Goal: Task Accomplishment & Management: Complete application form

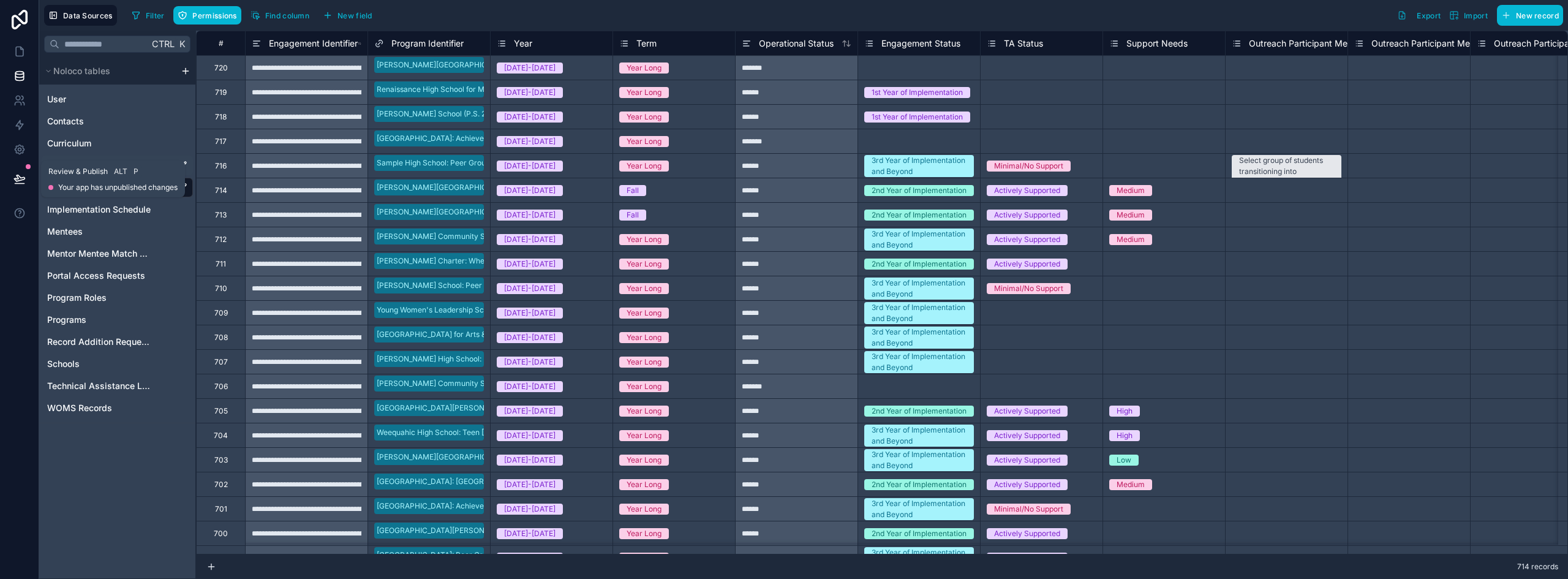
drag, startPoint x: 17, startPoint y: 175, endPoint x: 126, endPoint y: 169, distance: 109.2
click at [17, 175] on icon at bounding box center [19, 178] width 12 height 12
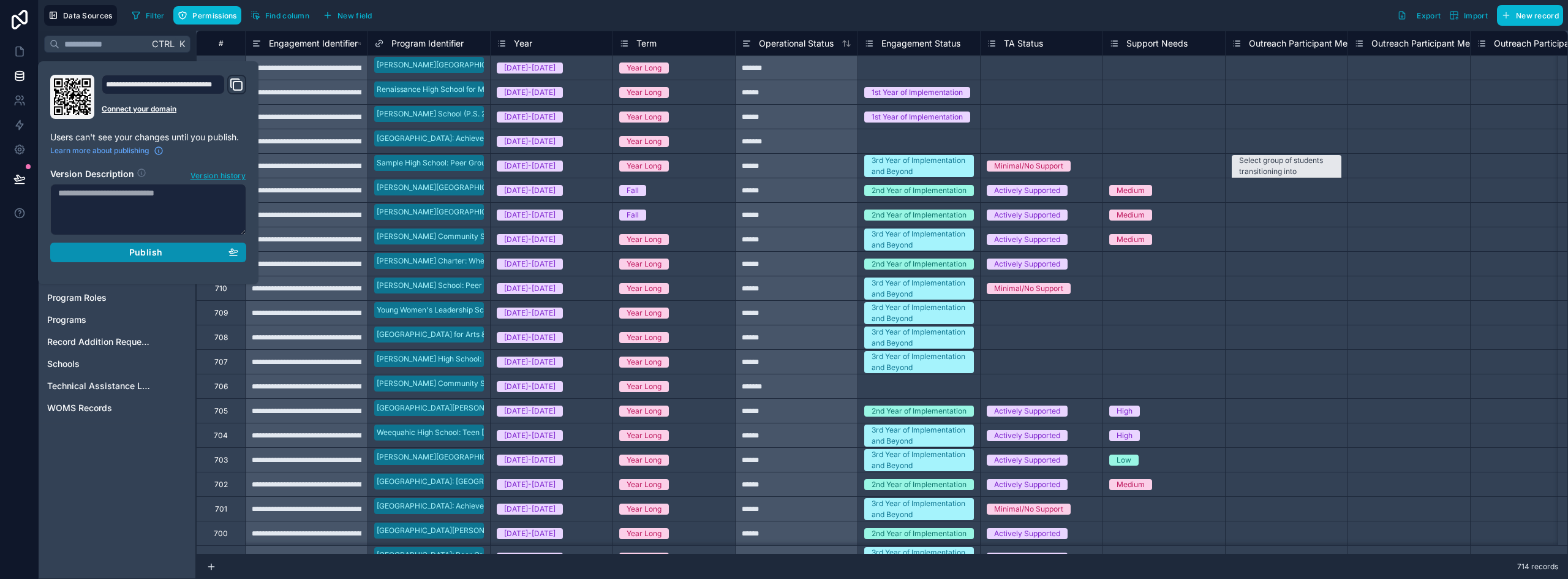
click at [157, 250] on span "Publish" at bounding box center [145, 252] width 33 height 11
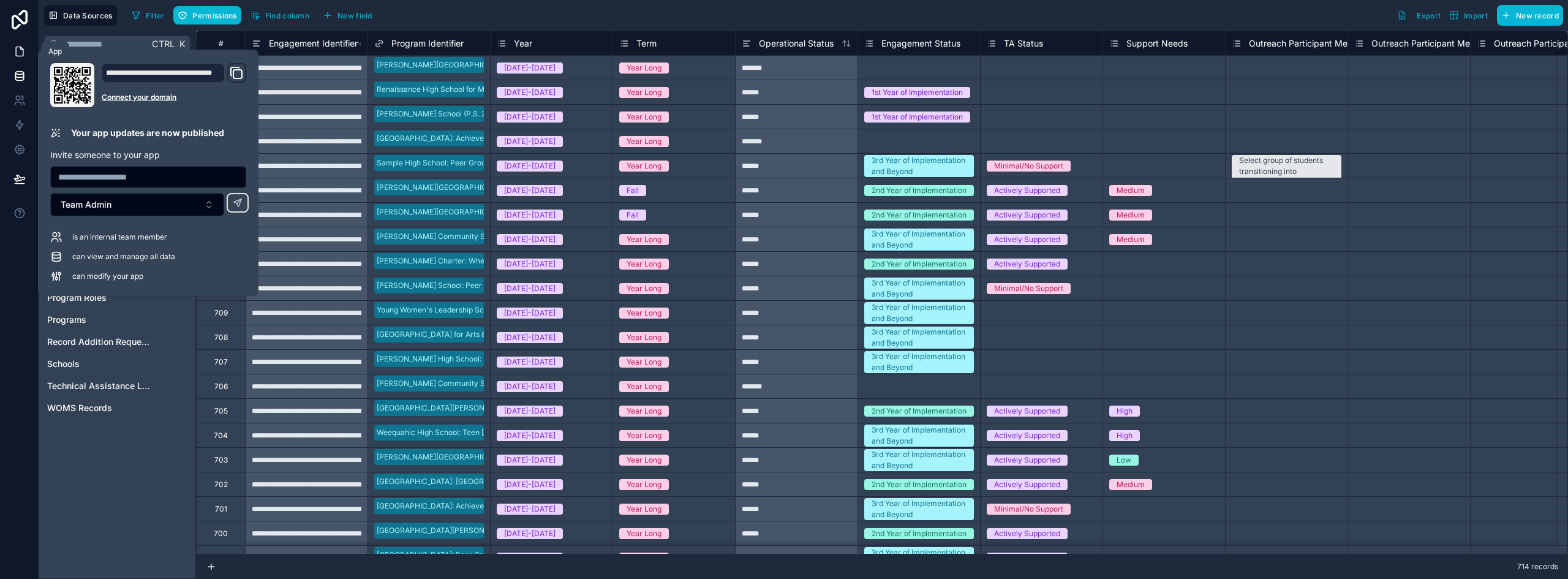
click at [16, 49] on icon at bounding box center [20, 51] width 7 height 9
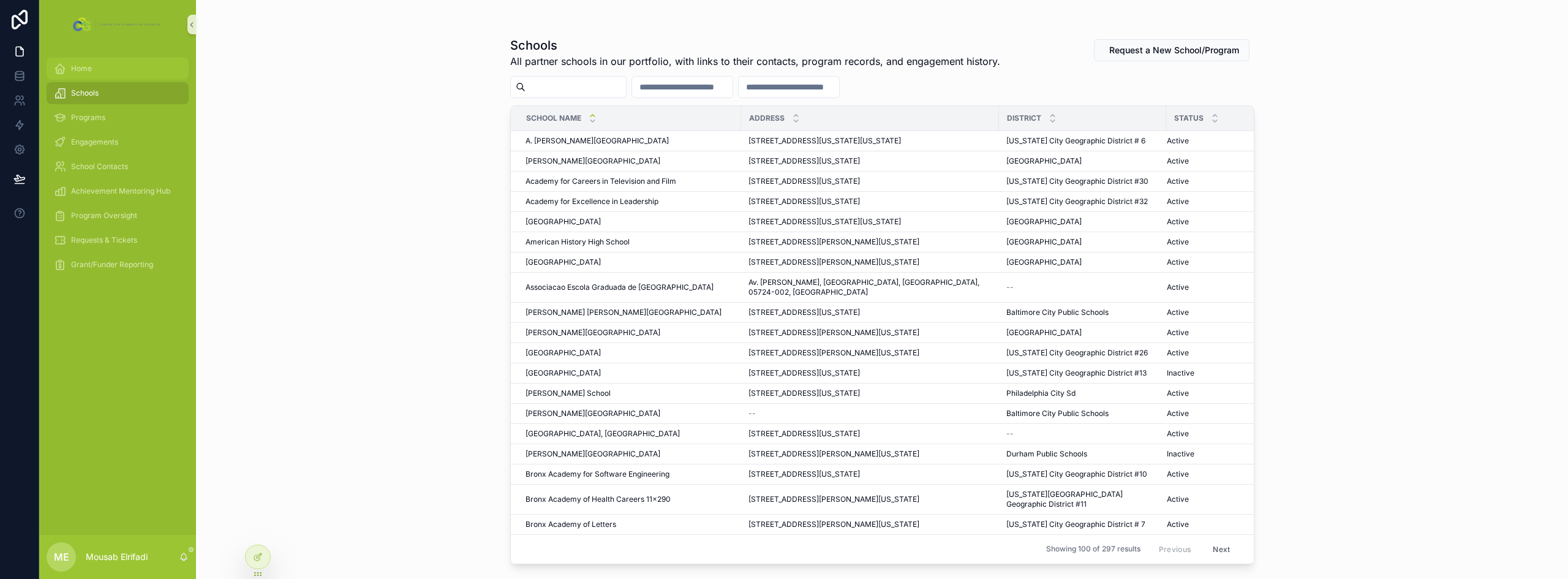
click at [106, 66] on div "Home" at bounding box center [117, 68] width 128 height 20
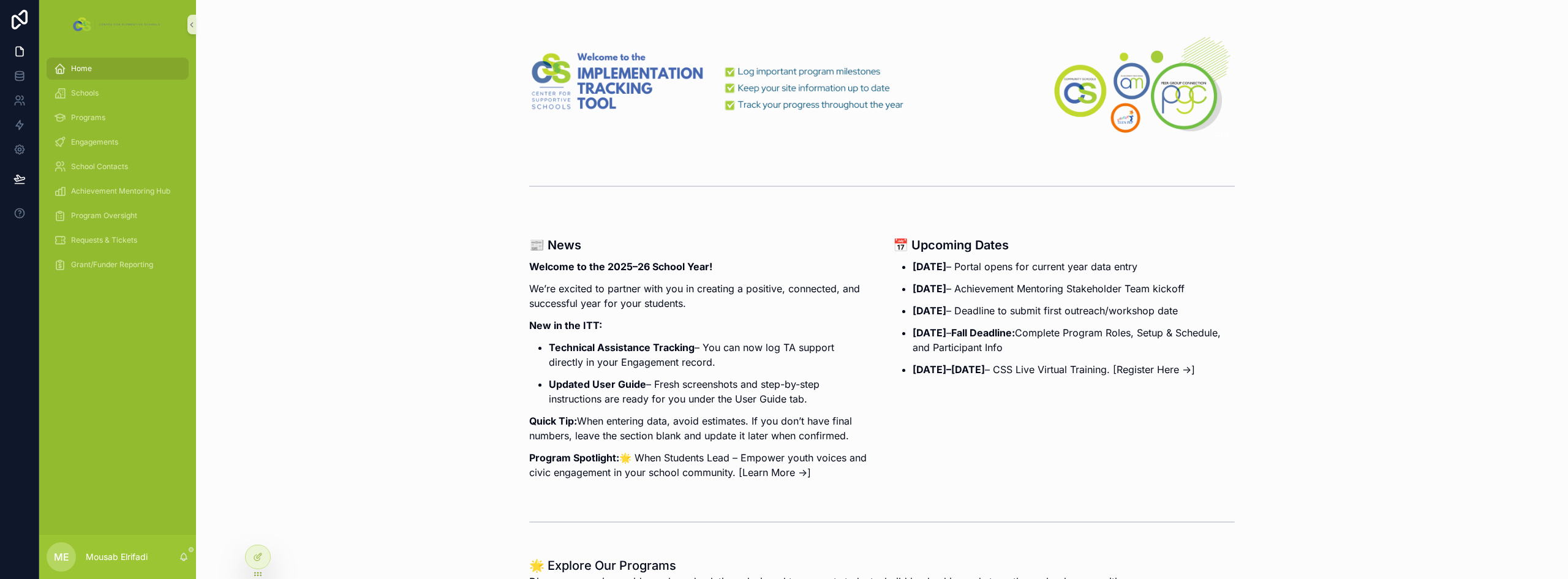
click at [75, 64] on span "Home" at bounding box center [82, 68] width 21 height 10
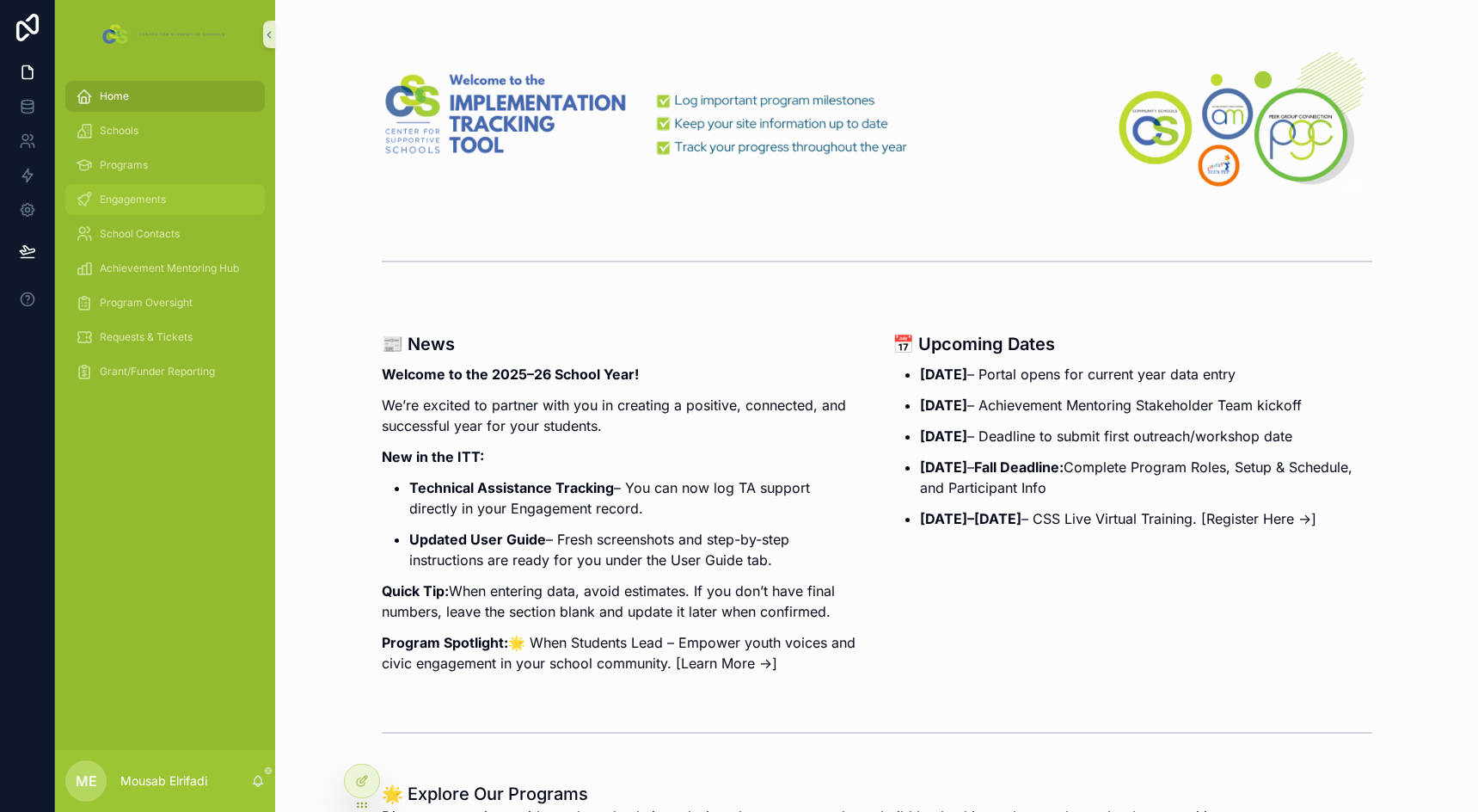
click at [152, 207] on div "Engagements" at bounding box center [164, 200] width 179 height 28
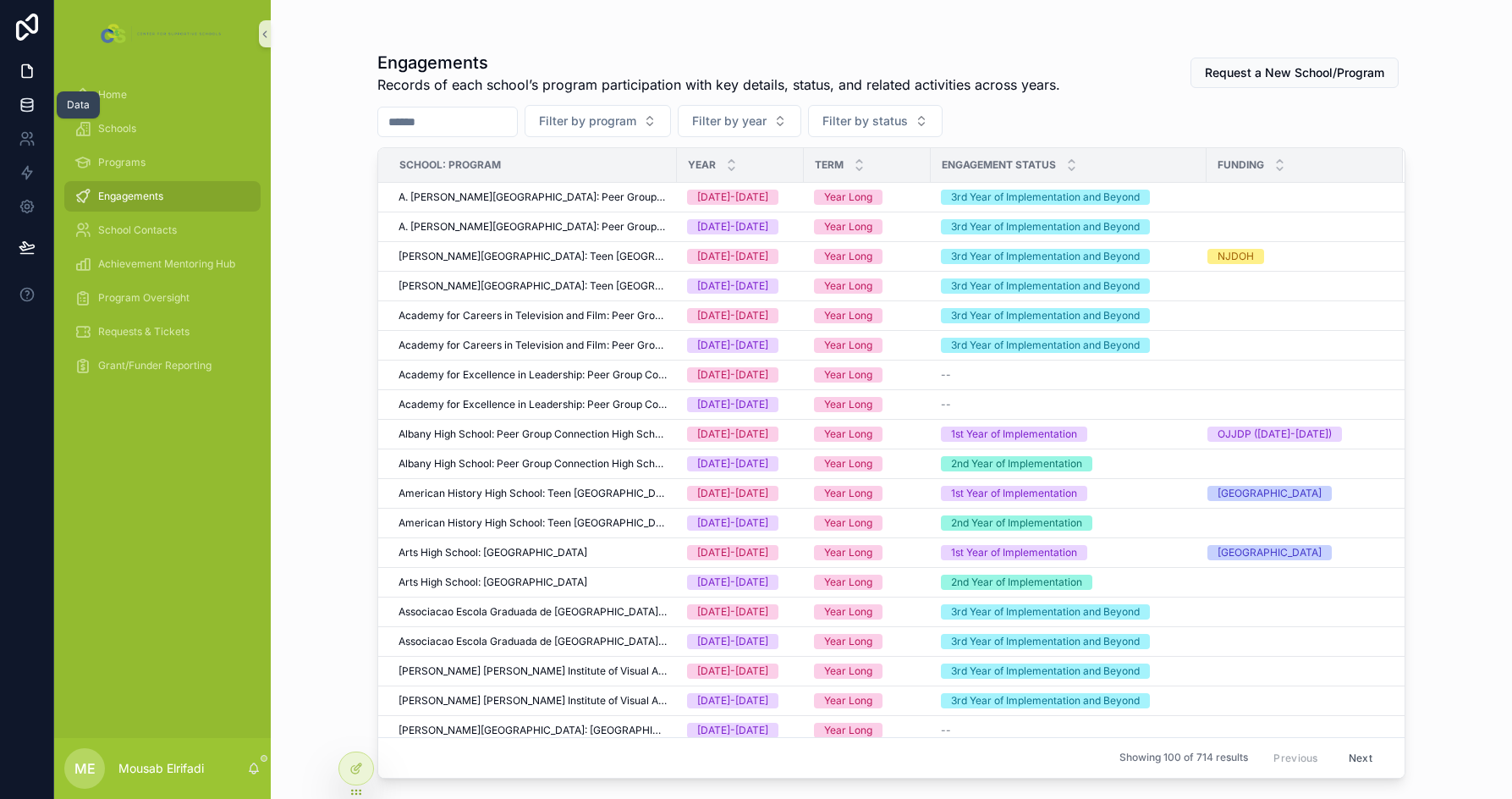
click at [27, 105] on icon at bounding box center [26, 104] width 17 height 17
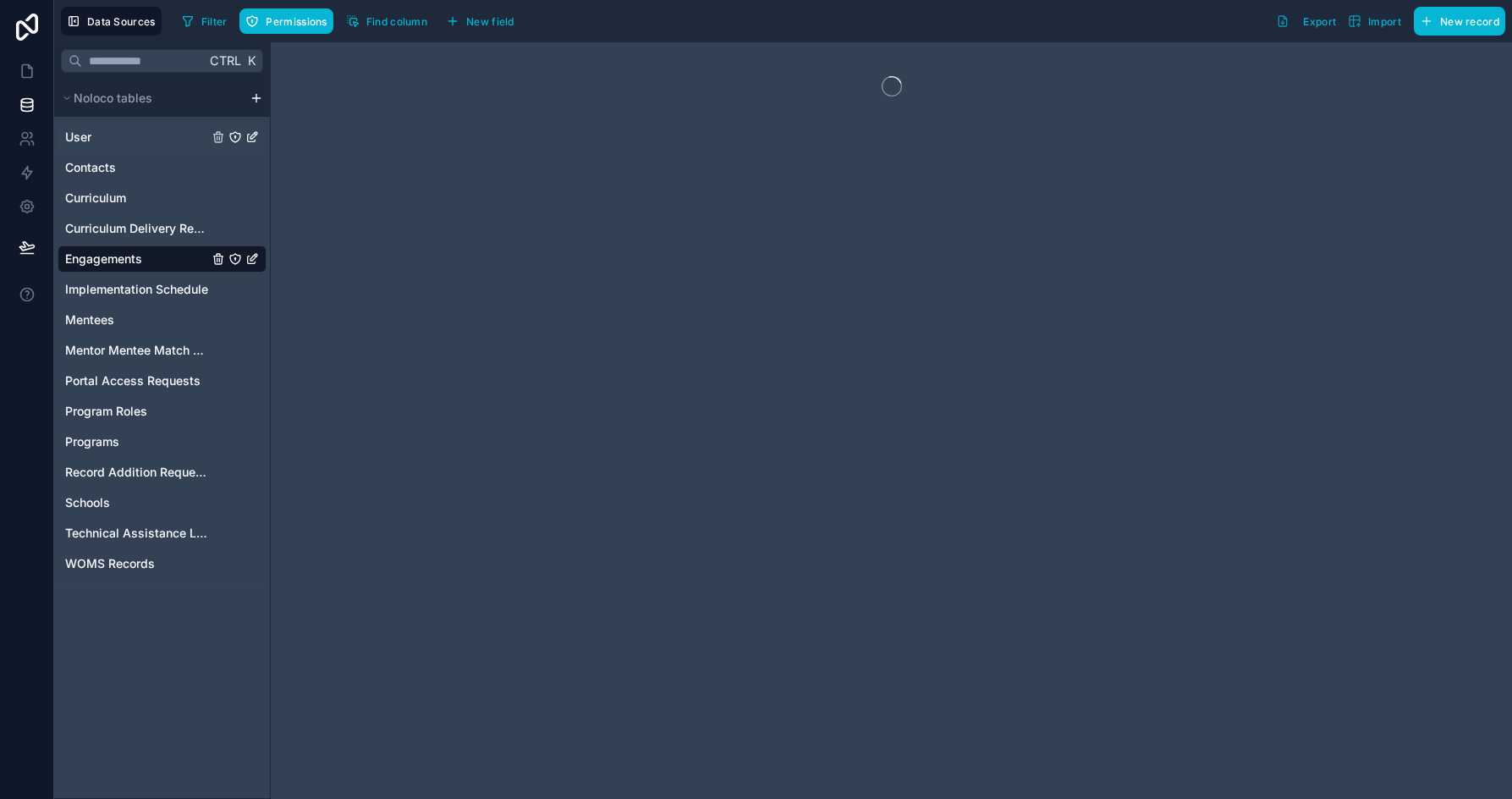
click at [88, 136] on span "User" at bounding box center [78, 136] width 26 height 17
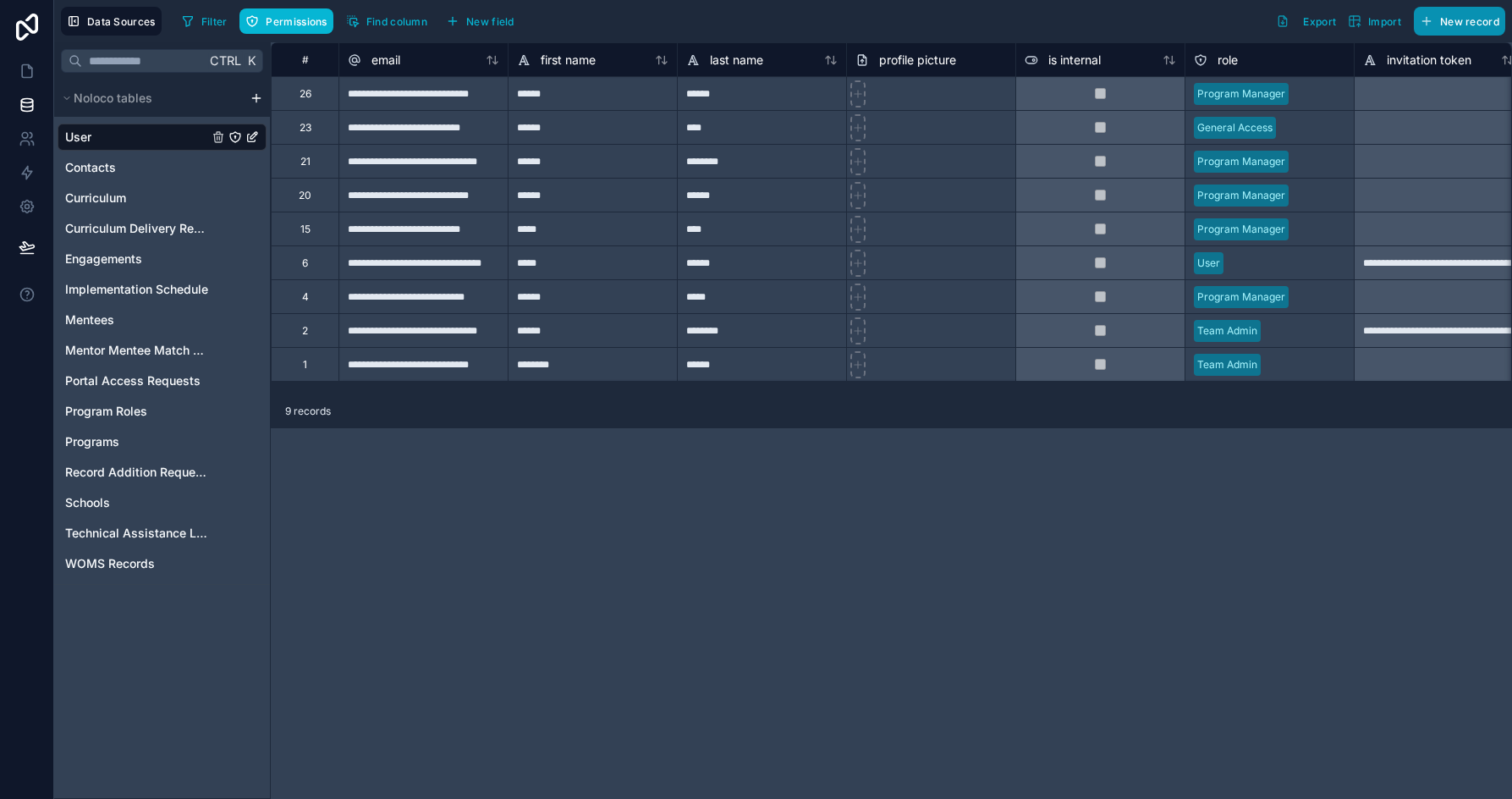
click at [1484, 17] on span "New record" at bounding box center [1469, 21] width 59 height 13
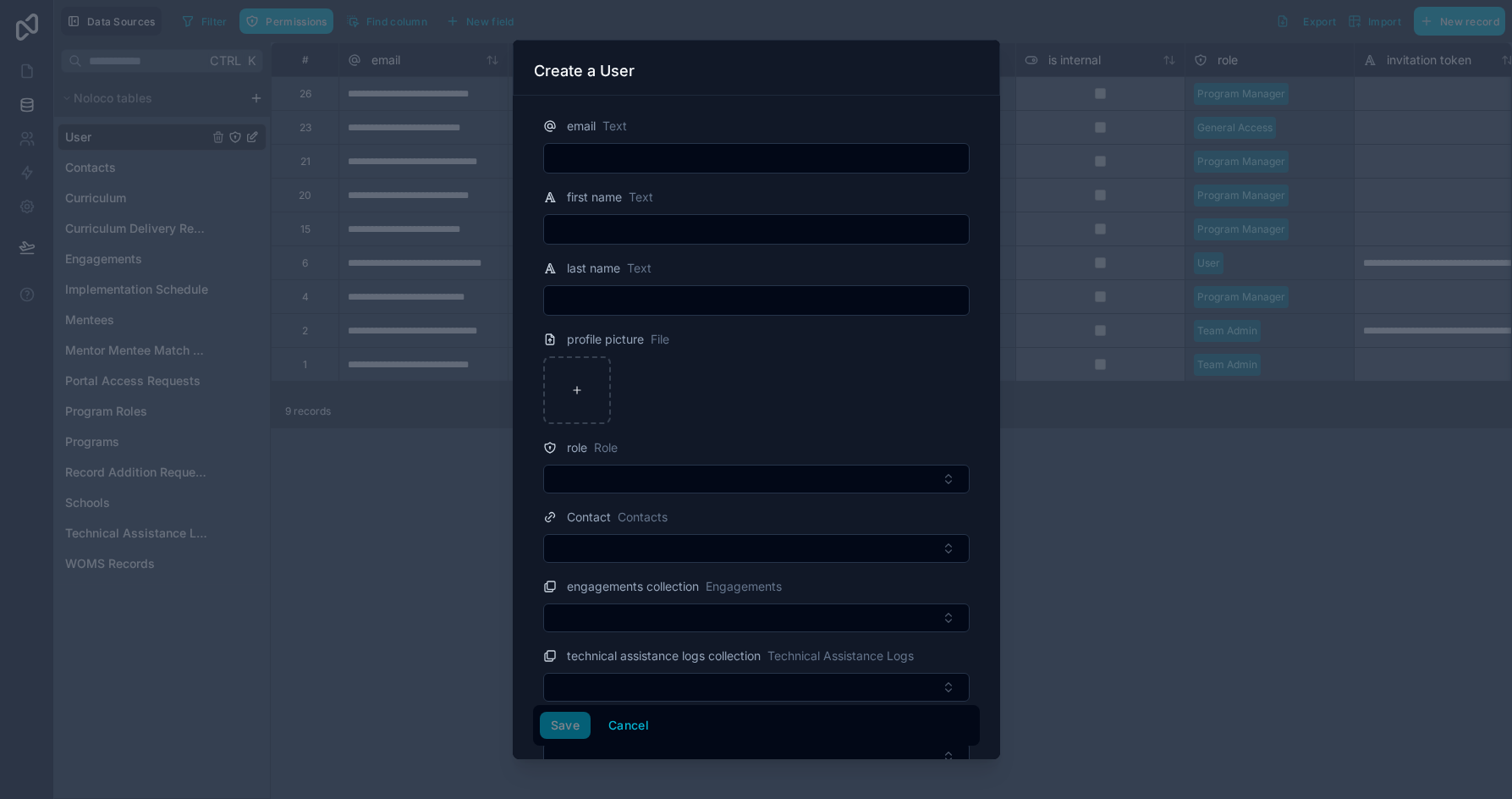
click at [639, 154] on input "text" at bounding box center [756, 158] width 424 height 23
paste input "**********"
type input "**********"
click at [628, 222] on input "text" at bounding box center [756, 229] width 424 height 23
paste input "*********"
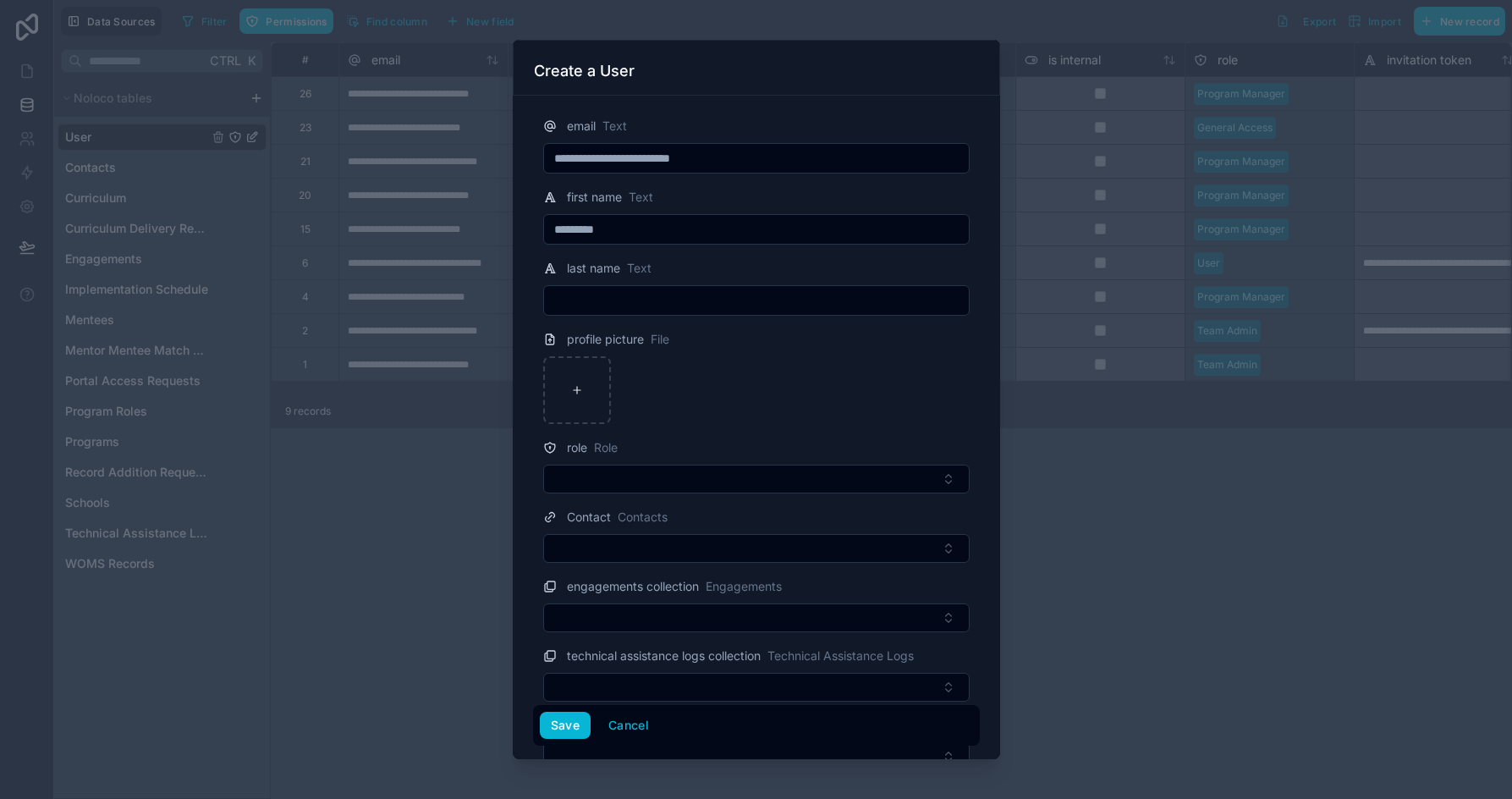
type input "*********"
click at [577, 301] on input "text" at bounding box center [756, 300] width 424 height 23
paste input "****"
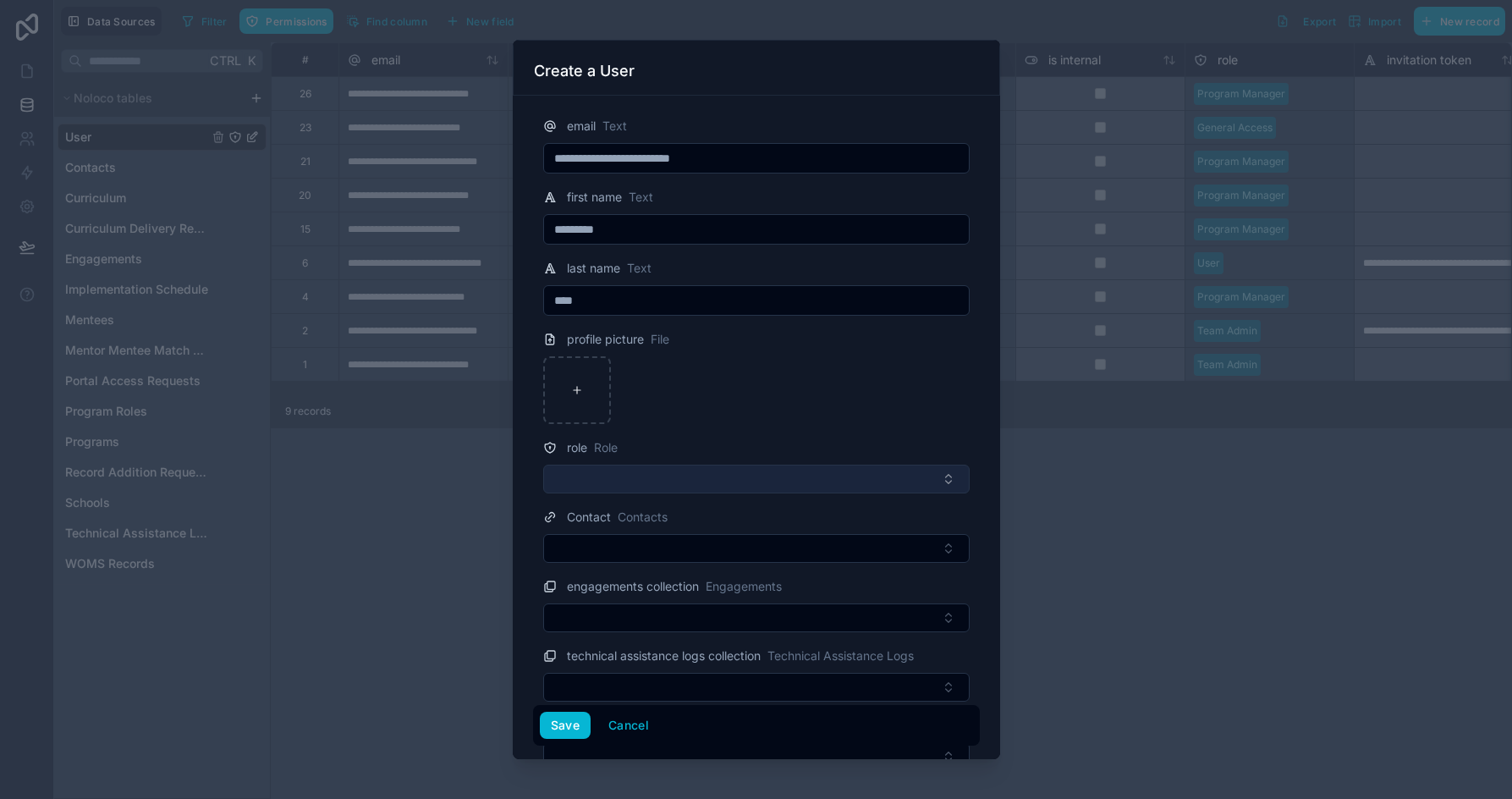
type input "****"
click at [625, 480] on button "Select Button" at bounding box center [756, 479] width 426 height 29
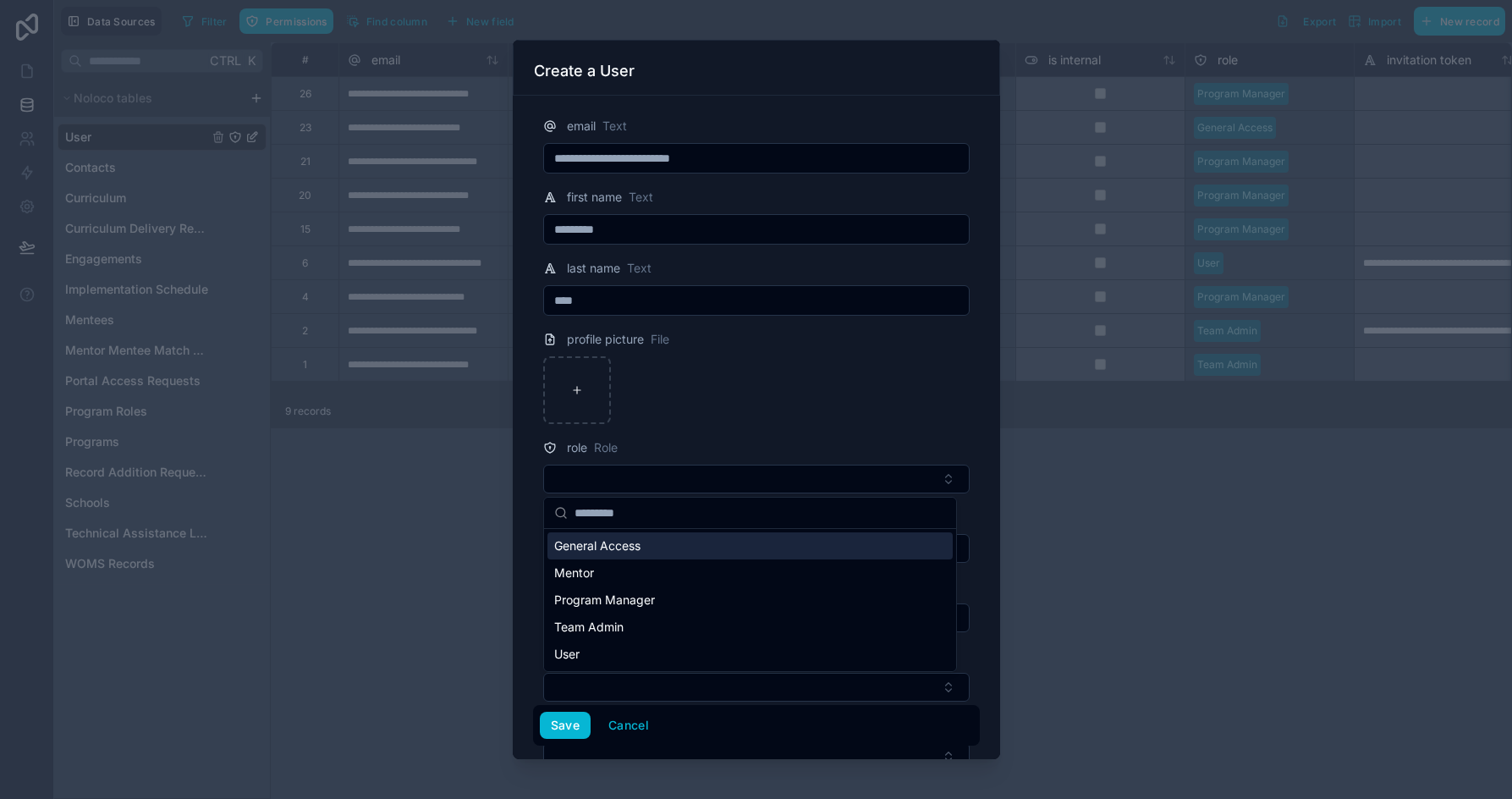
click at [619, 553] on span "General Access" at bounding box center [597, 545] width 87 height 17
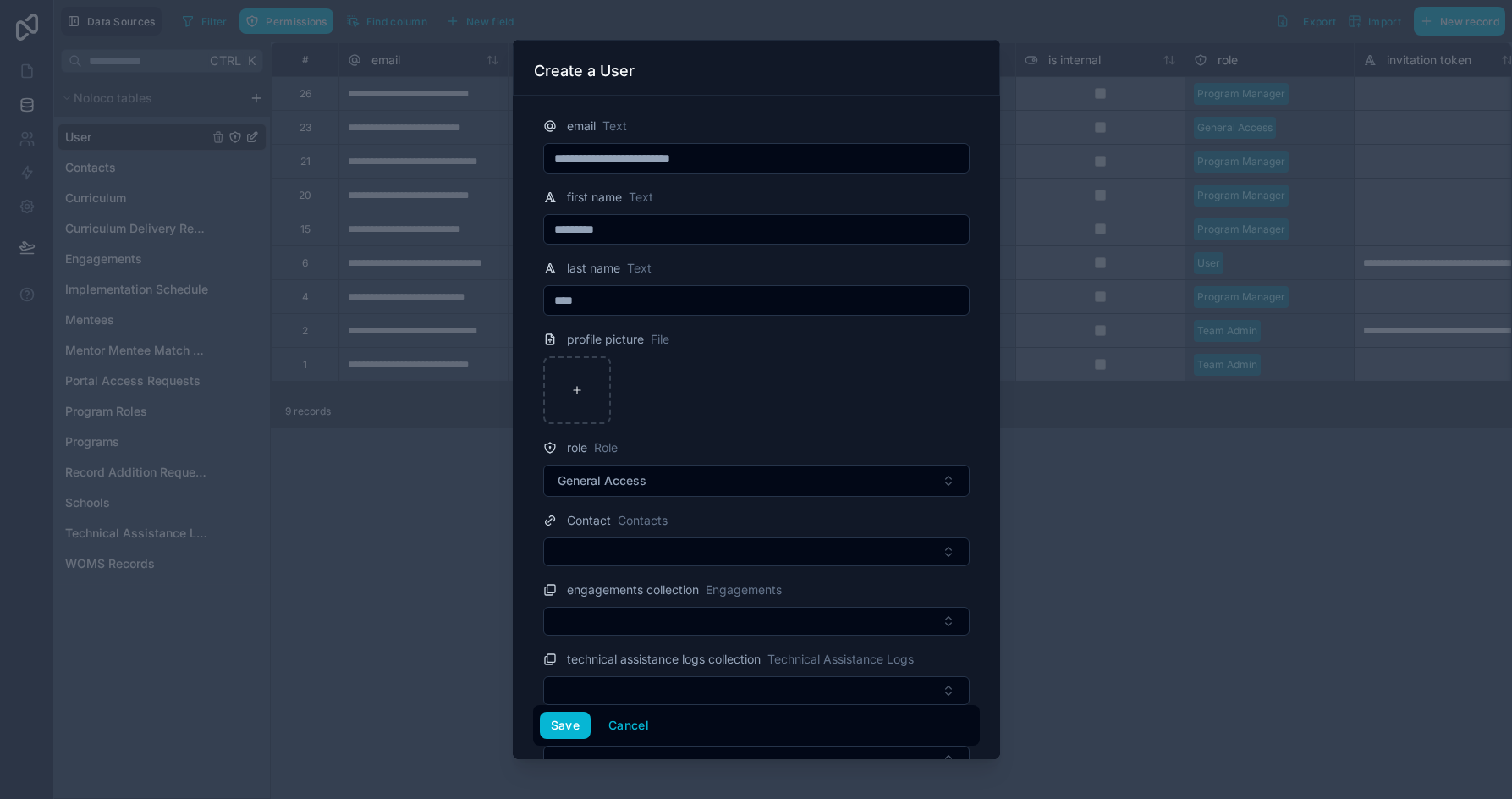
click at [657, 219] on input "*********" at bounding box center [756, 229] width 424 height 23
click at [599, 303] on input "****" at bounding box center [756, 300] width 424 height 23
click at [569, 723] on button "Save" at bounding box center [566, 725] width 51 height 27
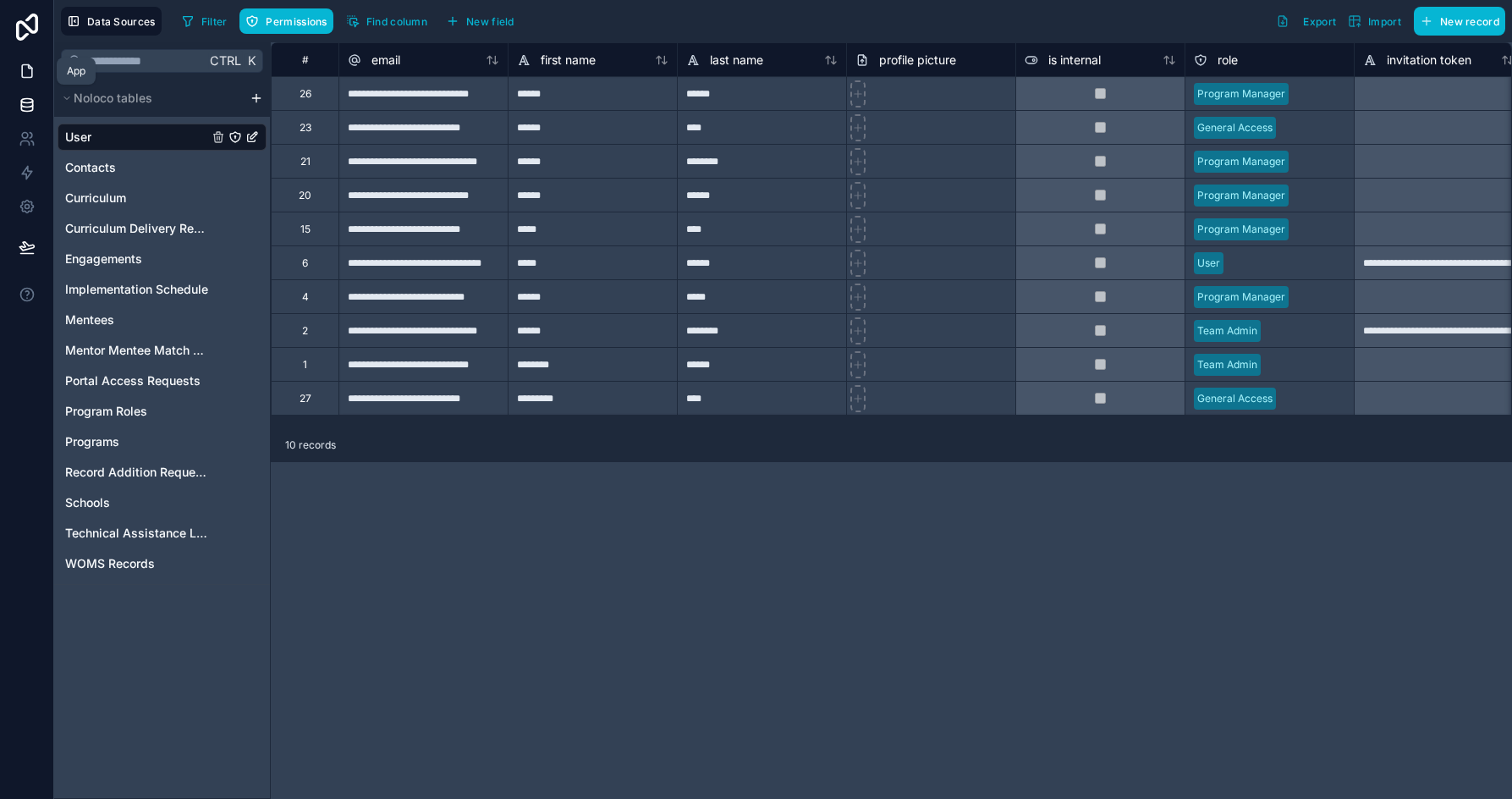
click at [28, 72] on icon at bounding box center [26, 70] width 17 height 17
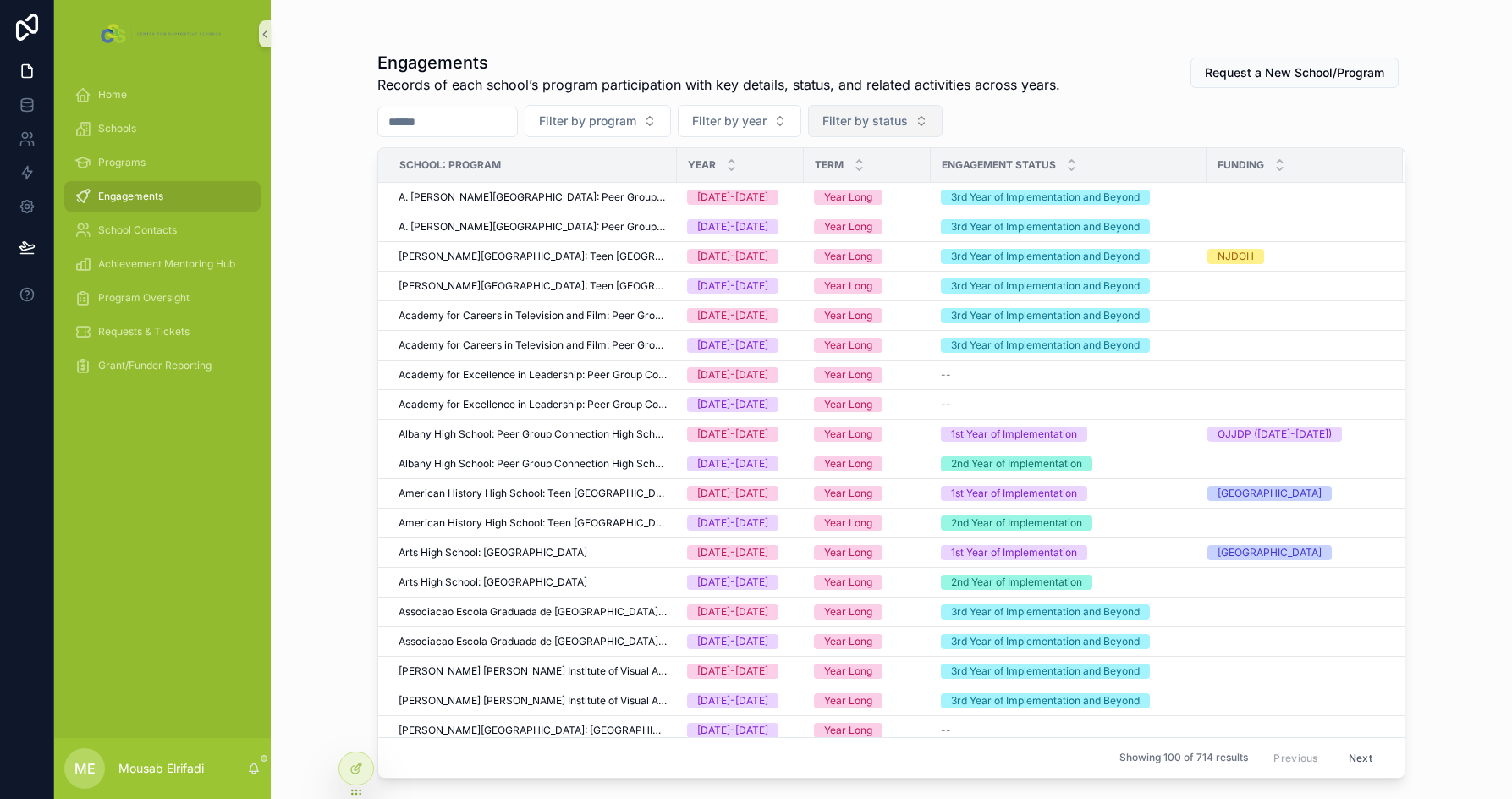
click at [942, 129] on button "Filter by status" at bounding box center [875, 121] width 134 height 32
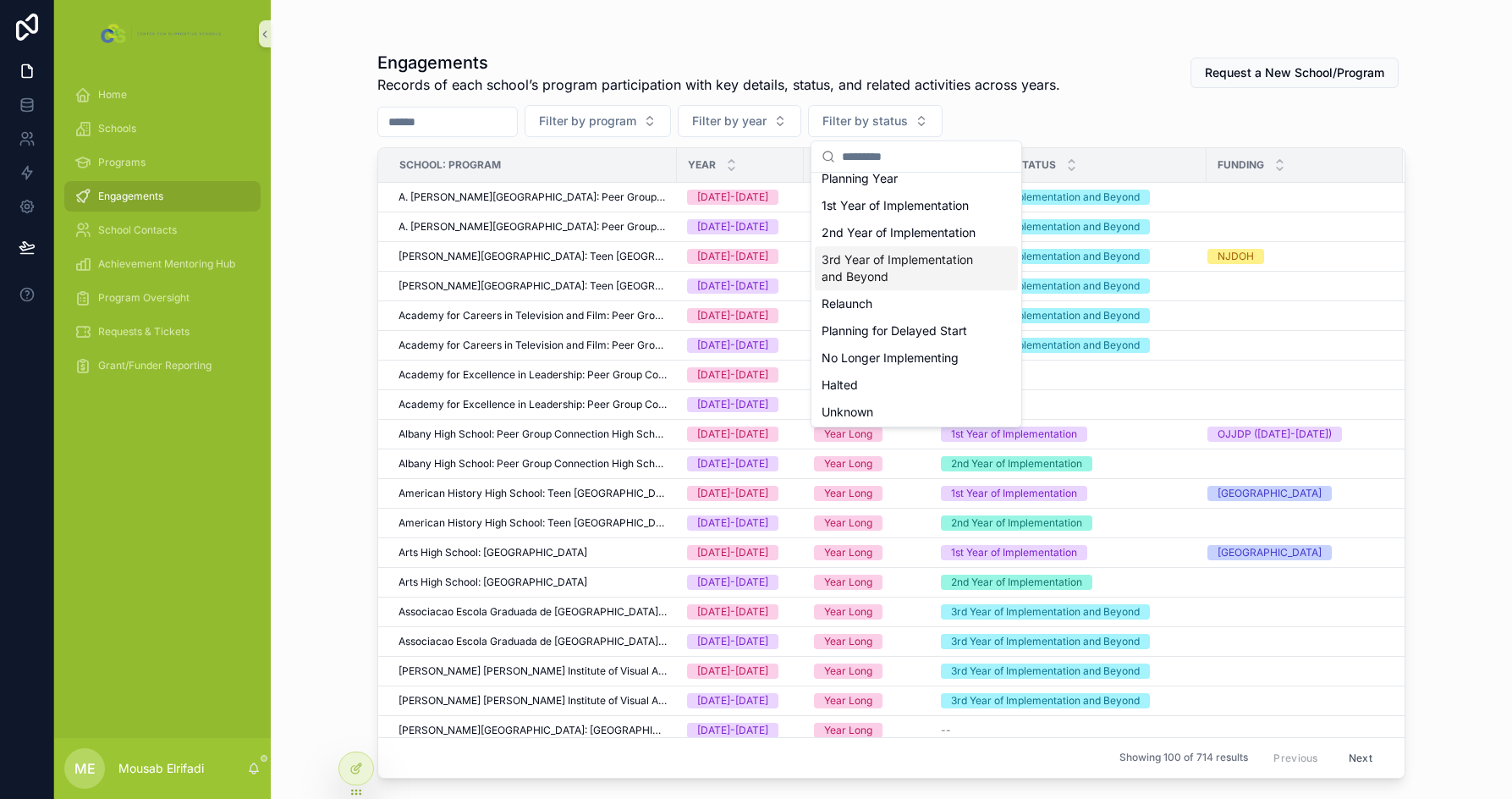
scroll to position [14, 0]
click at [1100, 106] on div "Filter by program Filter by year Filter by status" at bounding box center [892, 121] width 1028 height 32
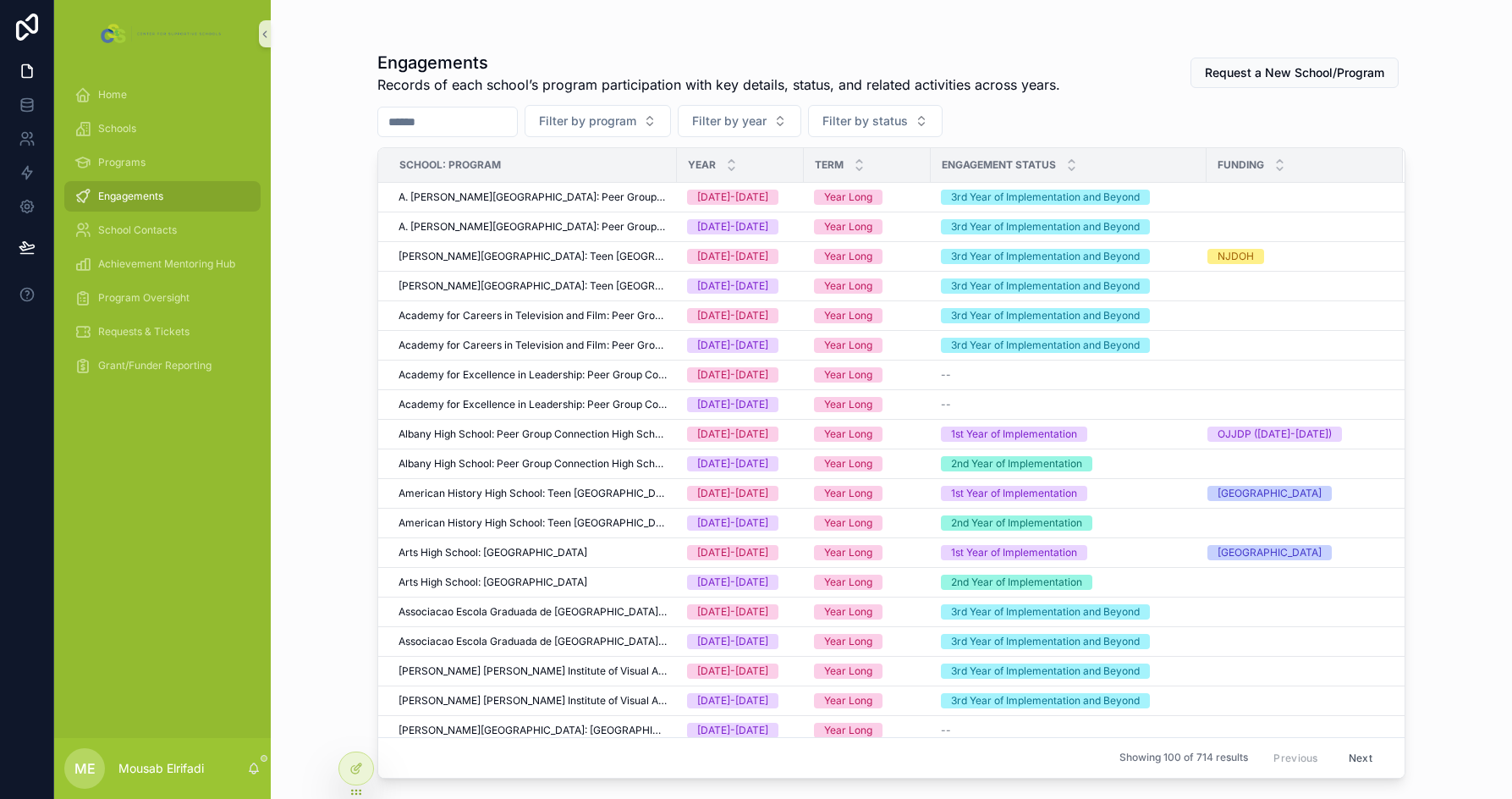
click at [333, 238] on div "Engagements Records of each school’s program participation with key details, st…" at bounding box center [891, 399] width 1241 height 799
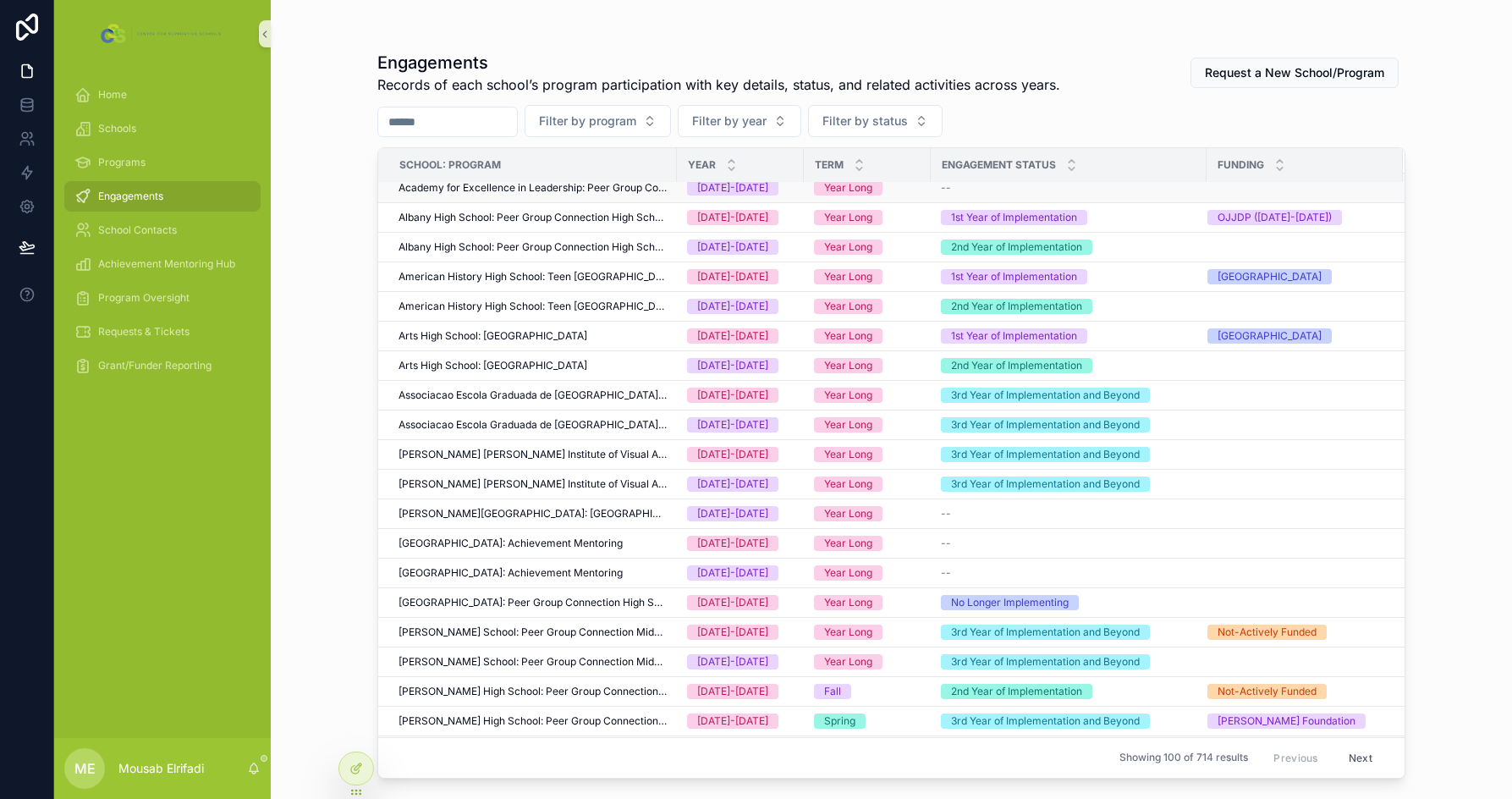
scroll to position [0, 0]
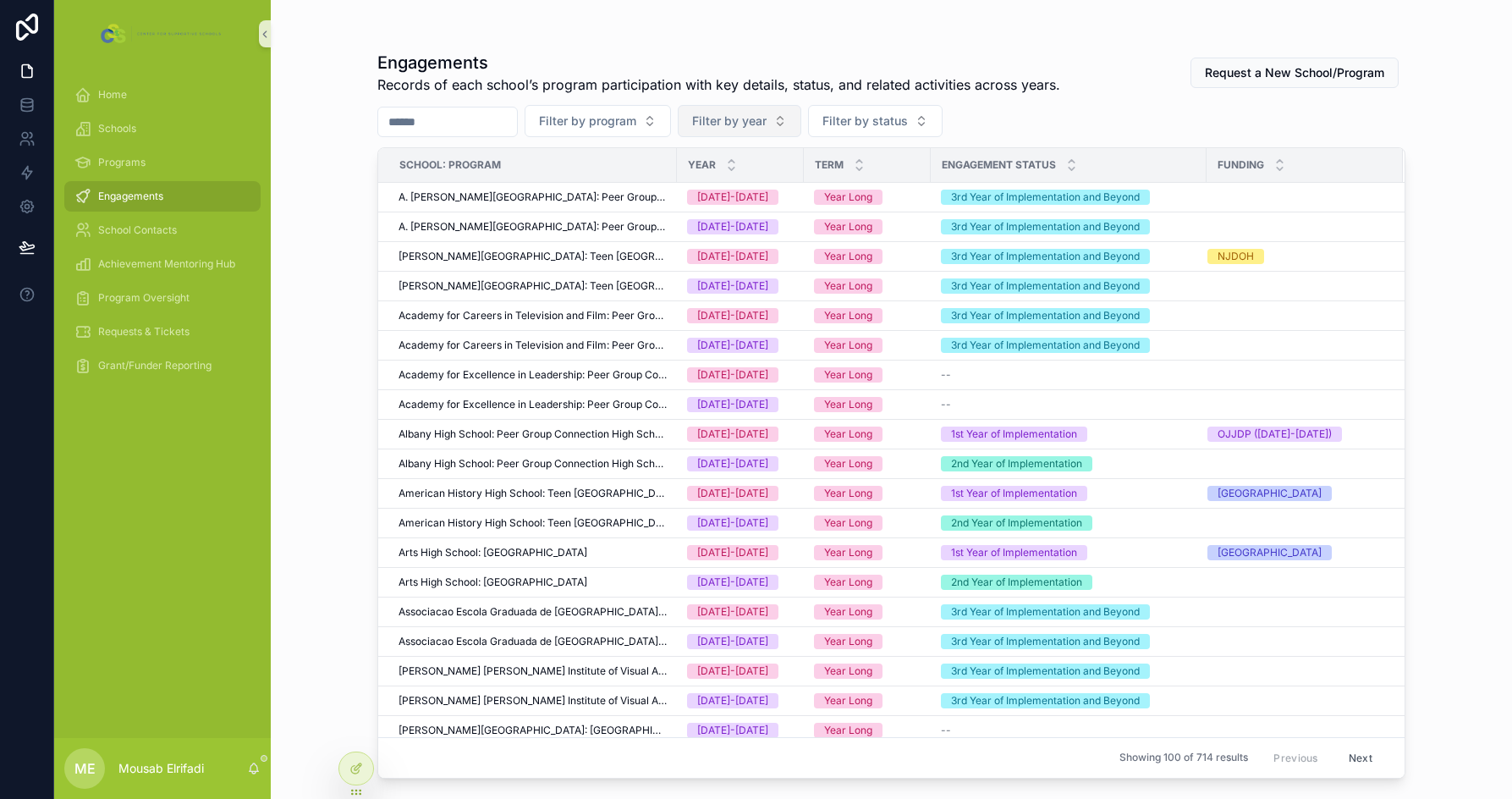
click at [767, 125] on span "Filter by year" at bounding box center [729, 121] width 74 height 17
click at [327, 216] on div "Engagements Records of each school’s program participation with key details, st…" at bounding box center [891, 399] width 1241 height 799
click at [767, 115] on span "Filter by year" at bounding box center [729, 121] width 74 height 17
click at [711, 221] on div "[DATE]-[DATE]" at bounding box center [782, 217] width 203 height 27
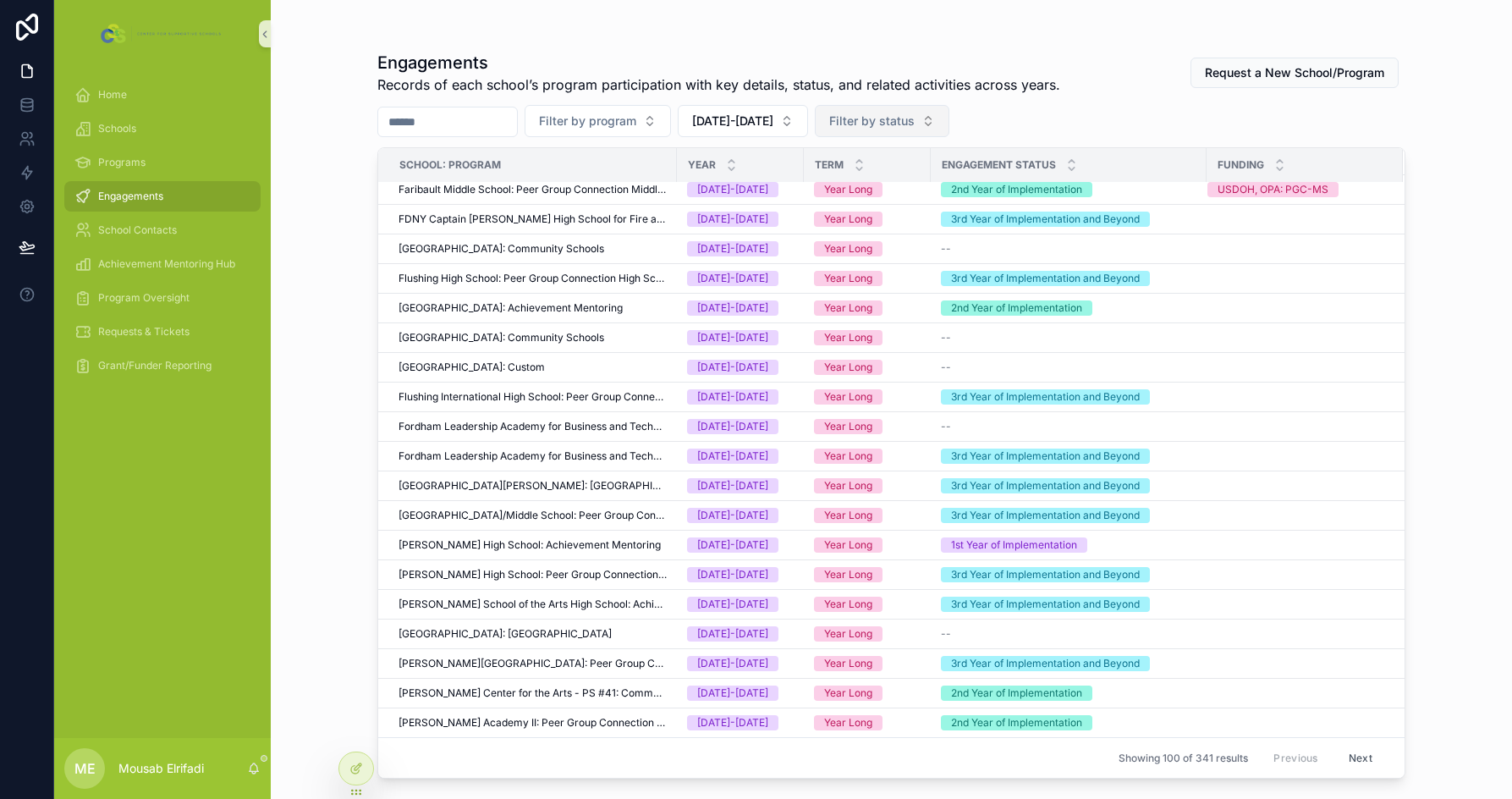
scroll to position [1983, 0]
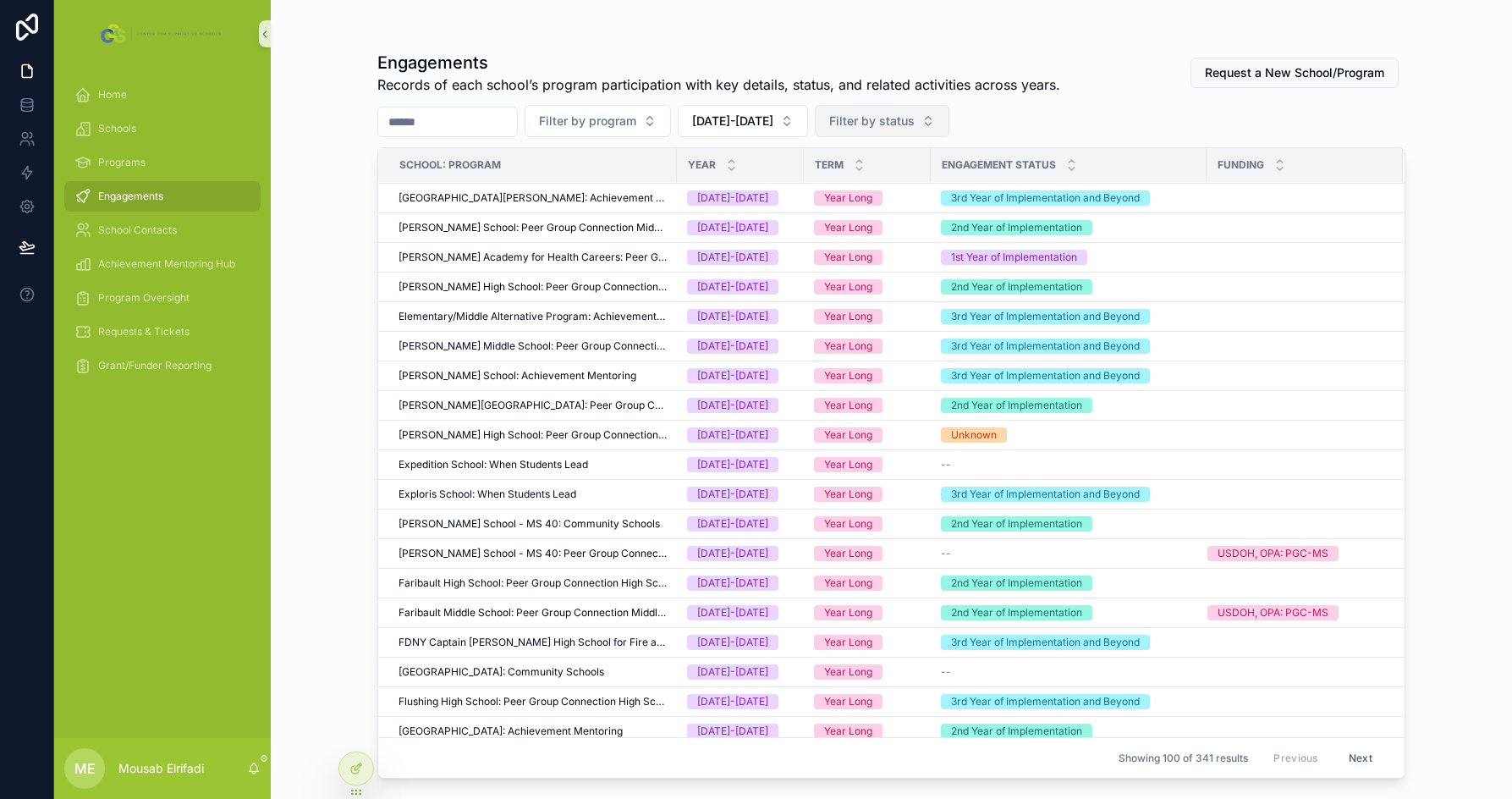
click at [938, 110] on button "Filter by status" at bounding box center [882, 121] width 134 height 32
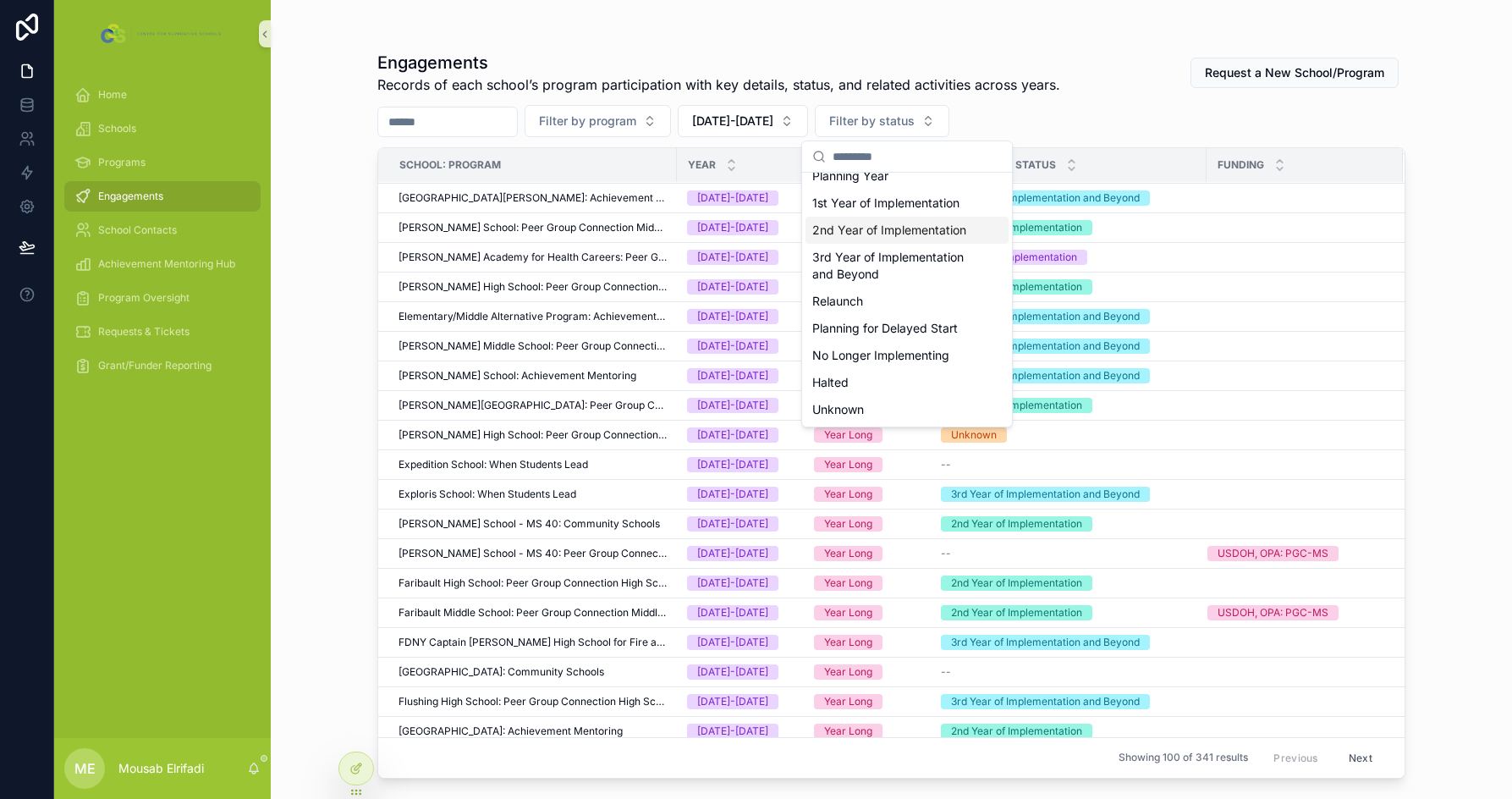
scroll to position [0, 0]
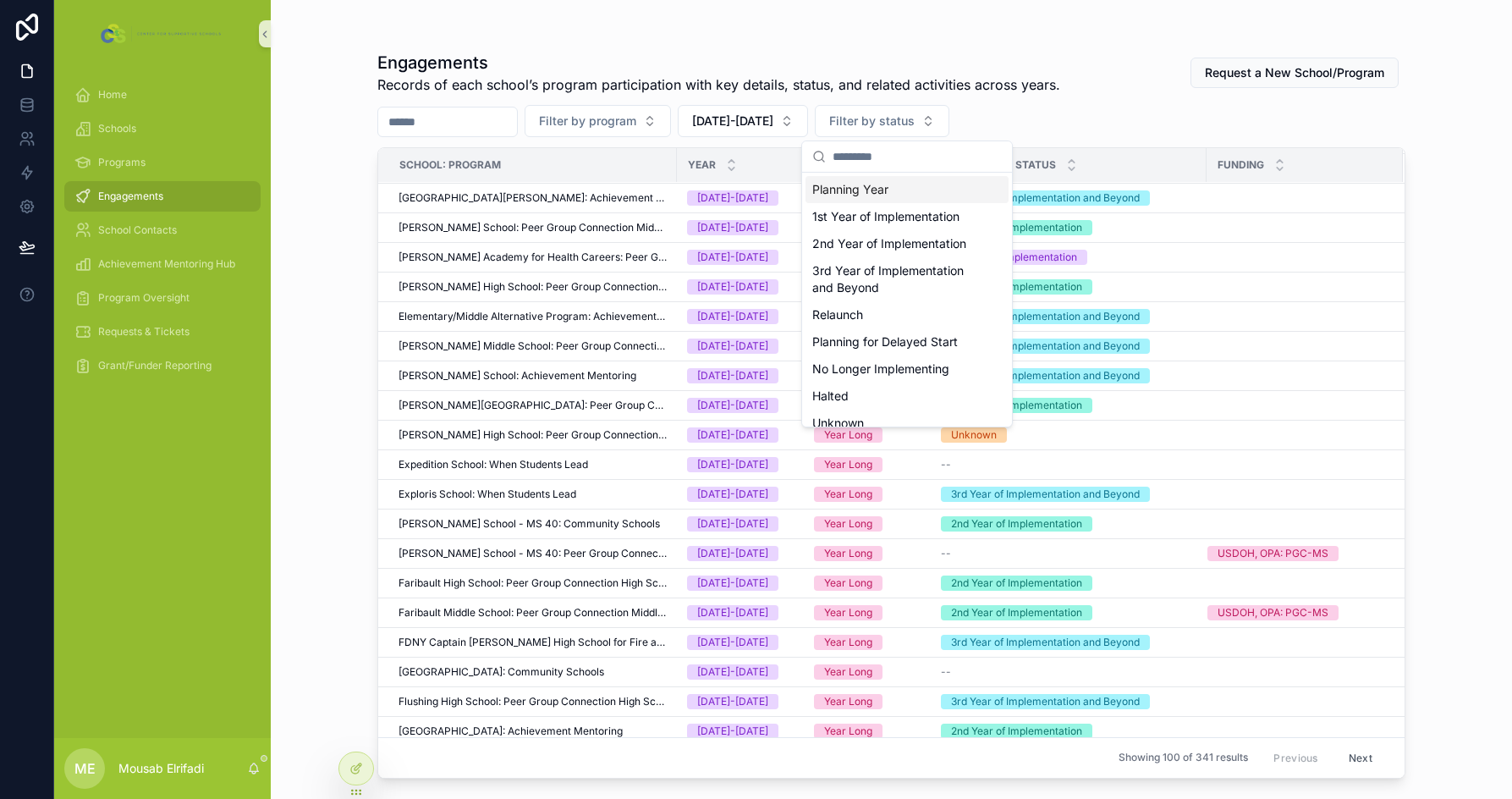
click at [890, 193] on div "Planning Year" at bounding box center [907, 190] width 203 height 27
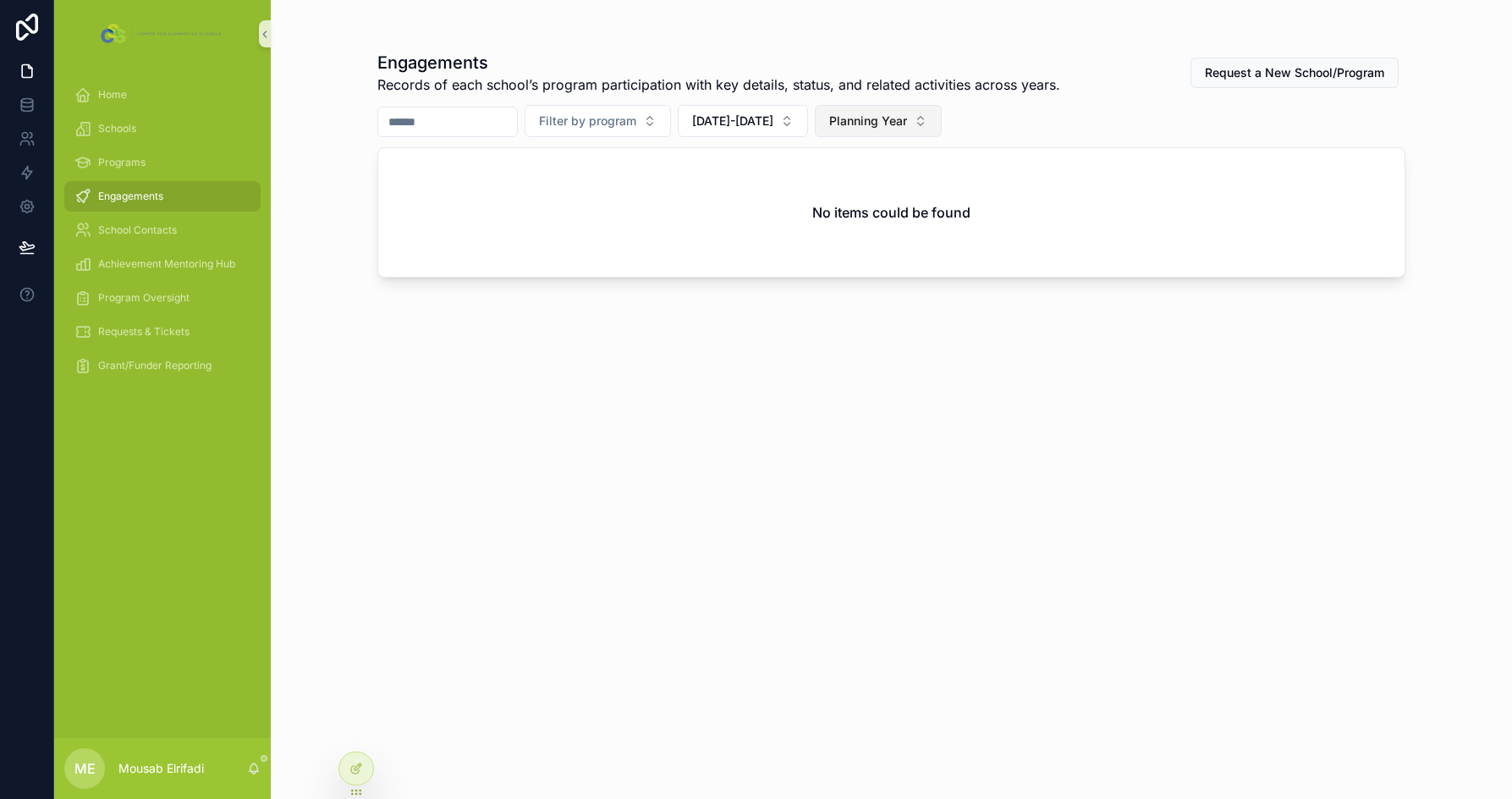
click at [907, 120] on span "Planning Year" at bounding box center [868, 121] width 78 height 17
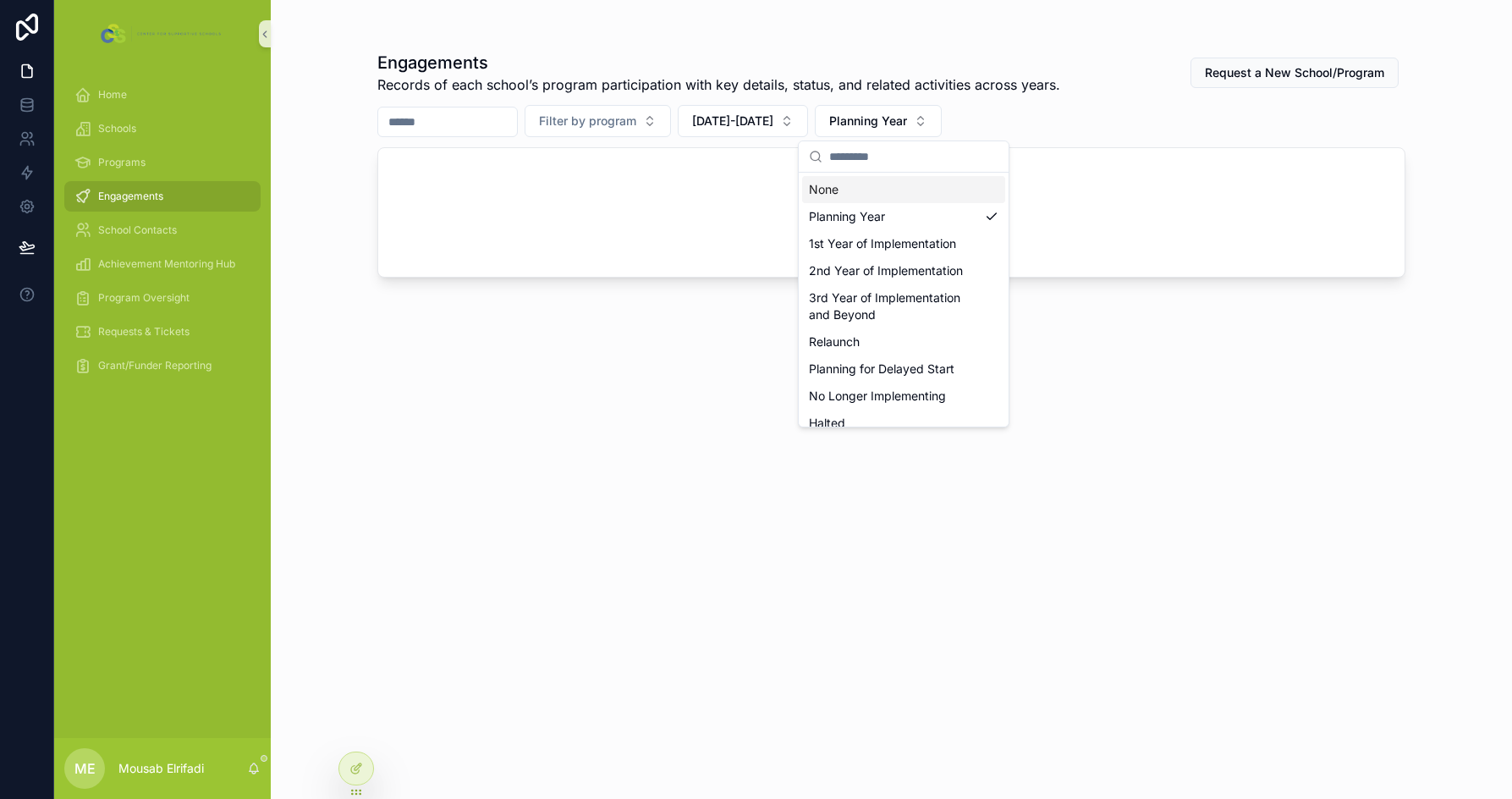
click at [874, 192] on div "None" at bounding box center [904, 190] width 203 height 27
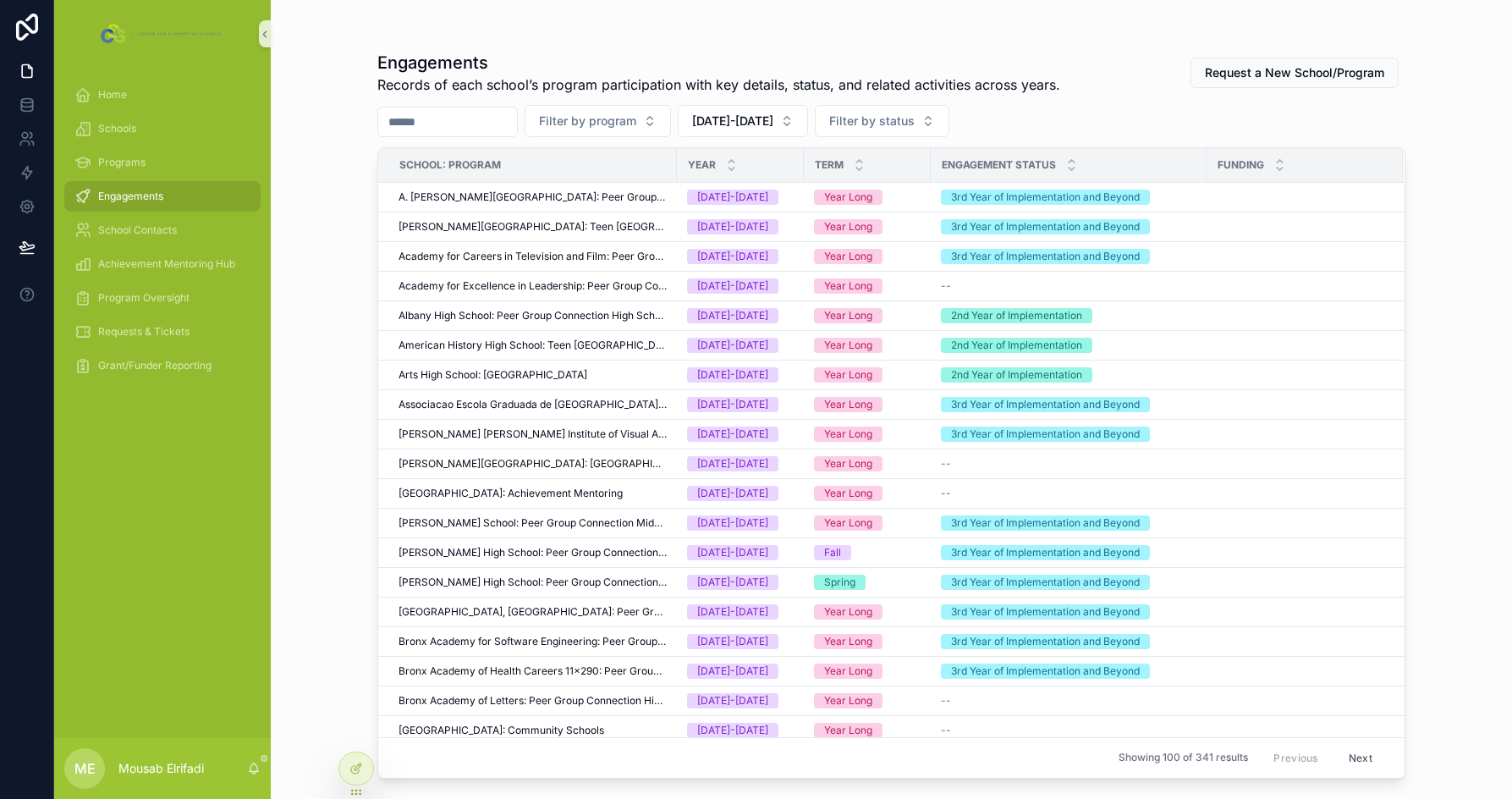
click at [930, 139] on div "Engagements Records of each school’s program participation with key details, st…" at bounding box center [892, 410] width 1028 height 738
click at [915, 124] on span "Filter by status" at bounding box center [872, 121] width 86 height 17
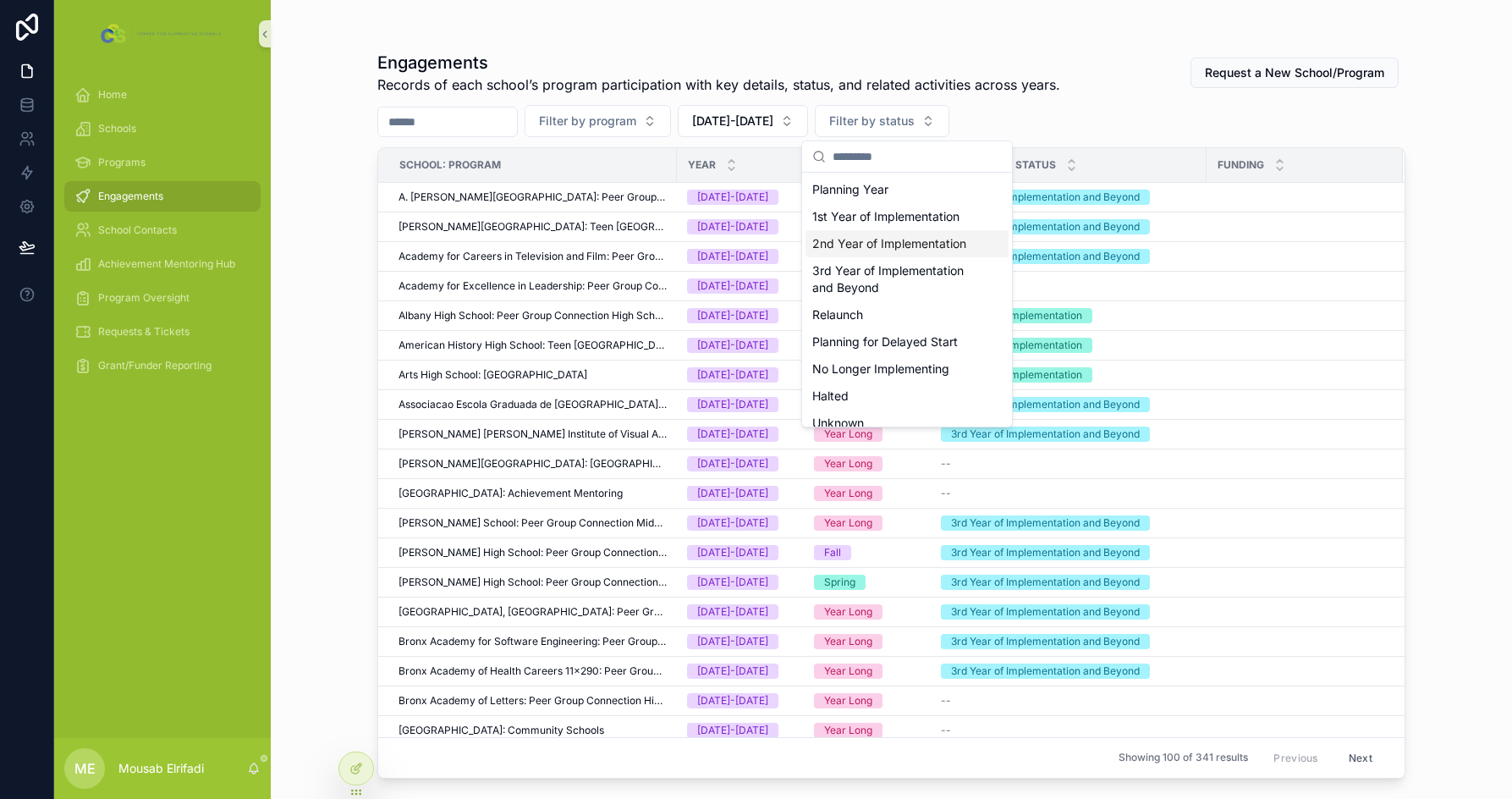
click at [1103, 107] on div "Filter by program 2025-2026 Filter by status" at bounding box center [892, 121] width 1028 height 32
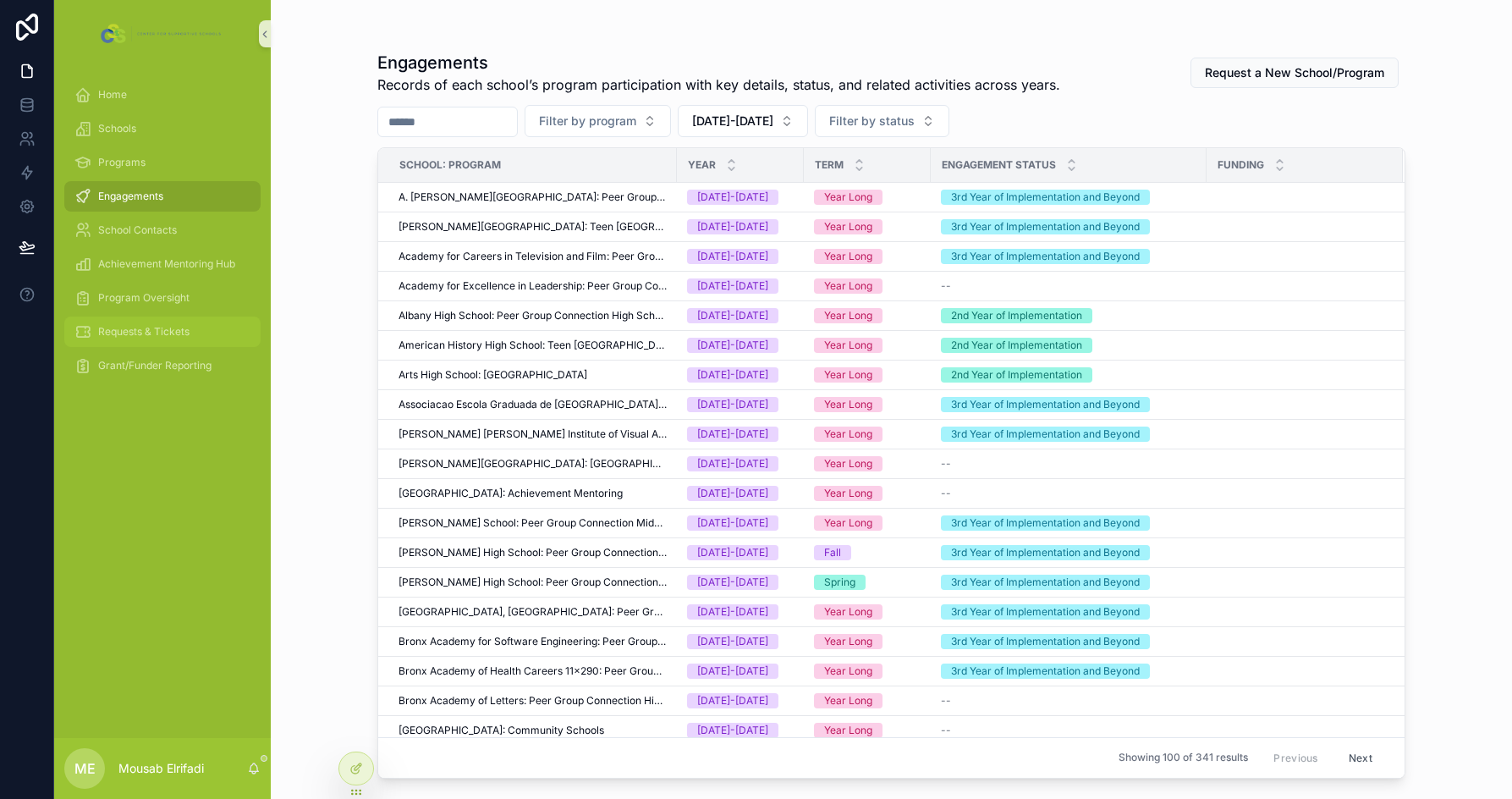
click at [132, 326] on span "Requests & Tickets" at bounding box center [144, 332] width 92 height 14
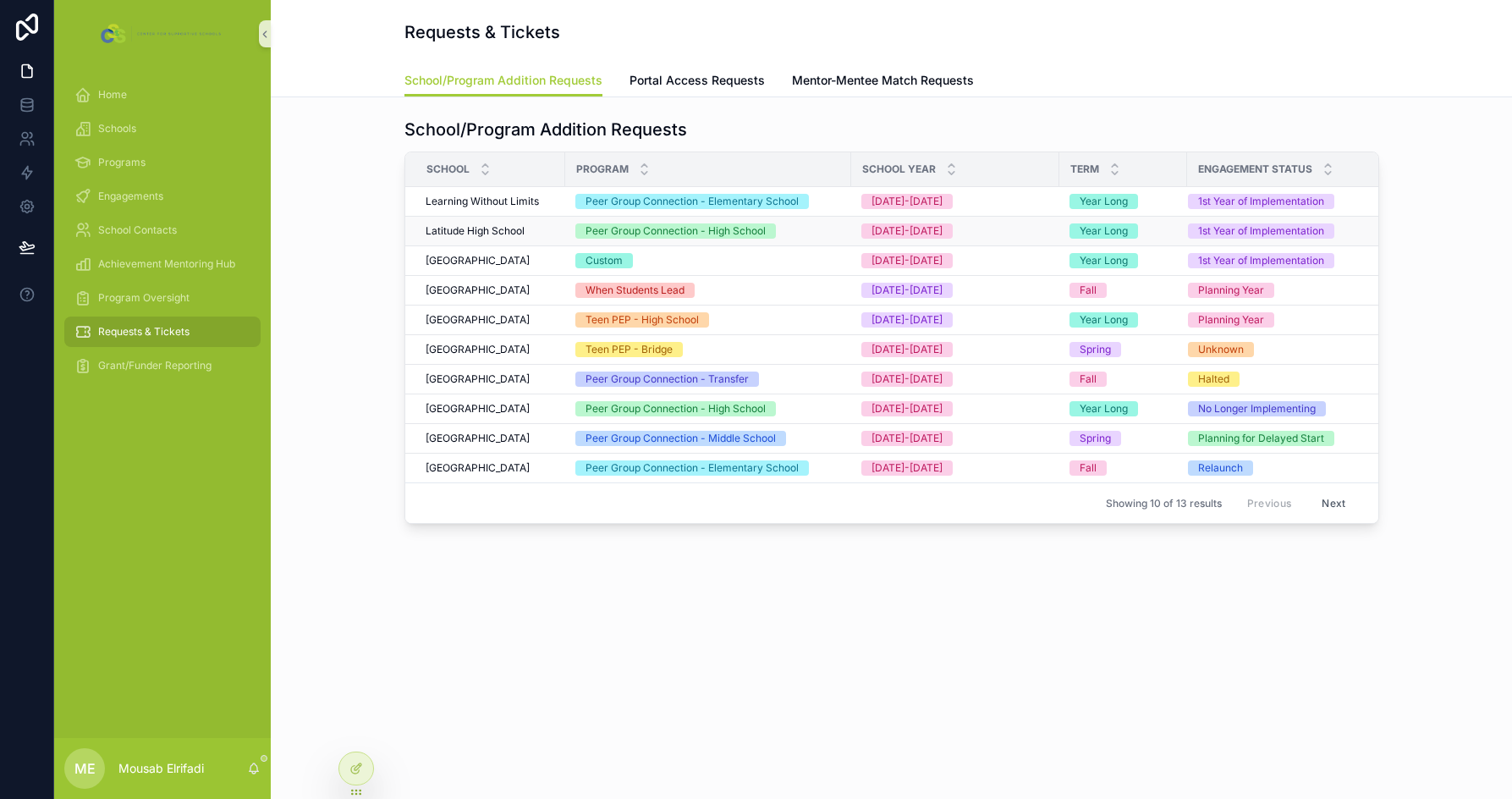
click at [450, 233] on span "Latitude High School" at bounding box center [475, 231] width 99 height 14
click at [480, 231] on span "Latitude High School" at bounding box center [475, 231] width 99 height 14
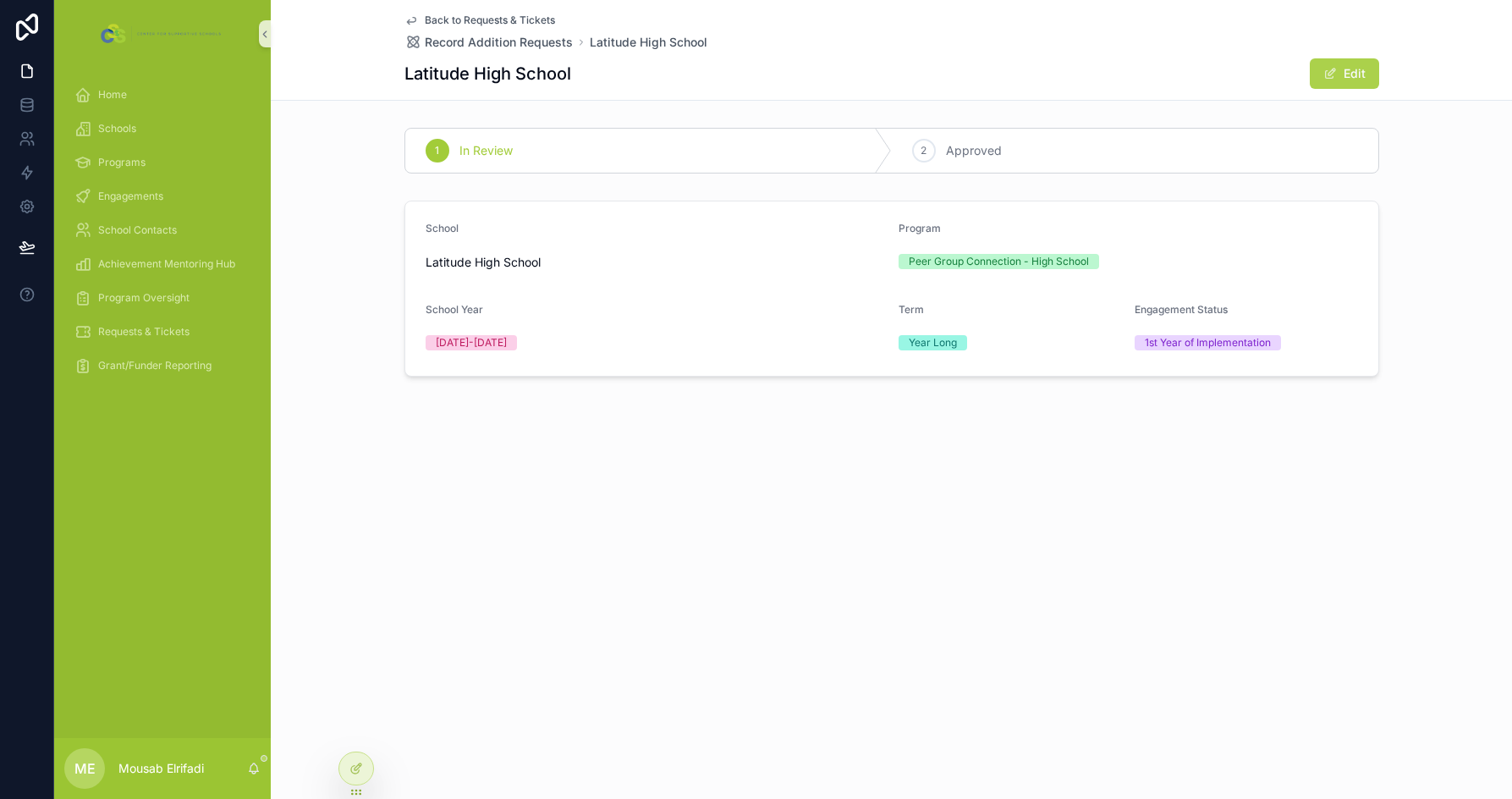
click at [1348, 74] on button "Edit" at bounding box center [1345, 73] width 69 height 30
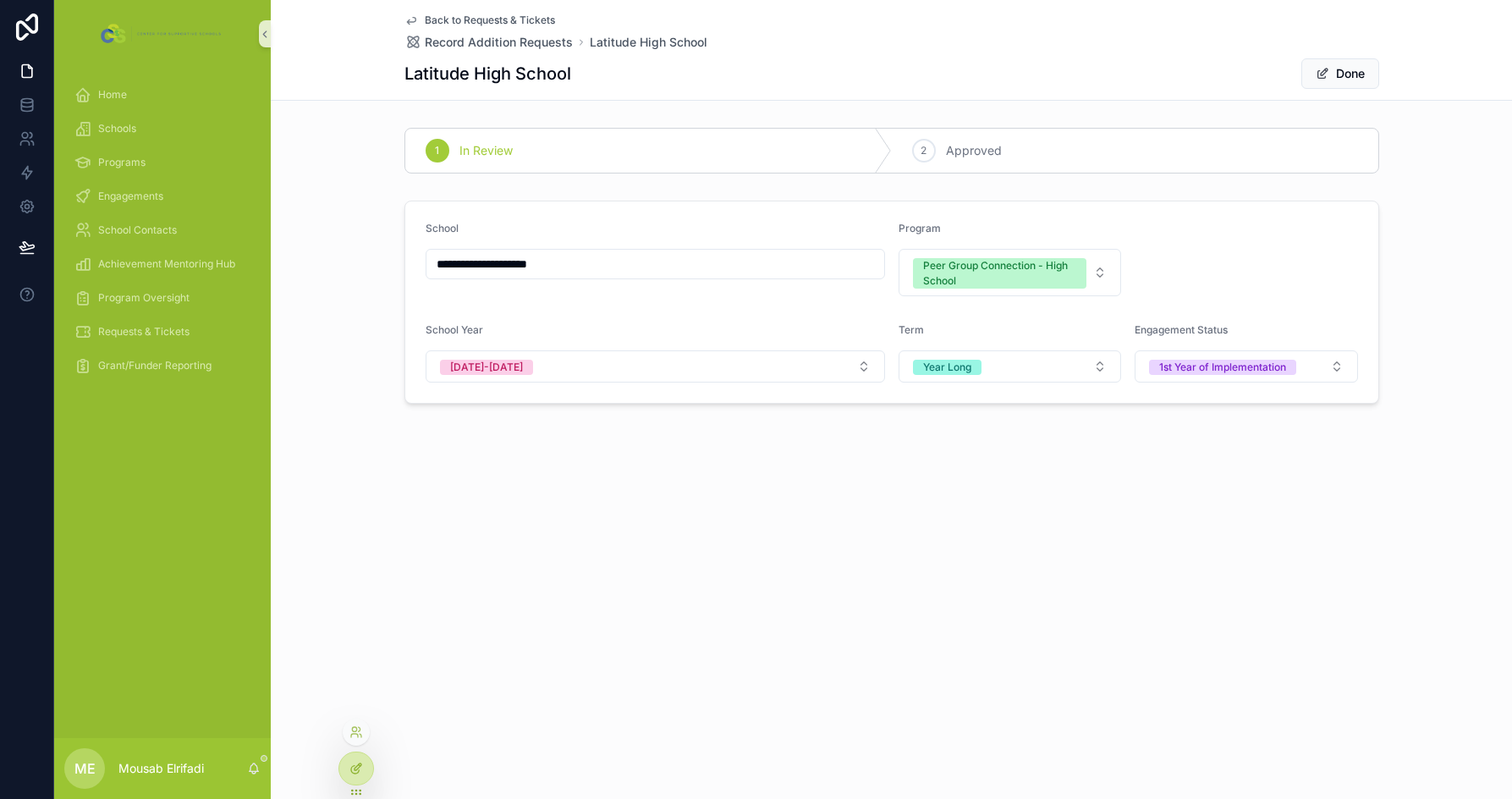
click at [355, 772] on icon at bounding box center [356, 768] width 14 height 14
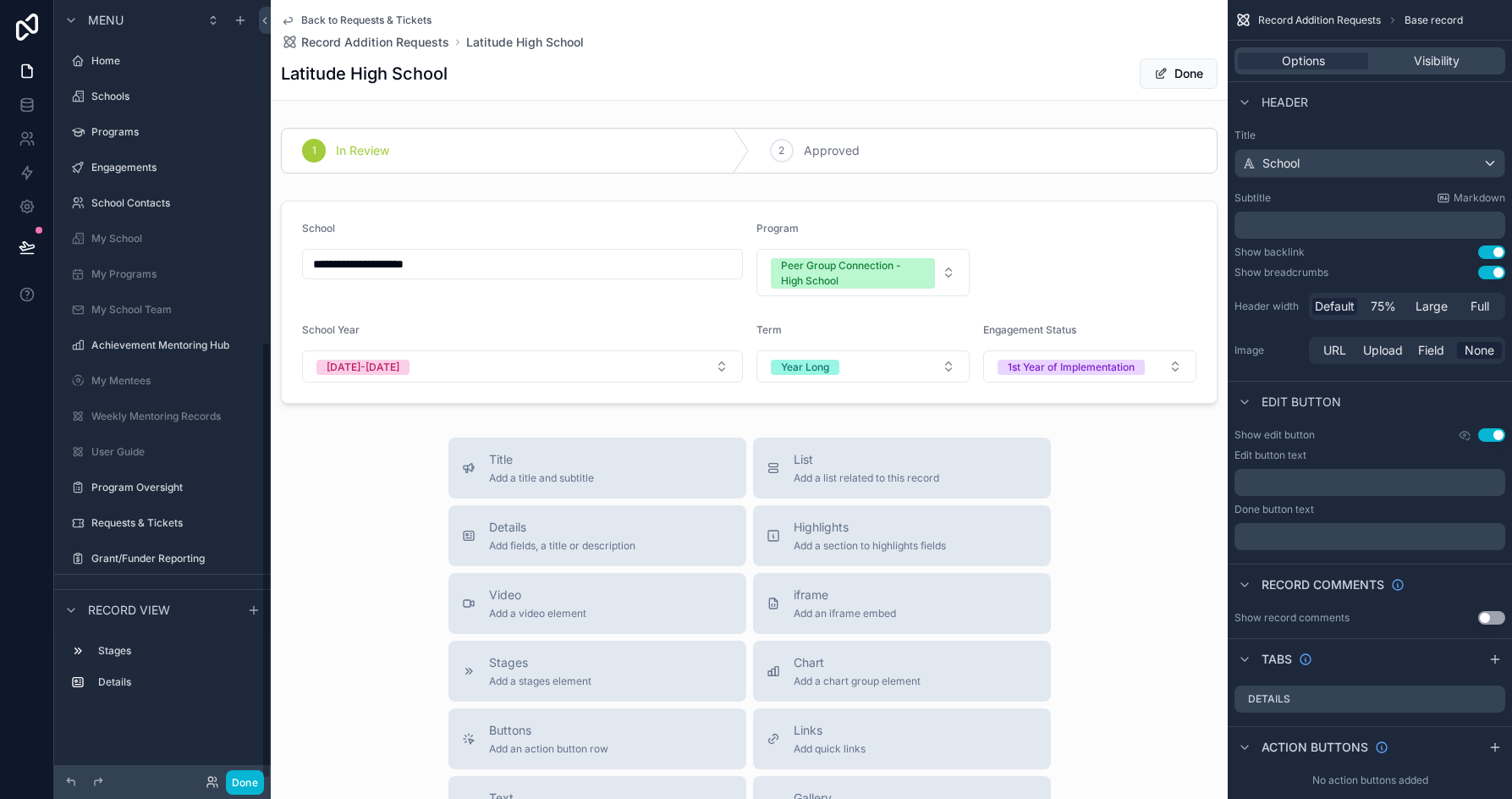
scroll to position [607, 0]
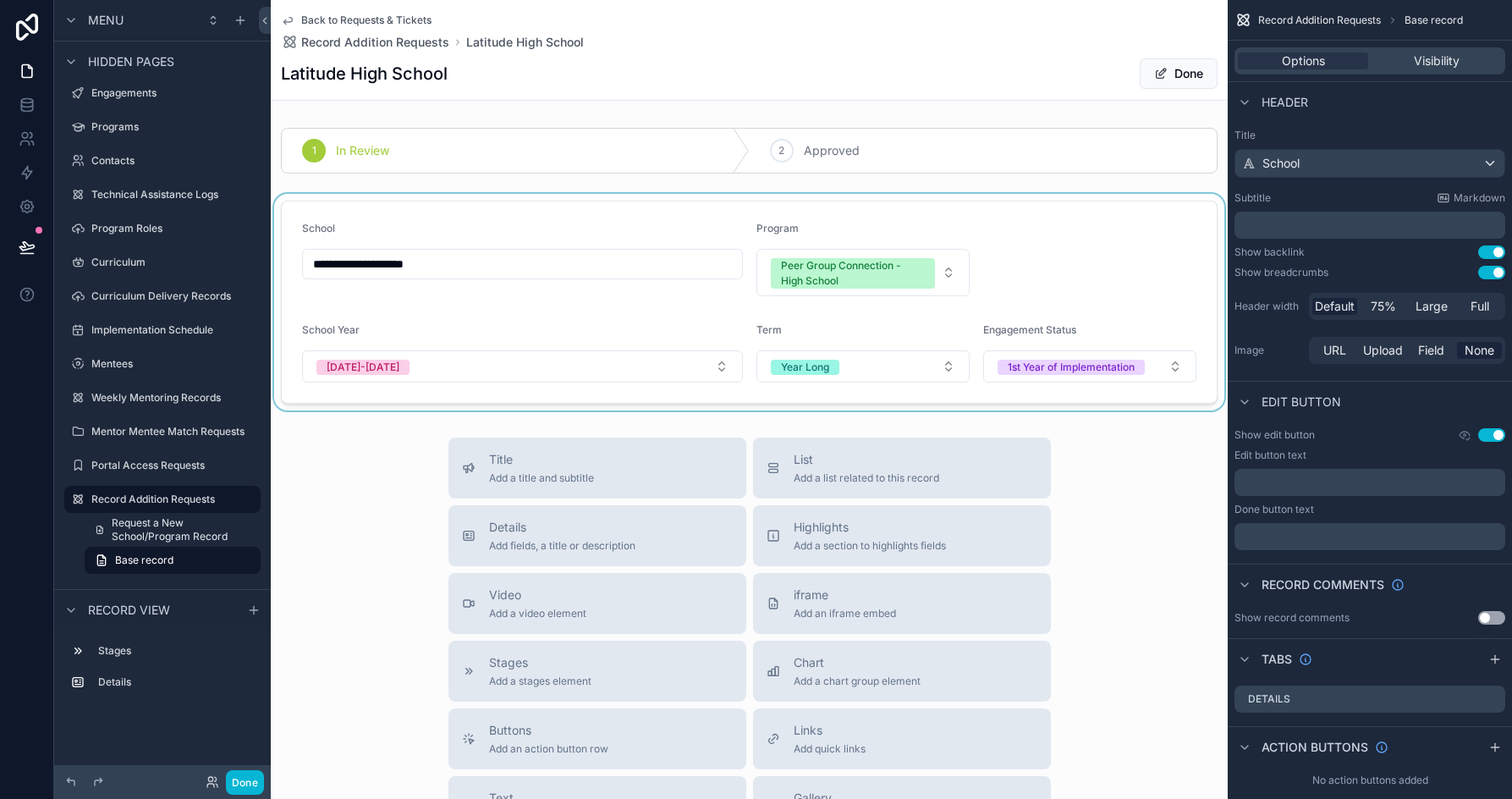
click at [1080, 205] on div "scrollable content" at bounding box center [749, 302] width 957 height 217
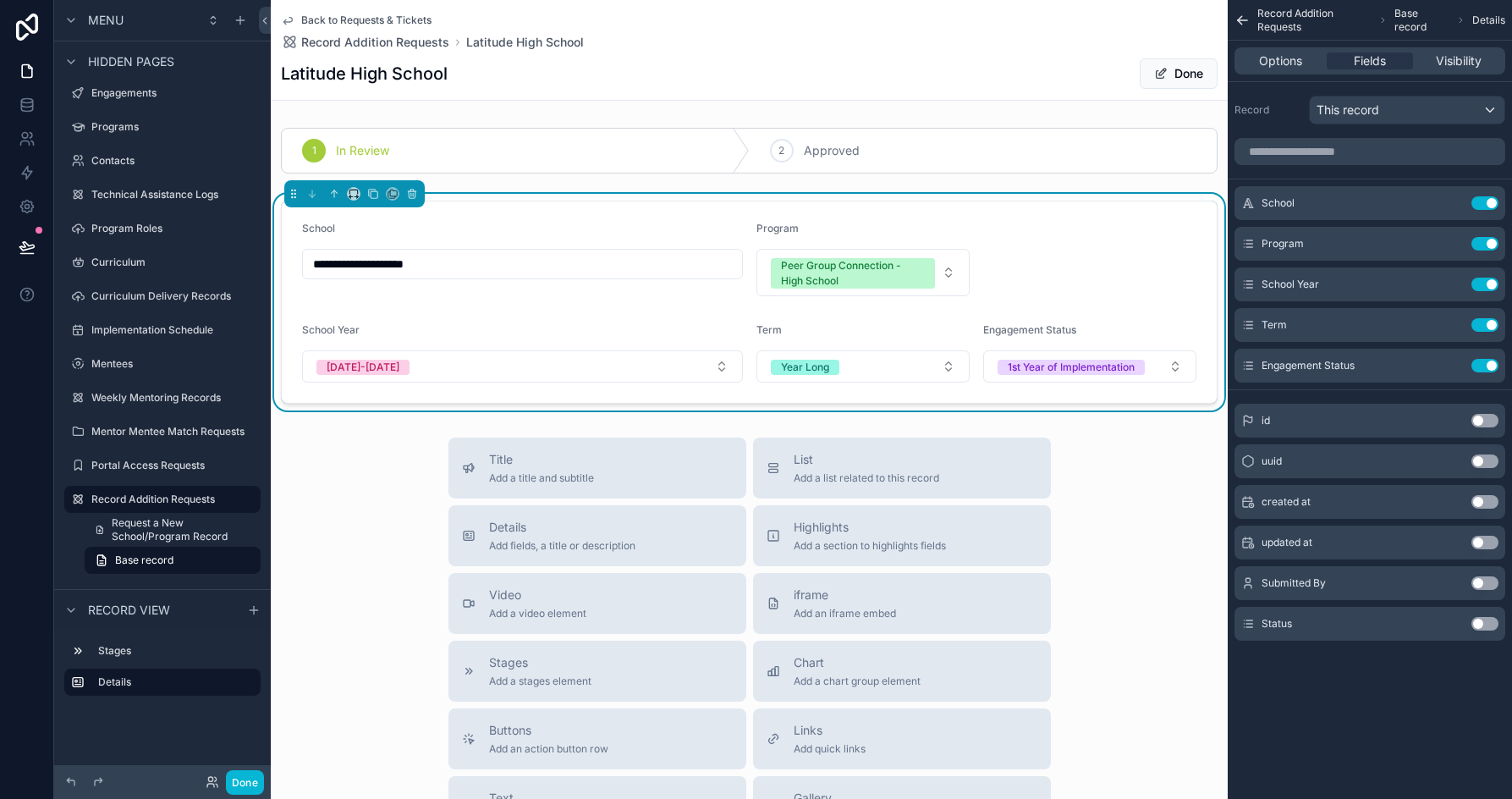
click at [1475, 578] on button "Use setting" at bounding box center [1486, 583] width 27 height 14
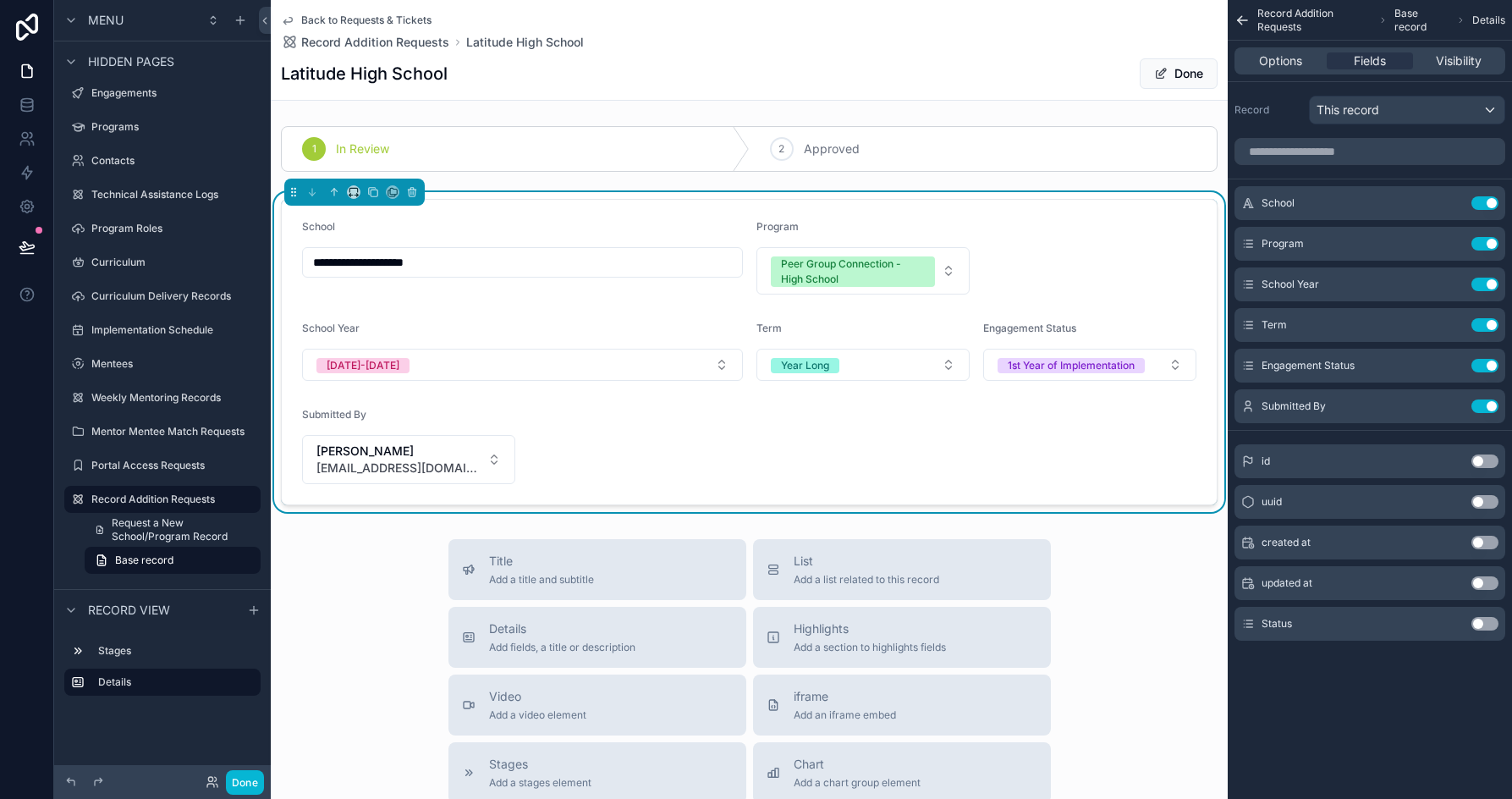
scroll to position [0, 0]
click at [248, 781] on button "Done" at bounding box center [244, 781] width 38 height 24
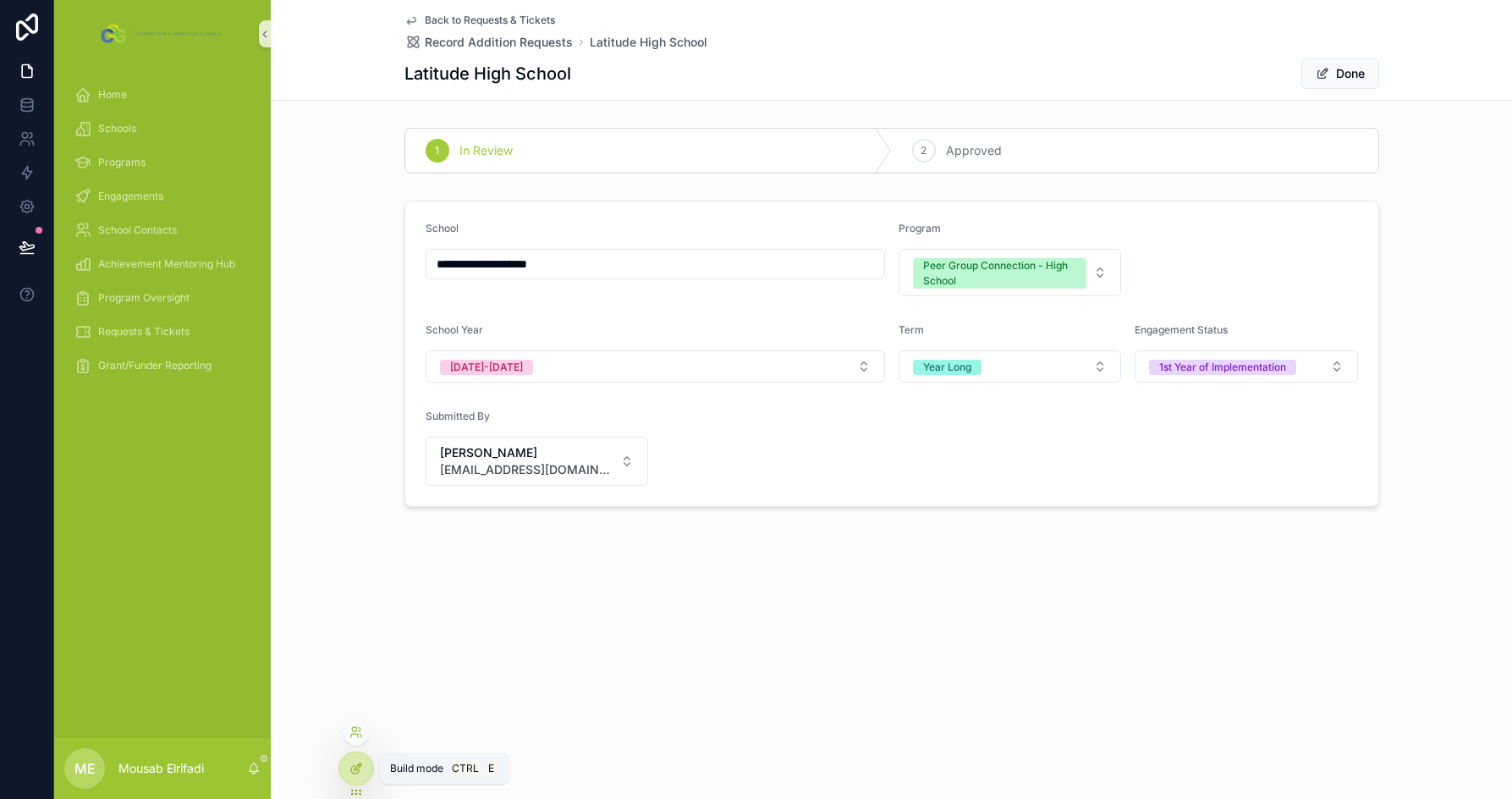
click at [359, 769] on icon at bounding box center [356, 768] width 14 height 14
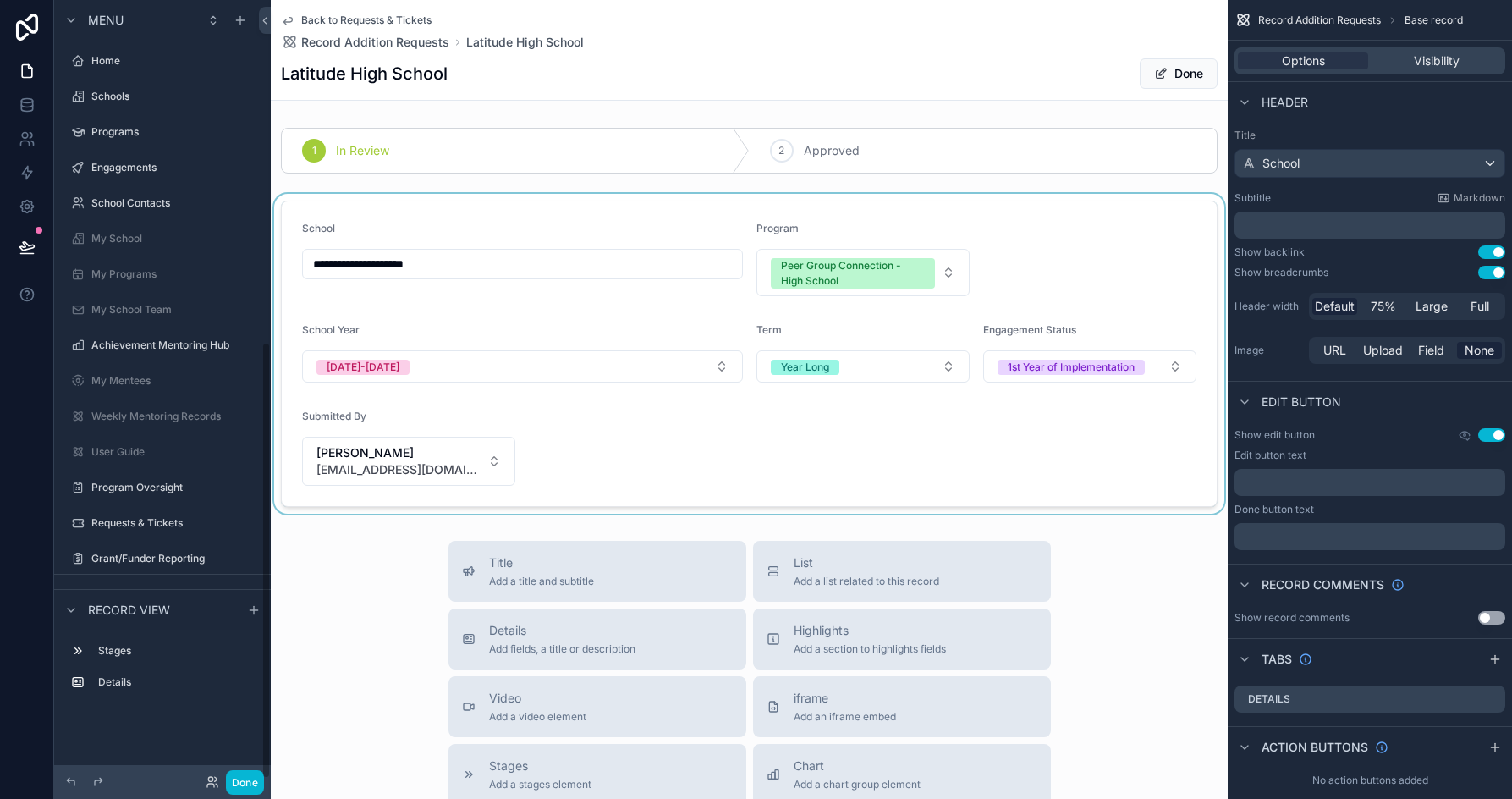
scroll to position [607, 0]
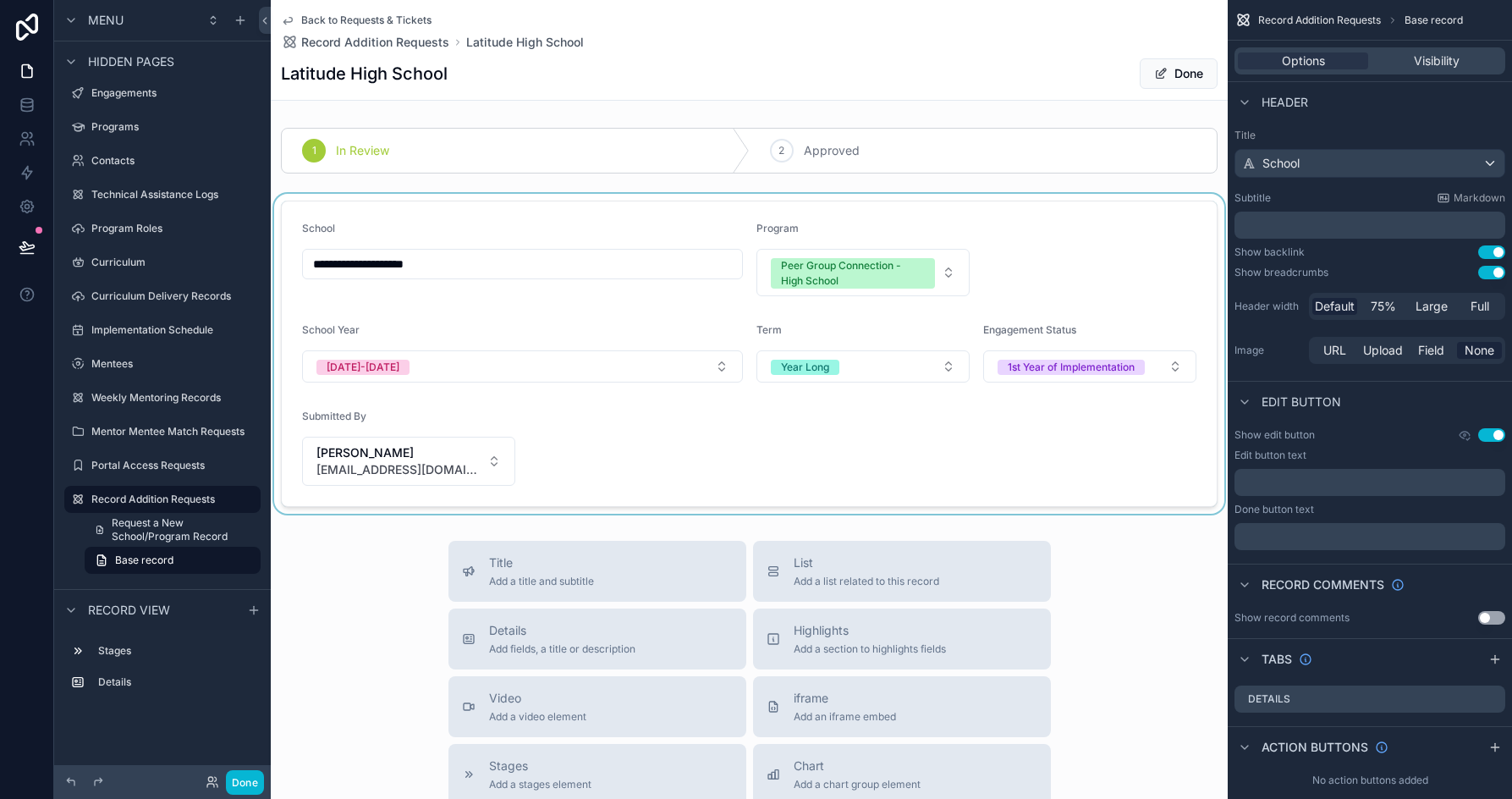
click at [948, 448] on div "scrollable content" at bounding box center [749, 353] width 957 height 320
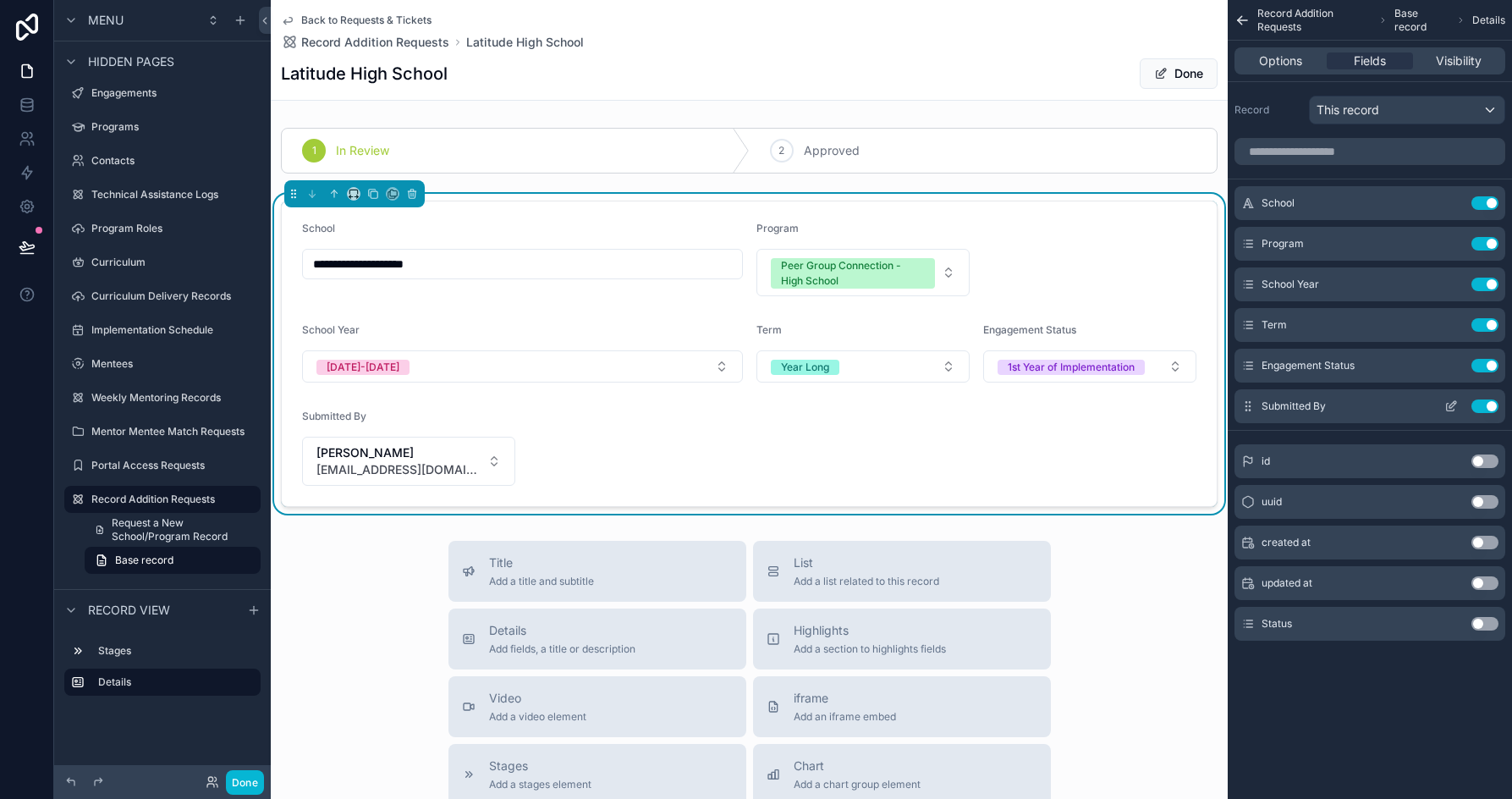
click at [1485, 404] on button "Use setting" at bounding box center [1486, 406] width 27 height 14
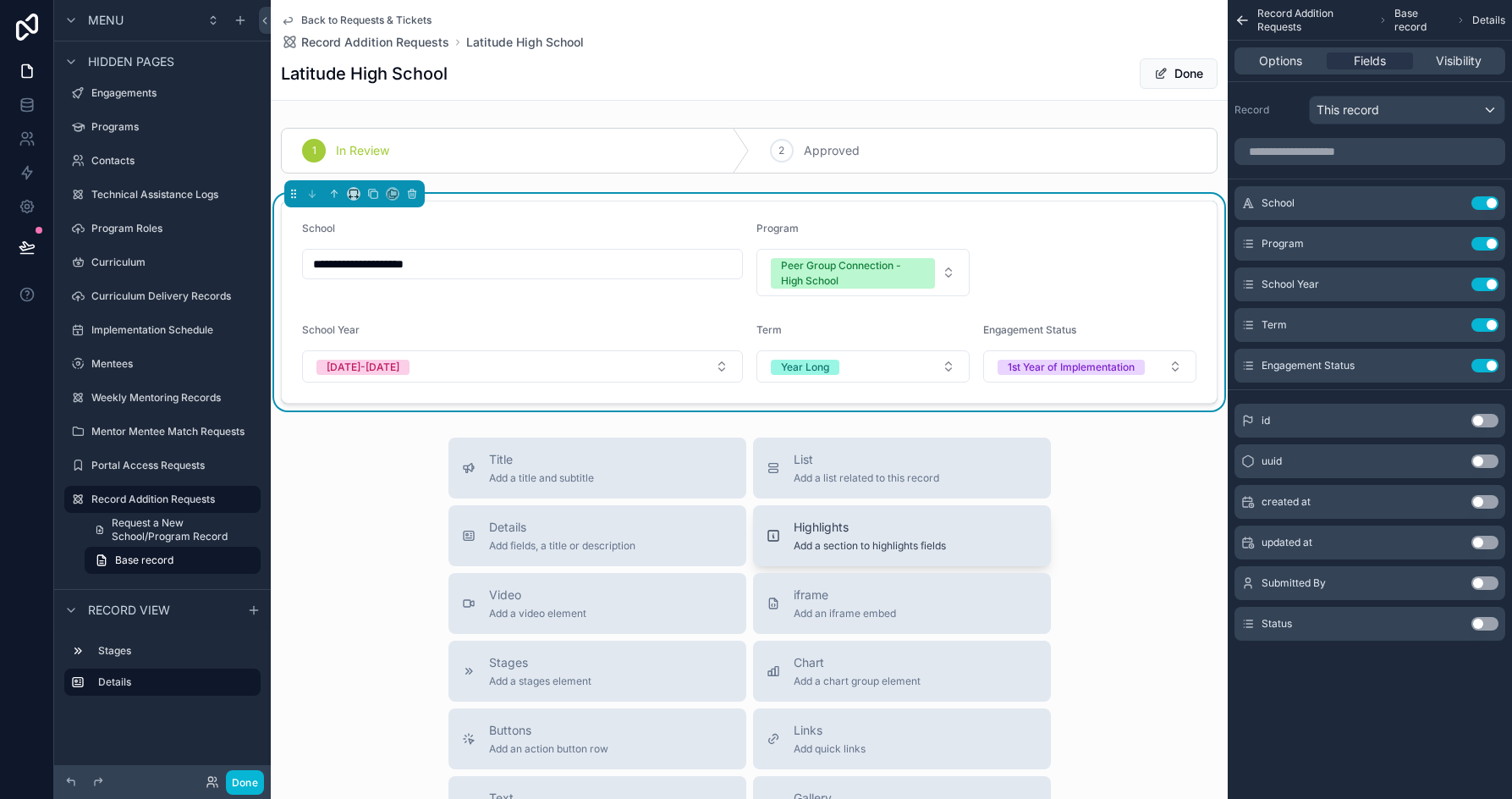
click at [865, 551] on span "Add a section to highlights fields" at bounding box center [869, 546] width 152 height 14
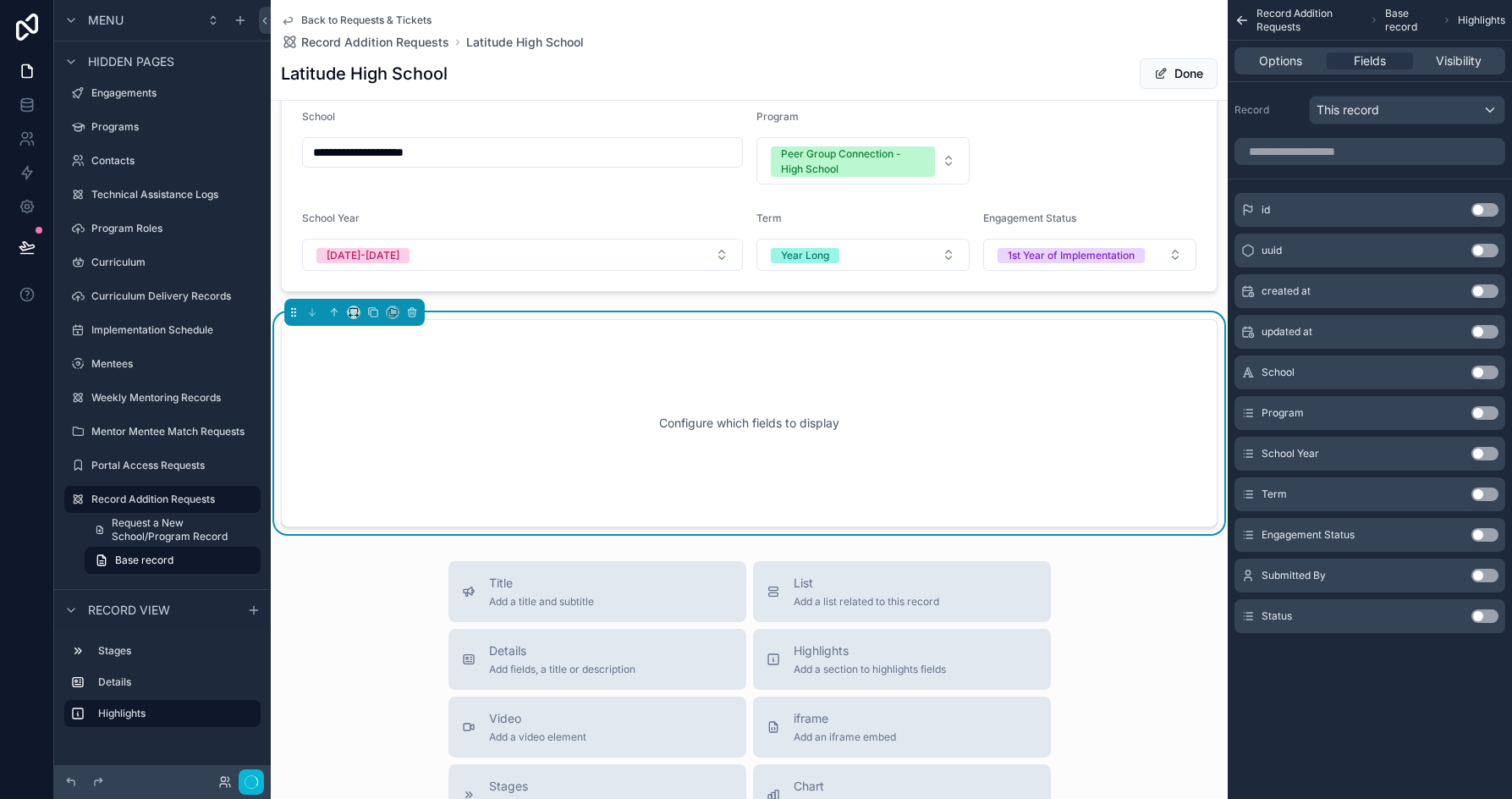
scroll to position [135, 0]
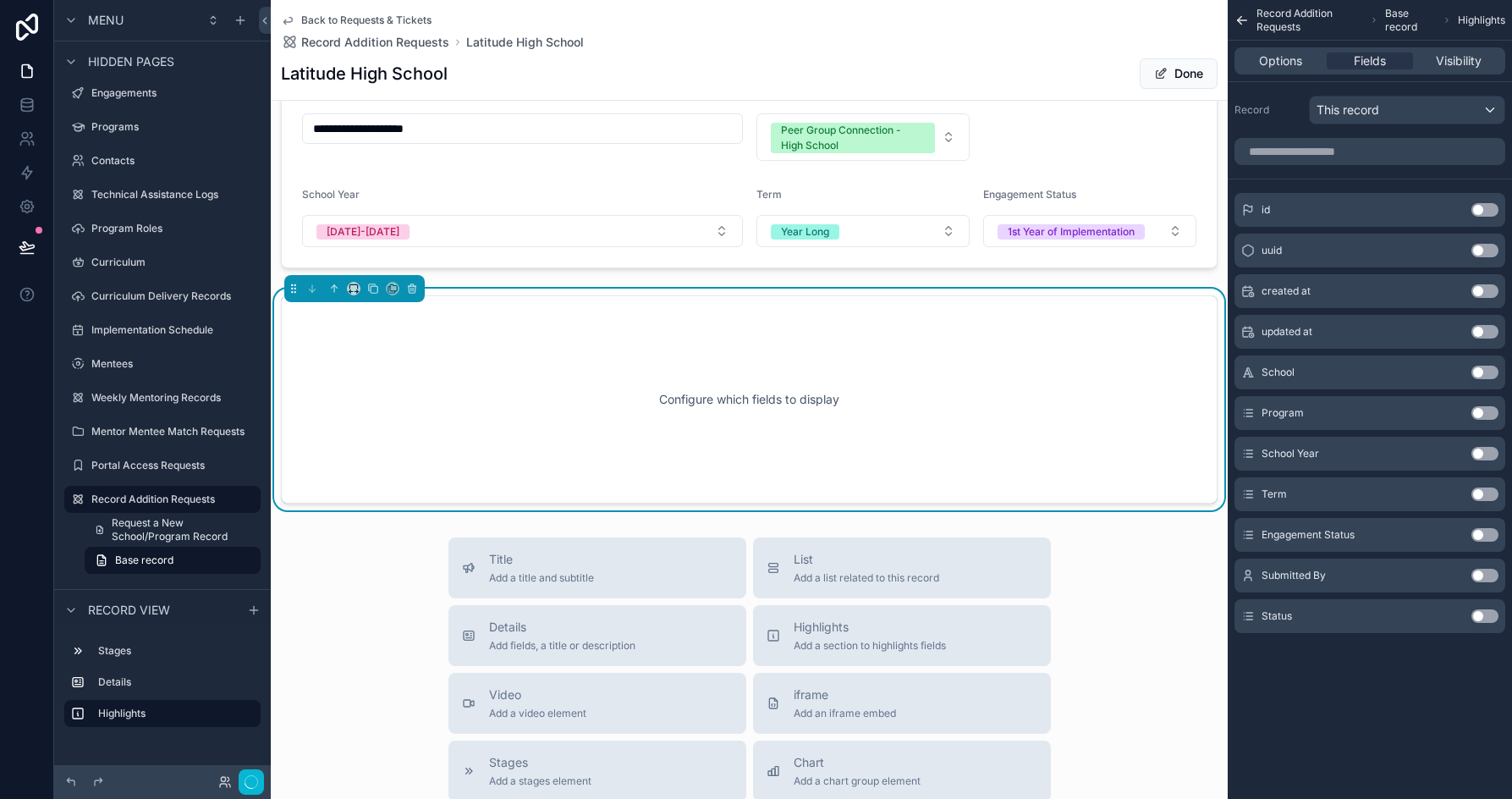
click at [1482, 572] on button "Use setting" at bounding box center [1486, 575] width 27 height 14
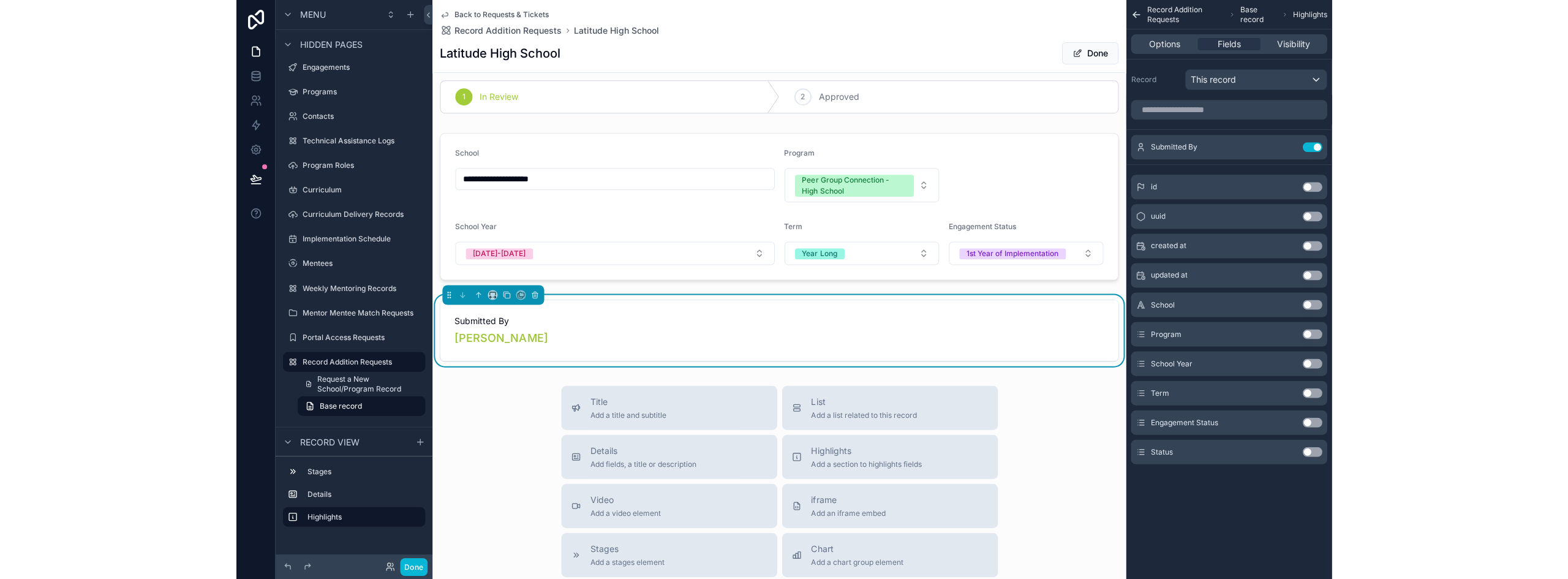
scroll to position [0, 0]
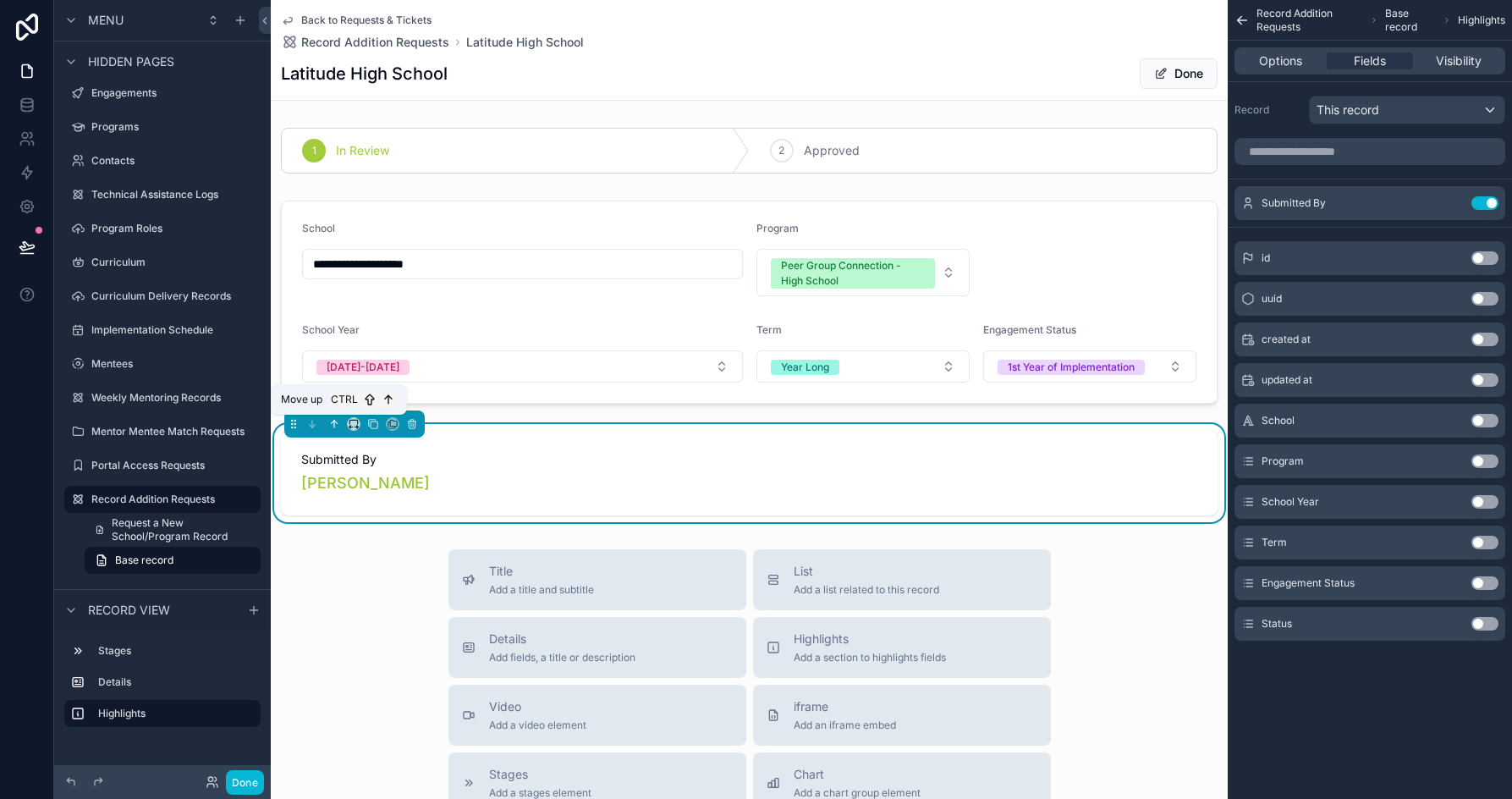
click at [333, 428] on icon "scrollable content" at bounding box center [334, 423] width 12 height 12
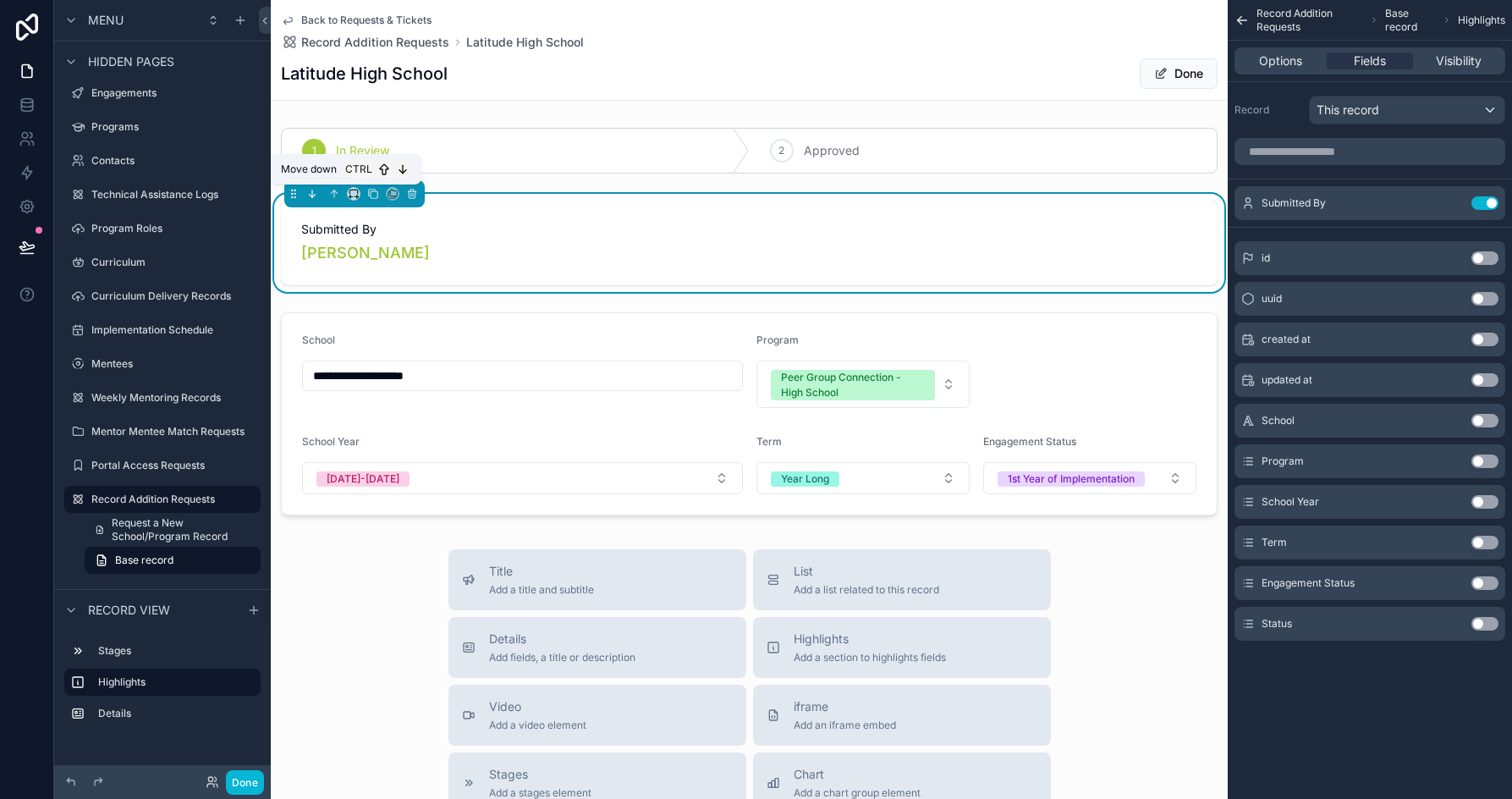
click at [312, 193] on icon "scrollable content" at bounding box center [313, 194] width 12 height 12
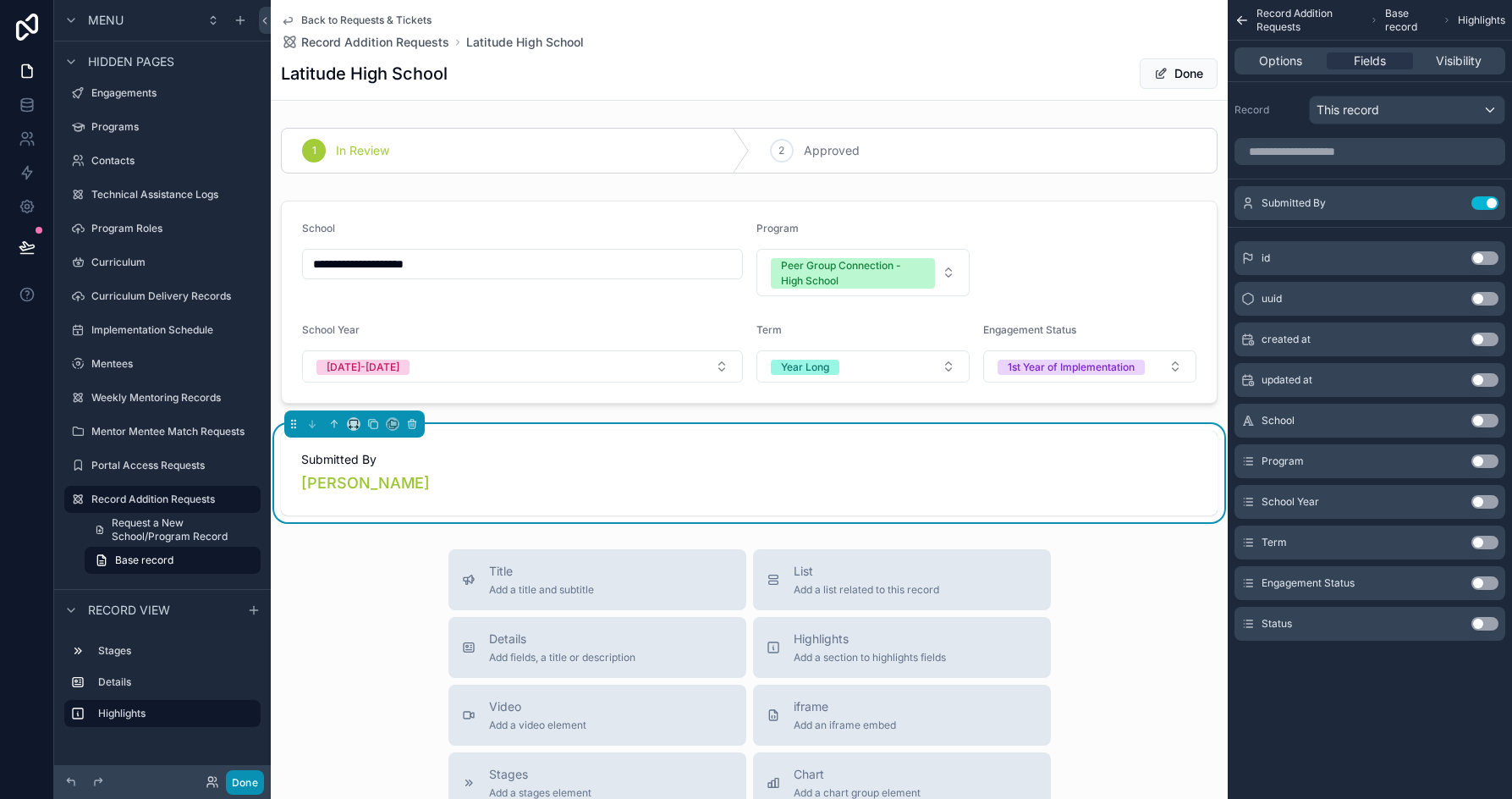
click at [238, 786] on button "Done" at bounding box center [244, 781] width 38 height 24
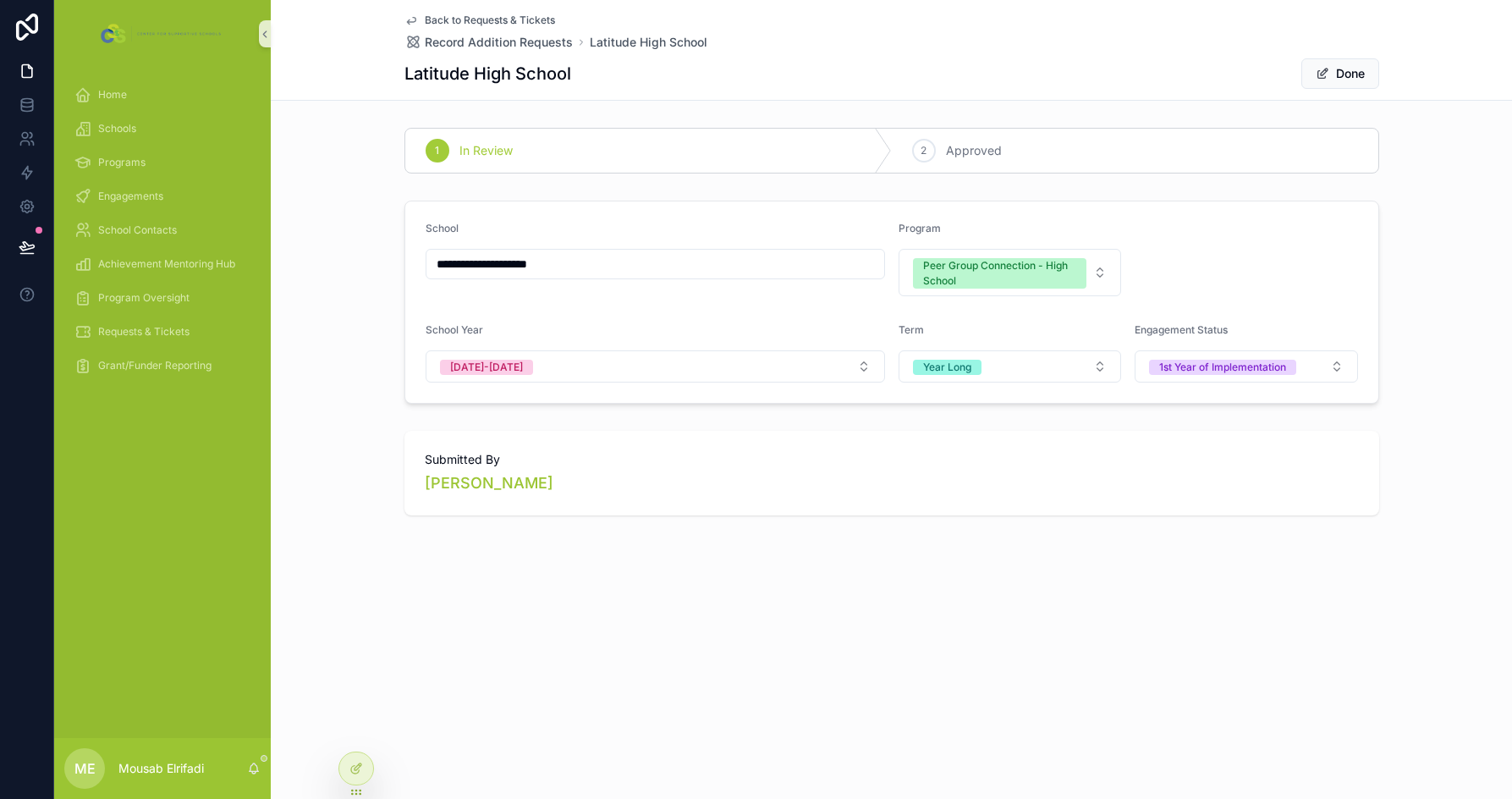
click at [320, 189] on div "**********" at bounding box center [891, 321] width 1241 height 401
click at [151, 316] on link "Requests & Tickets" at bounding box center [163, 331] width 197 height 30
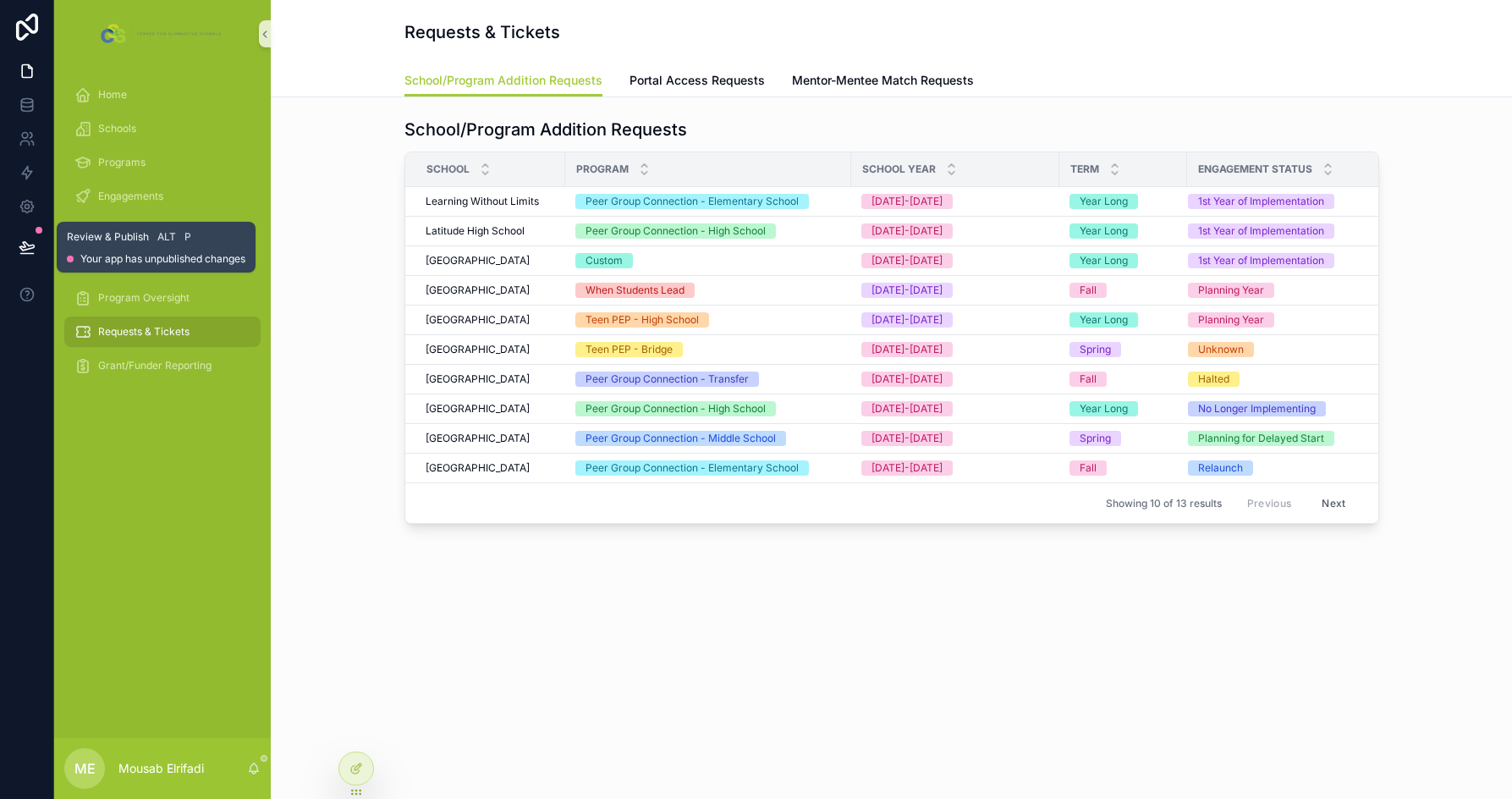
click at [29, 242] on icon at bounding box center [26, 246] width 17 height 17
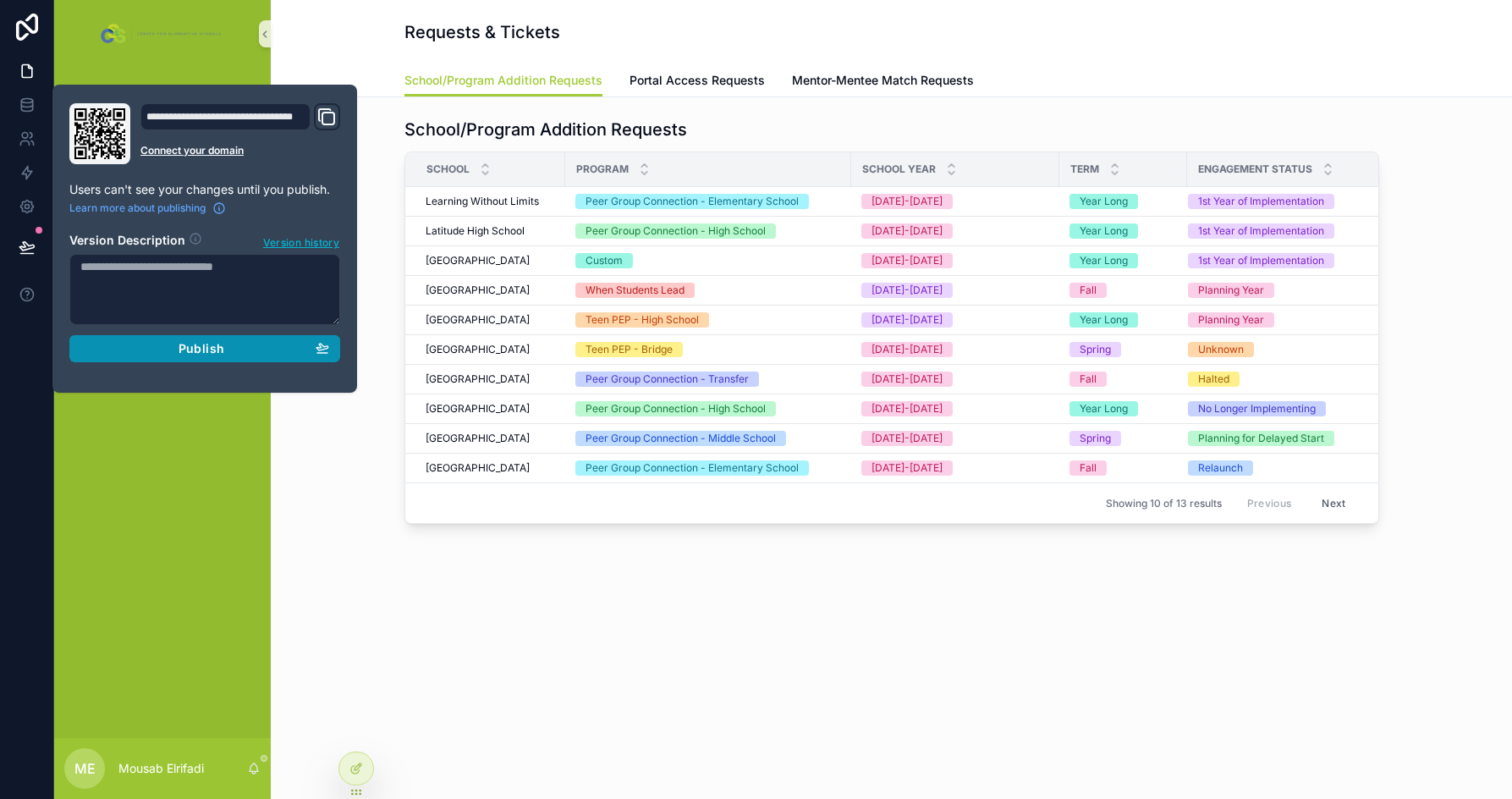
click at [245, 341] on div "Publish" at bounding box center [205, 348] width 249 height 16
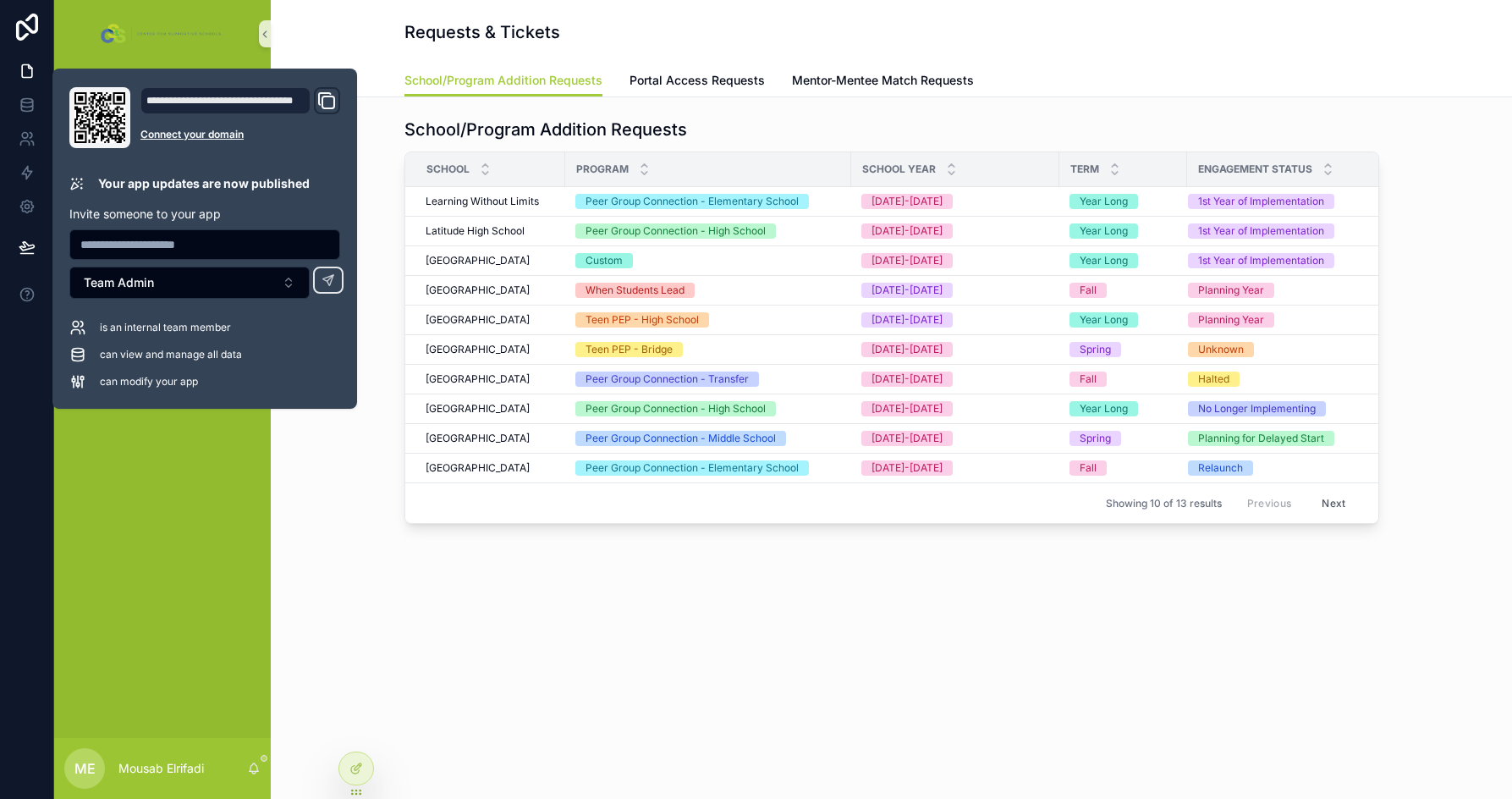
click at [500, 623] on div "School/Program Addition Requests School Program School Year Term Engagement Sta…" at bounding box center [891, 368] width 1241 height 541
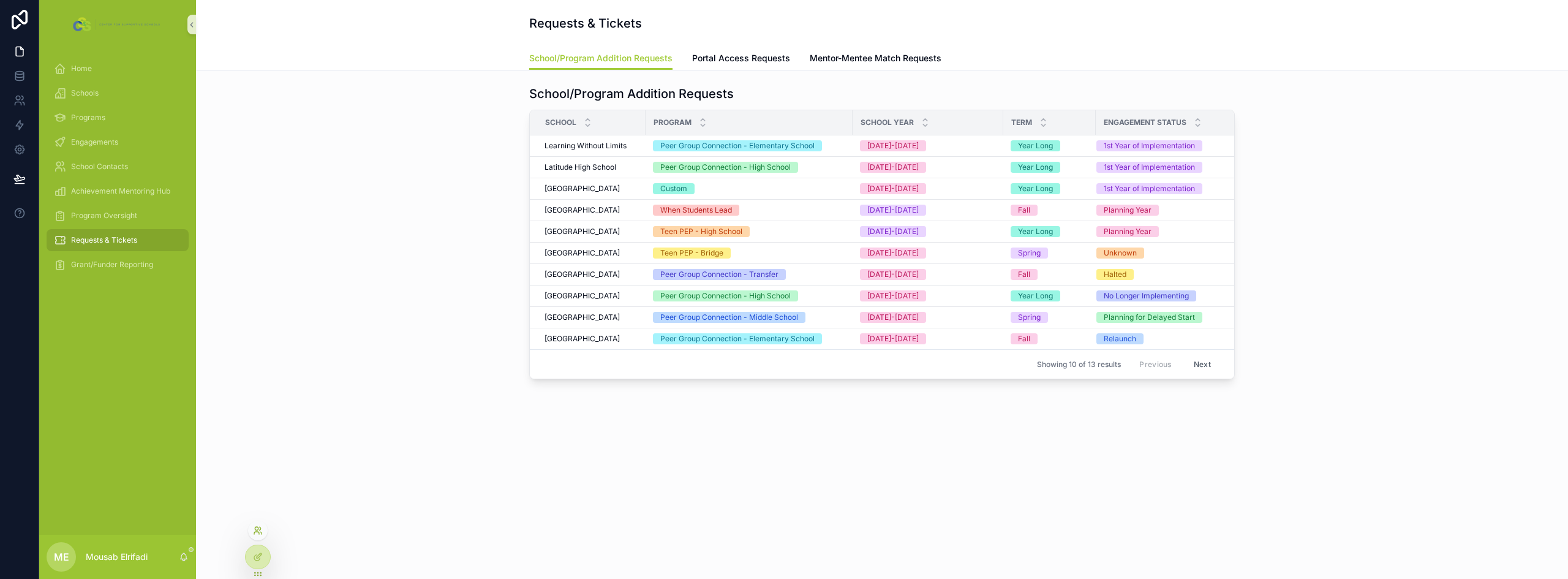
click at [256, 533] on icon at bounding box center [258, 531] width 10 height 10
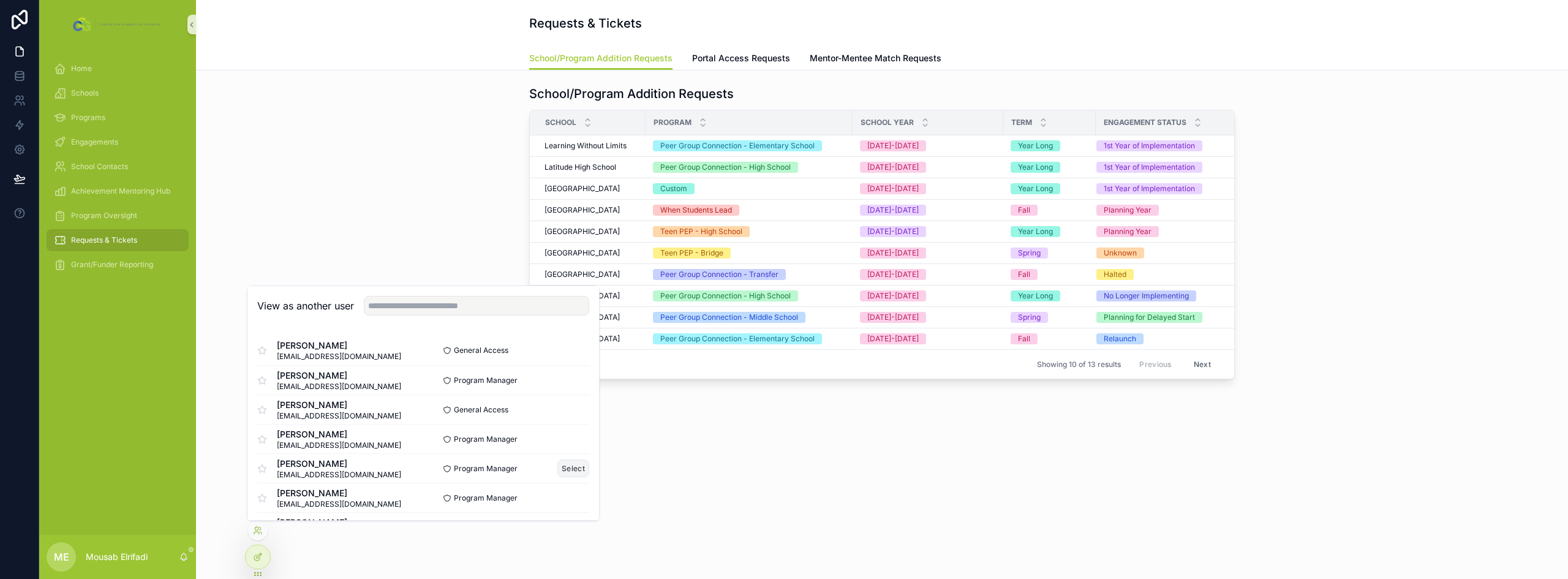
click at [557, 464] on button "Select" at bounding box center [573, 468] width 32 height 18
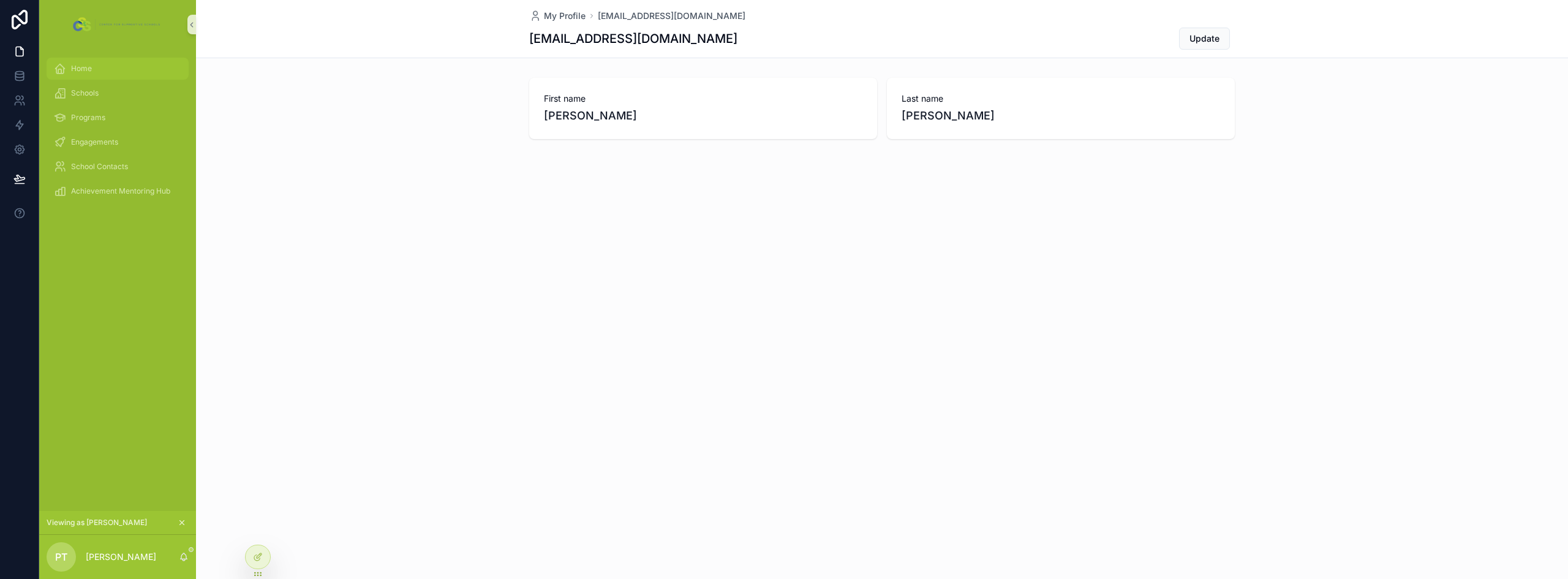
click at [98, 70] on div "Home" at bounding box center [117, 68] width 128 height 20
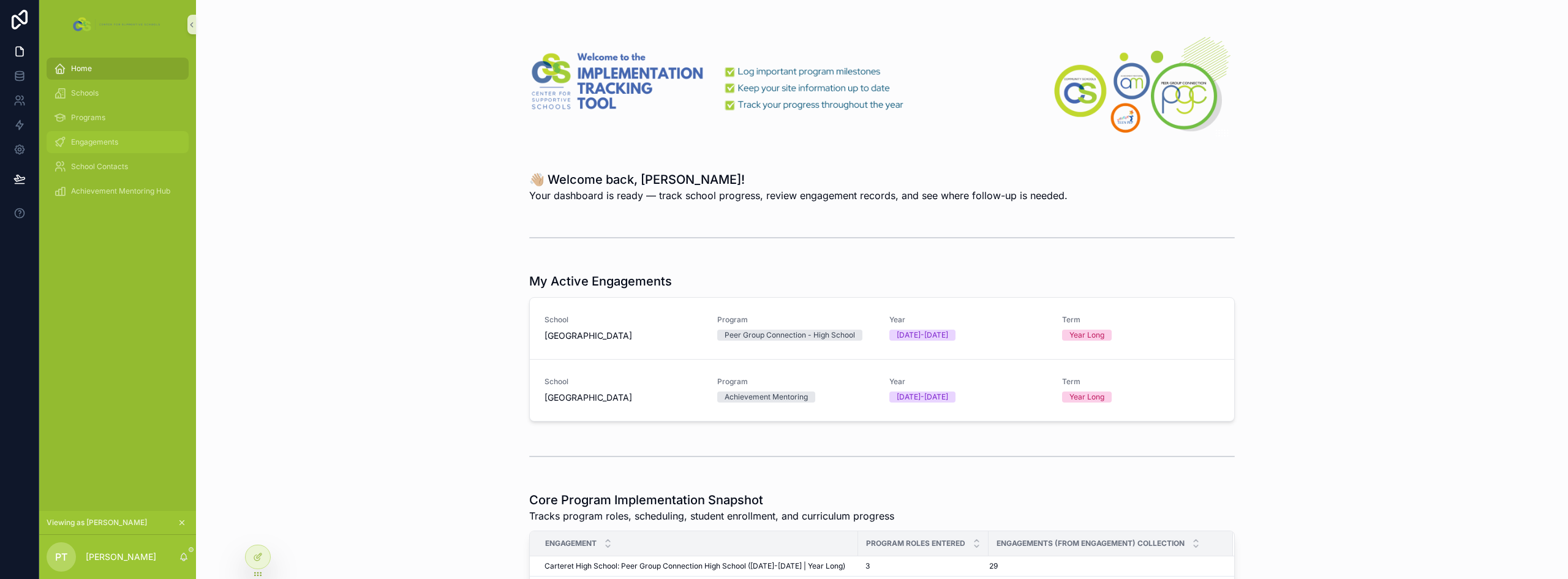
click at [90, 140] on span "Engagements" at bounding box center [94, 142] width 47 height 10
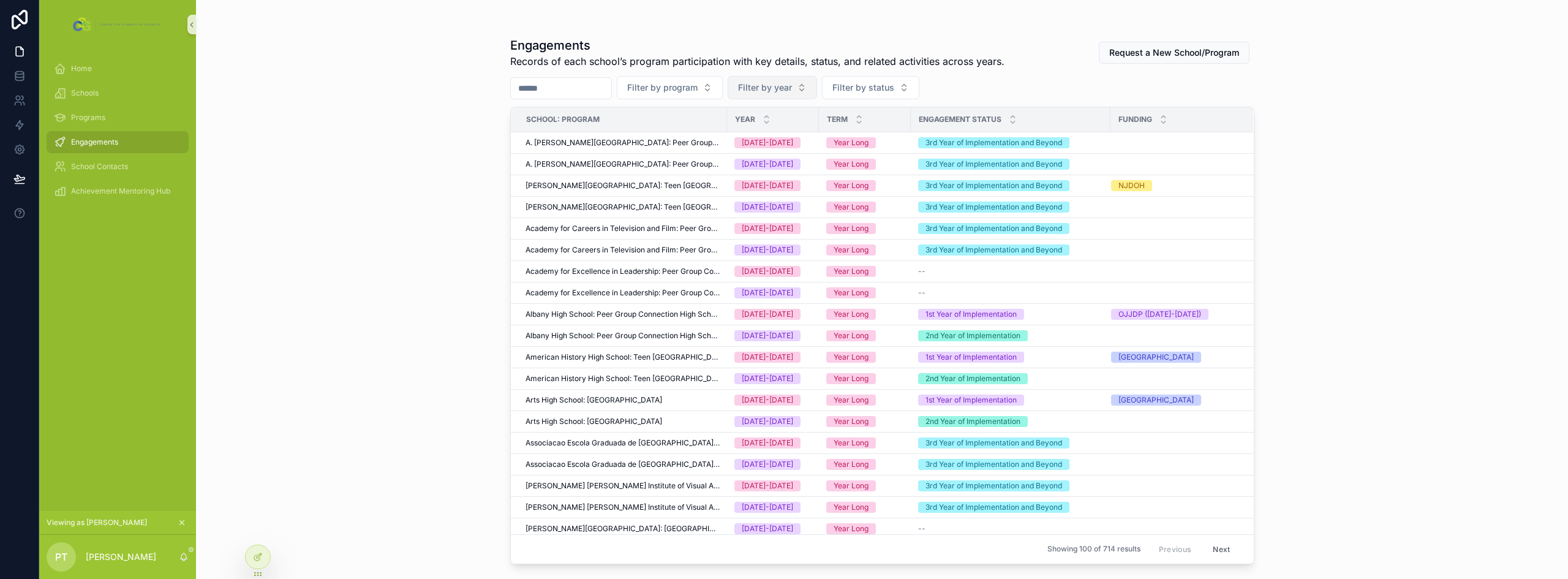
click at [792, 84] on span "Filter by year" at bounding box center [765, 87] width 54 height 12
click at [777, 157] on div "[DATE]-[DATE]" at bounding box center [802, 157] width 147 height 20
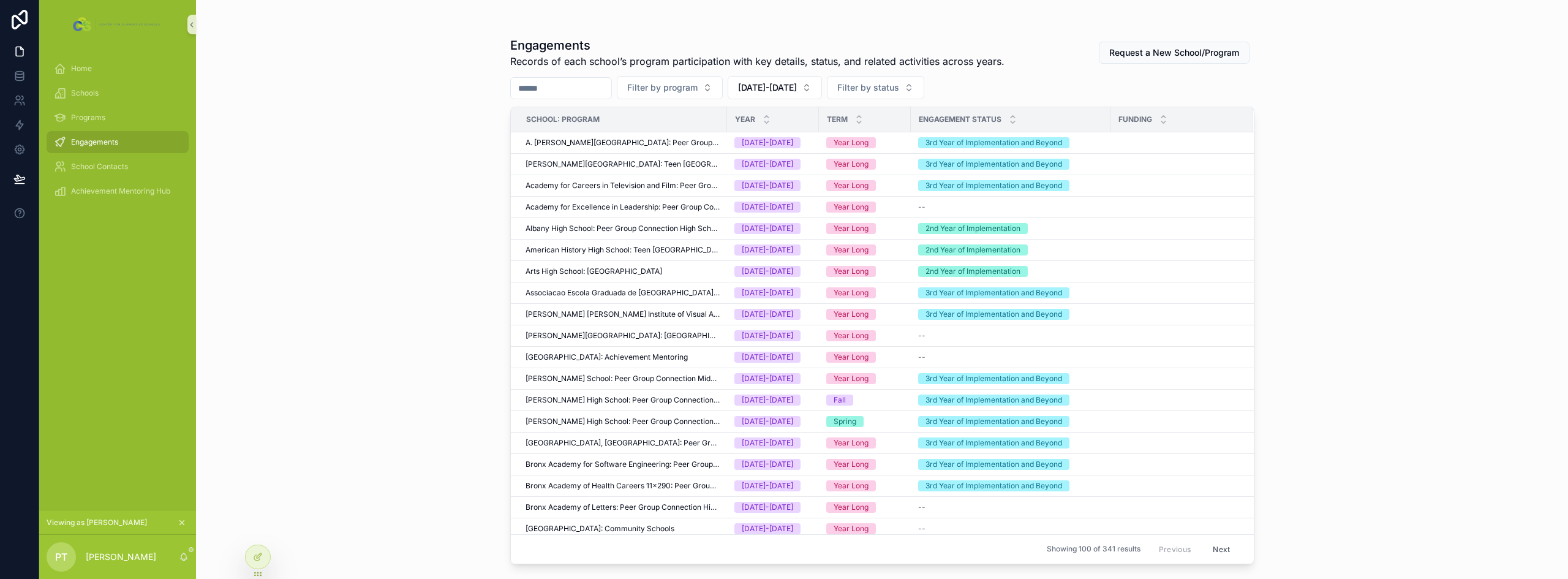
click at [574, 95] on input "scrollable content" at bounding box center [561, 88] width 101 height 17
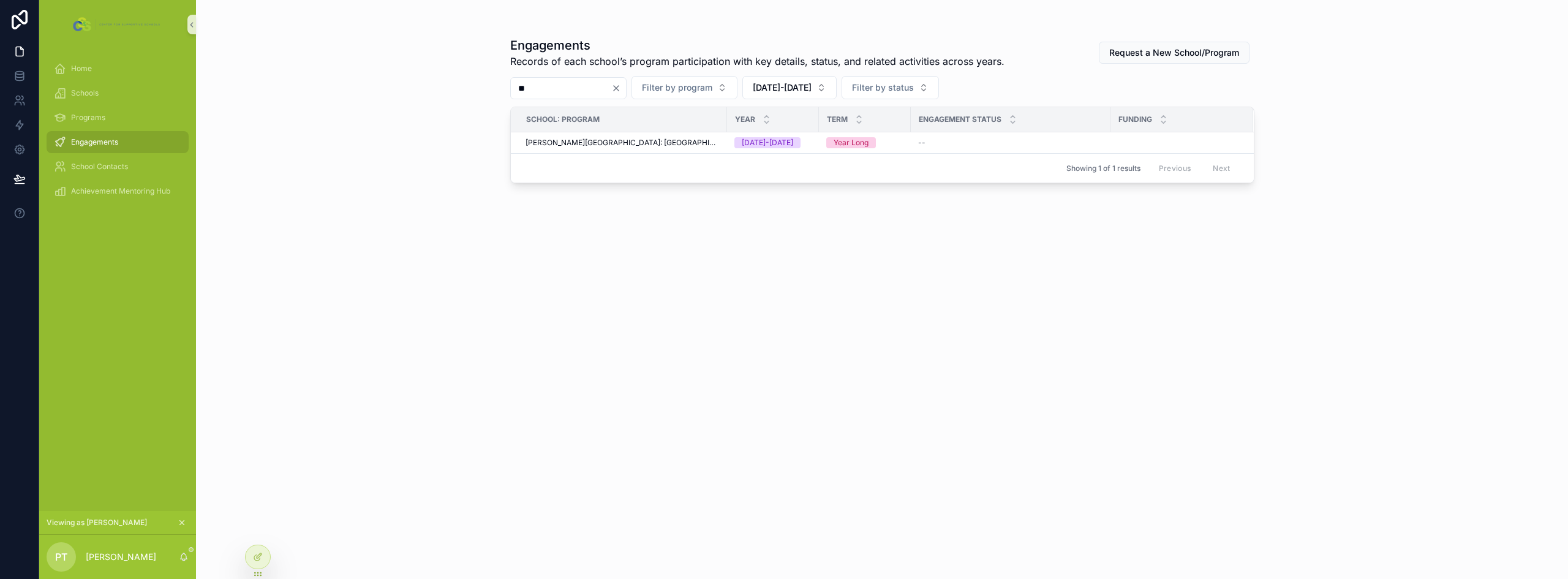
type input "*"
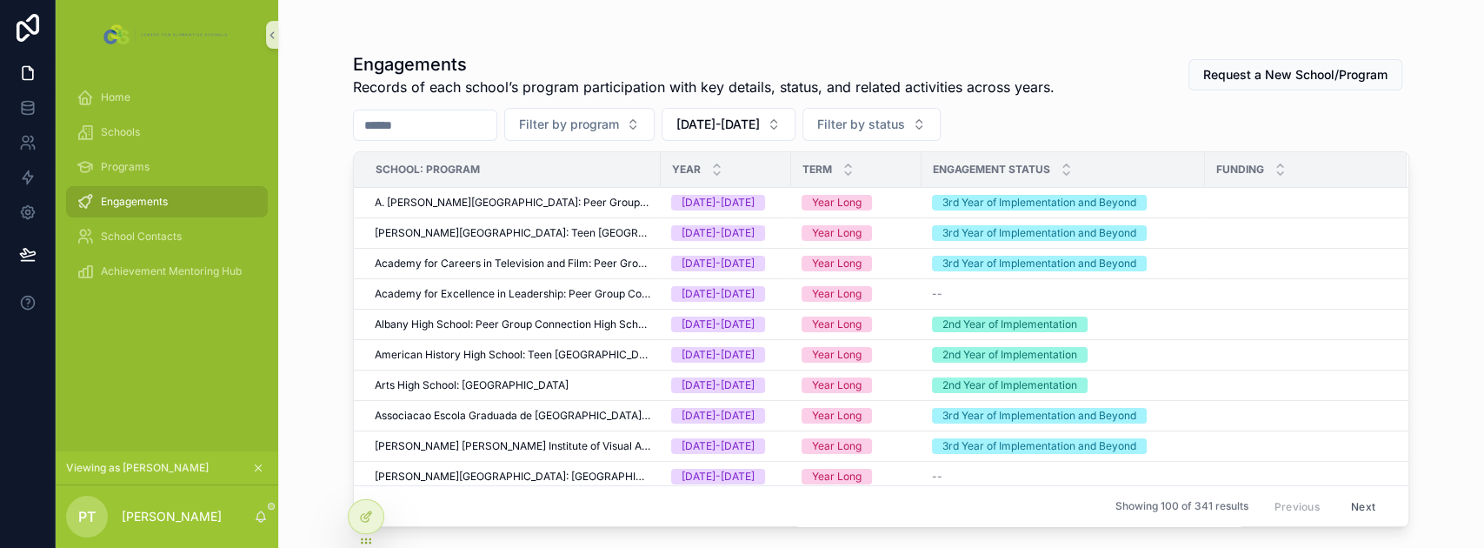
drag, startPoint x: 2176, startPoint y: 0, endPoint x: 332, endPoint y: 148, distance: 1849.6
click at [332, 148] on div "Engagements Records of each school’s program participation with key details, st…" at bounding box center [881, 263] width 1112 height 527
click at [636, 115] on button "Filter by program" at bounding box center [579, 124] width 150 height 33
type input "****"
click at [639, 195] on div "When Students Lead" at bounding box center [616, 194] width 209 height 28
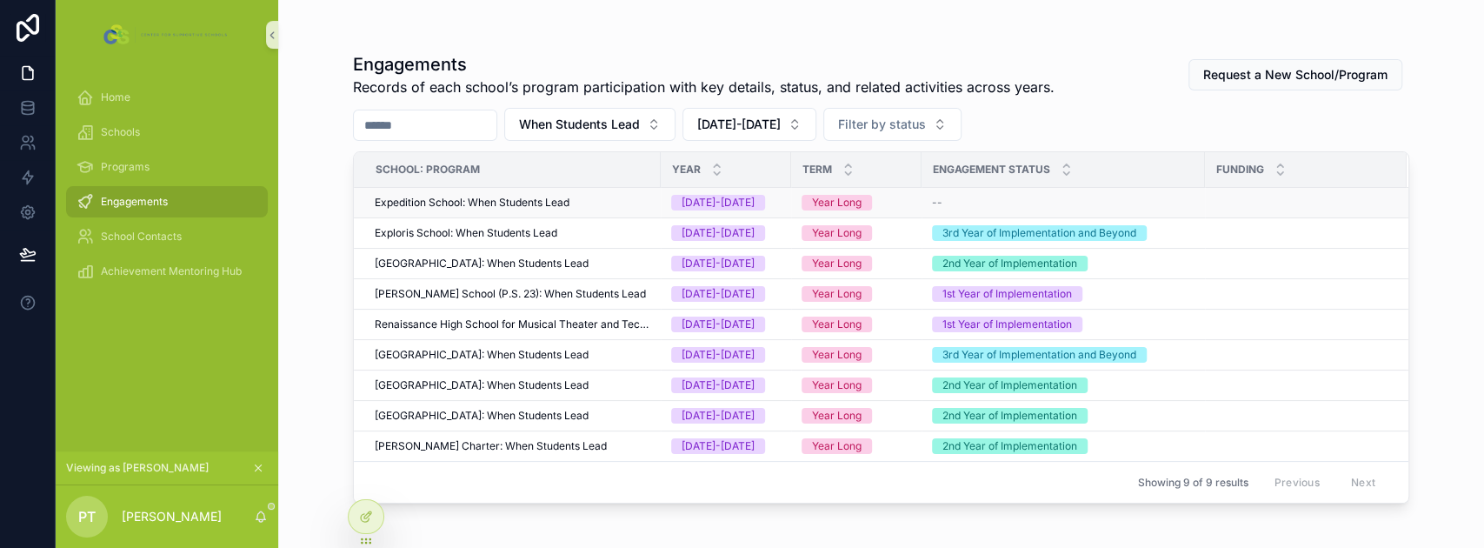
click at [506, 210] on td "Expedition School: When Students Lead" at bounding box center [507, 203] width 307 height 30
click at [509, 203] on span "Expedition School: When Students Lead" at bounding box center [472, 203] width 195 height 14
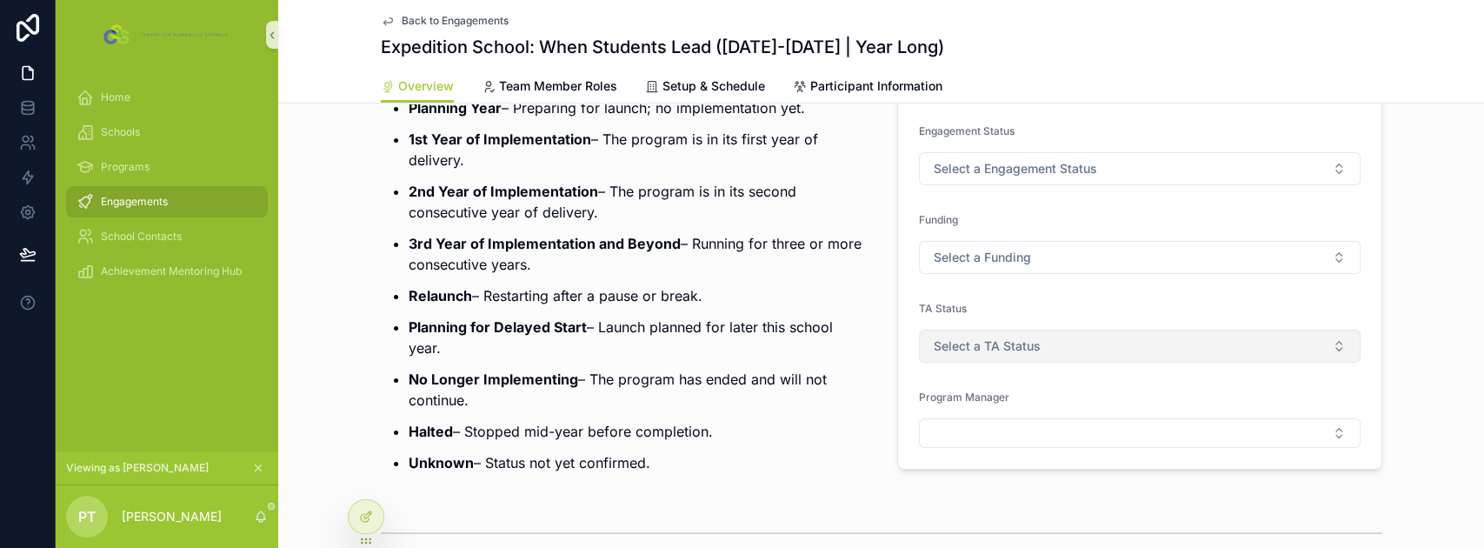
scroll to position [174, 0]
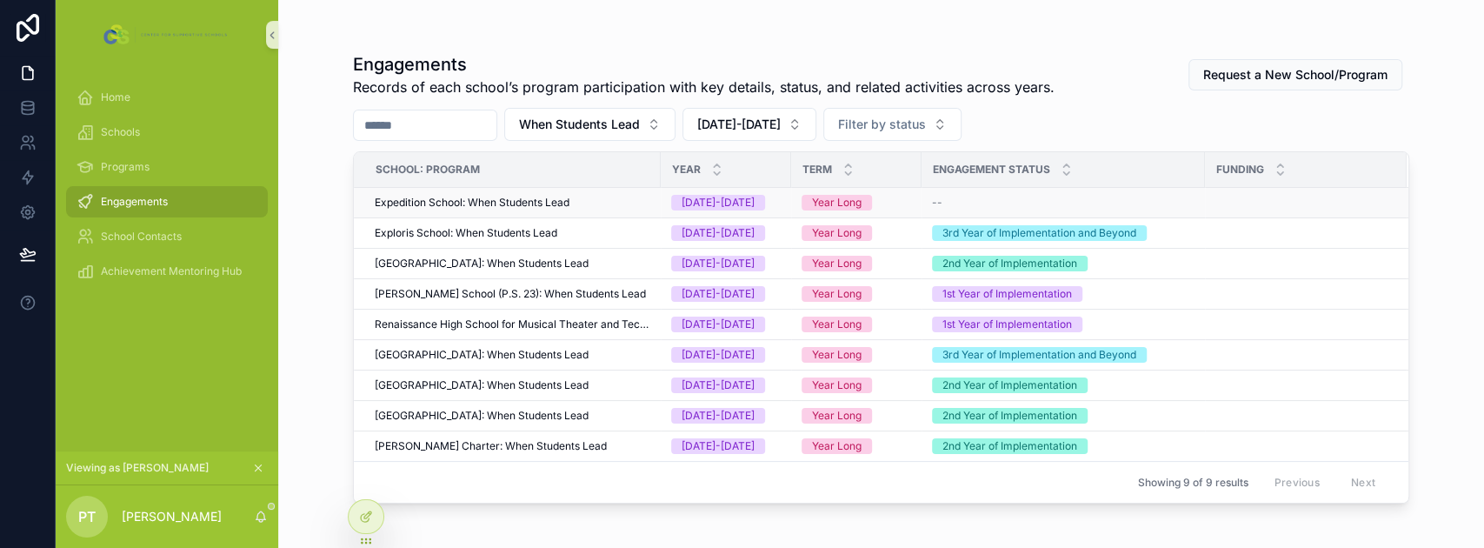
click at [1003, 201] on div "--" at bounding box center [1063, 203] width 263 height 14
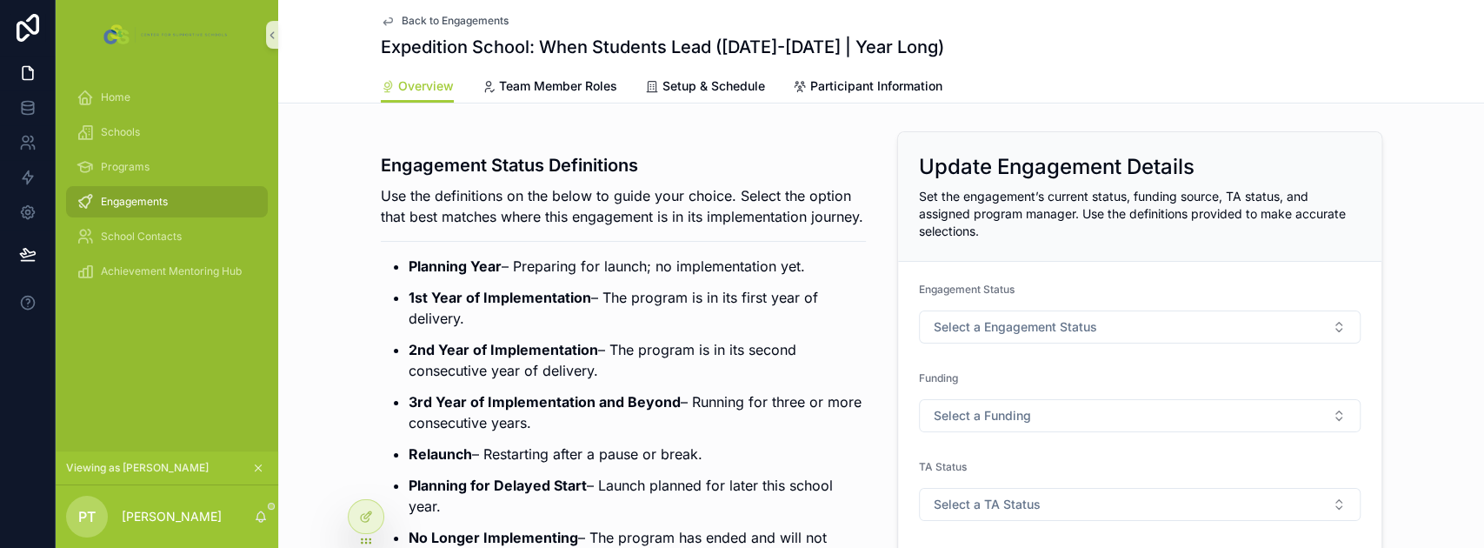
scroll to position [57, 0]
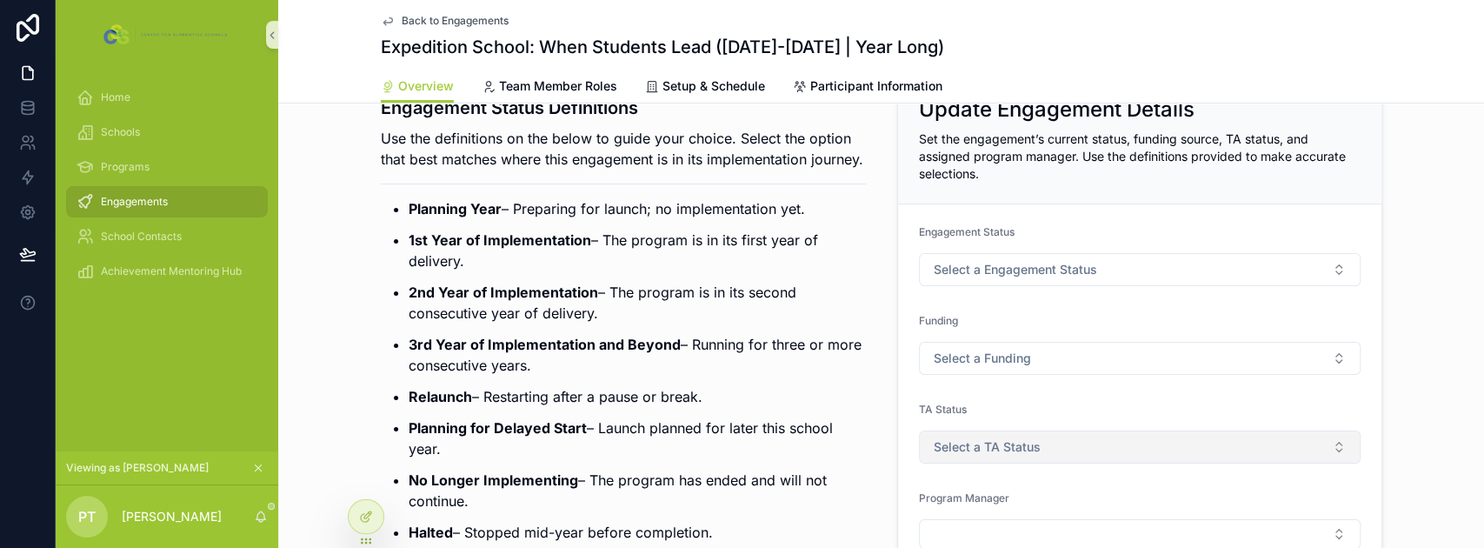
click at [1023, 443] on span "Select a TA Status" at bounding box center [987, 446] width 107 height 17
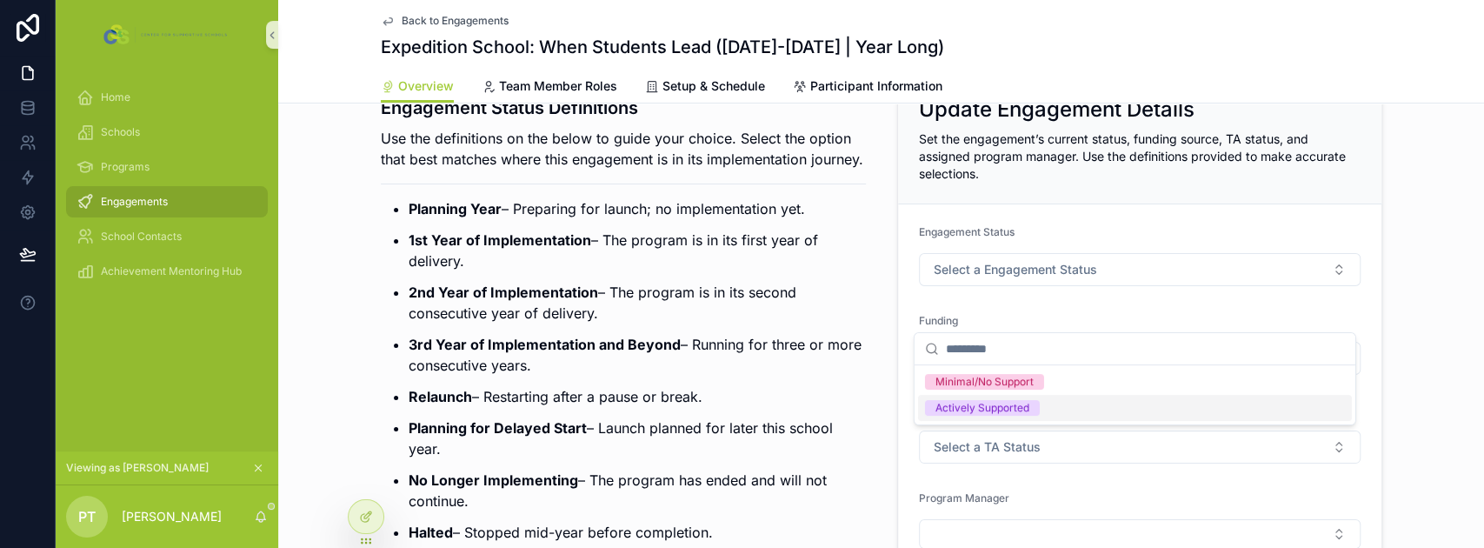
click at [861, 252] on div "Engagement Status Definitions Use the definitions on the below to guide your ch…" at bounding box center [623, 329] width 506 height 524
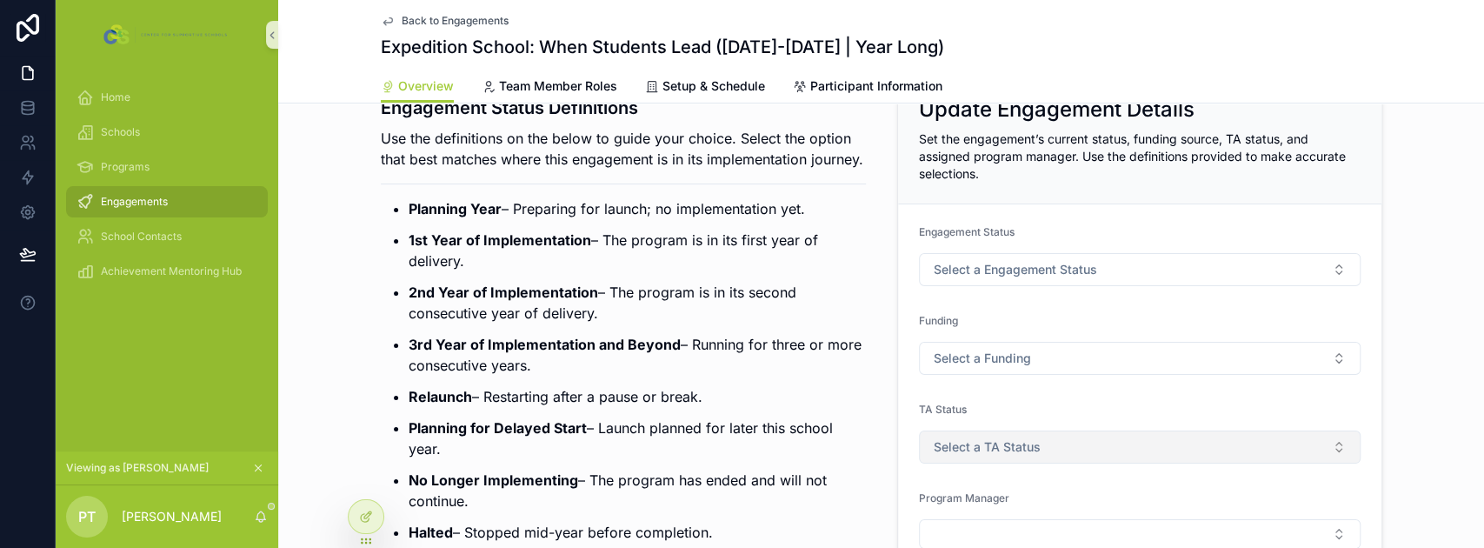
click at [981, 448] on span "Select a TA Status" at bounding box center [987, 446] width 107 height 17
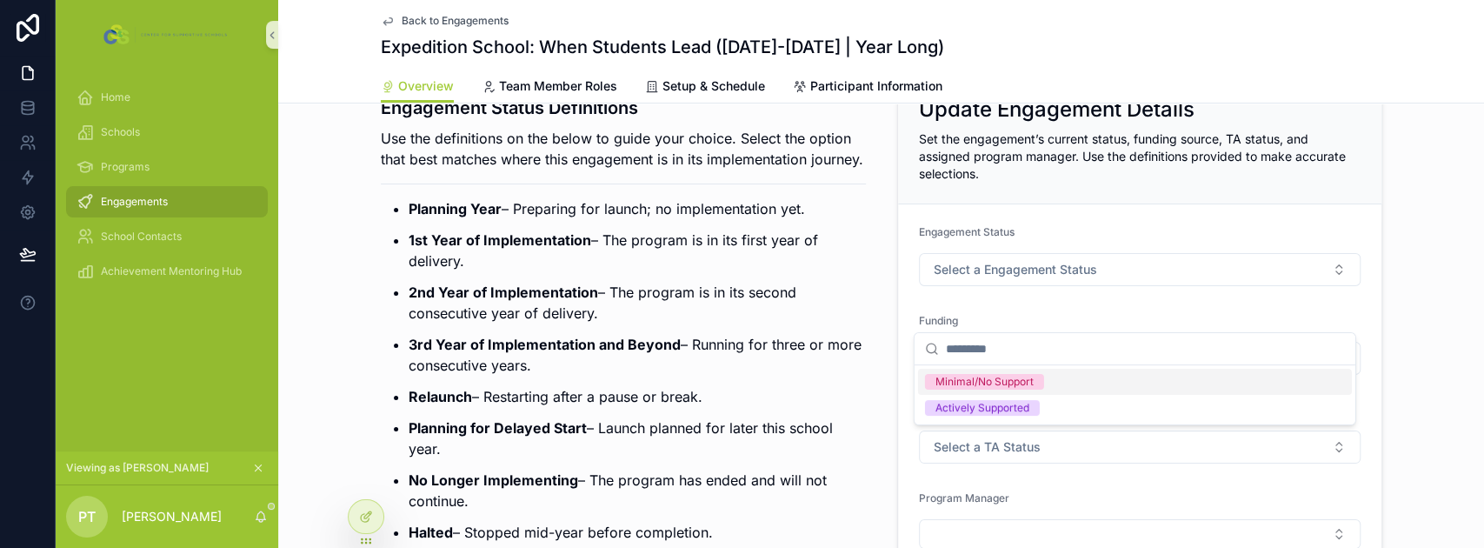
click at [900, 270] on form "Engagement Status Select a Engagement Status Funding Select a Funding TA Status…" at bounding box center [1139, 386] width 483 height 365
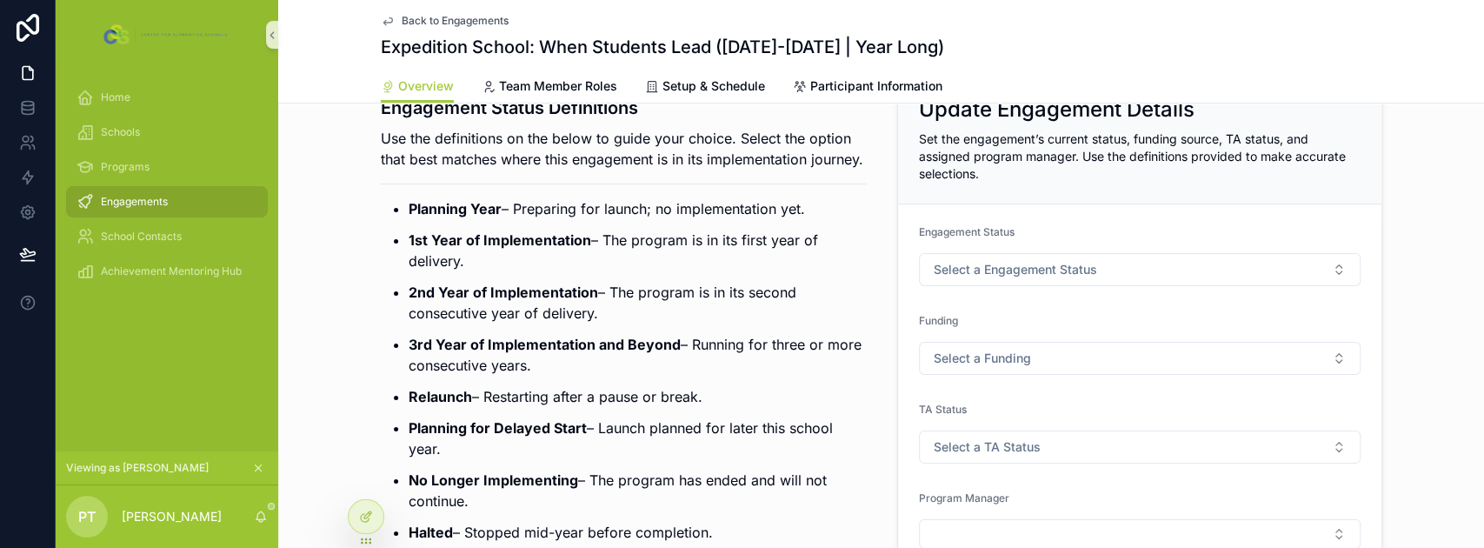
click at [137, 209] on div "Engagements" at bounding box center [166, 202] width 181 height 28
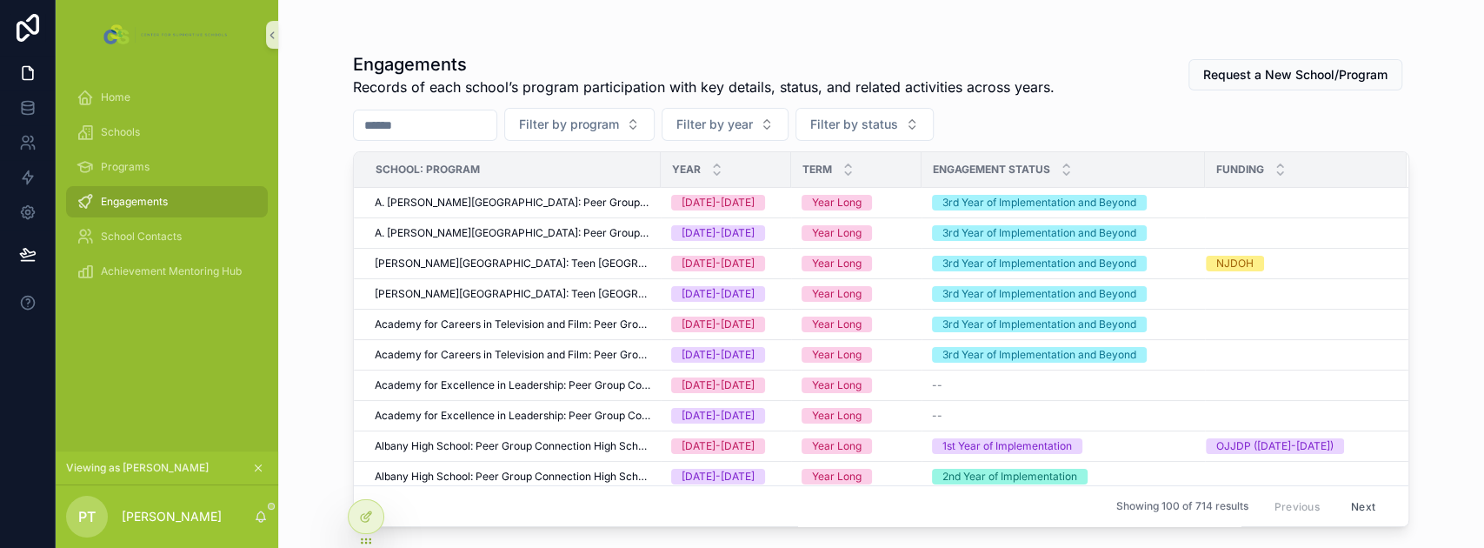
click at [404, 114] on input "scrollable content" at bounding box center [425, 125] width 143 height 24
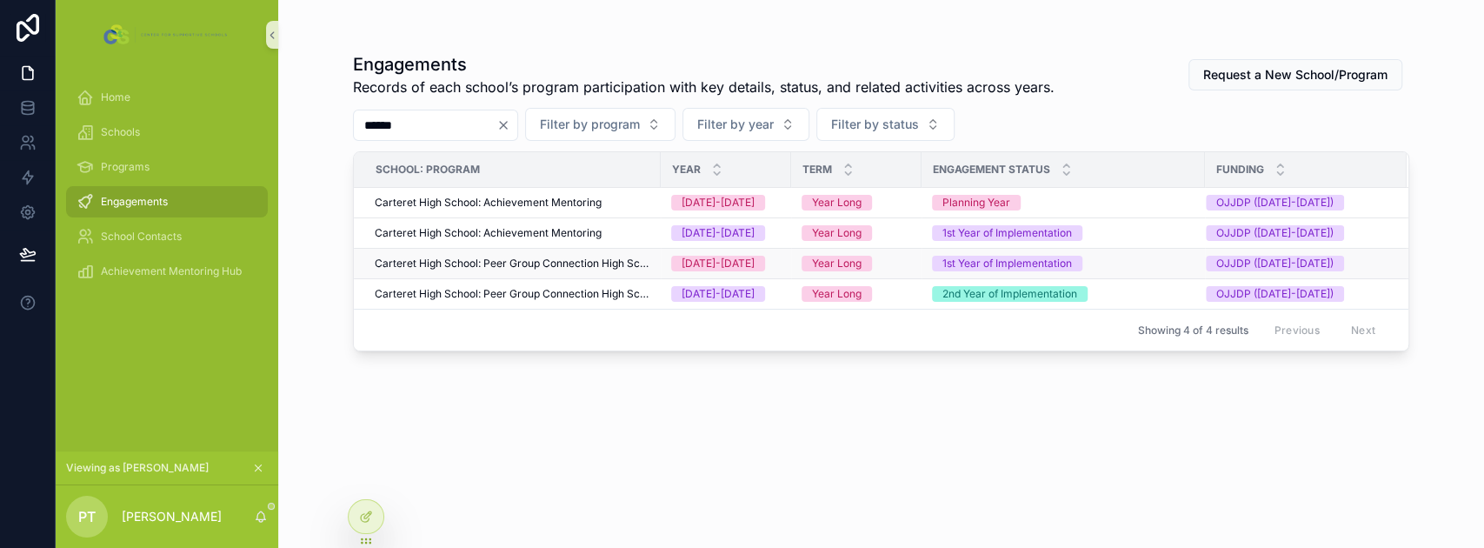
type input "******"
click at [511, 259] on span "Carteret High School: Peer Group Connection High School" at bounding box center [513, 263] width 276 height 14
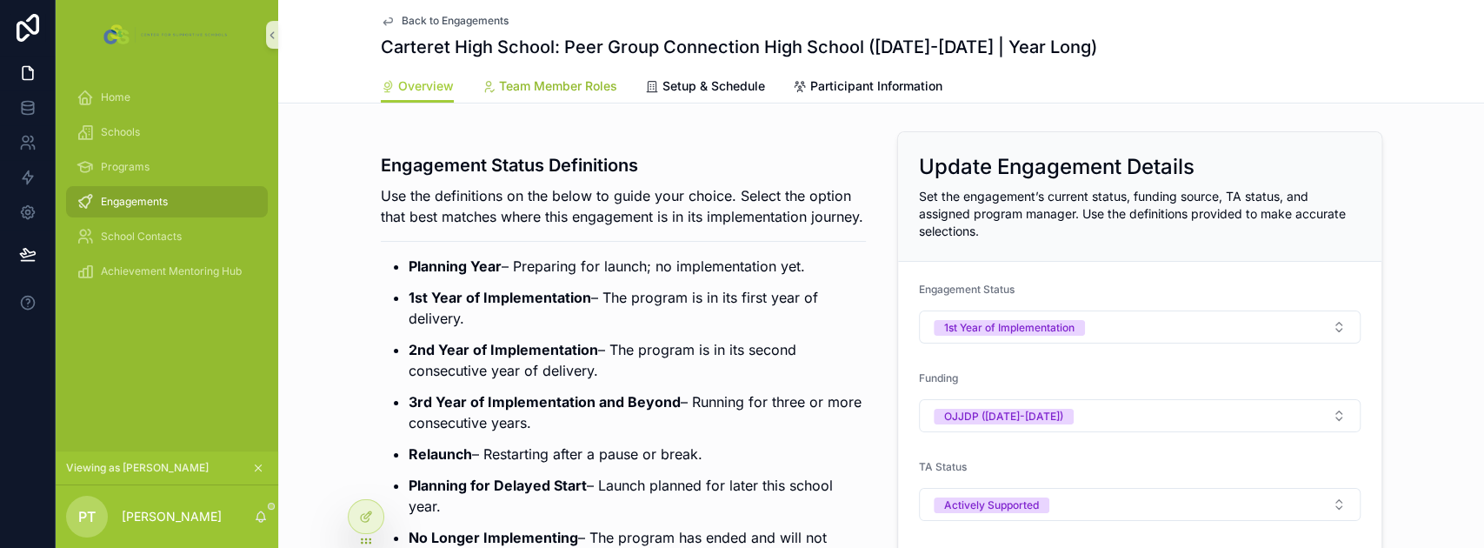
click at [565, 90] on span "Team Member Roles" at bounding box center [558, 85] width 118 height 17
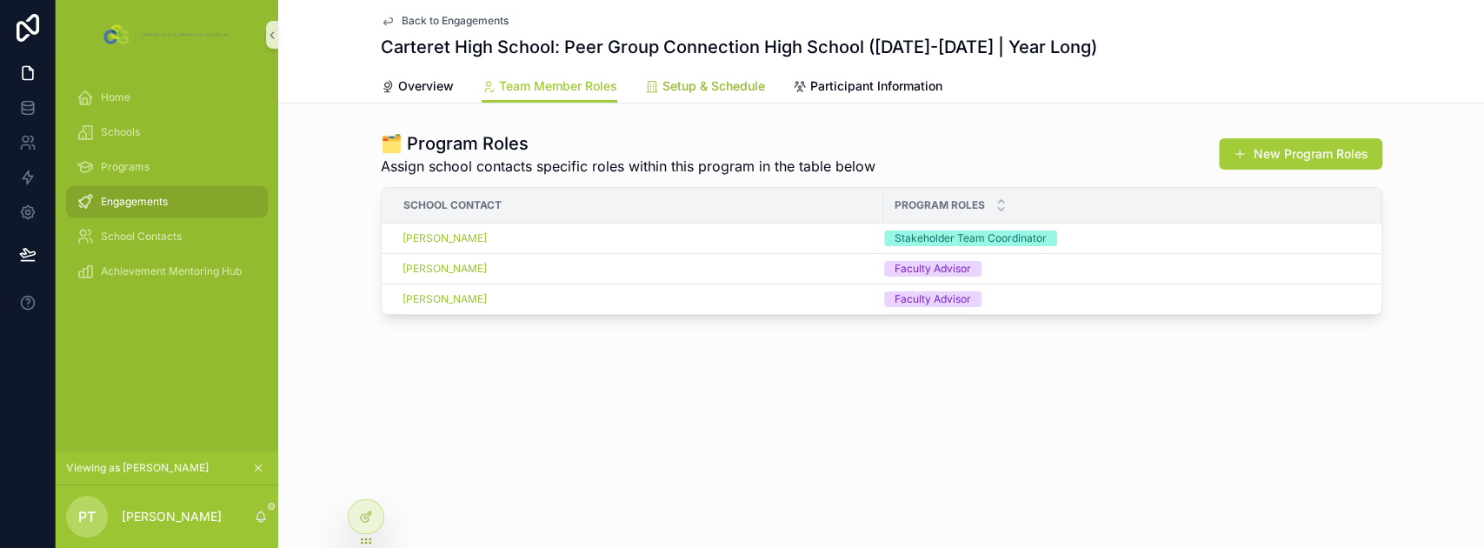
click at [705, 92] on span "Setup & Schedule" at bounding box center [713, 85] width 103 height 17
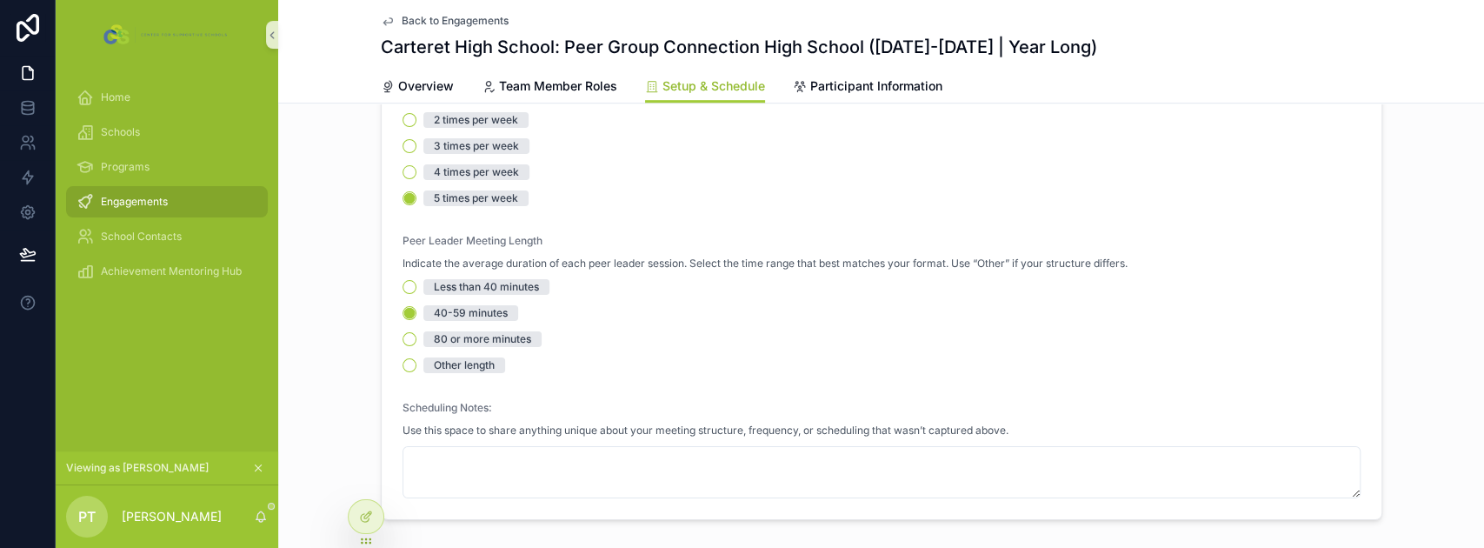
scroll to position [637, 0]
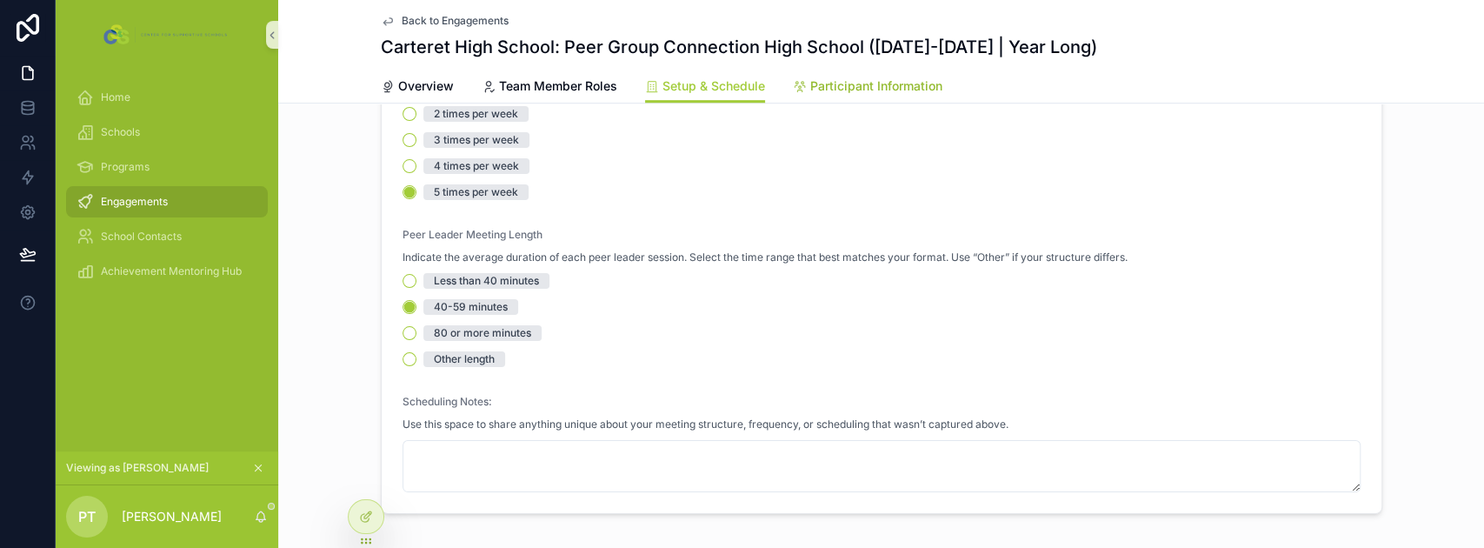
click at [890, 91] on span "Participant Information" at bounding box center [876, 85] width 132 height 17
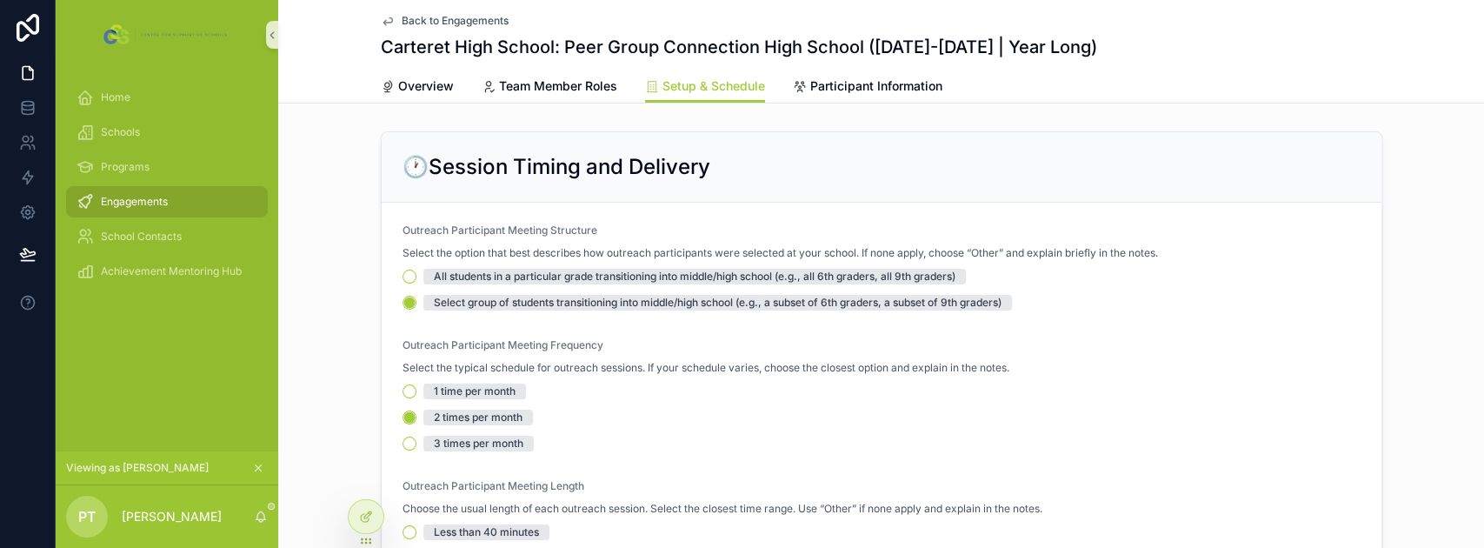
click at [176, 198] on div "Engagements" at bounding box center [166, 202] width 181 height 28
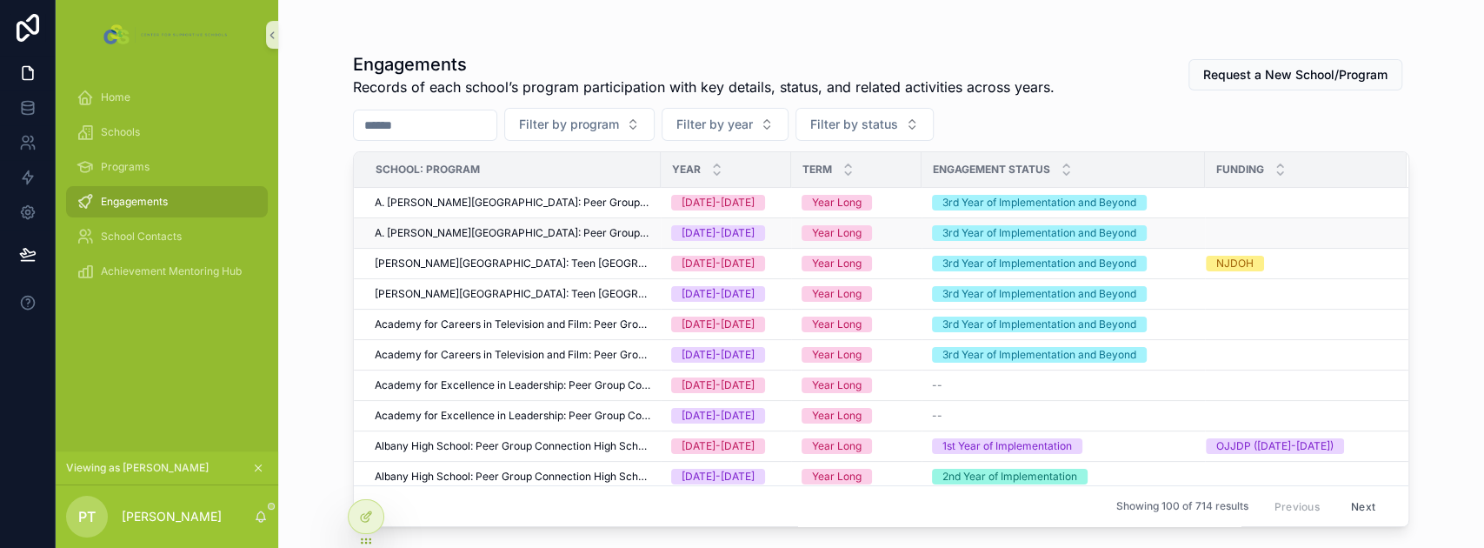
click at [545, 227] on span "A. [PERSON_NAME][GEOGRAPHIC_DATA]: Peer Group Connection High School" at bounding box center [513, 233] width 276 height 14
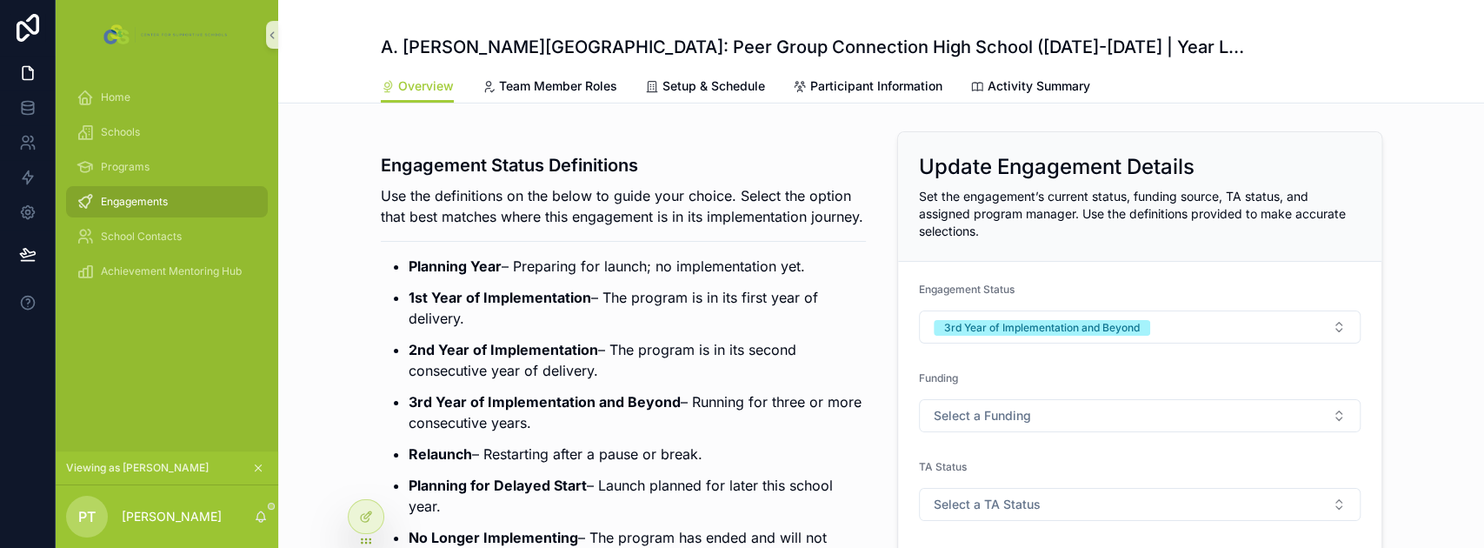
click at [142, 202] on span "Engagements" at bounding box center [134, 202] width 67 height 14
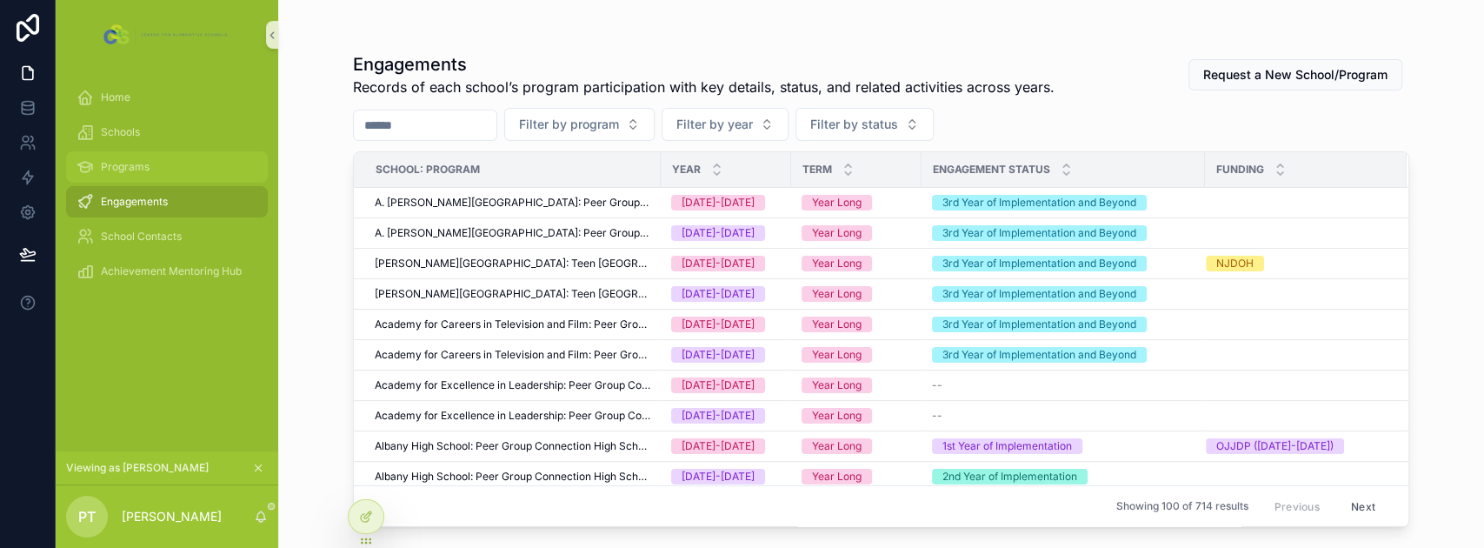
click at [144, 162] on span "Programs" at bounding box center [125, 167] width 49 height 14
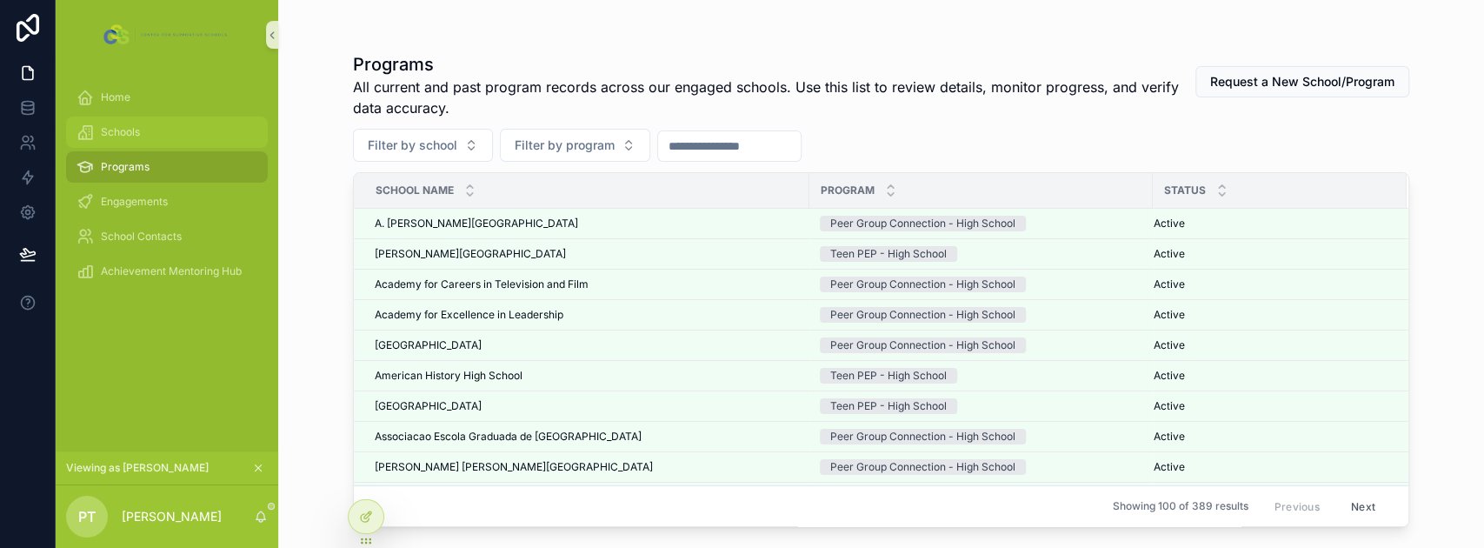
click at [143, 131] on div "Schools" at bounding box center [166, 132] width 181 height 28
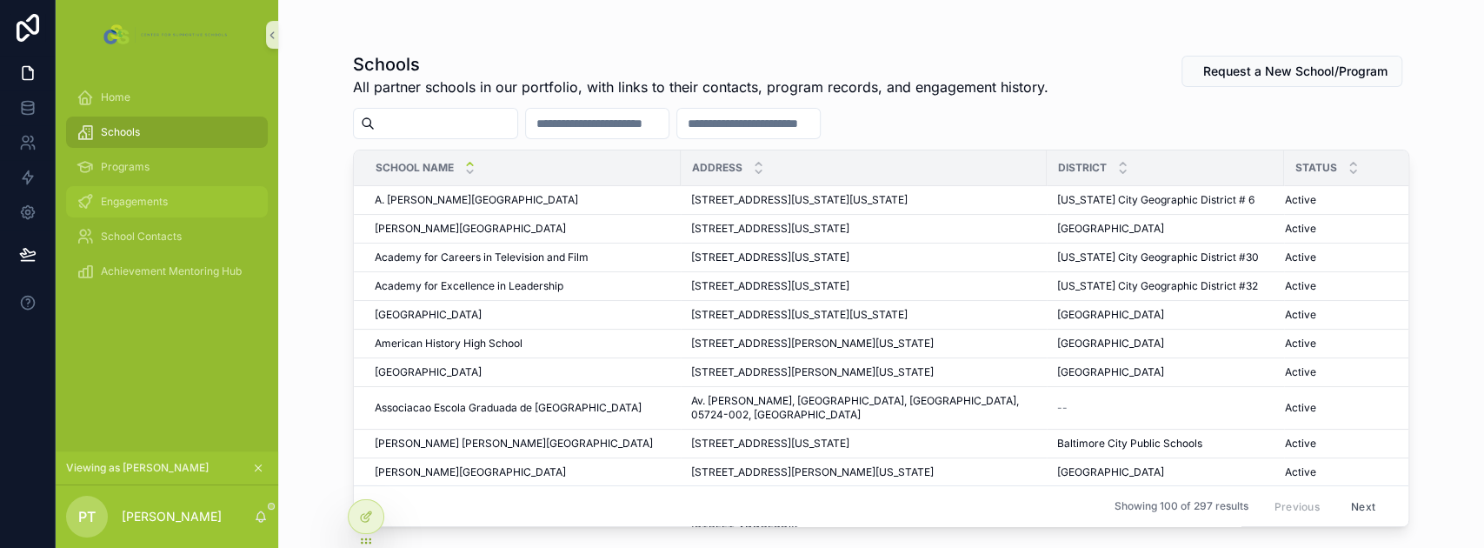
click at [139, 204] on span "Engagements" at bounding box center [134, 202] width 67 height 14
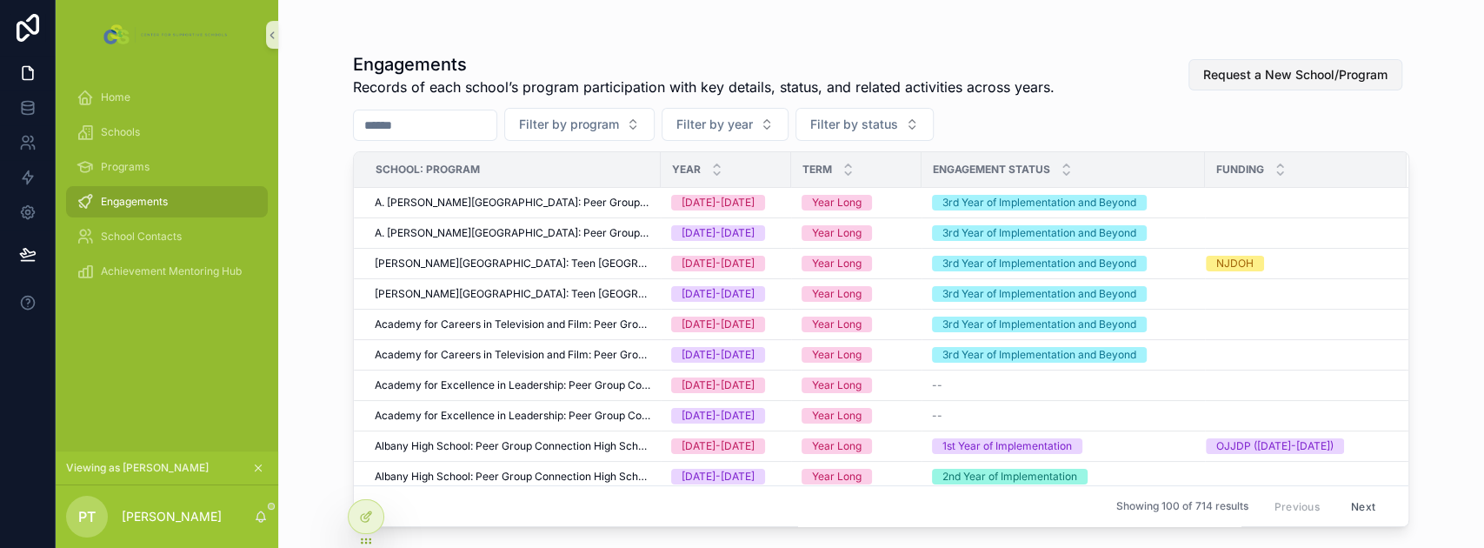
click at [1276, 83] on span "Request a New School/Program" at bounding box center [1295, 74] width 184 height 17
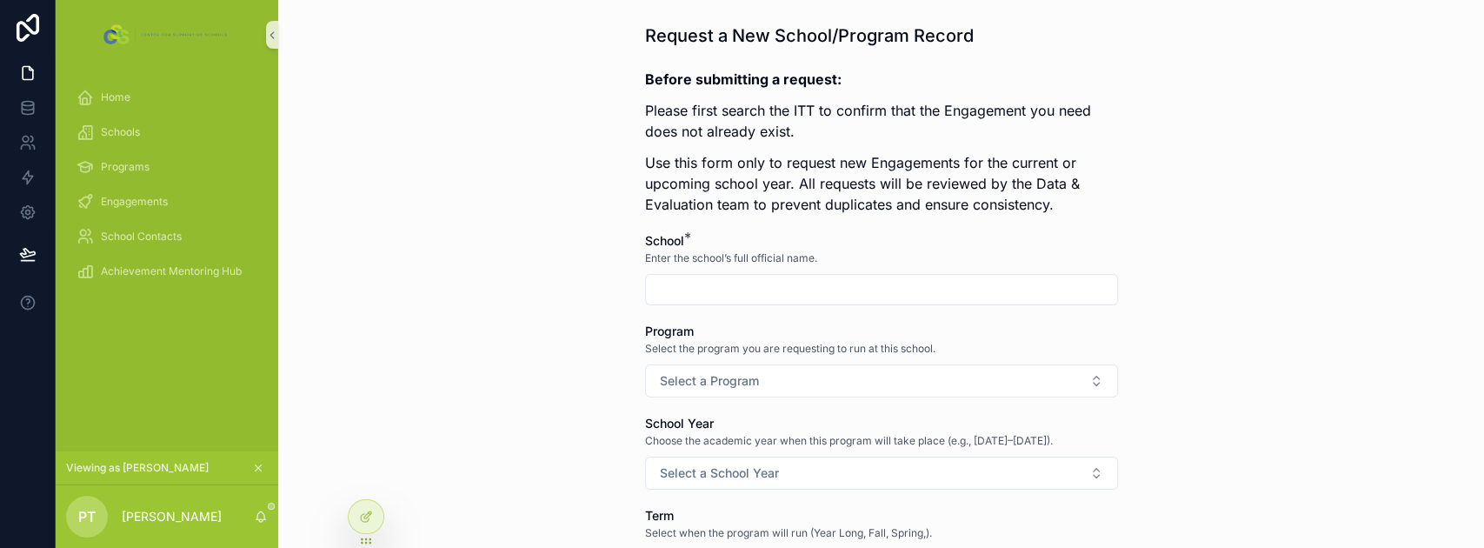
scroll to position [116, 0]
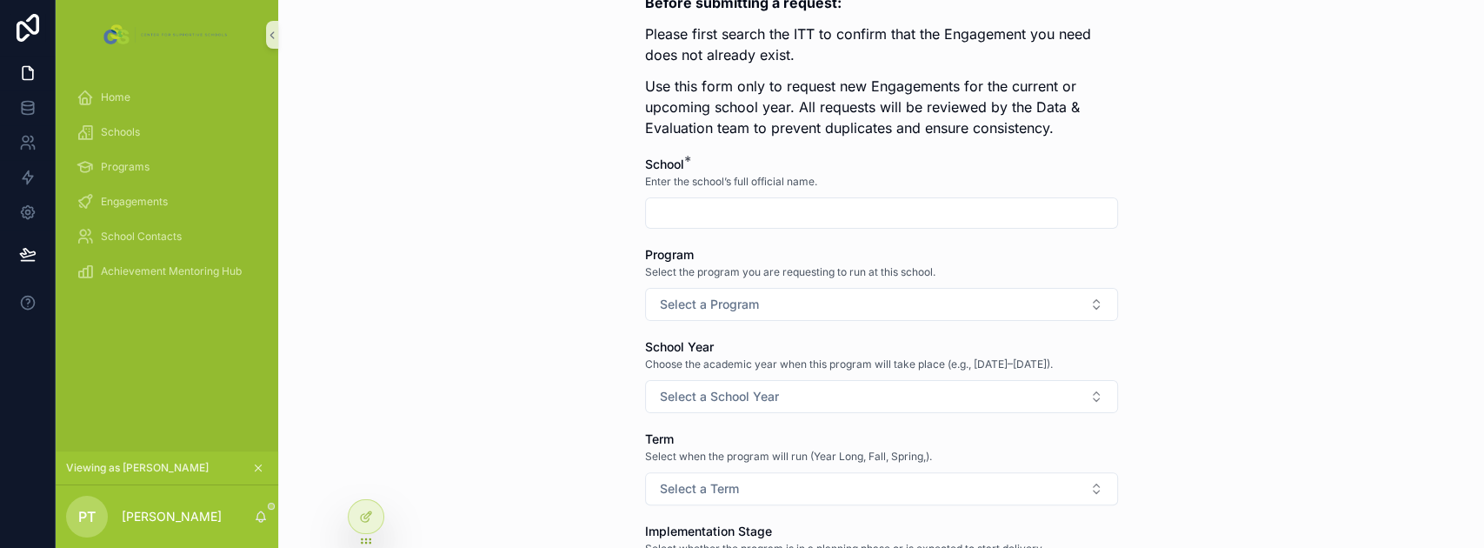
click at [693, 213] on input "scrollable content" at bounding box center [881, 213] width 471 height 24
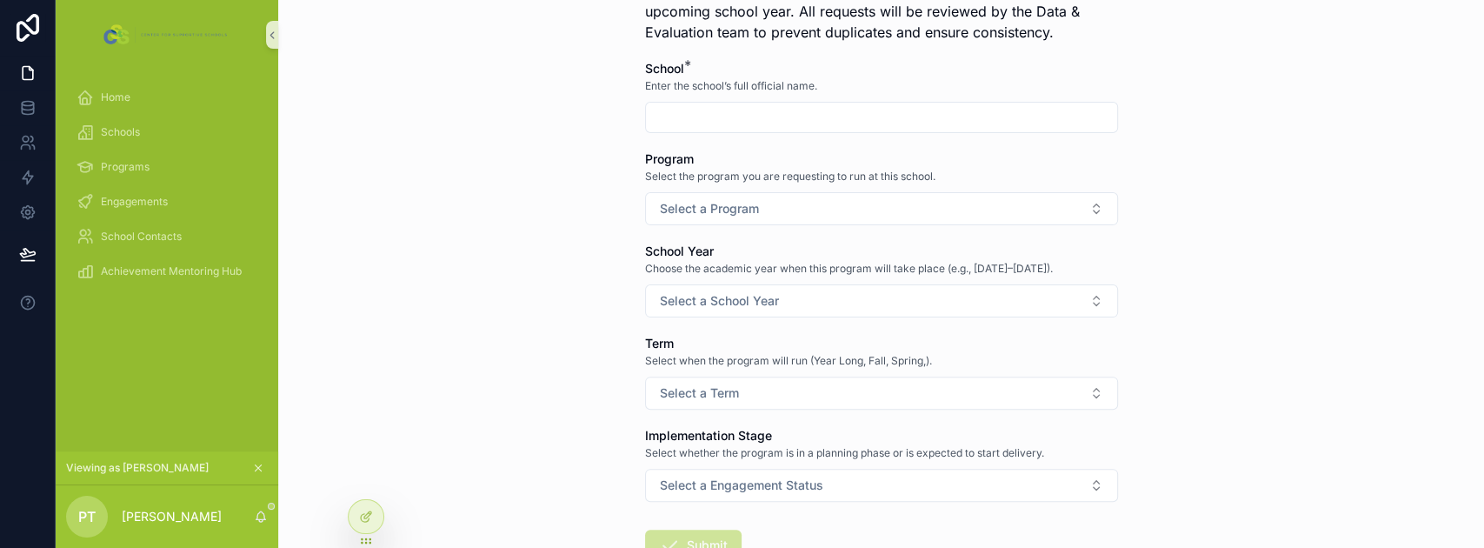
scroll to position [231, 0]
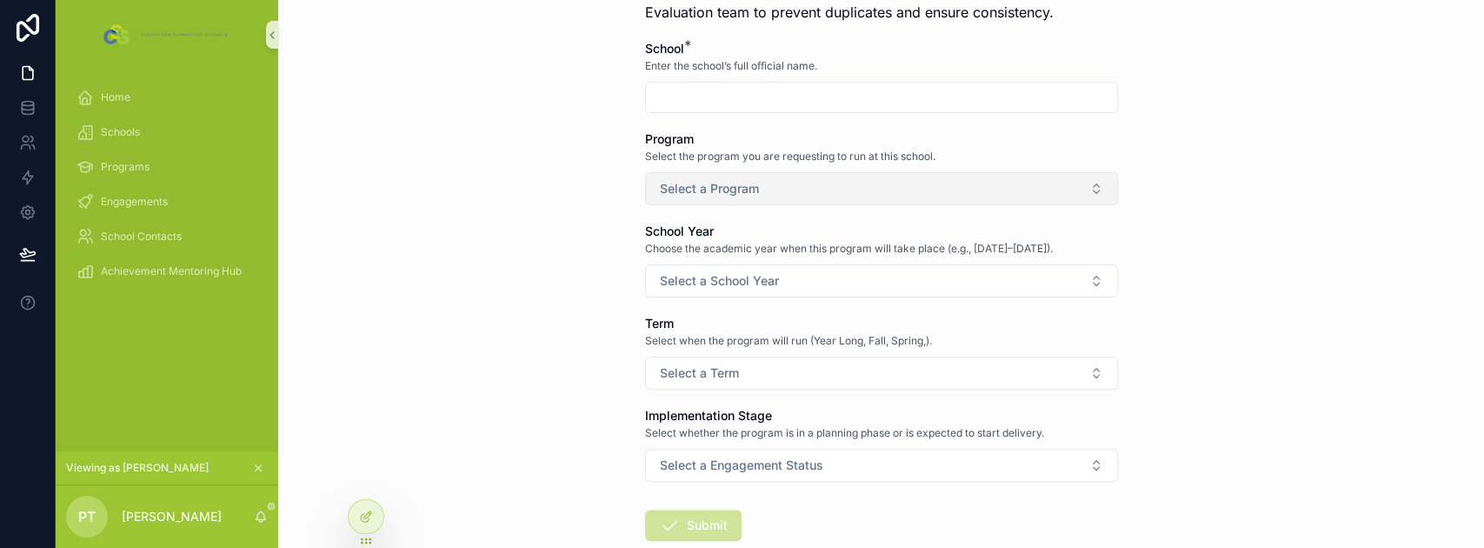
click at [685, 196] on button "Select a Program" at bounding box center [881, 188] width 473 height 33
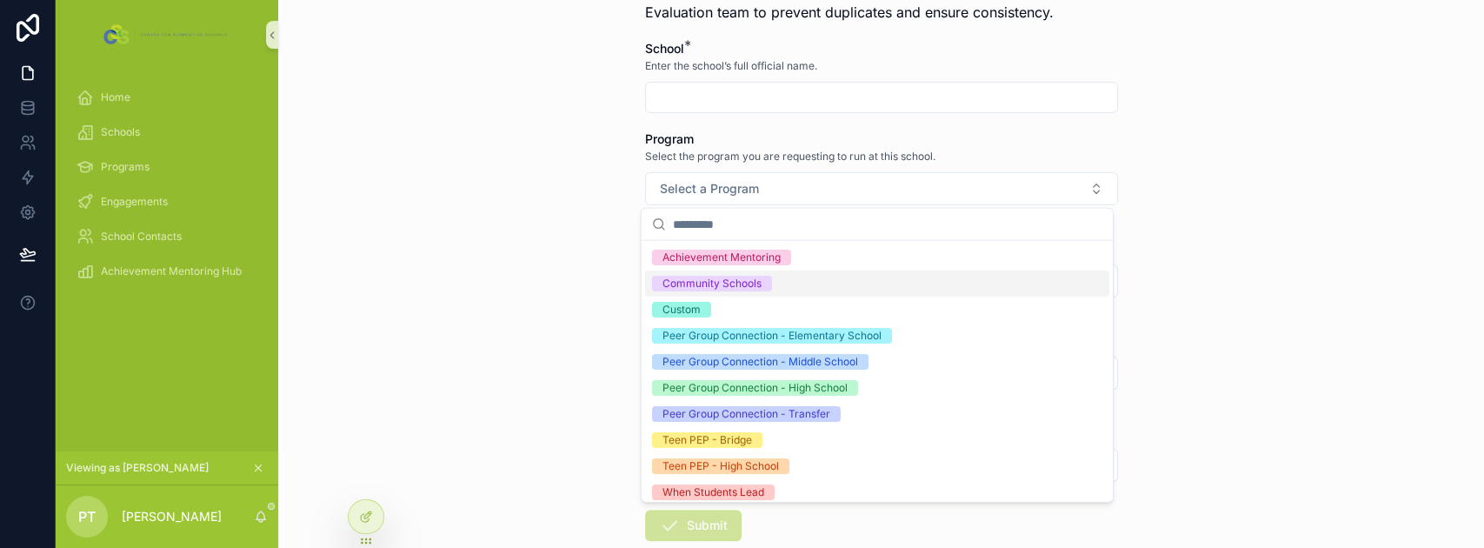
click at [558, 215] on div "Request a New School/Program Record Before submitting a request: Please first s…" at bounding box center [881, 43] width 1206 height 548
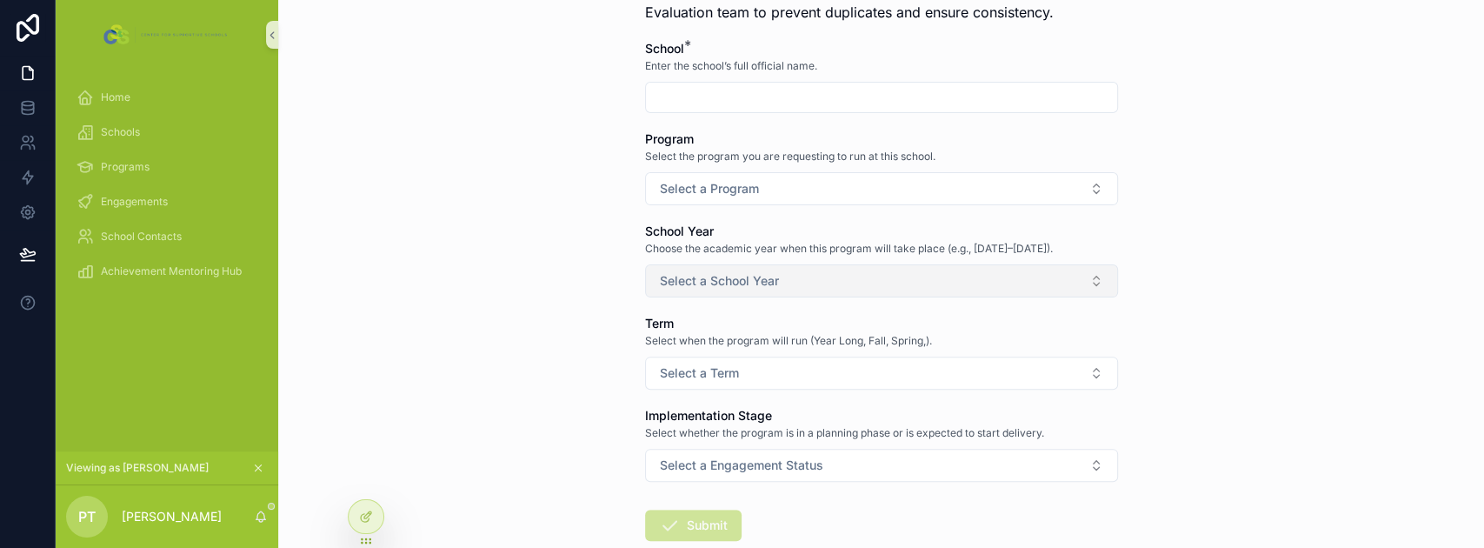
click at [711, 280] on span "Select a School Year" at bounding box center [719, 280] width 119 height 17
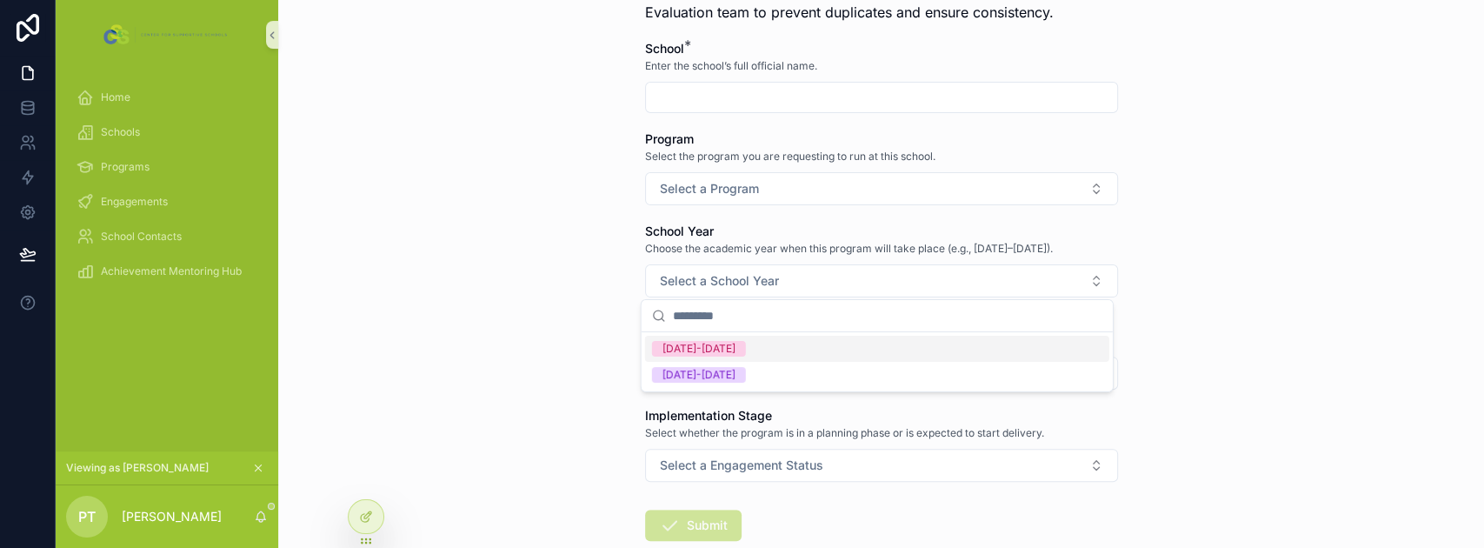
click at [589, 345] on div "Request a New School/Program Record Before submitting a request: Please first s…" at bounding box center [881, 274] width 1206 height 548
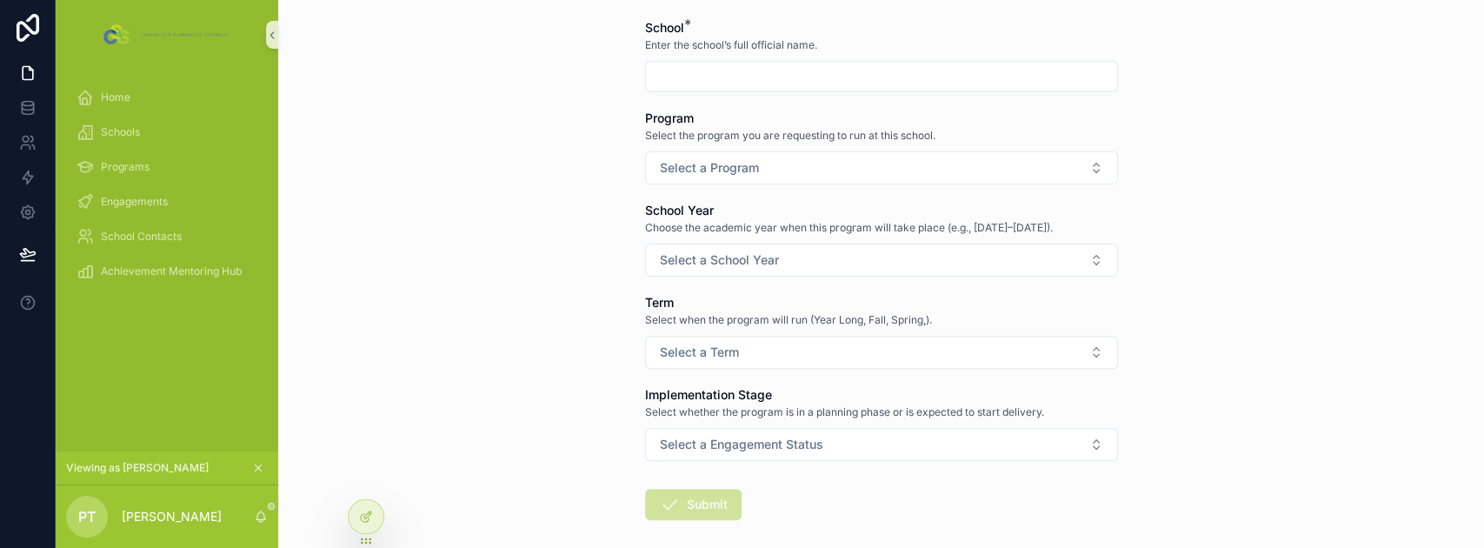
scroll to position [289, 0]
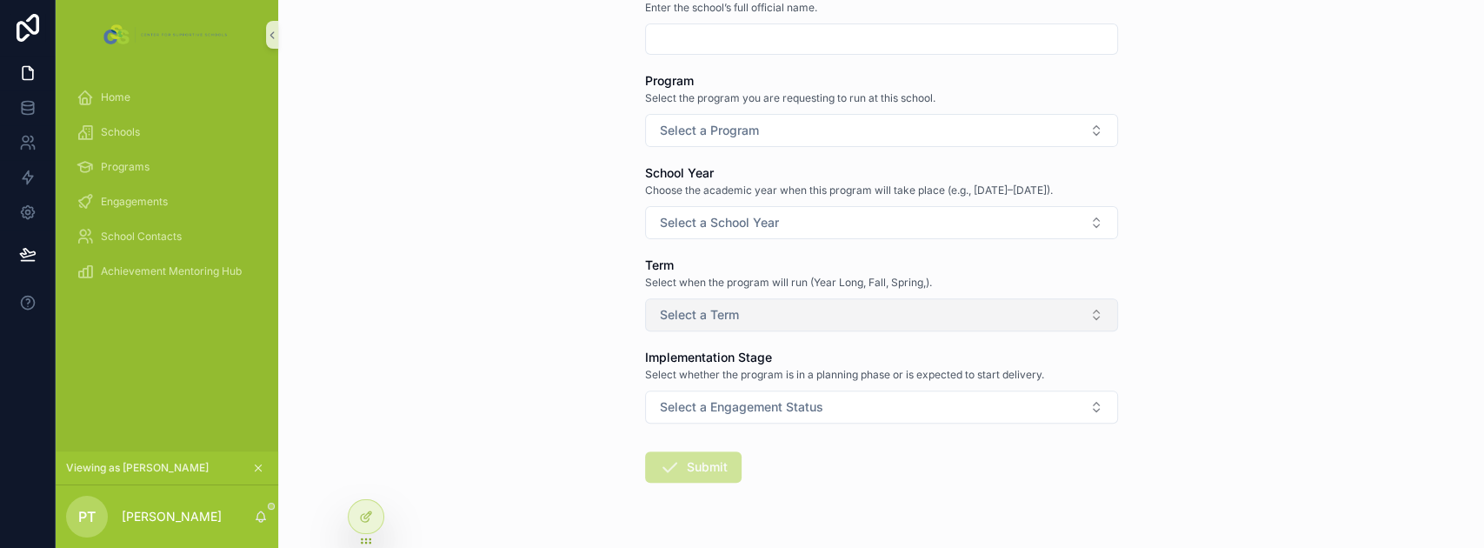
click at [719, 302] on button "Select a Term" at bounding box center [881, 314] width 473 height 33
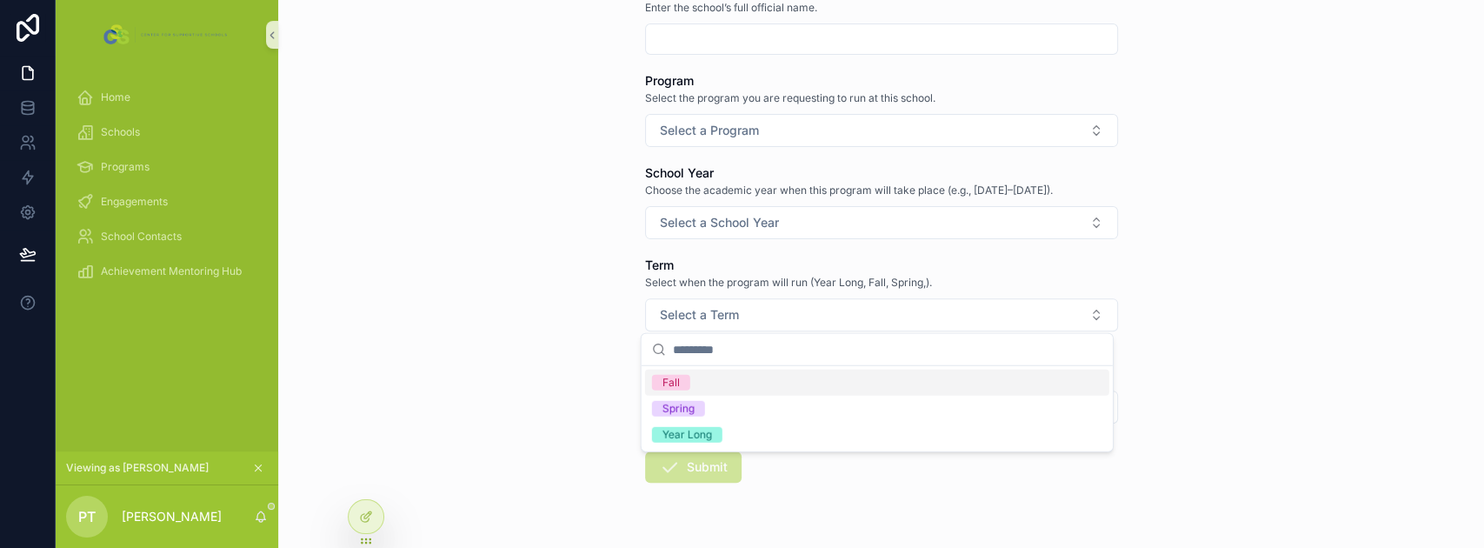
click at [542, 292] on div "Request a New School/Program Record Before submitting a request: Please first s…" at bounding box center [881, 274] width 1206 height 548
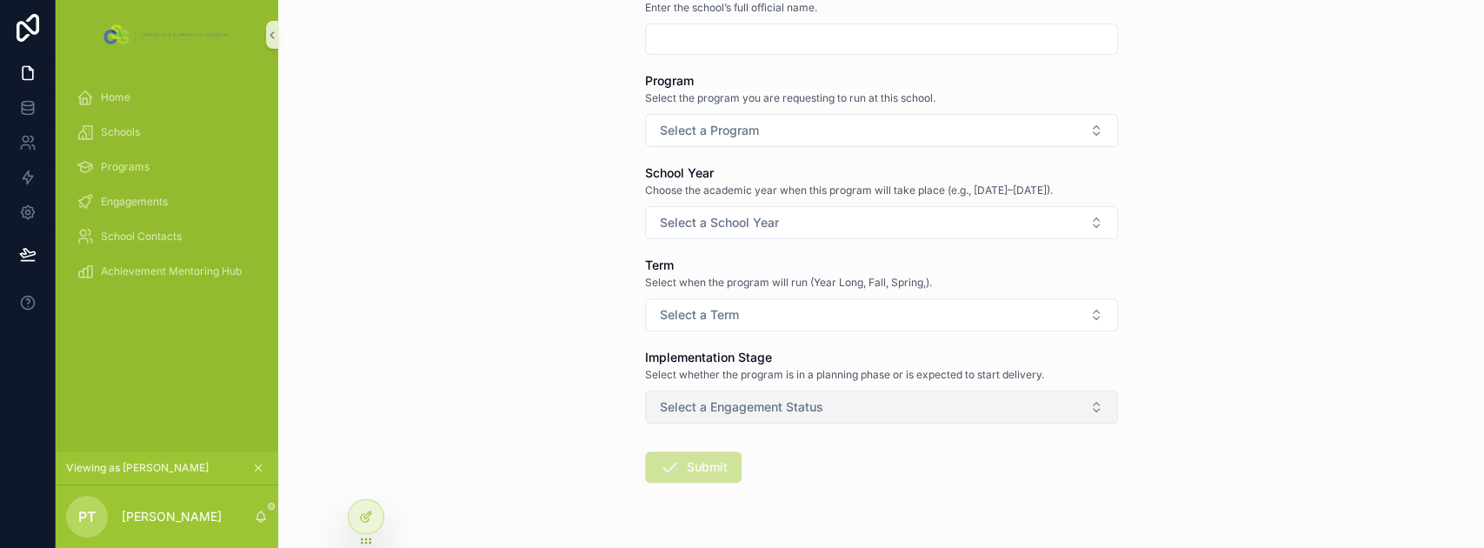
click at [723, 398] on span "Select a Engagement Status" at bounding box center [741, 406] width 163 height 17
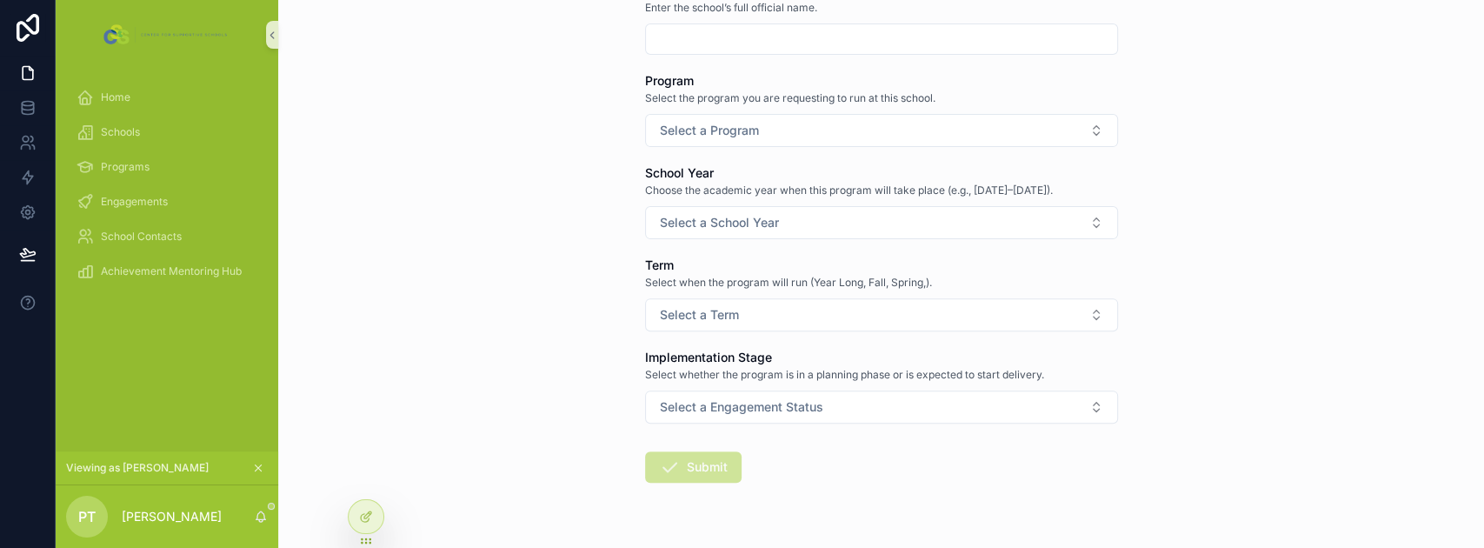
click at [261, 465] on icon "scrollable content" at bounding box center [259, 468] width 6 height 6
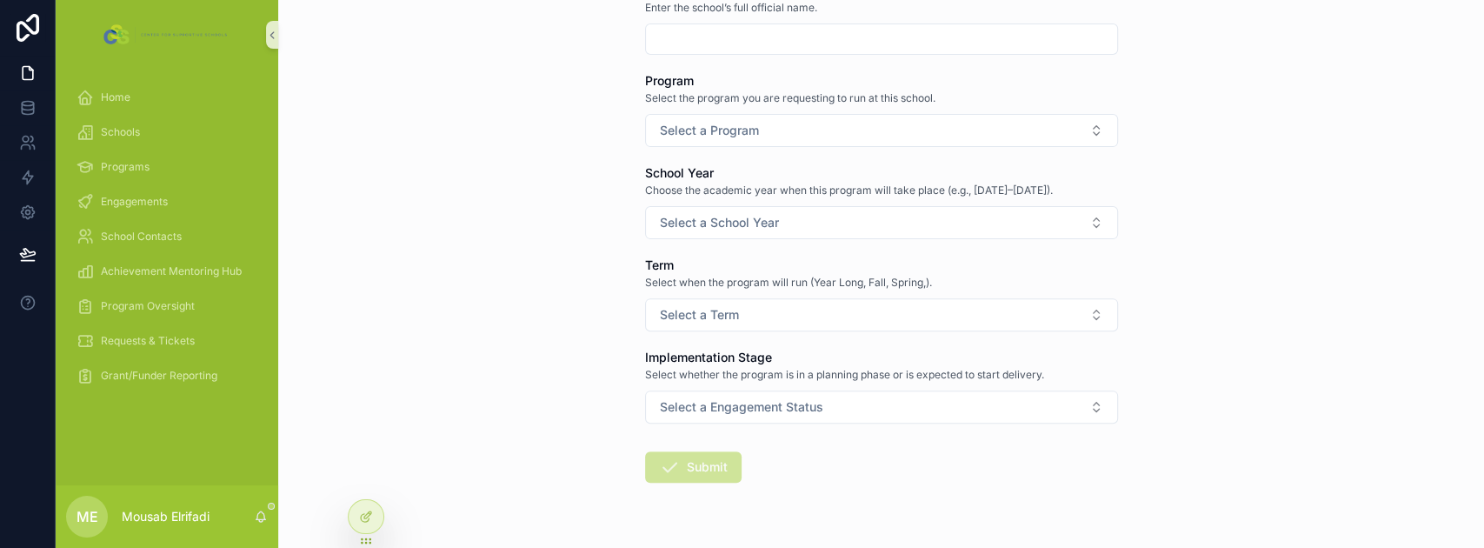
scroll to position [0, 0]
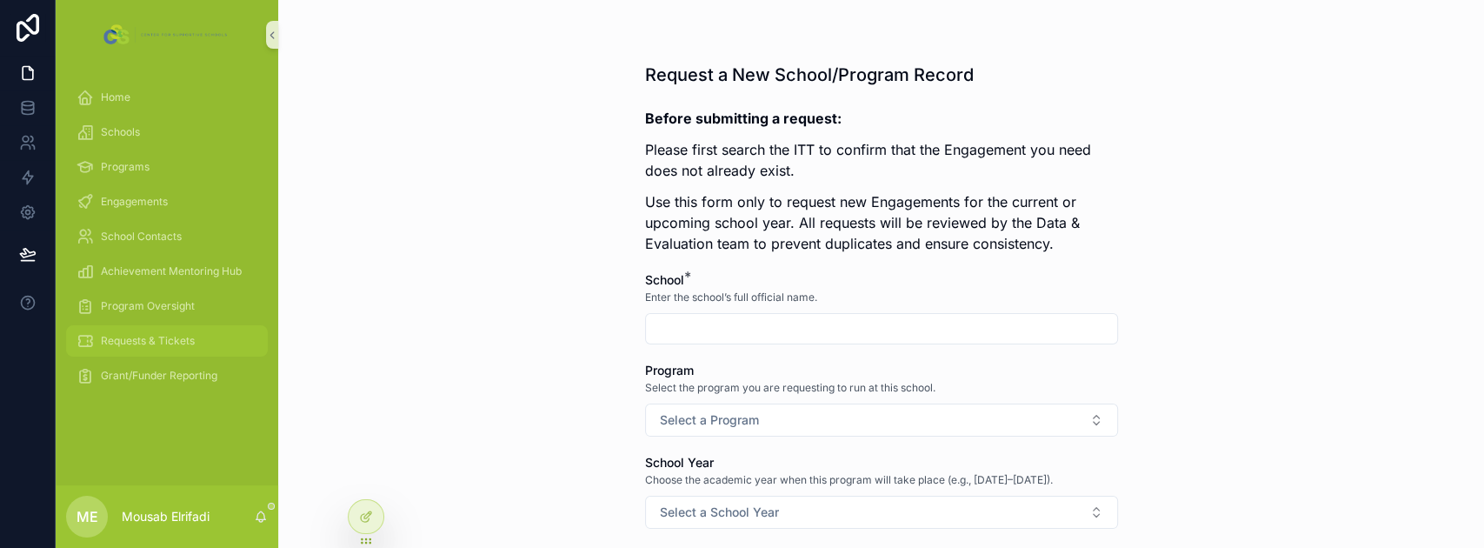
click at [170, 339] on span "Requests & Tickets" at bounding box center [148, 341] width 94 height 14
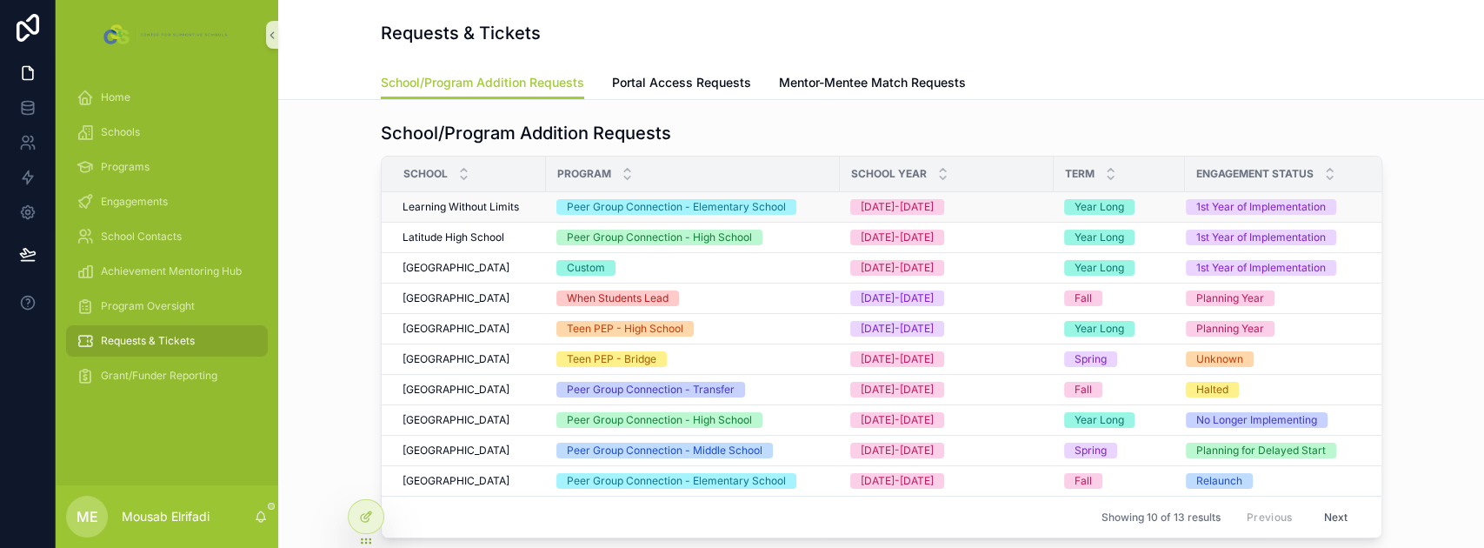
click at [486, 207] on span "Learning Without Limits" at bounding box center [460, 207] width 116 height 14
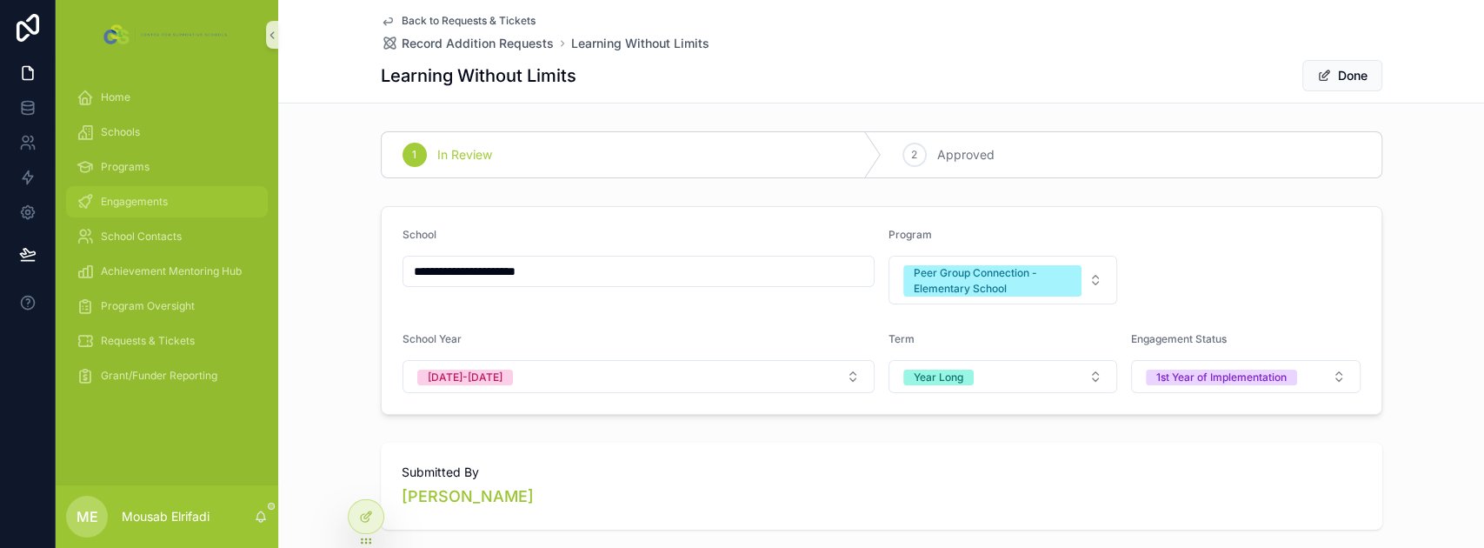
click at [153, 200] on span "Engagements" at bounding box center [134, 202] width 67 height 14
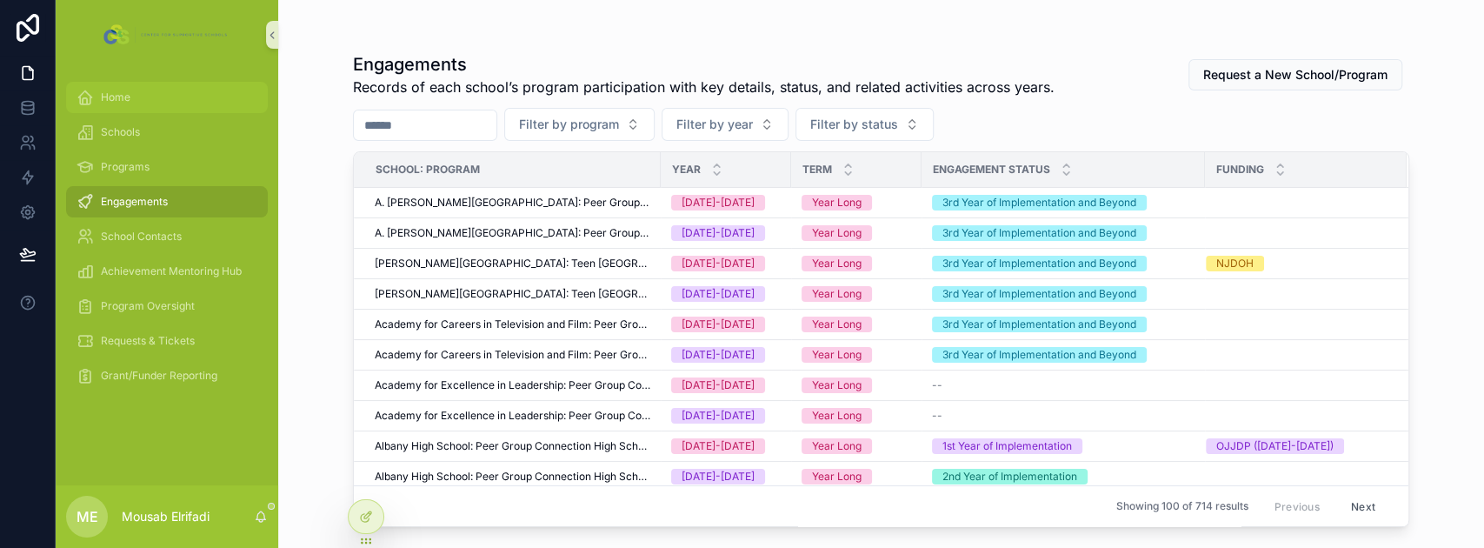
click at [192, 90] on div "Home" at bounding box center [166, 97] width 181 height 28
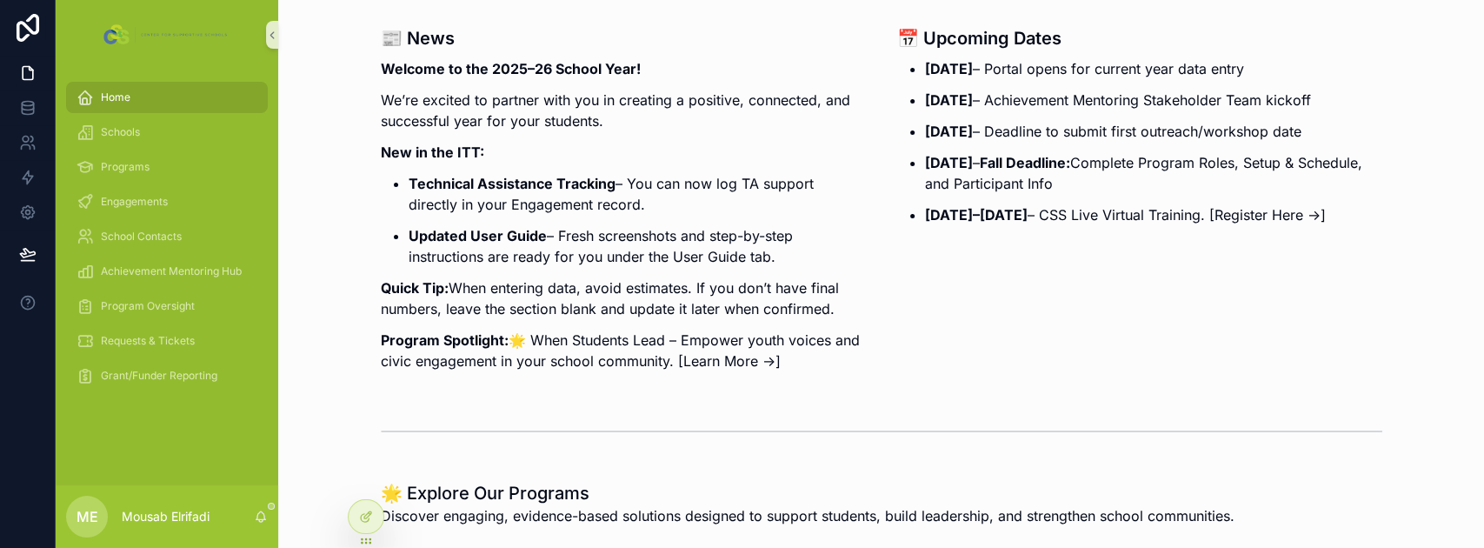
scroll to position [289, 0]
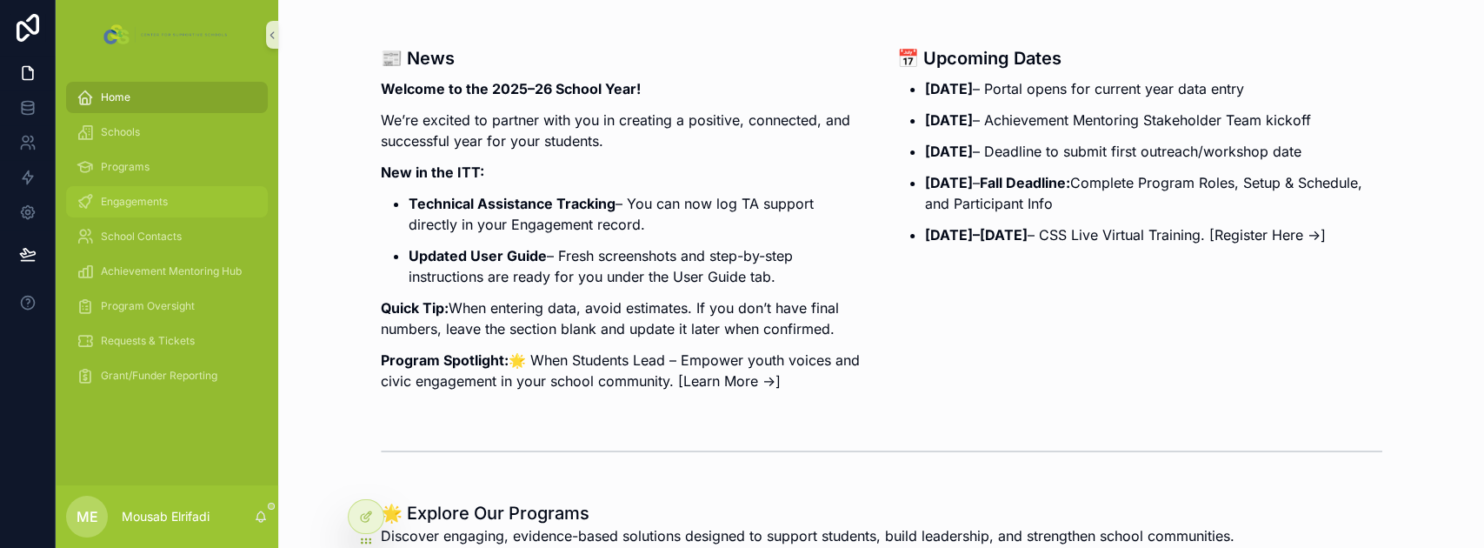
click at [138, 214] on div "Engagements" at bounding box center [166, 202] width 181 height 28
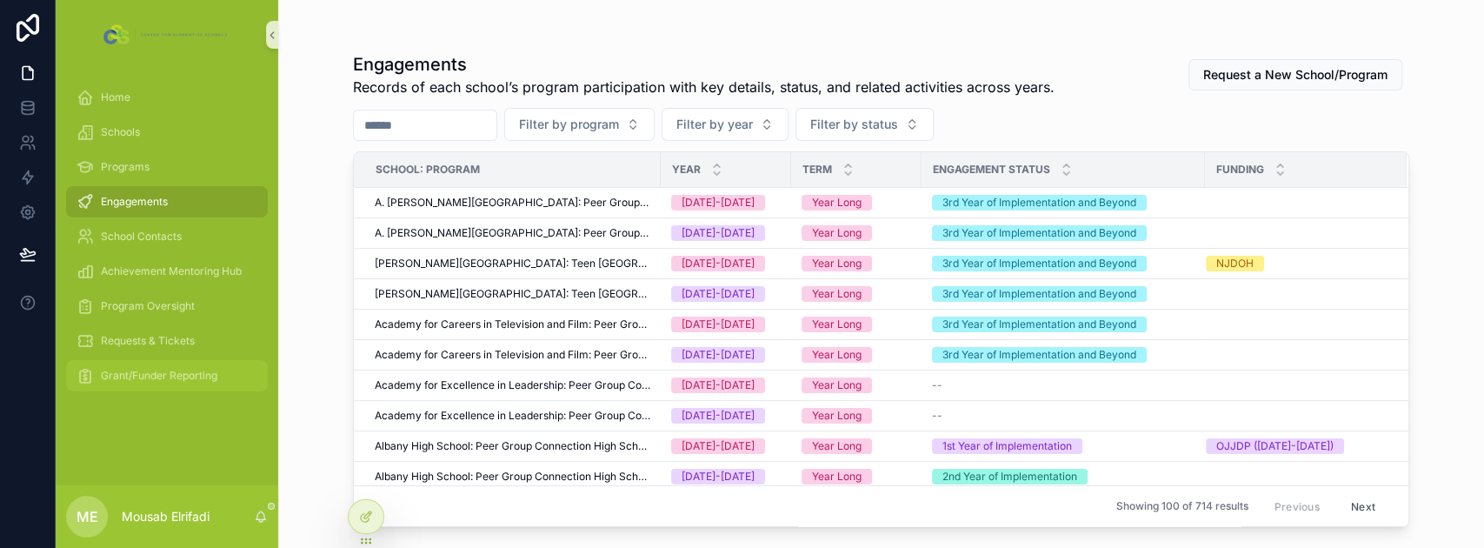
click at [179, 379] on span "Grant/Funder Reporting" at bounding box center [159, 376] width 116 height 14
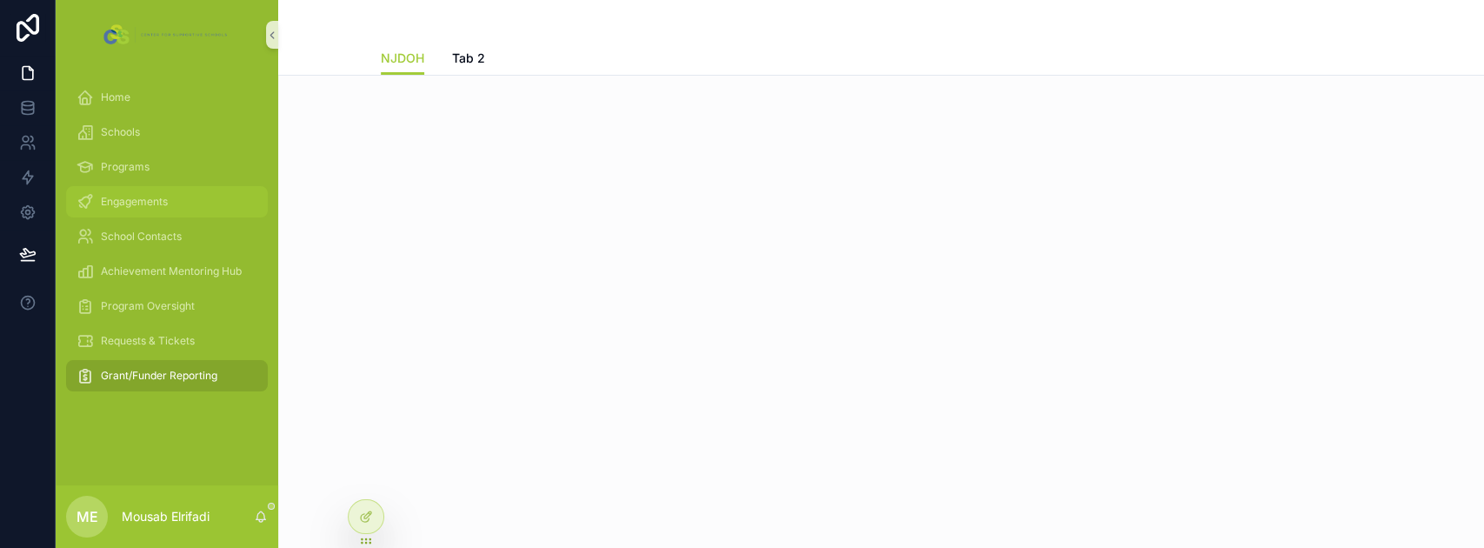
click at [160, 212] on div "Engagements" at bounding box center [166, 202] width 181 height 28
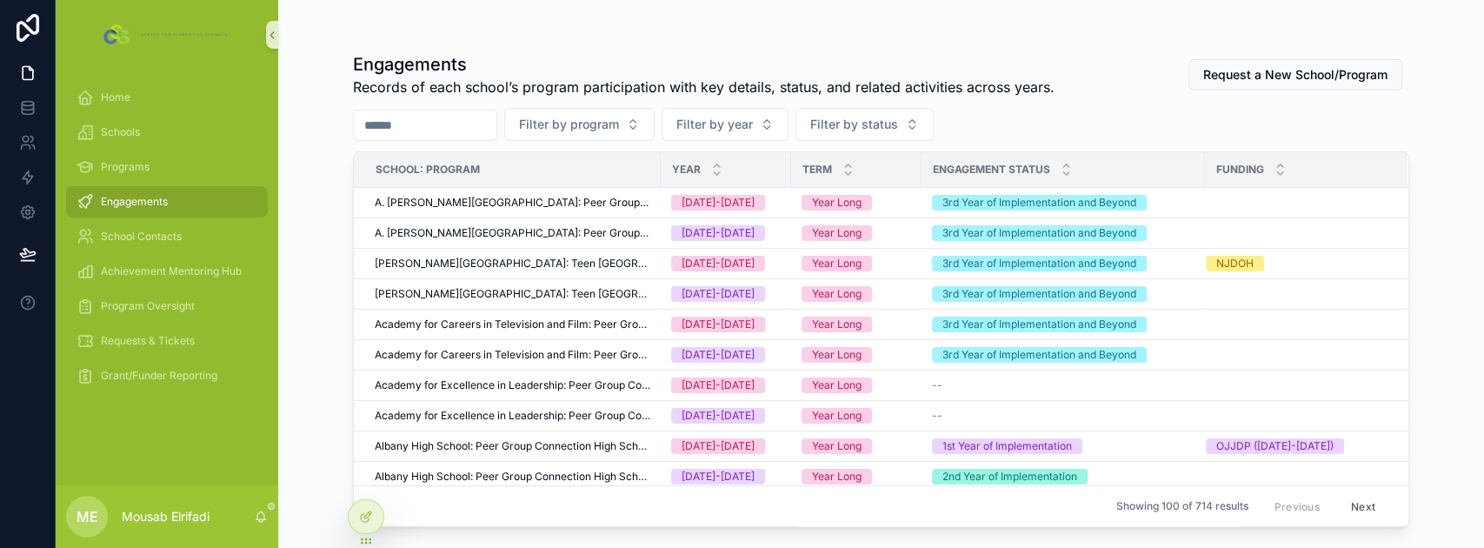
drag, startPoint x: 1444, startPoint y: 0, endPoint x: 451, endPoint y: 256, distance: 1025.3
click at [451, 256] on div "Engagements Records of each school’s program participation with key details, st…" at bounding box center [881, 274] width 1206 height 548
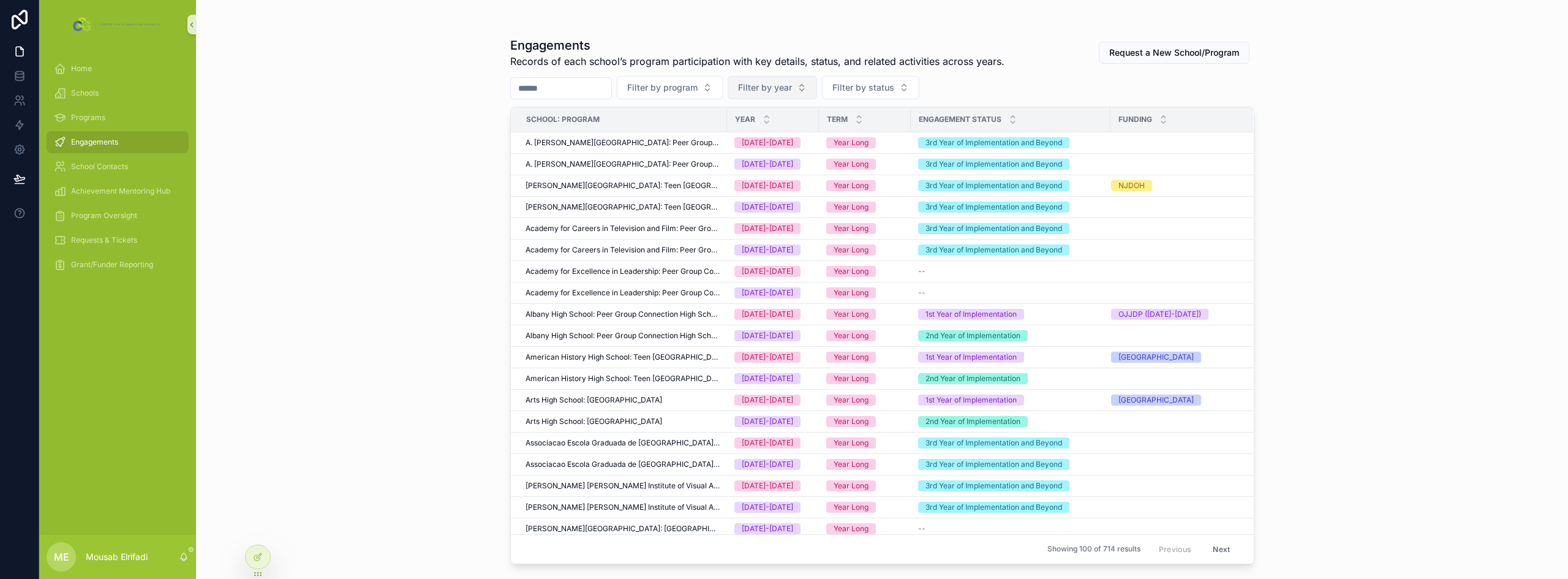
click at [782, 87] on span "Filter by year" at bounding box center [765, 87] width 54 height 12
click at [765, 154] on div "[DATE]-[DATE]" at bounding box center [802, 157] width 147 height 20
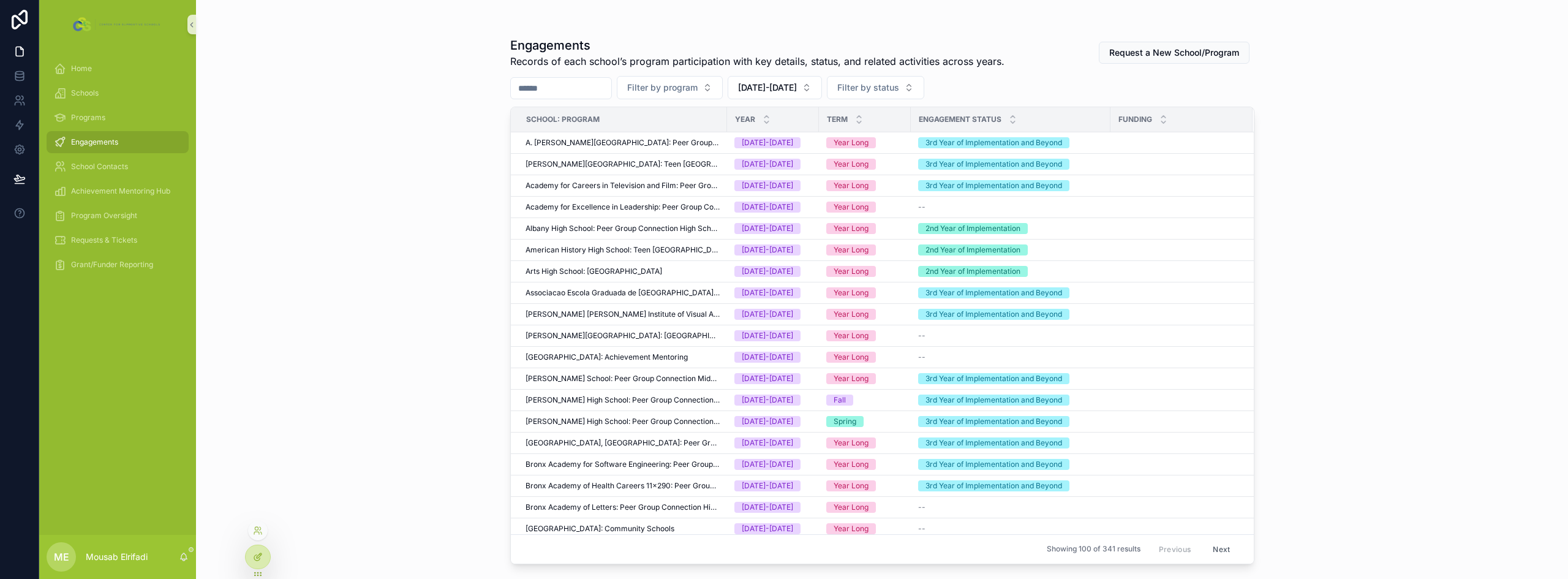
click at [253, 558] on icon at bounding box center [258, 557] width 10 height 10
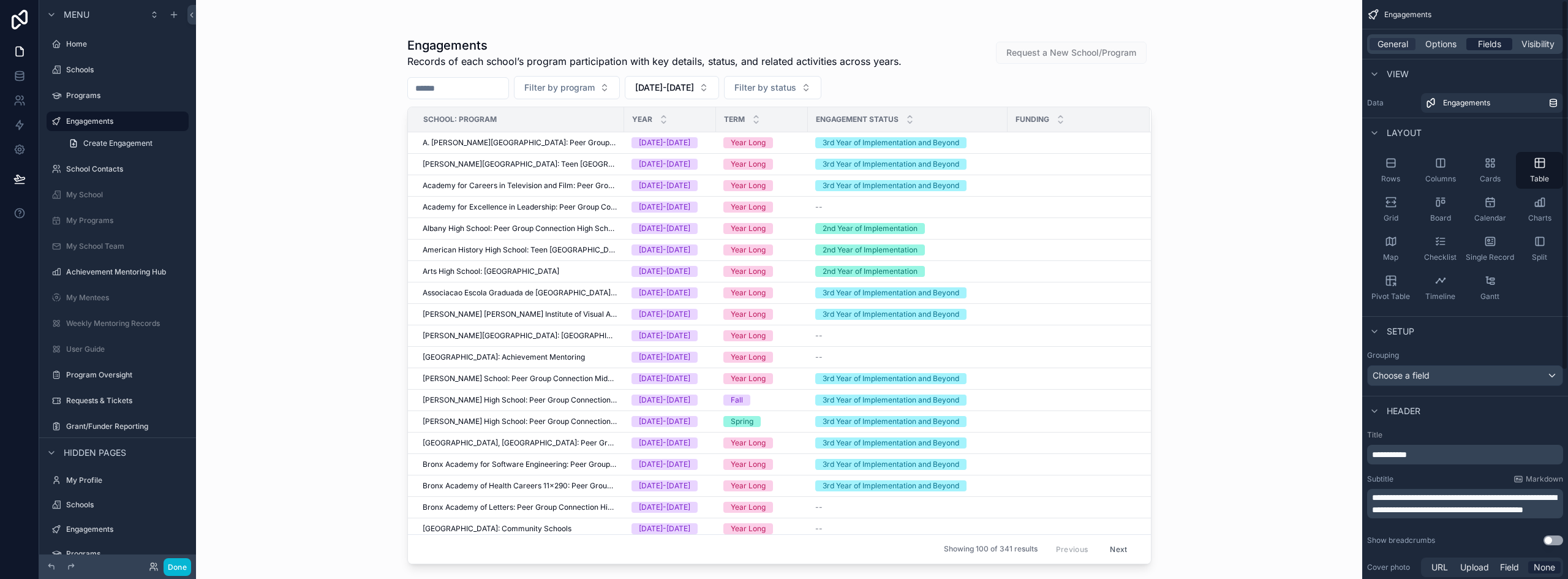
click at [1490, 47] on span "Fields" at bounding box center [1490, 44] width 23 height 12
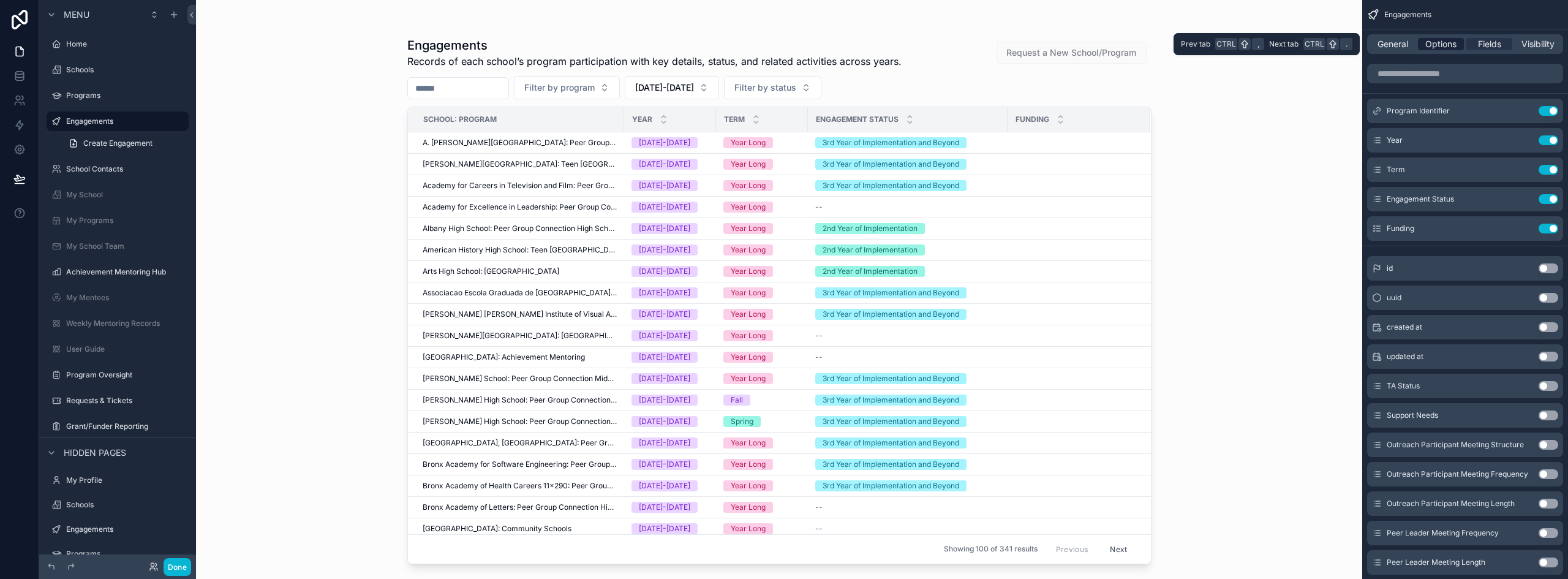
click at [1450, 46] on span "Options" at bounding box center [1441, 44] width 31 height 12
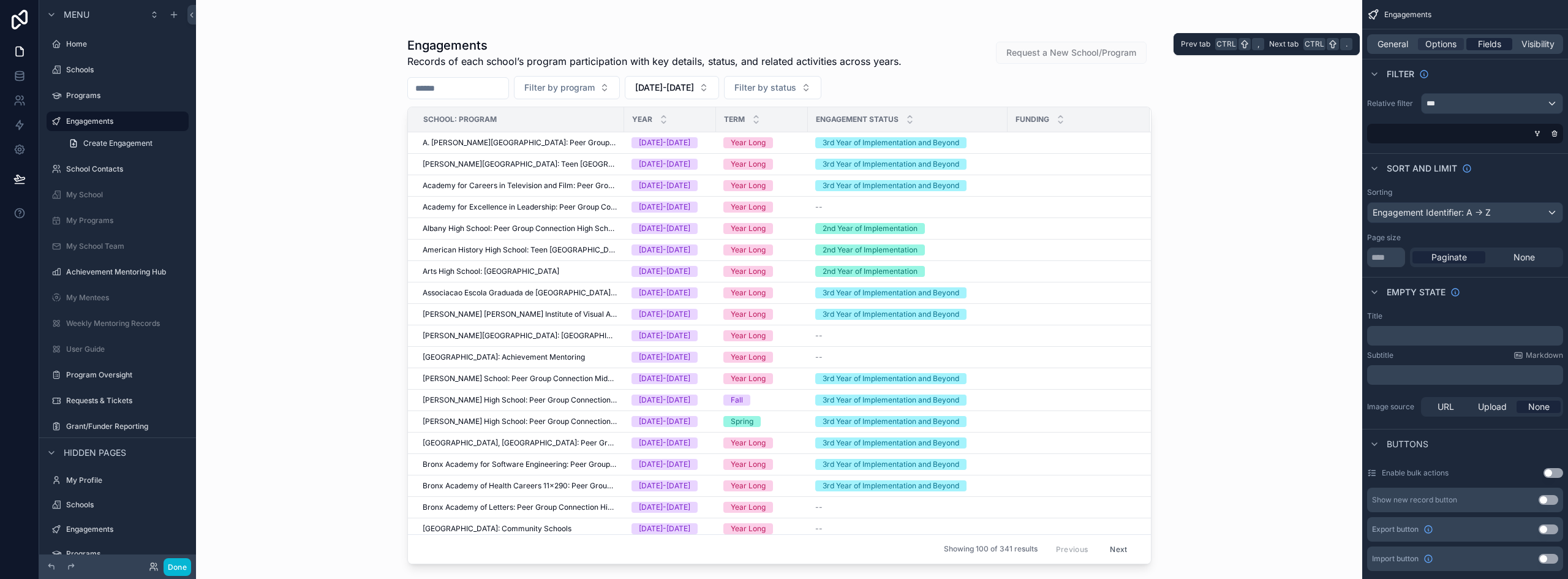
click at [1484, 40] on span "Fields" at bounding box center [1490, 44] width 23 height 12
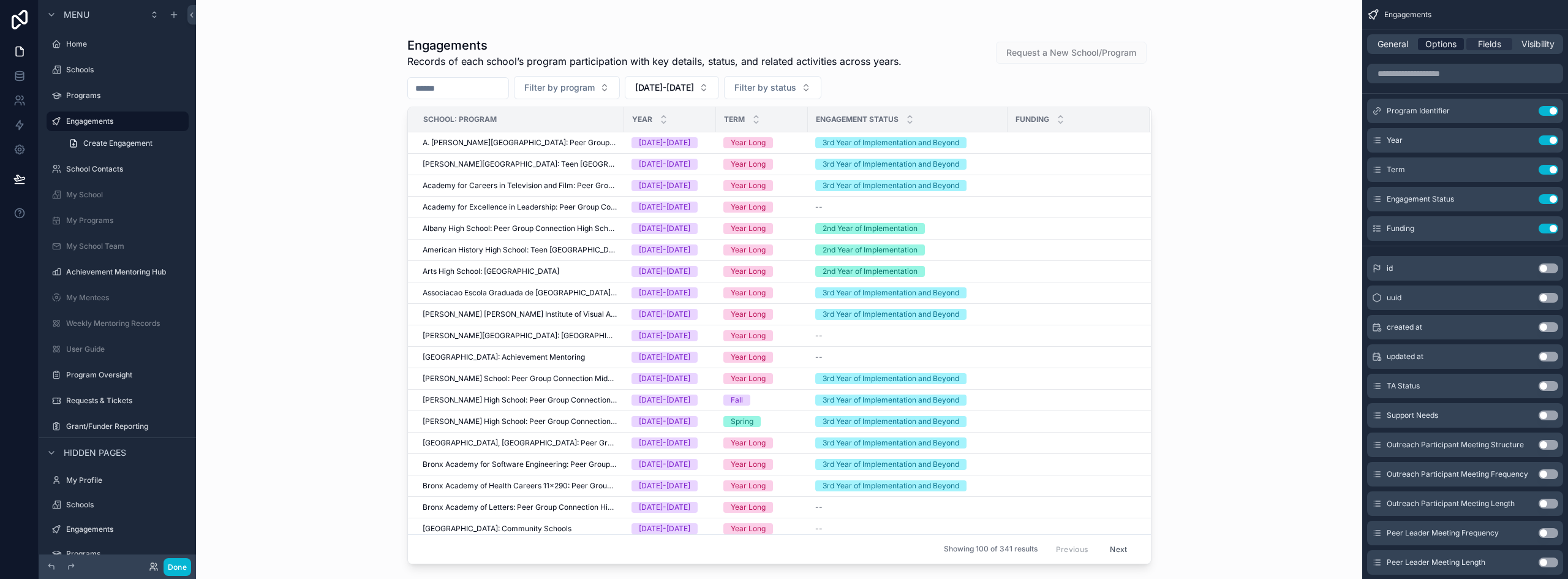
click at [1443, 42] on span "Options" at bounding box center [1441, 44] width 31 height 12
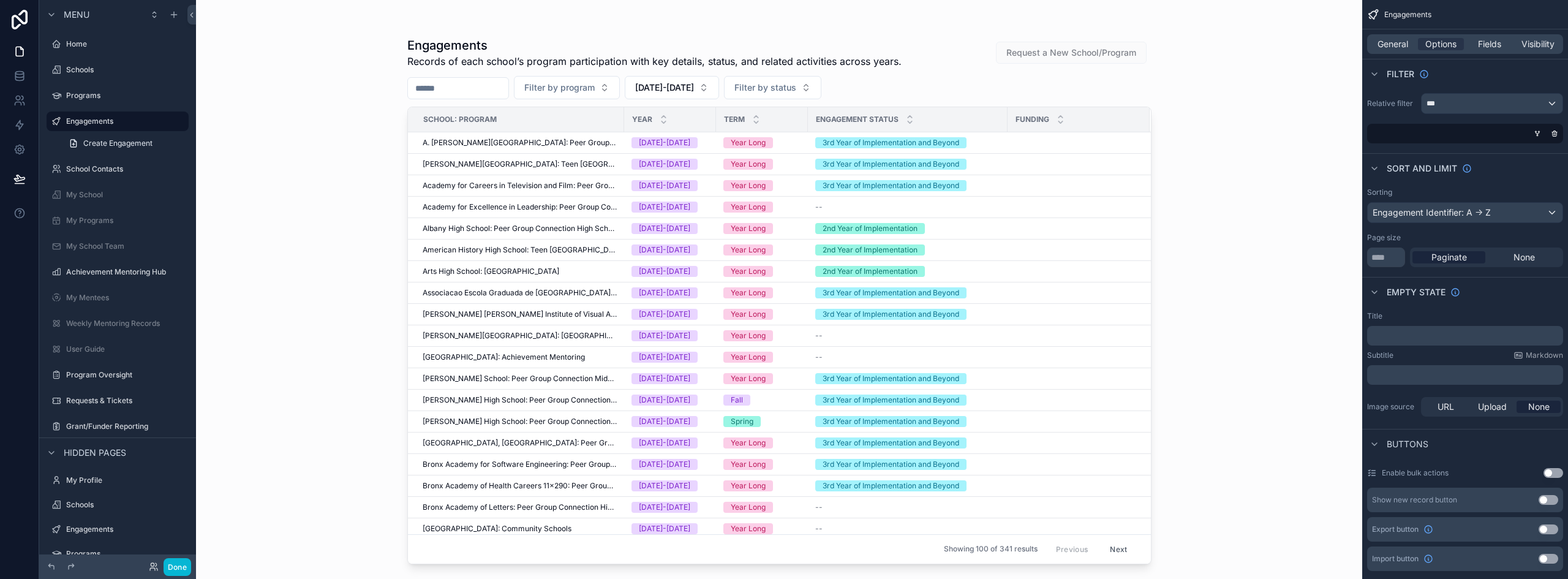
click at [1258, 97] on div "Engagements Records of each school’s program participation with key details, st…" at bounding box center [779, 289] width 1166 height 579
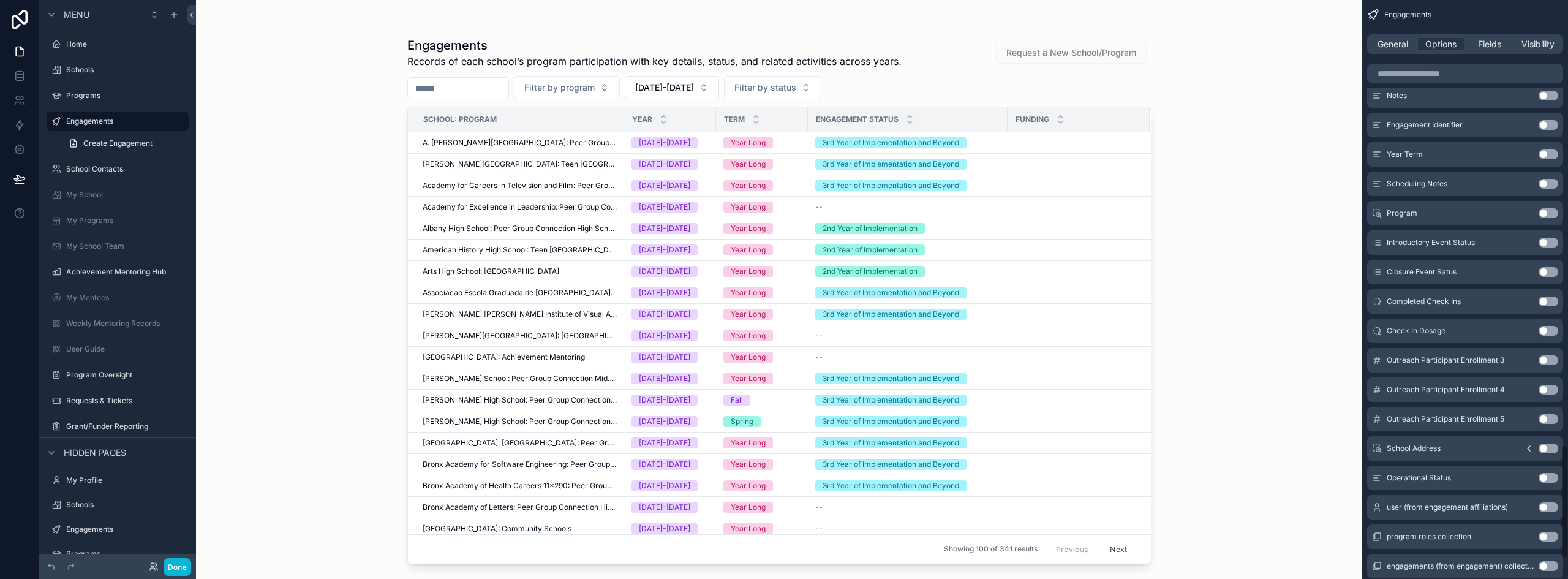
scroll to position [2268, 0]
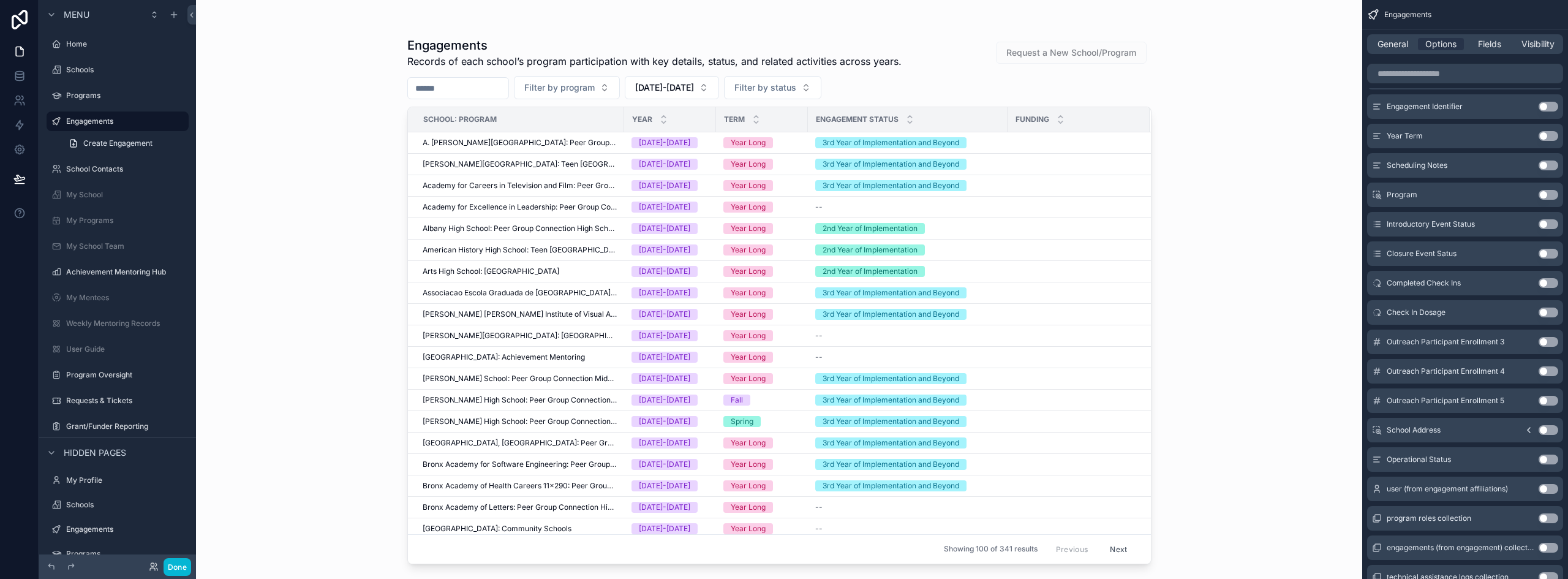
click at [1531, 429] on icon "scrollable content" at bounding box center [1529, 430] width 10 height 10
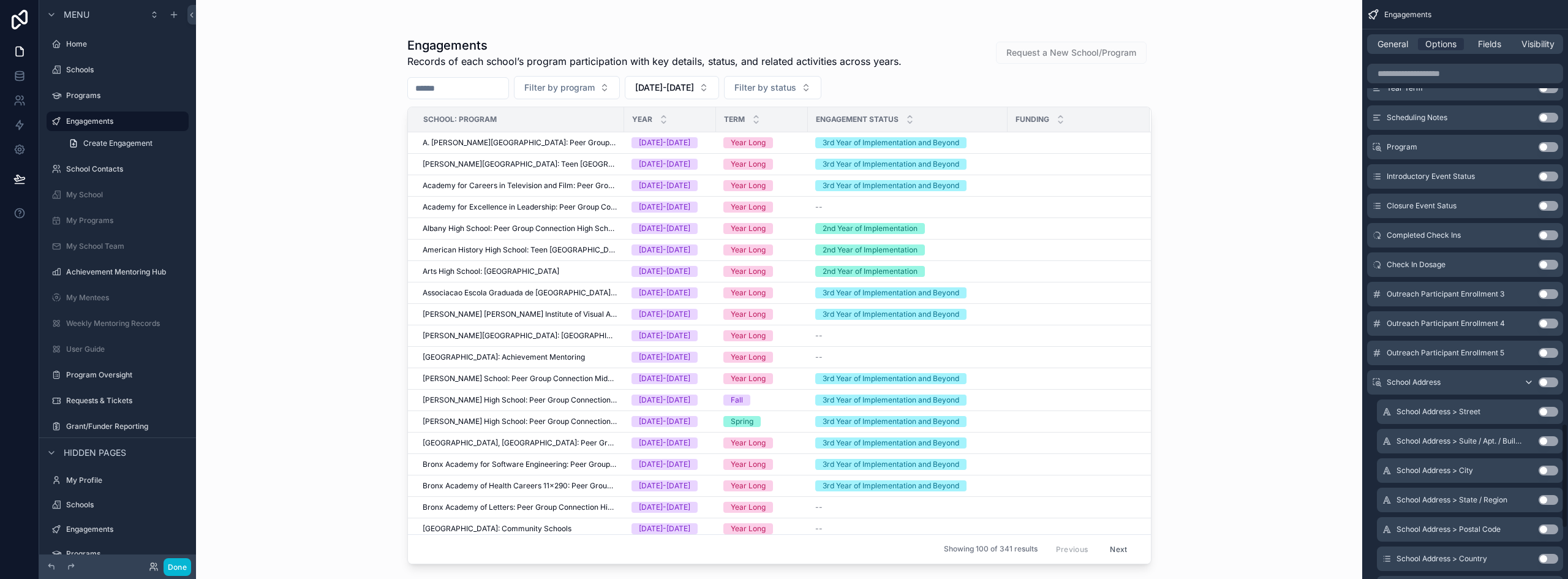
scroll to position [2329, 0]
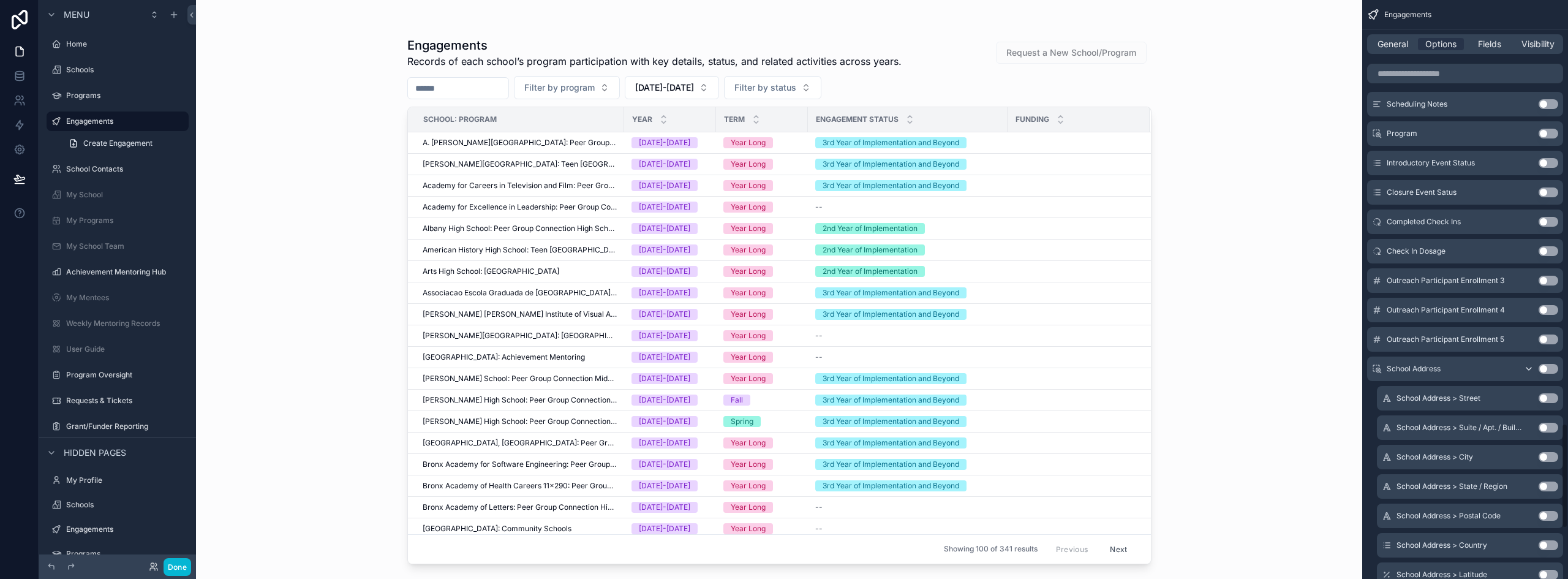
click at [1549, 484] on button "Use setting" at bounding box center [1549, 487] width 20 height 10
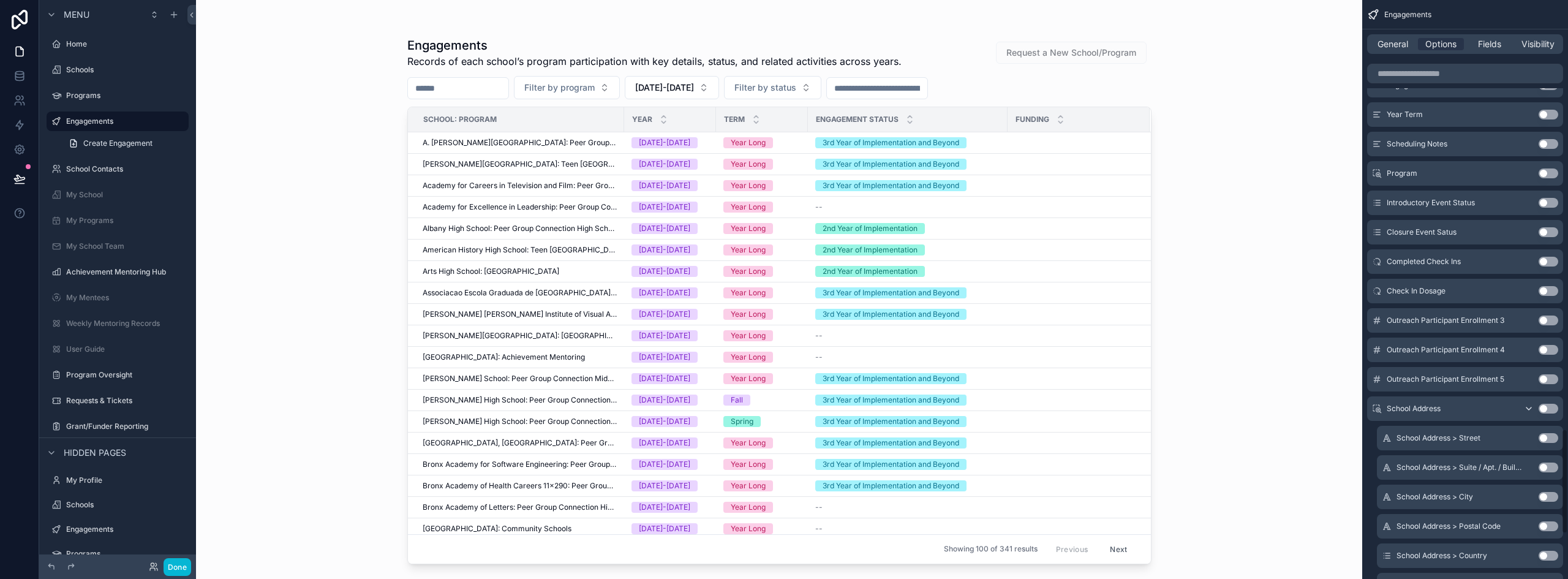
scroll to position [2370, 0]
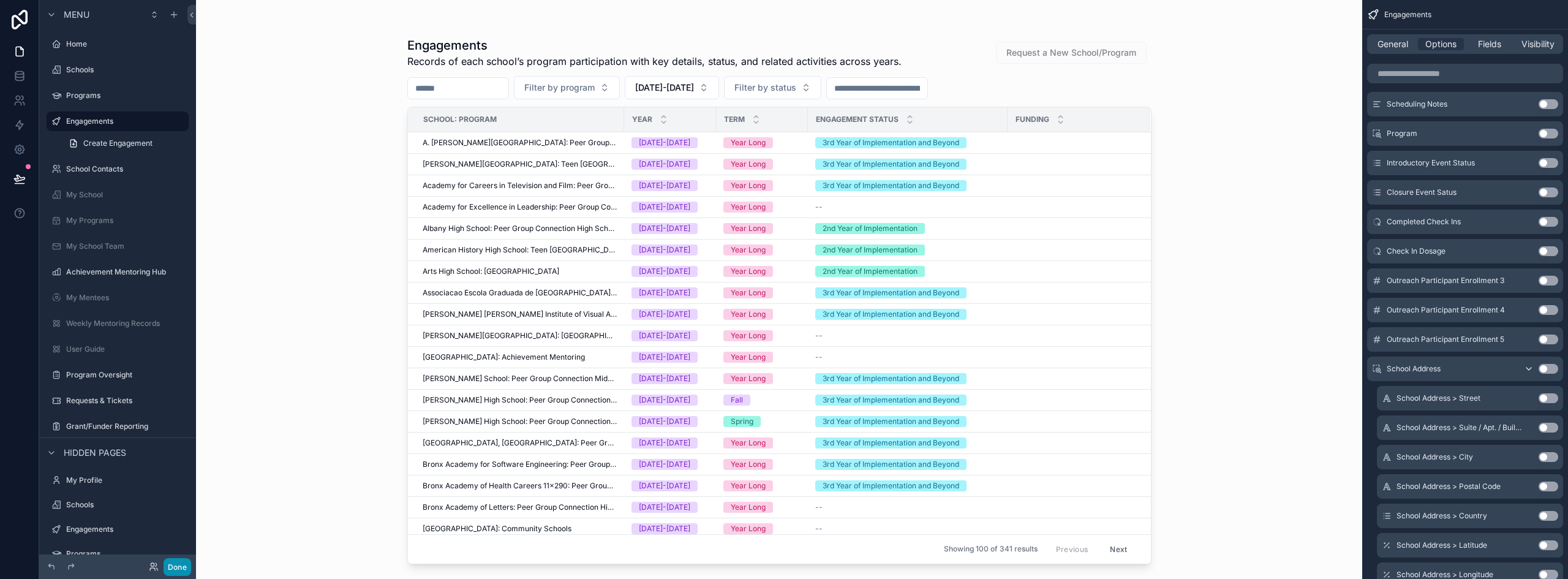
click at [183, 571] on button "Done" at bounding box center [177, 567] width 27 height 18
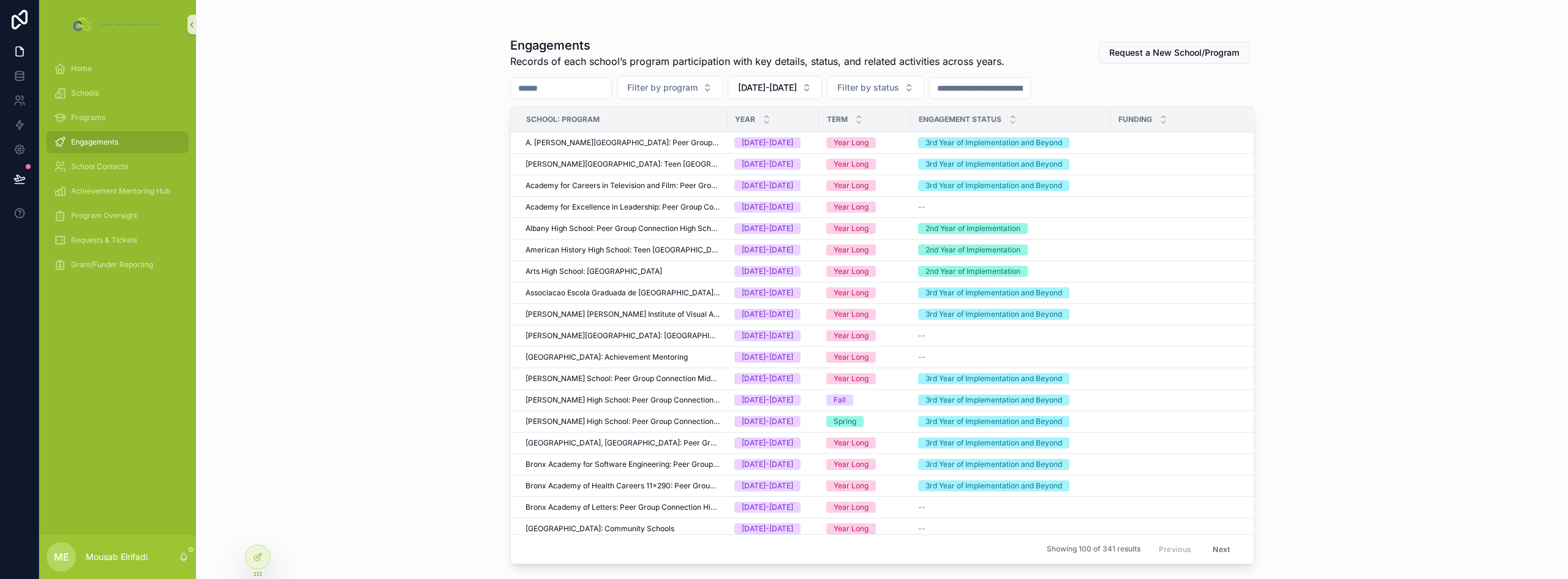
click at [985, 91] on input "scrollable content" at bounding box center [980, 88] width 101 height 17
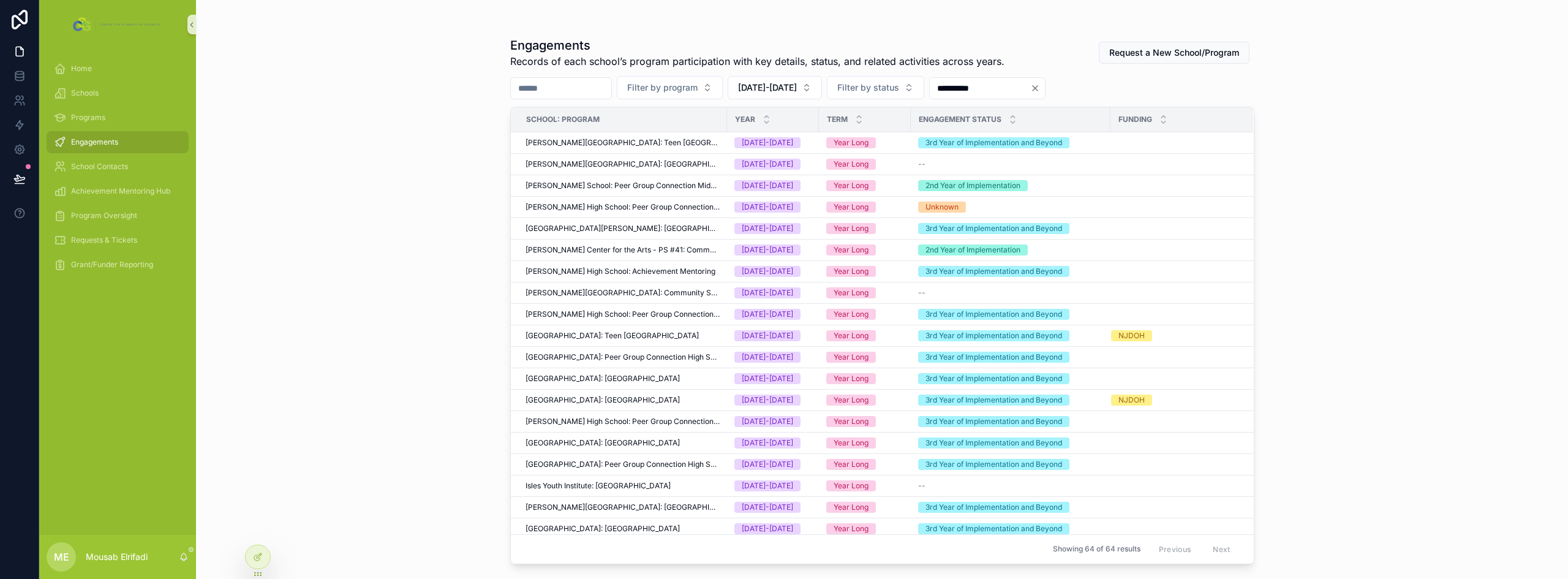
type input "**********"
click at [453, 133] on div "**********" at bounding box center [882, 289] width 1372 height 579
click at [260, 556] on icon at bounding box center [259, 556] width 5 height 5
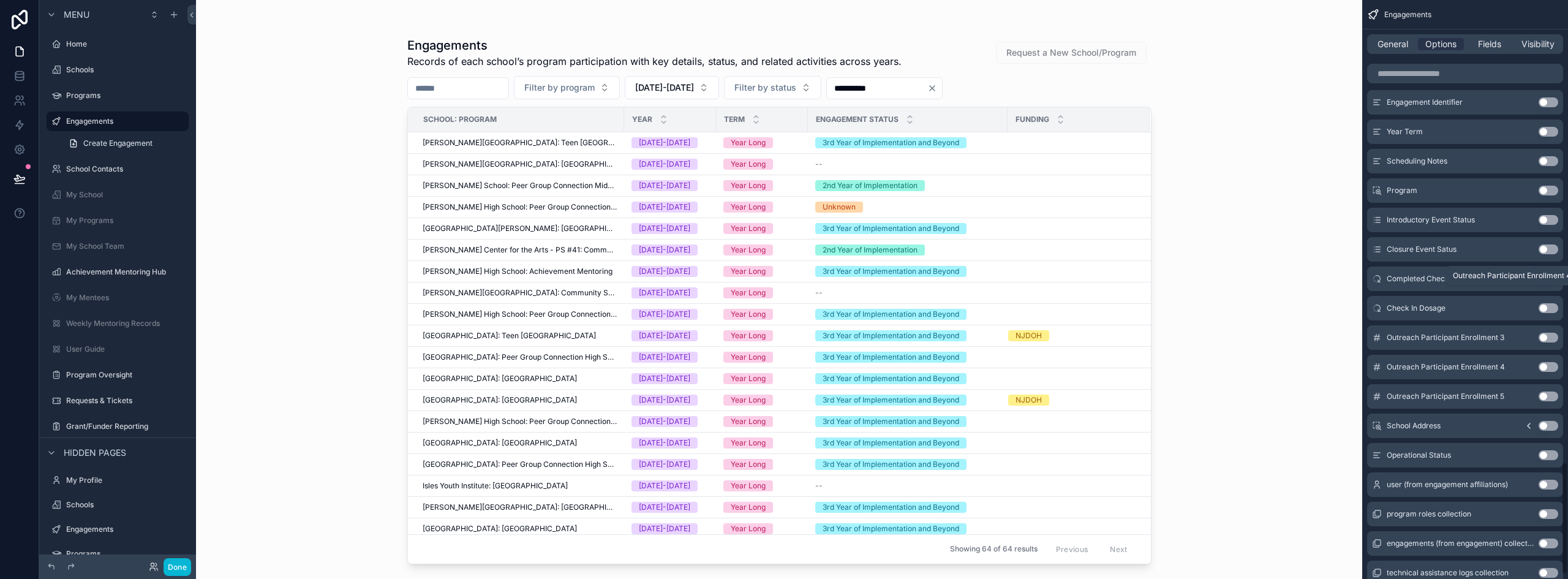
scroll to position [2412, 0]
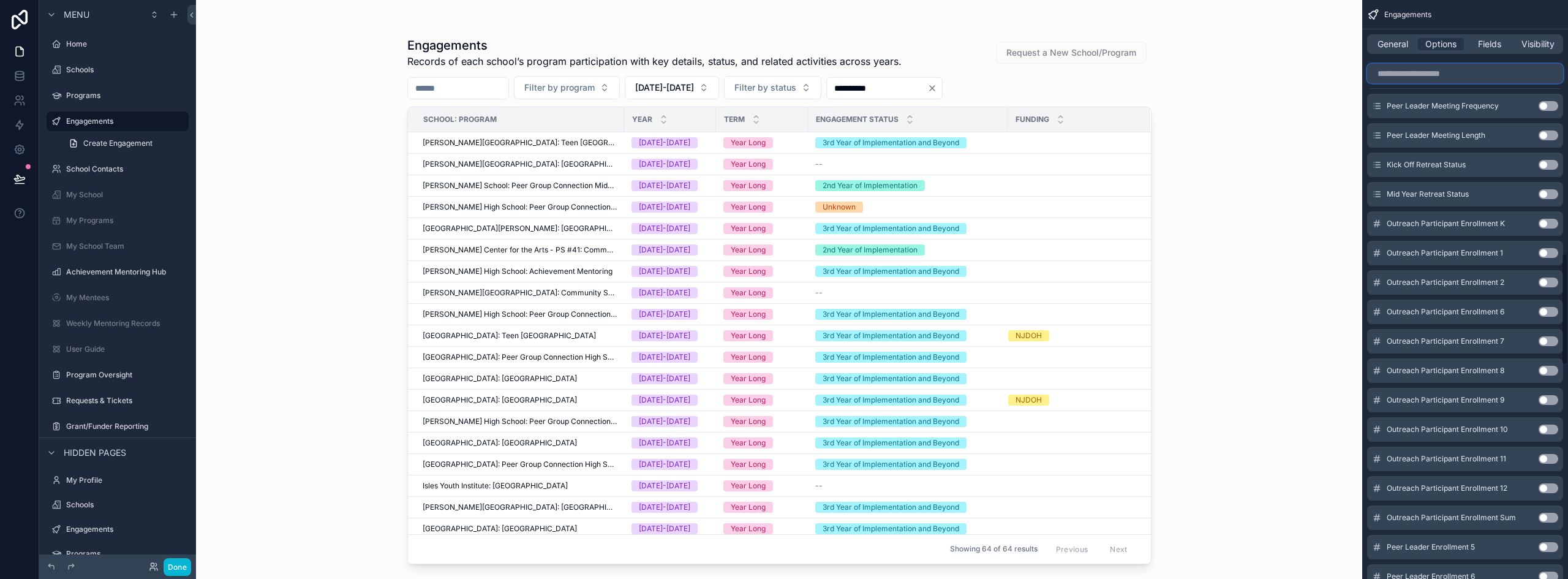
click at [1454, 72] on input "scrollable content" at bounding box center [1465, 73] width 196 height 20
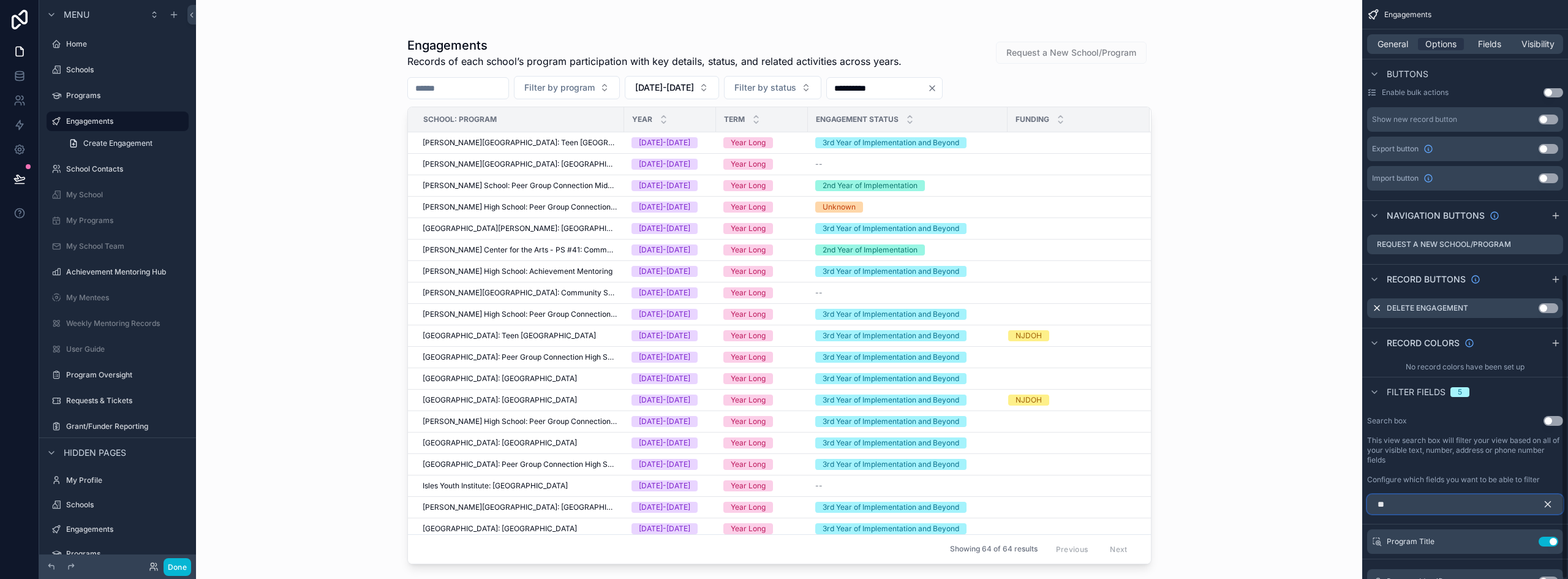
scroll to position [518, 0]
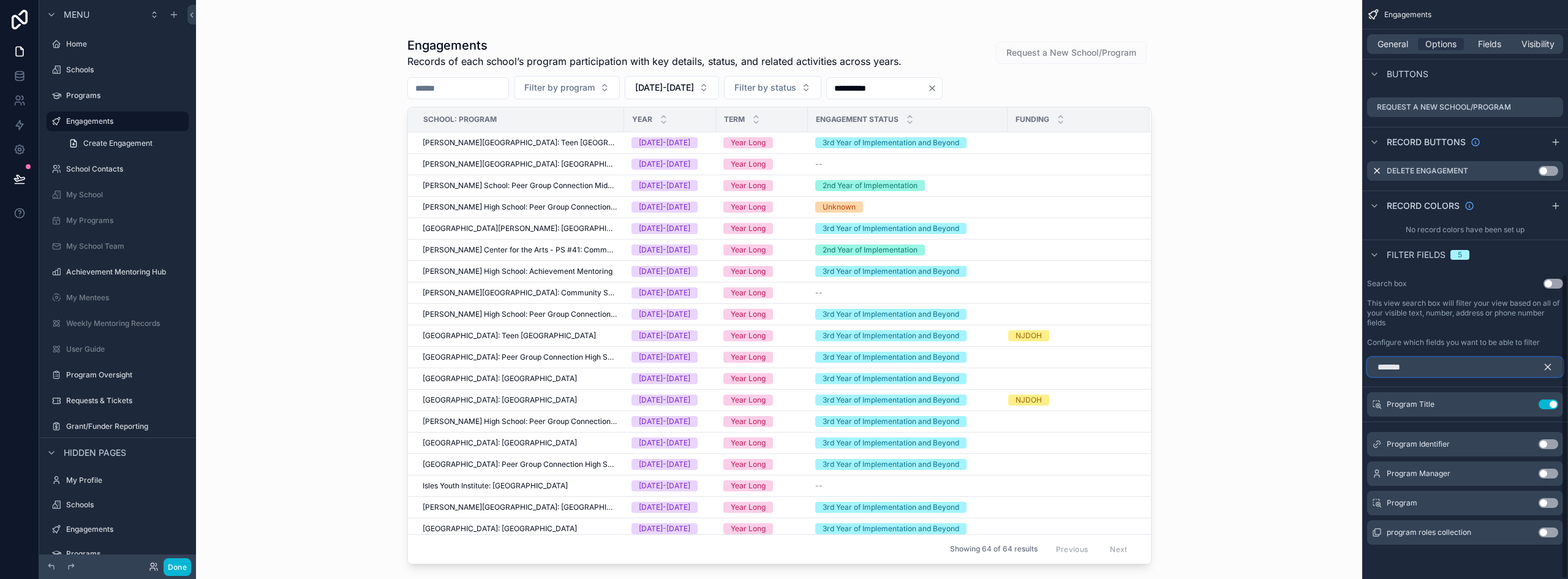
type input "*******"
click at [1545, 473] on button "Use setting" at bounding box center [1549, 474] width 20 height 10
click at [1240, 252] on div "**********" at bounding box center [779, 289] width 1166 height 579
click at [1548, 369] on icon "scrollable content" at bounding box center [1548, 367] width 11 height 11
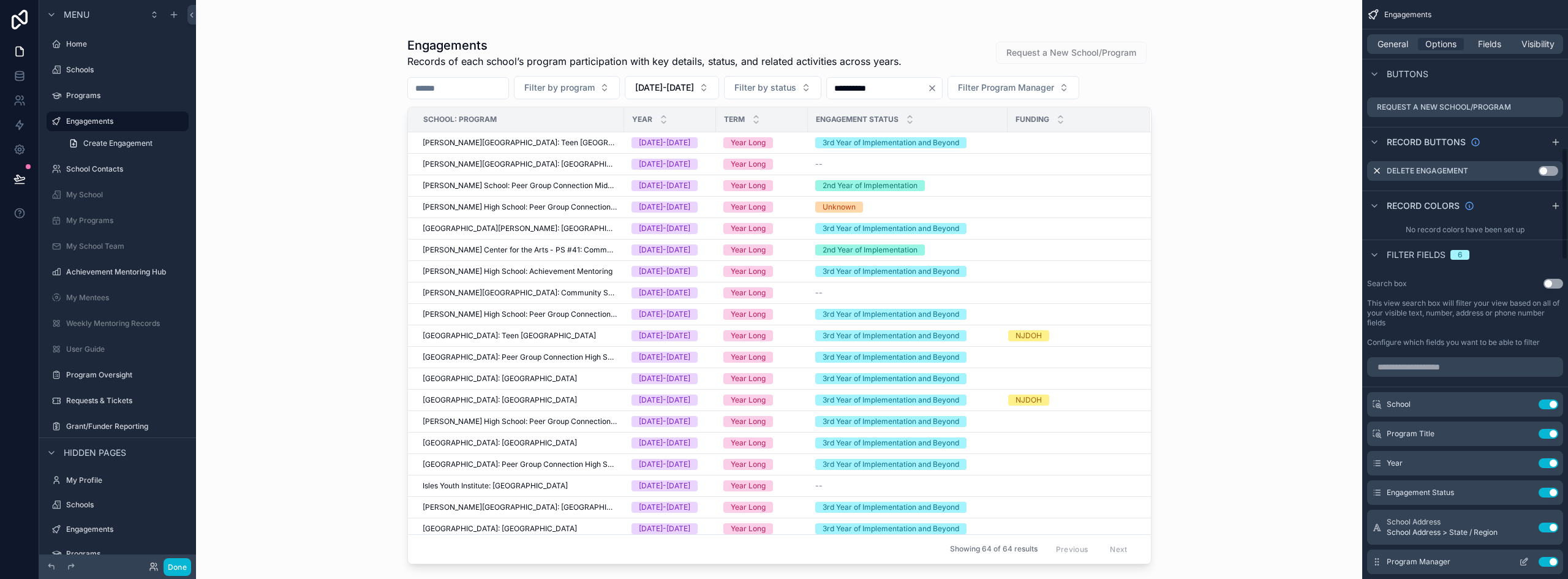
scroll to position [763, 0]
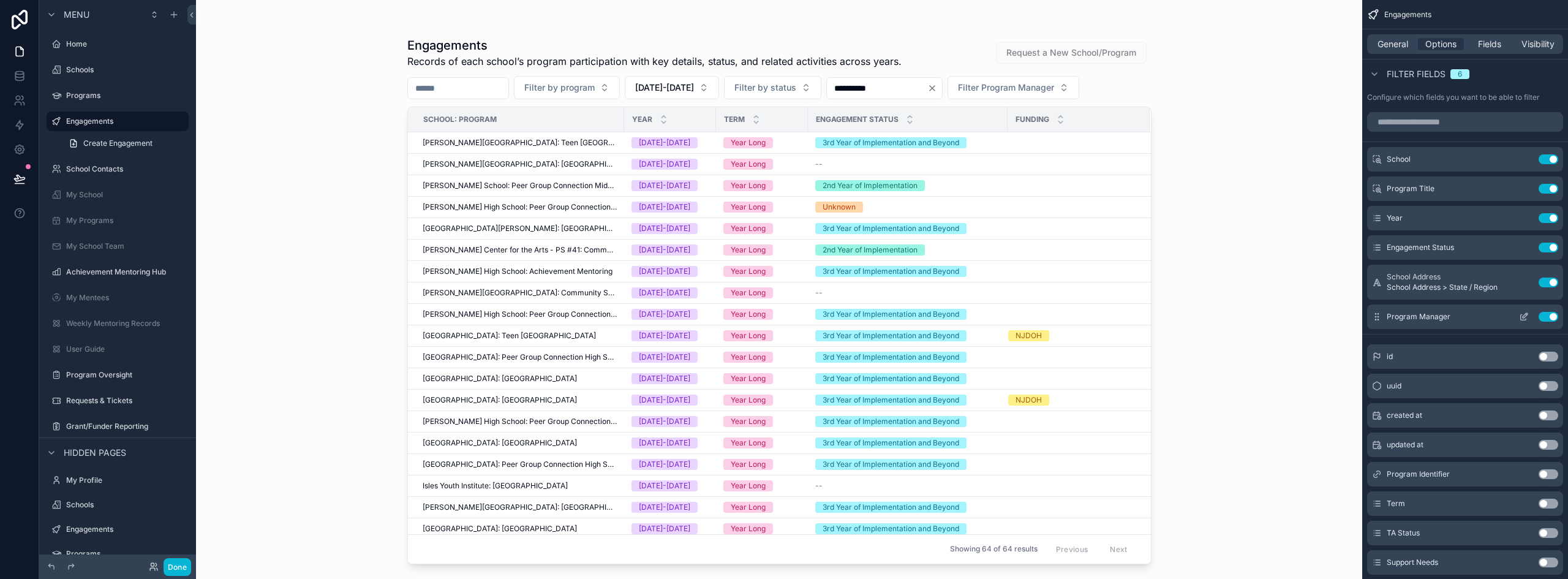
click at [1550, 317] on button "Use setting" at bounding box center [1549, 317] width 20 height 10
click at [1477, 42] on div "Fields" at bounding box center [1489, 44] width 46 height 12
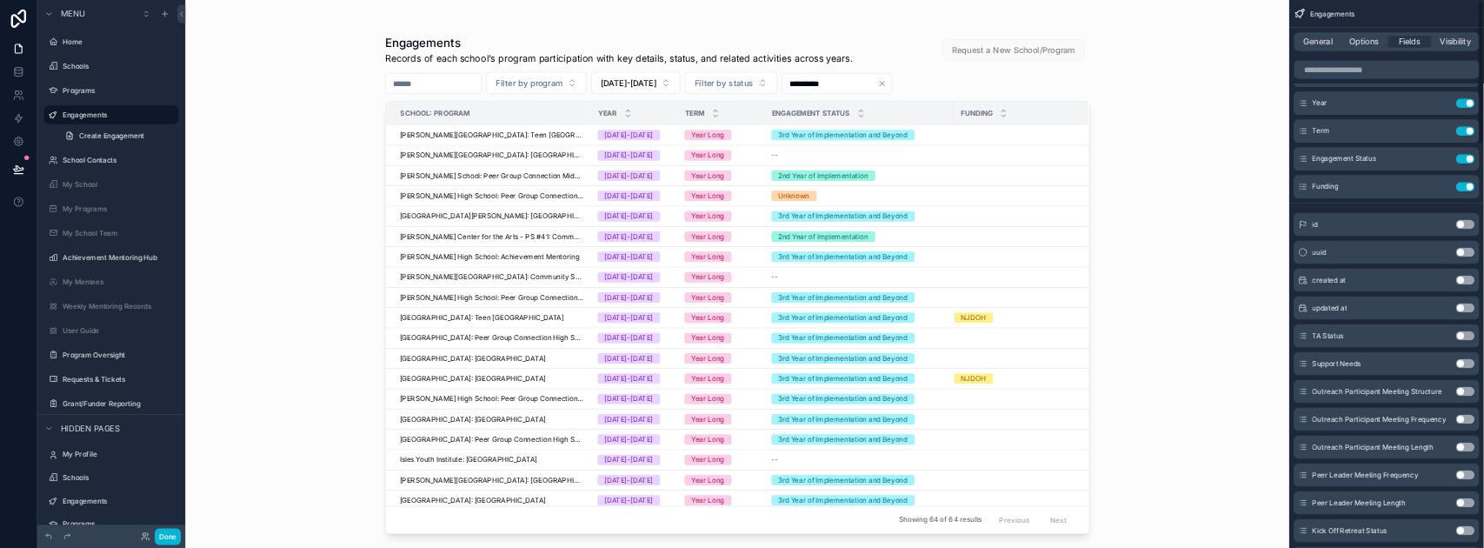
scroll to position [0, 0]
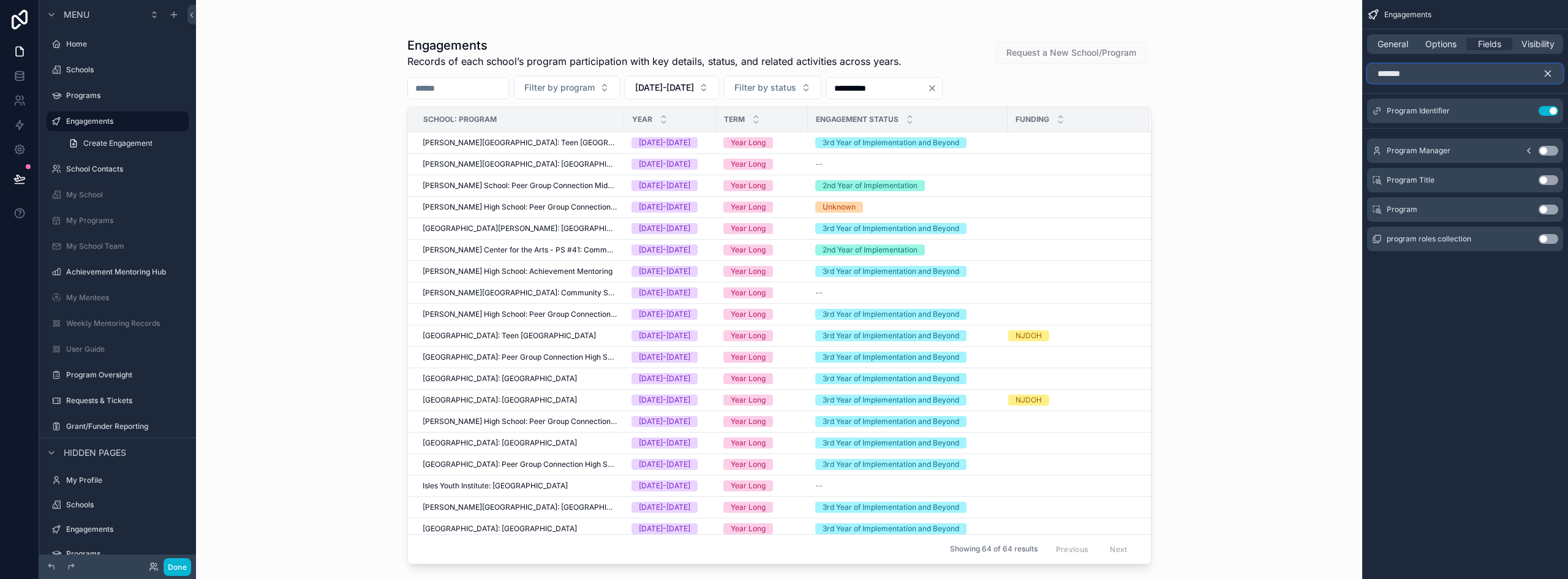
type input "*******"
click at [1543, 148] on button "Use setting" at bounding box center [1549, 151] width 20 height 10
click at [175, 567] on button "Done" at bounding box center [177, 567] width 27 height 18
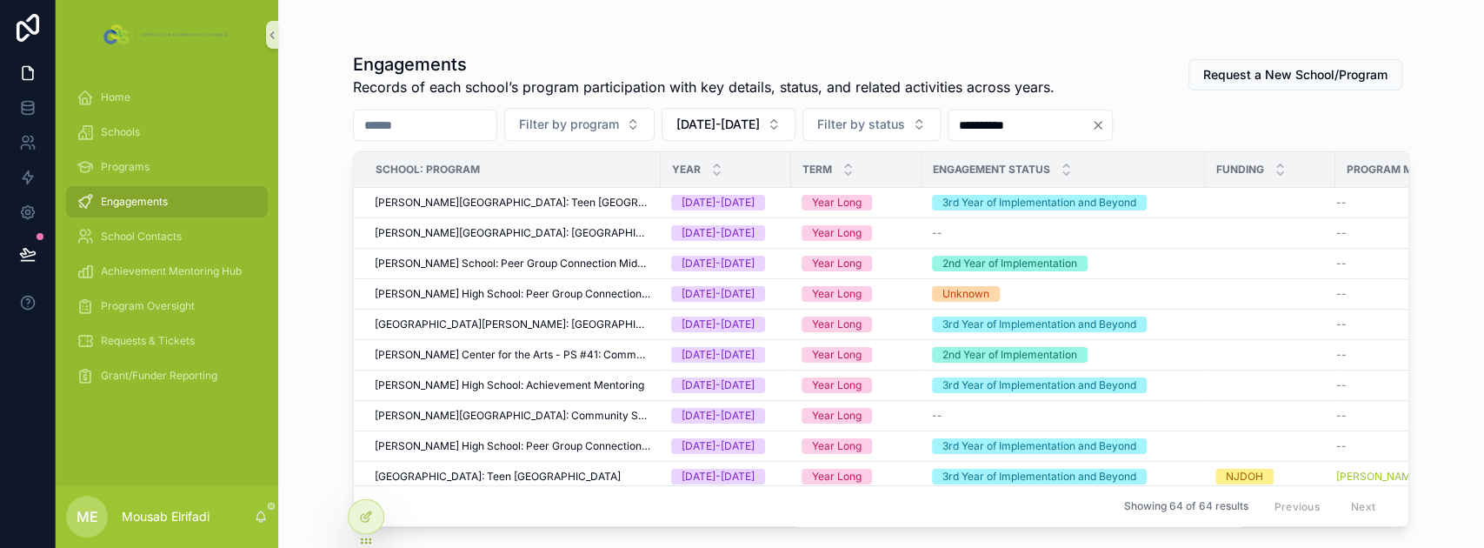
drag, startPoint x: 2201, startPoint y: 3, endPoint x: 336, endPoint y: 289, distance: 1887.2
click at [336, 289] on div "**********" at bounding box center [881, 263] width 1112 height 527
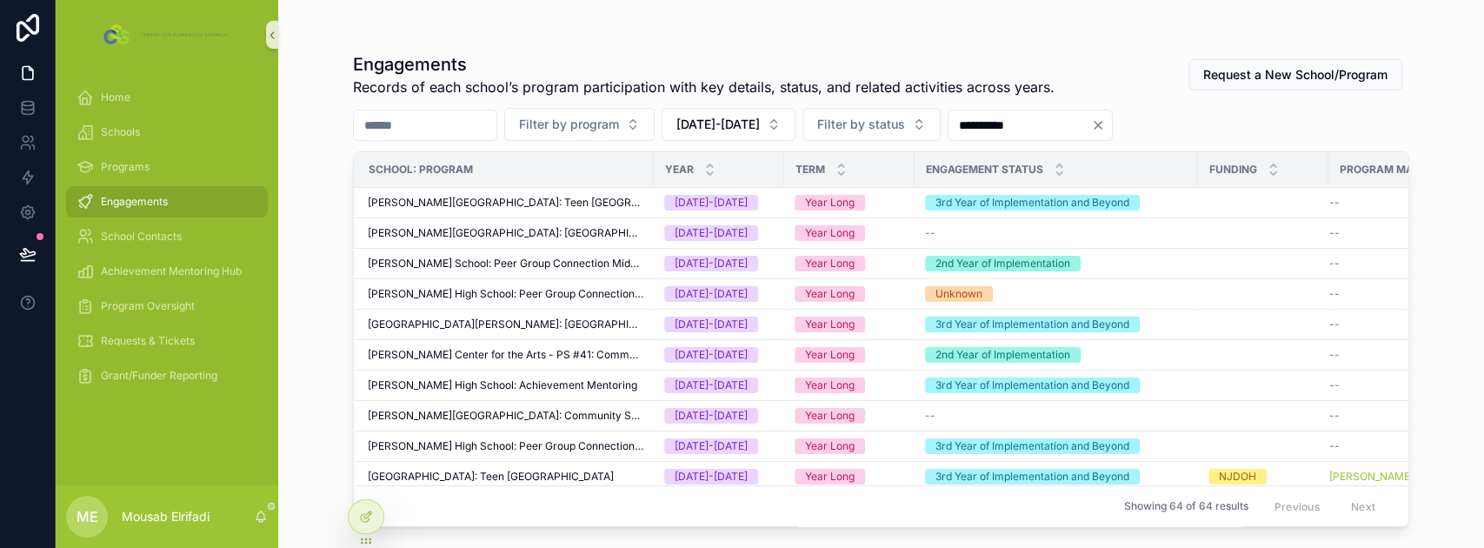
scroll to position [0, 67]
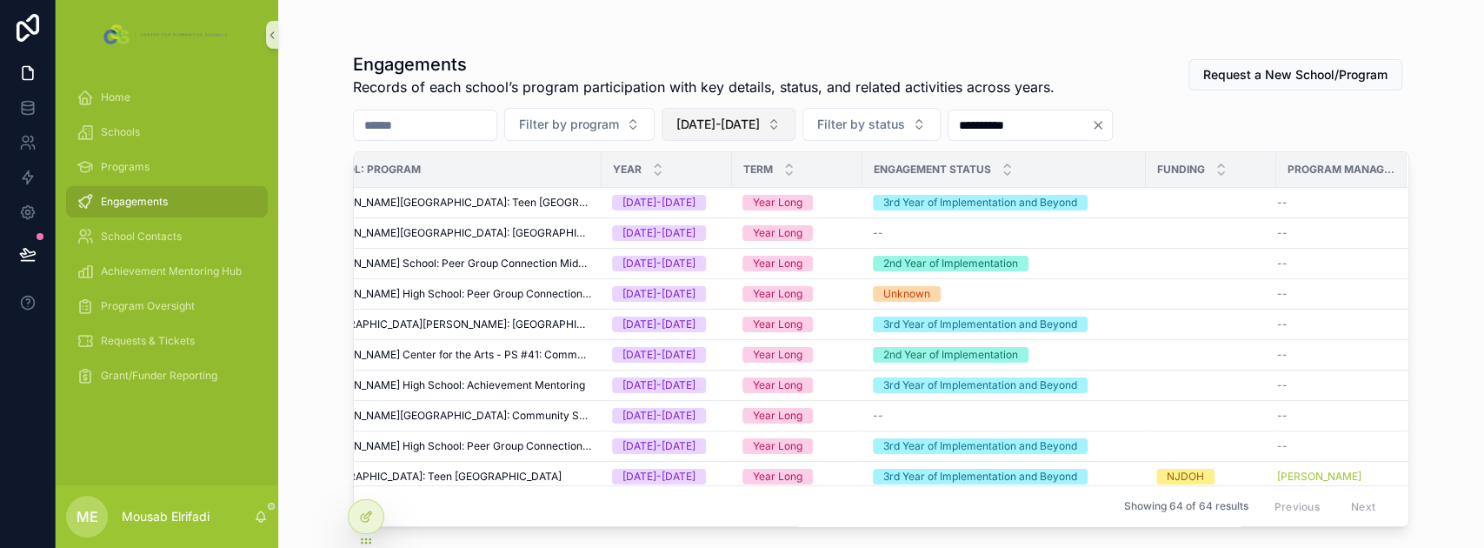
click at [729, 123] on span "[DATE]-[DATE]" at bounding box center [717, 124] width 83 height 17
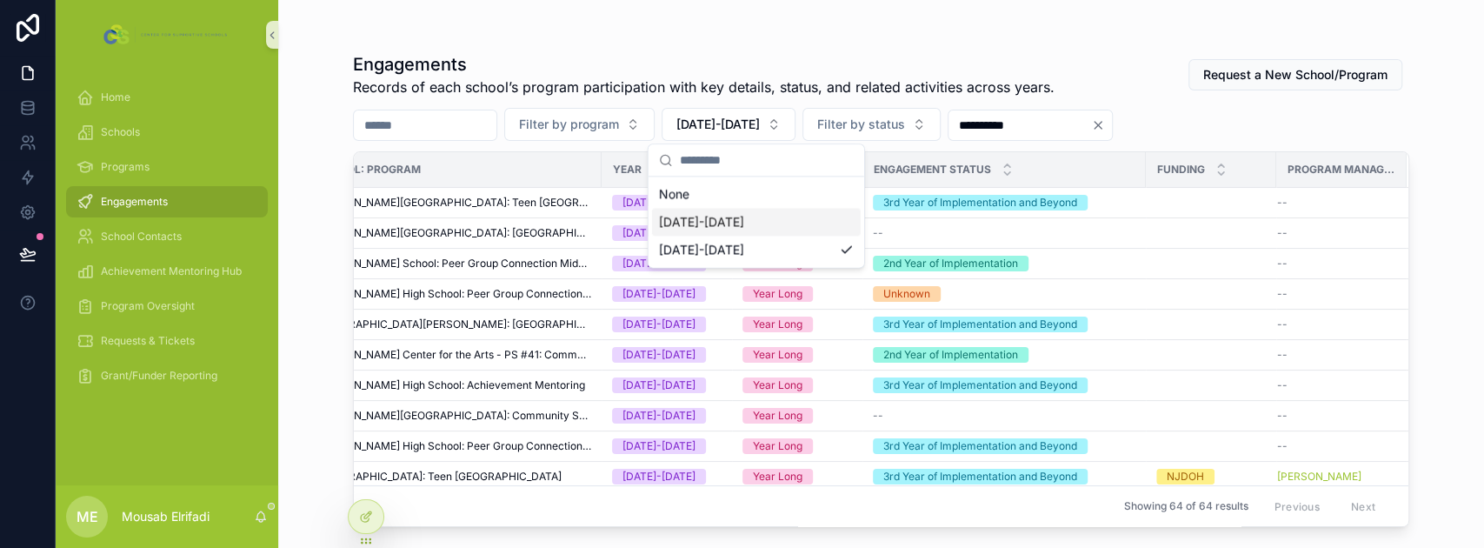
click at [730, 226] on div "[DATE]-[DATE]" at bounding box center [756, 222] width 209 height 28
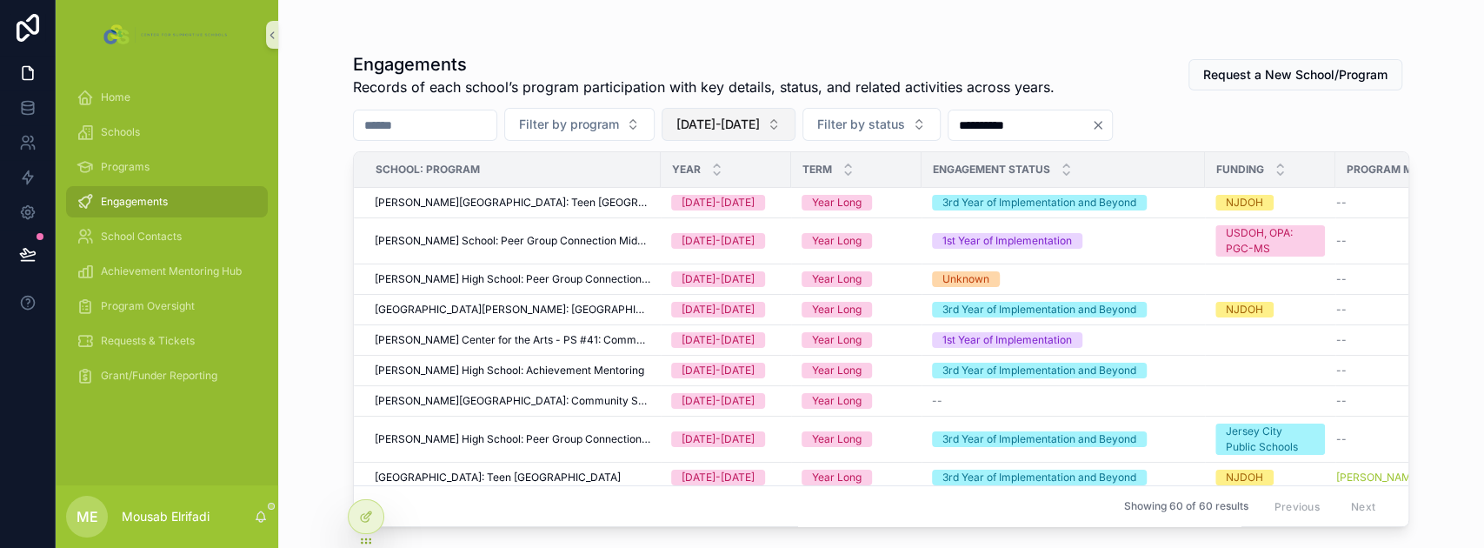
click at [760, 116] on span "[DATE]-[DATE]" at bounding box center [717, 124] width 83 height 17
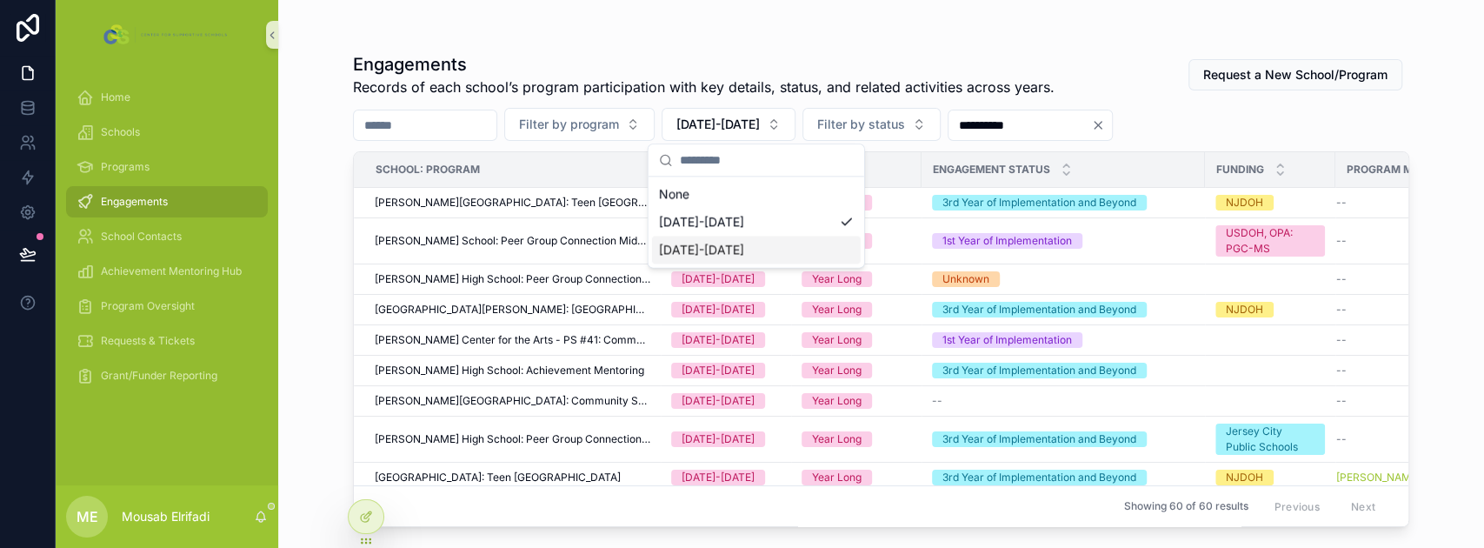
click at [727, 250] on div "[DATE]-[DATE]" at bounding box center [756, 250] width 209 height 28
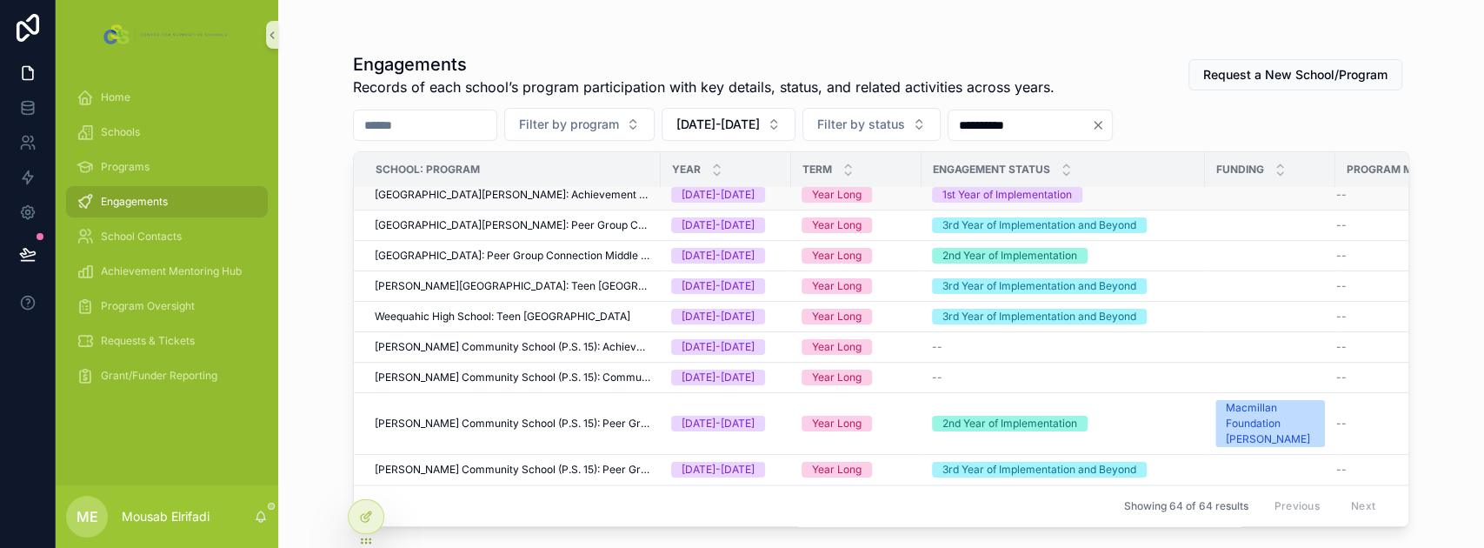
scroll to position [1507, 0]
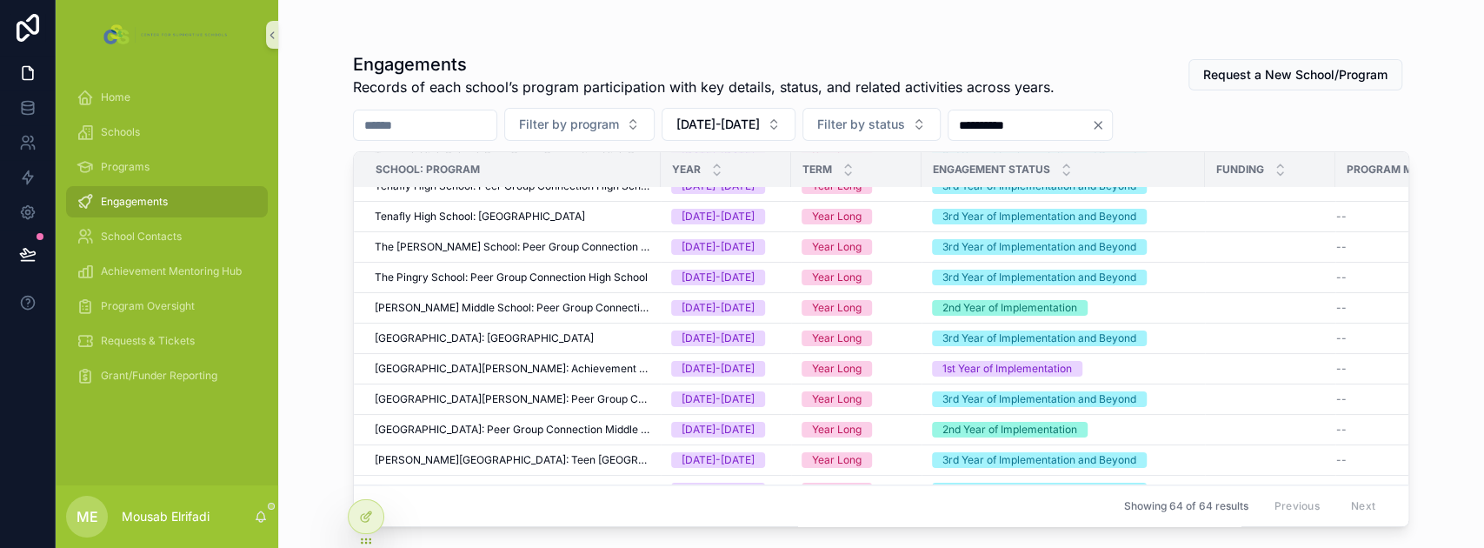
drag, startPoint x: 1410, startPoint y: 0, endPoint x: 339, endPoint y: 125, distance: 1078.2
click at [339, 125] on div "**********" at bounding box center [881, 263] width 1112 height 527
click at [369, 515] on icon at bounding box center [367, 514] width 7 height 7
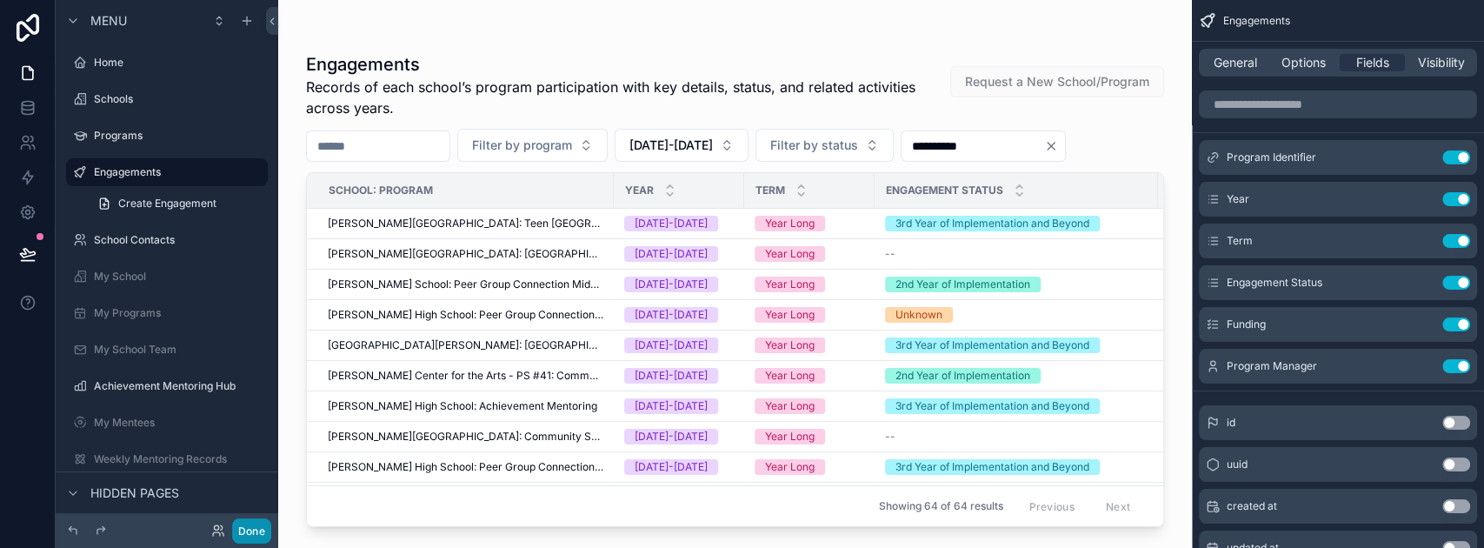
click at [249, 532] on button "Done" at bounding box center [251, 530] width 39 height 25
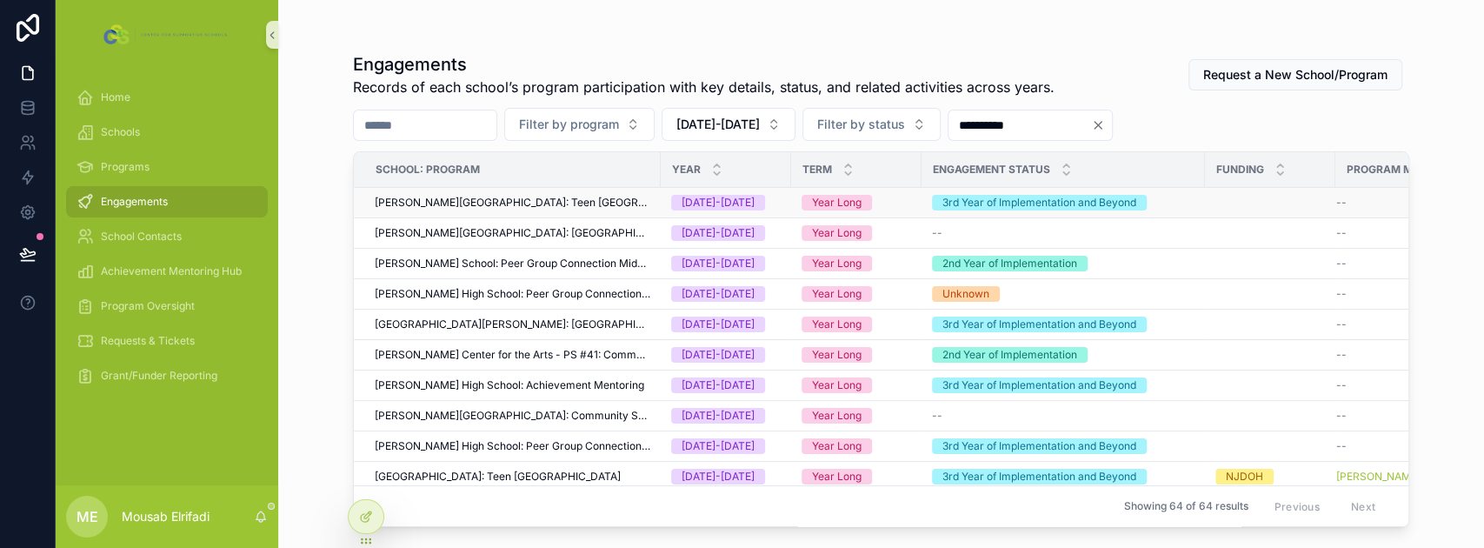
click at [548, 198] on span "[PERSON_NAME][GEOGRAPHIC_DATA]: Teen [GEOGRAPHIC_DATA]" at bounding box center [513, 203] width 276 height 14
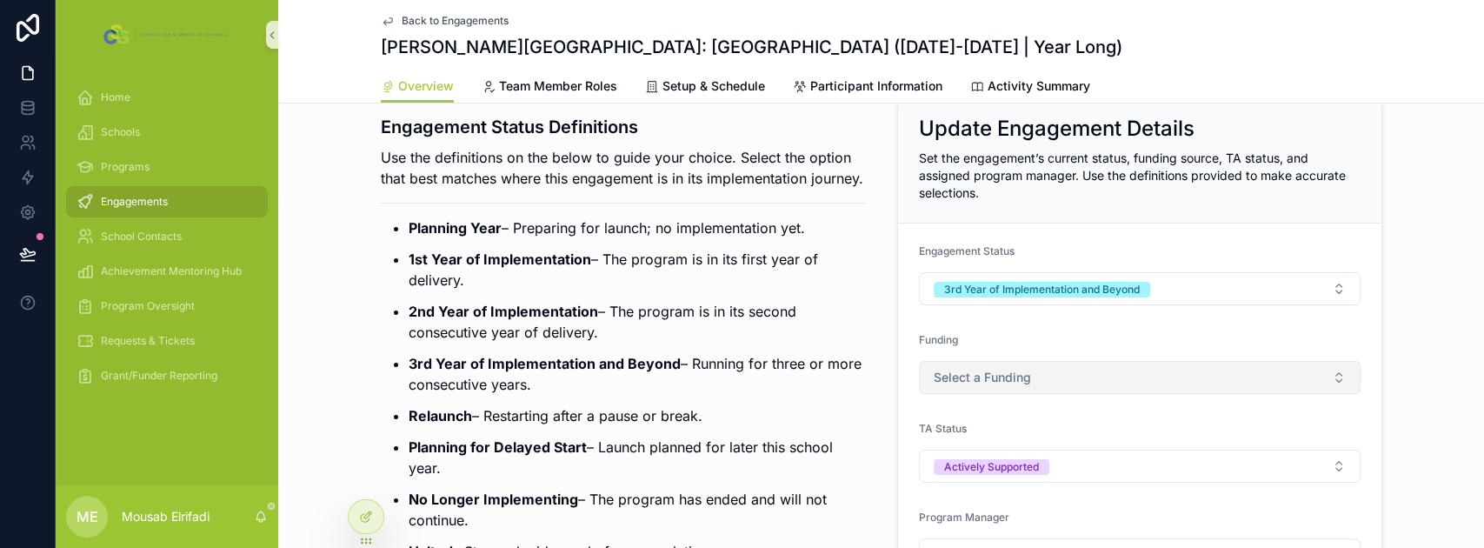
scroll to position [57, 0]
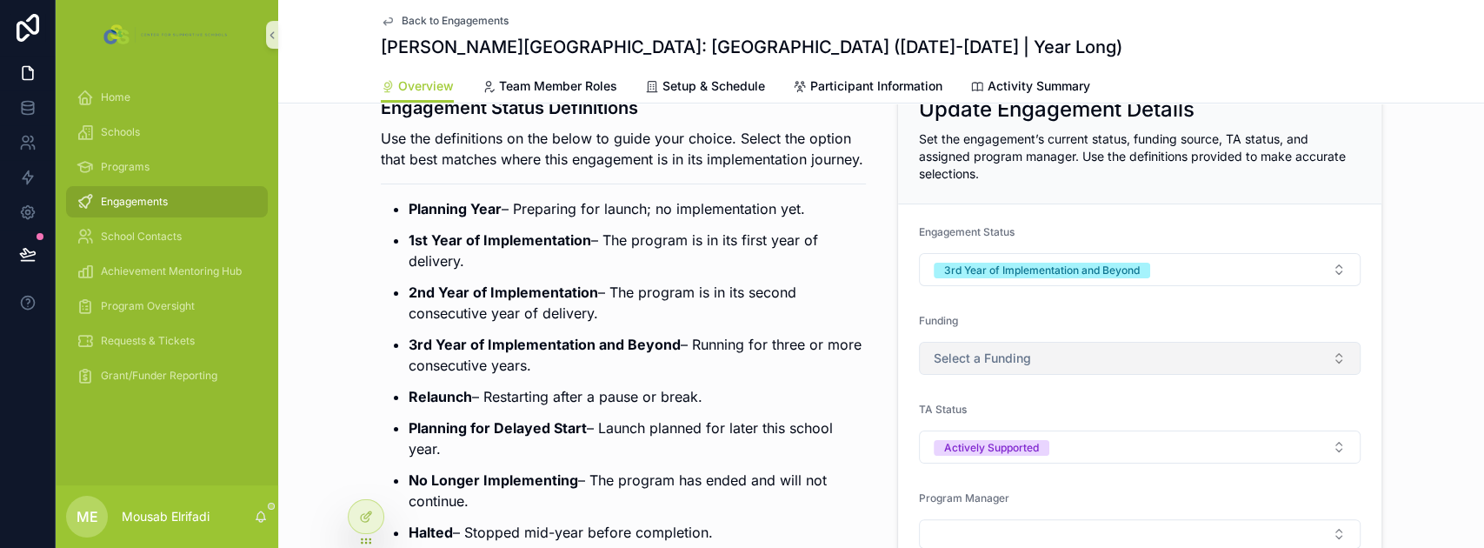
click at [1000, 356] on span "Select a Funding" at bounding box center [982, 357] width 97 height 17
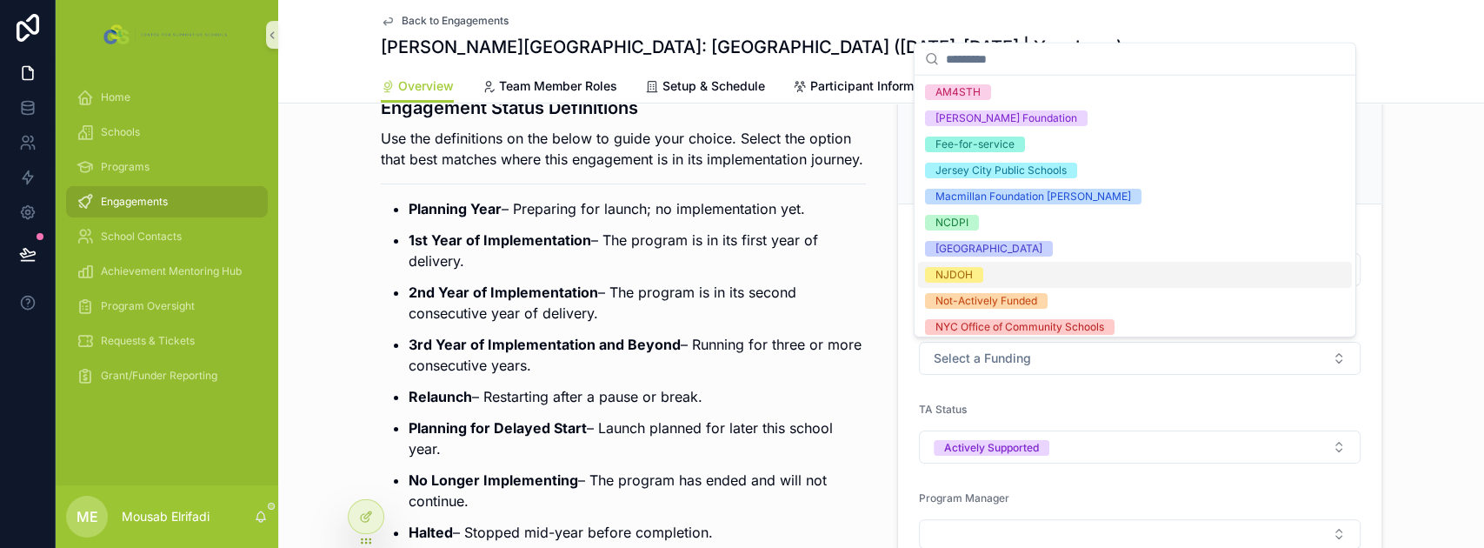
click at [994, 276] on div "NJDOH" at bounding box center [1135, 275] width 434 height 26
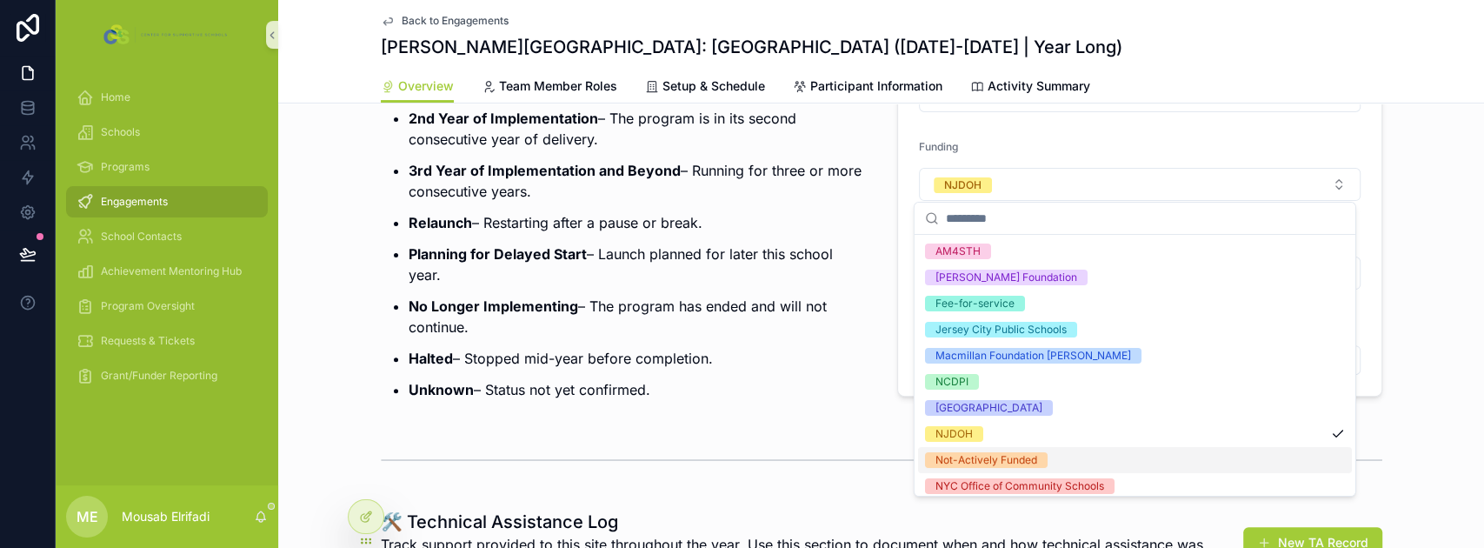
click at [833, 269] on p "Planning for Delayed Start – Launch planned for later this school year." at bounding box center [637, 264] width 457 height 42
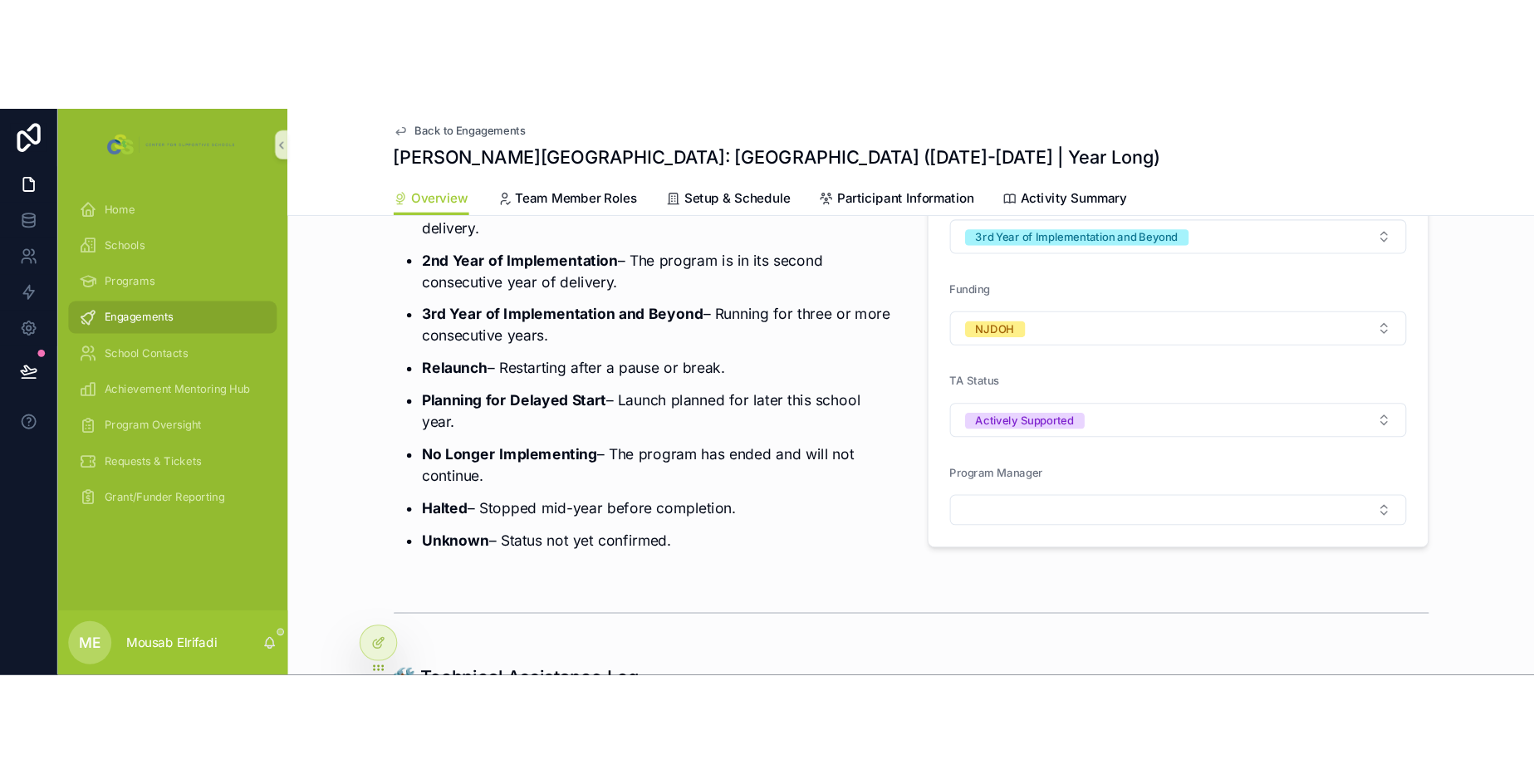
scroll to position [0, 0]
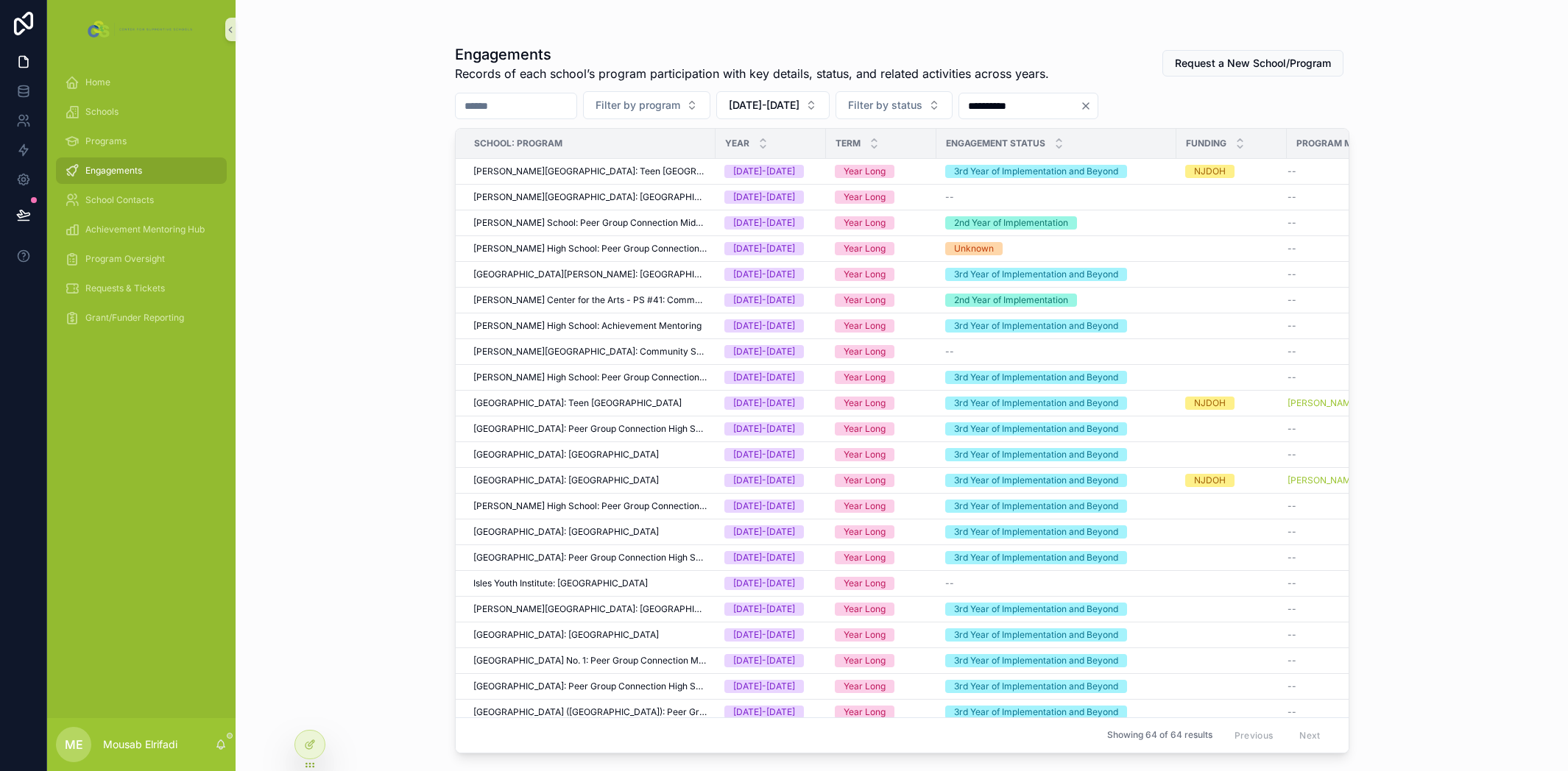
drag, startPoint x: 1558, startPoint y: 0, endPoint x: 362, endPoint y: 298, distance: 1232.6
click at [431, 298] on div "**********" at bounding box center [902, 377] width 941 height 753
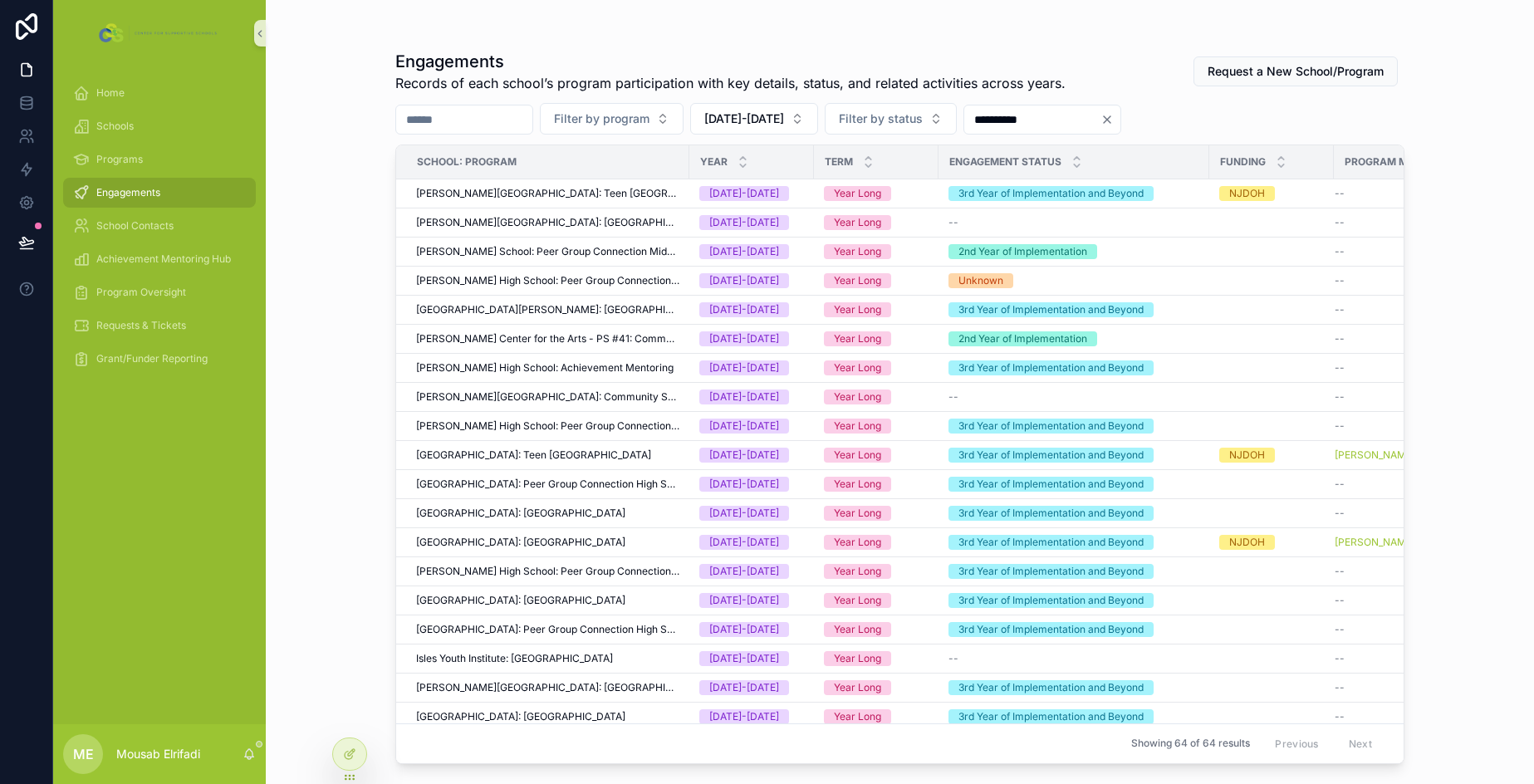
click at [1114, 117] on icon "Clear" at bounding box center [1107, 119] width 13 height 13
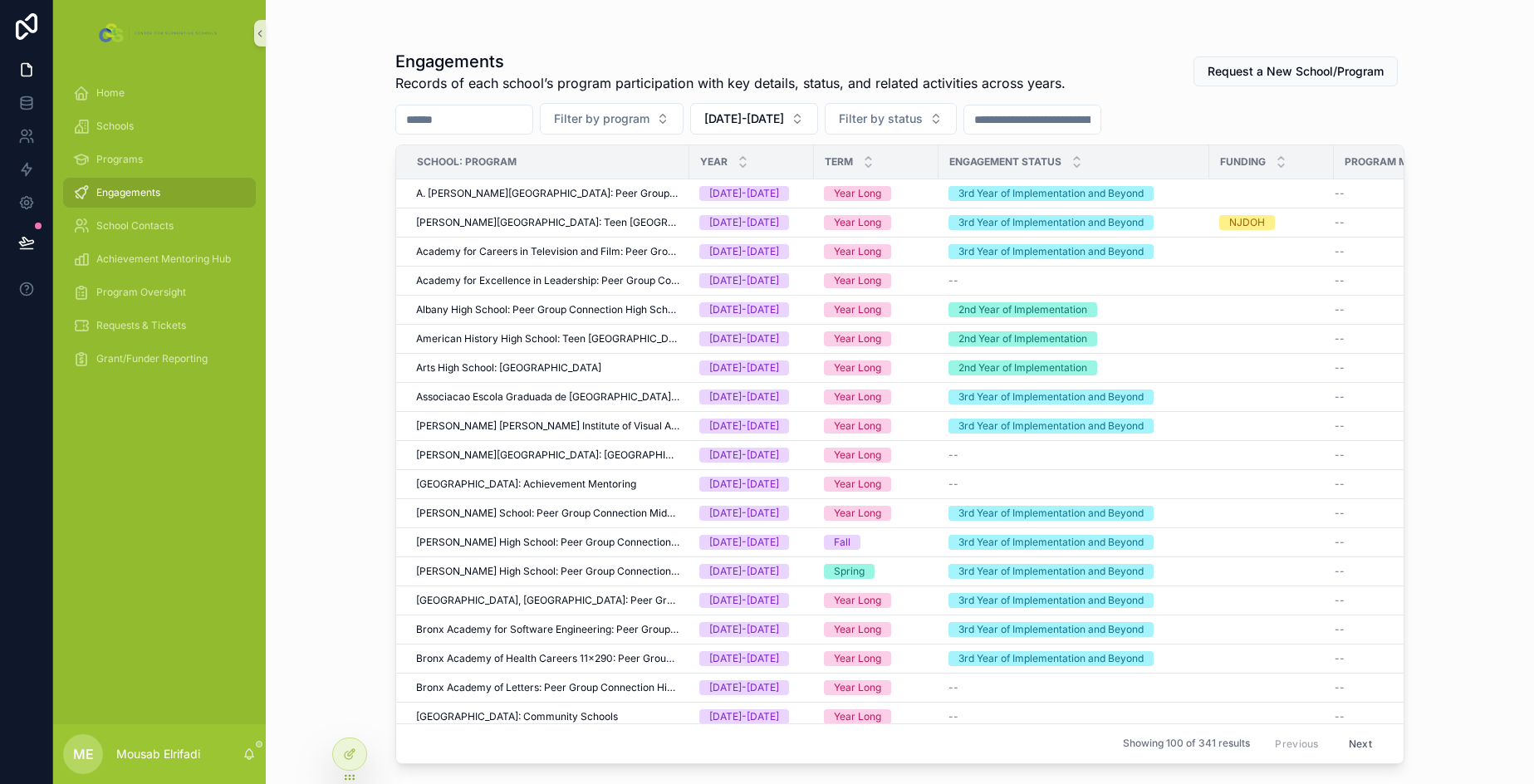
click at [318, 510] on div "Engagements Records of each school’s program participation with key details, st…" at bounding box center [899, 392] width 1268 height 784
